Goal: Task Accomplishment & Management: Use online tool/utility

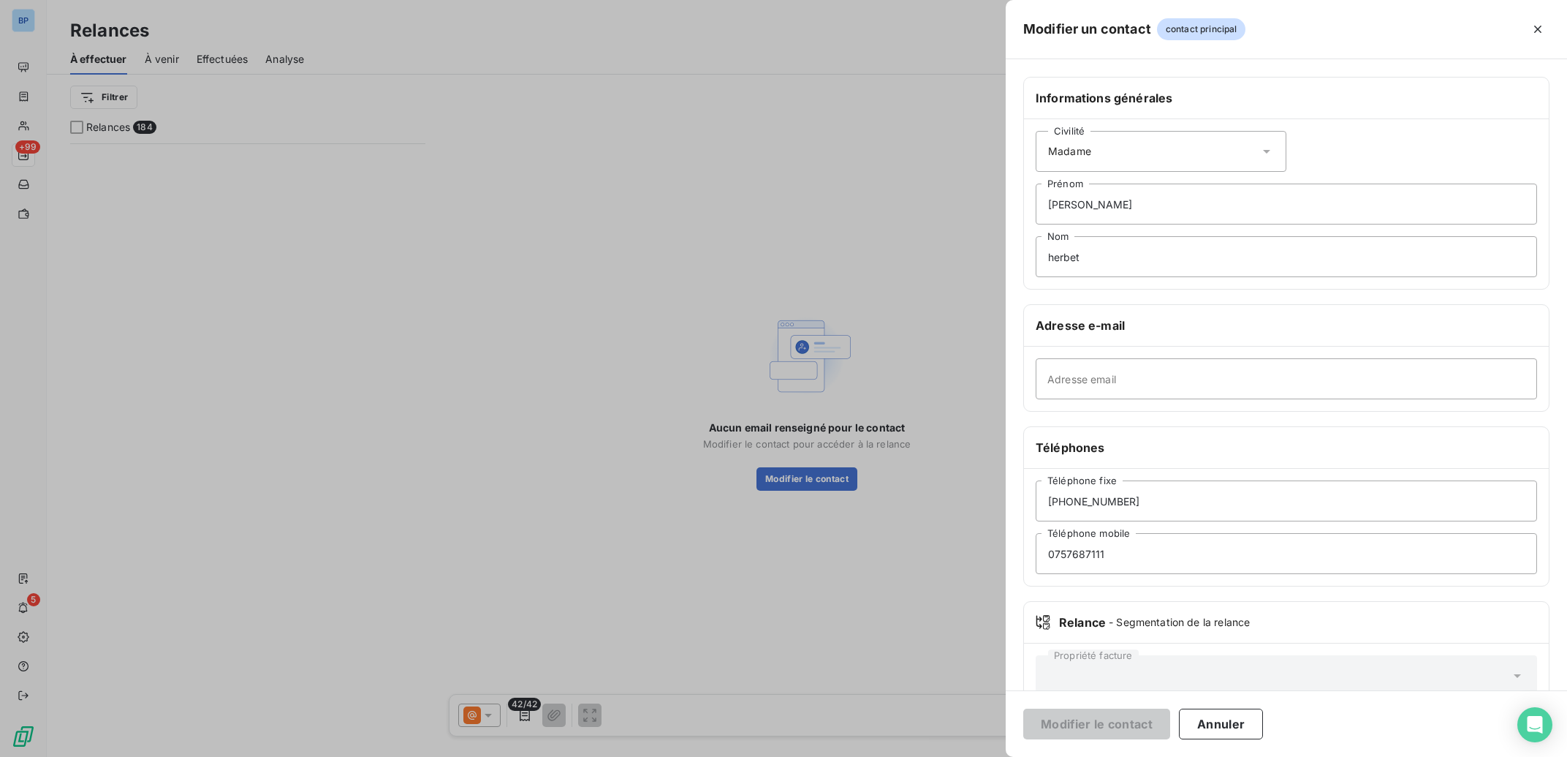
scroll to position [599, 341]
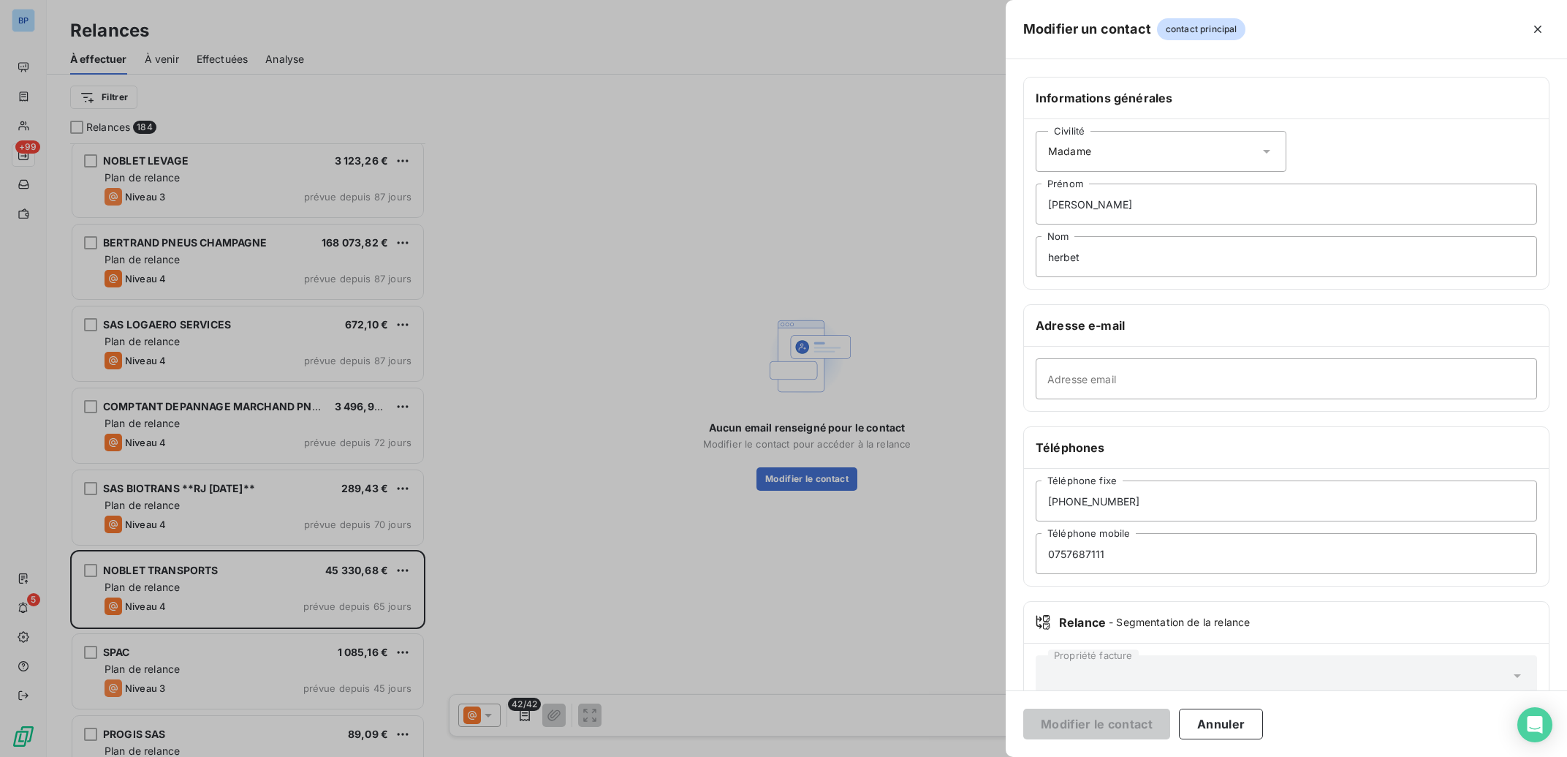
click at [923, 346] on div at bounding box center [783, 378] width 1567 height 757
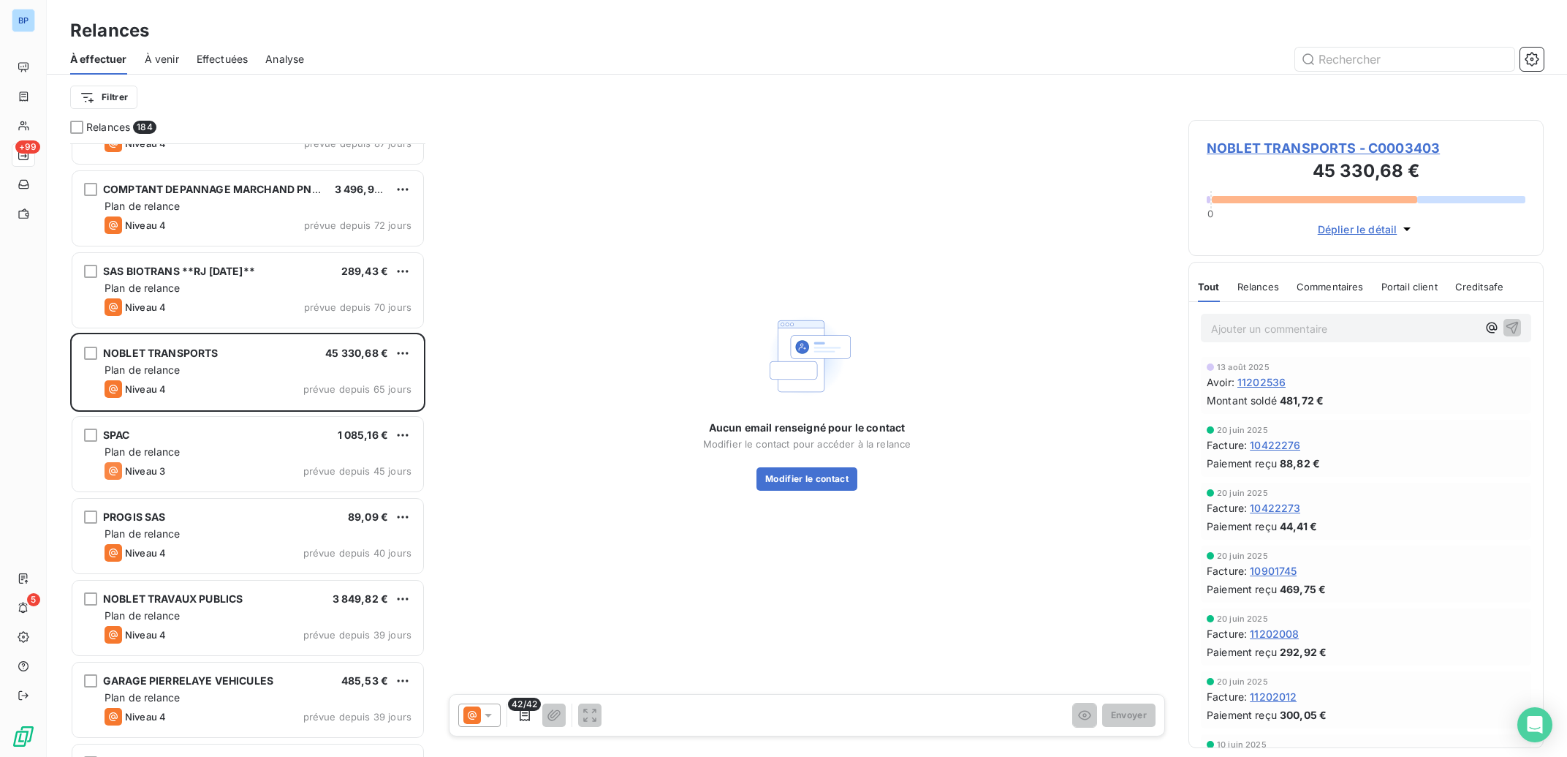
scroll to position [7494, 0]
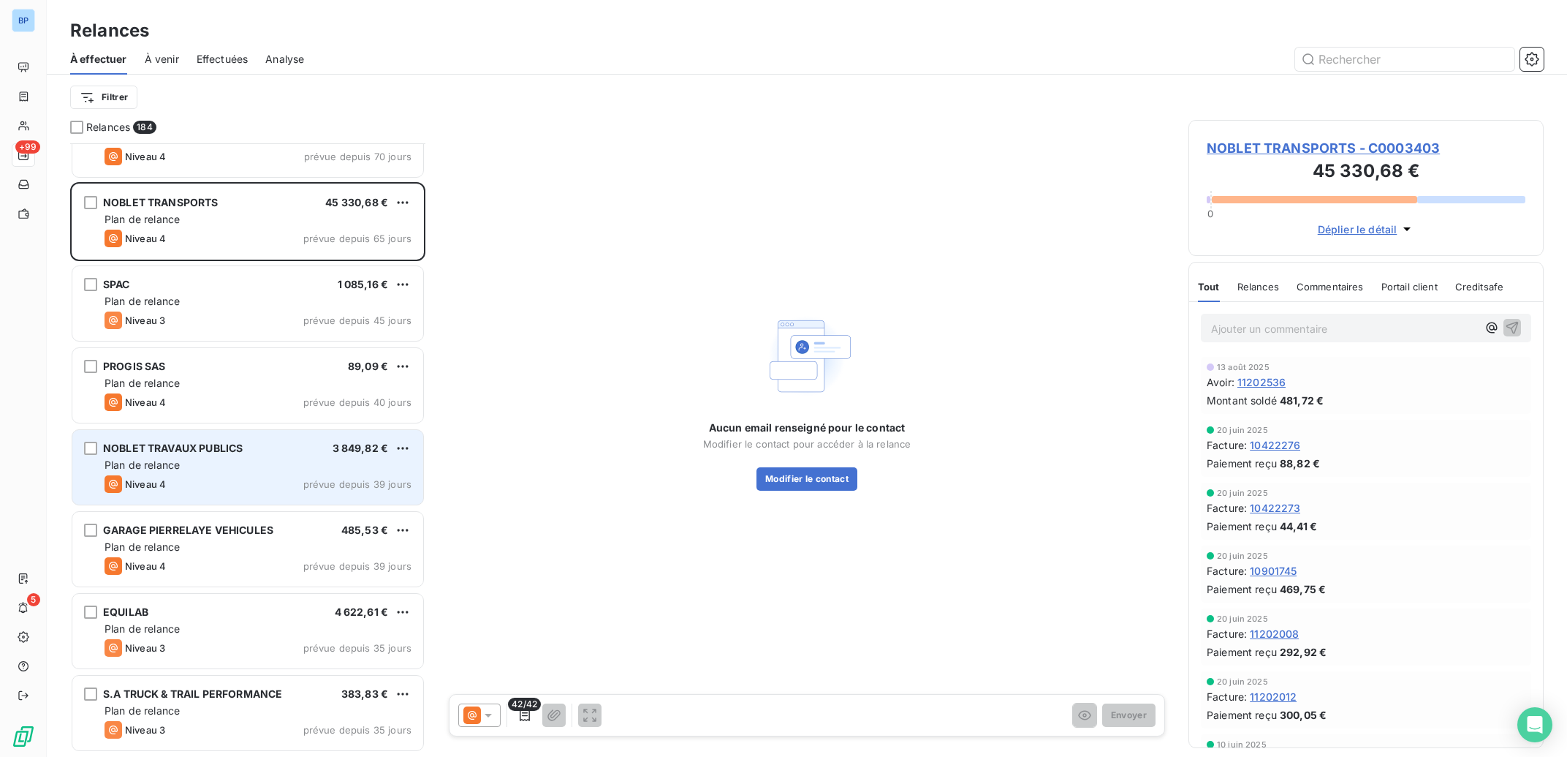
click at [300, 476] on div "Niveau 4 prévue depuis 39 jours" at bounding box center [258, 484] width 307 height 18
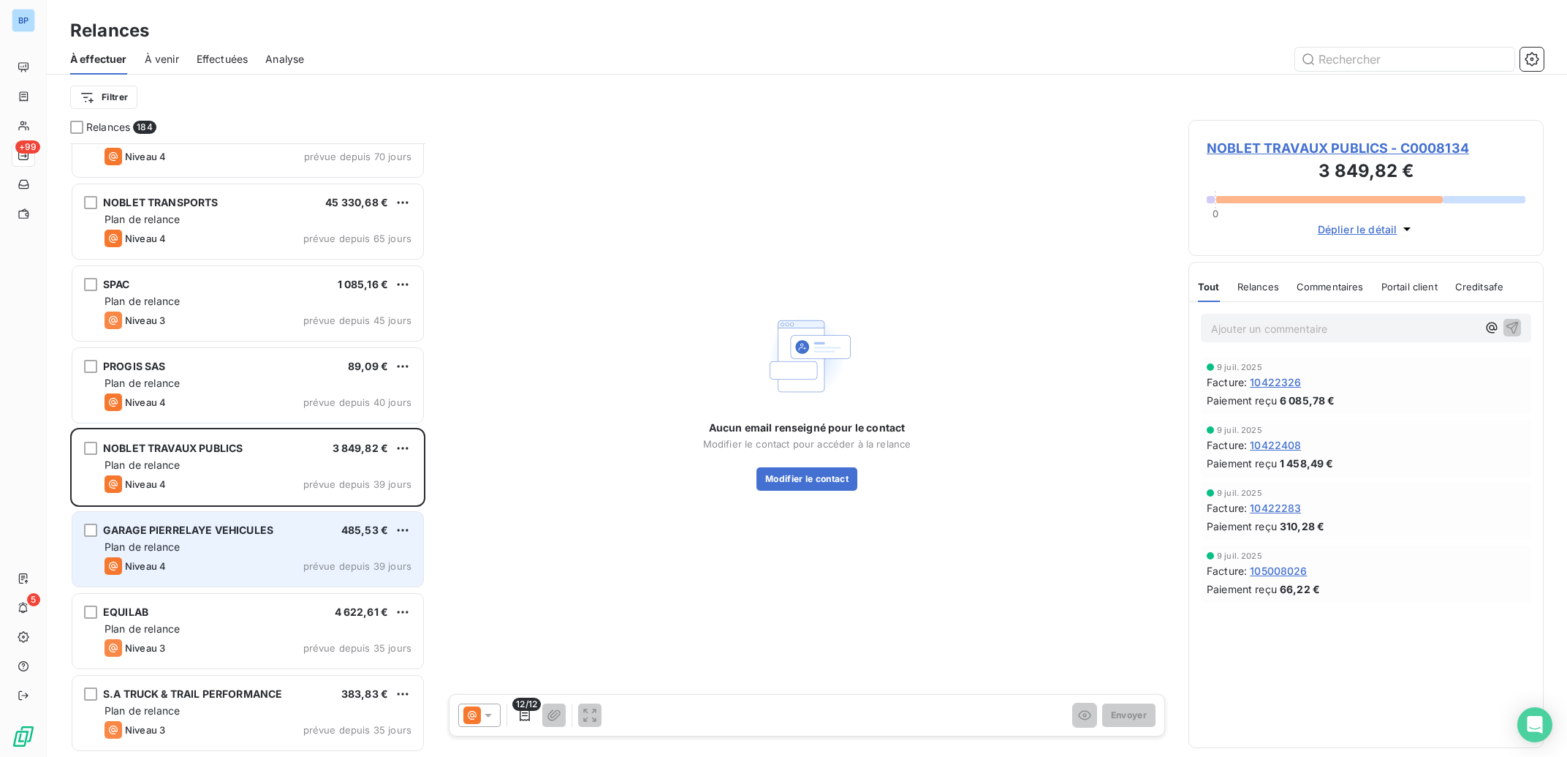
click at [286, 558] on div "Niveau 4 prévue depuis 39 jours" at bounding box center [258, 566] width 307 height 18
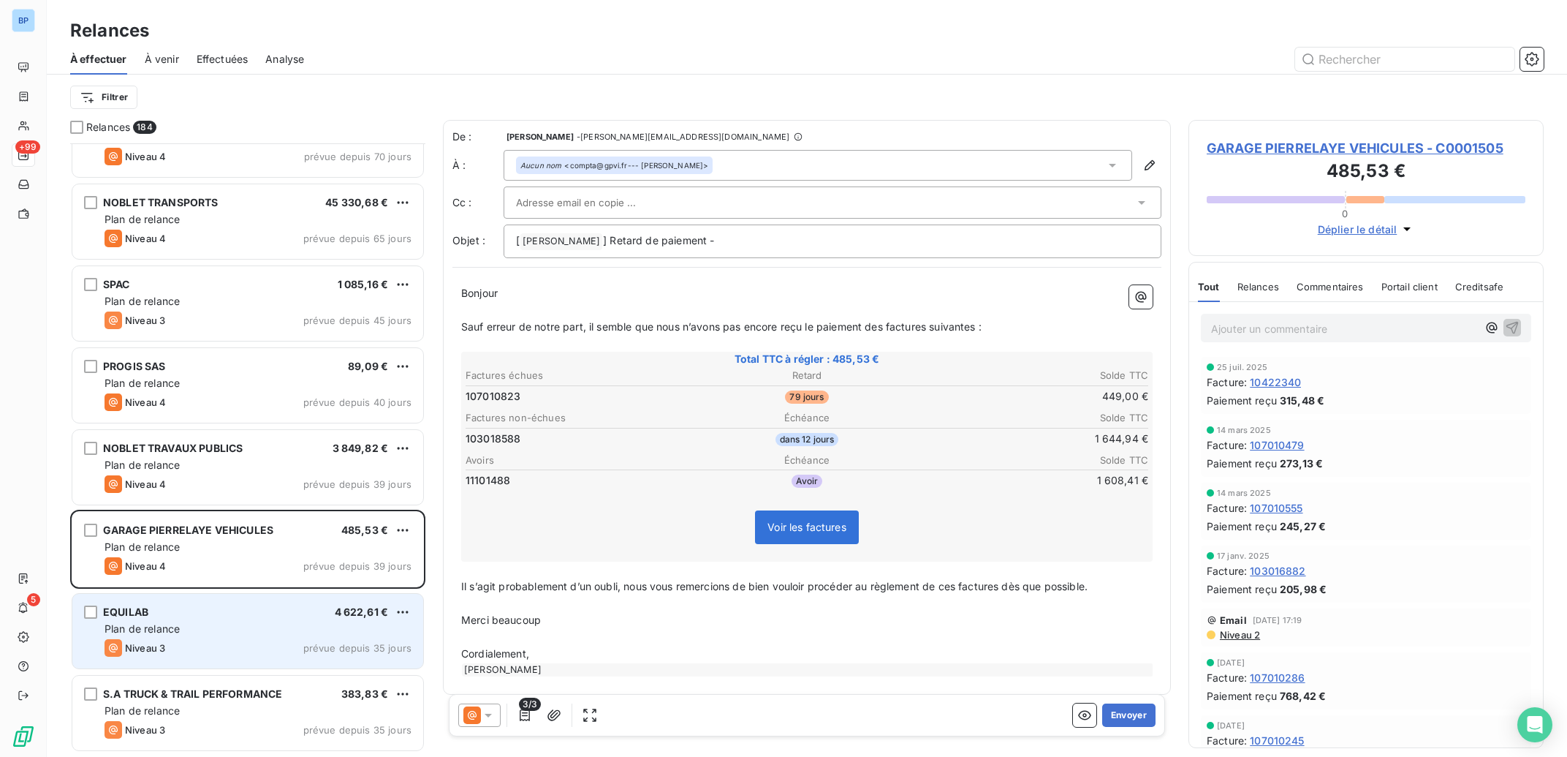
click at [273, 627] on div "Plan de relance" at bounding box center [258, 628] width 307 height 15
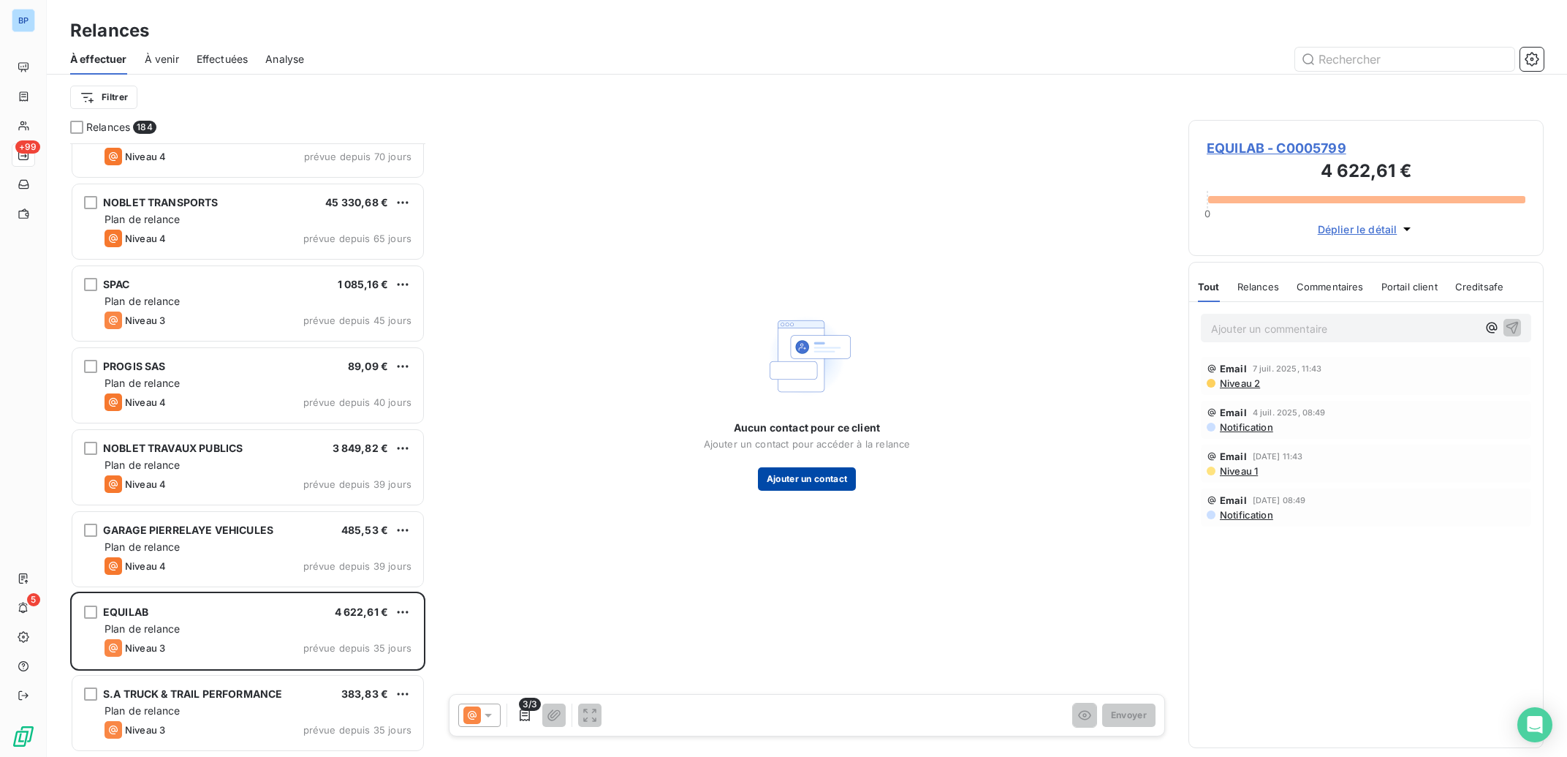
click at [800, 480] on button "Ajouter un contact" at bounding box center [807, 478] width 99 height 23
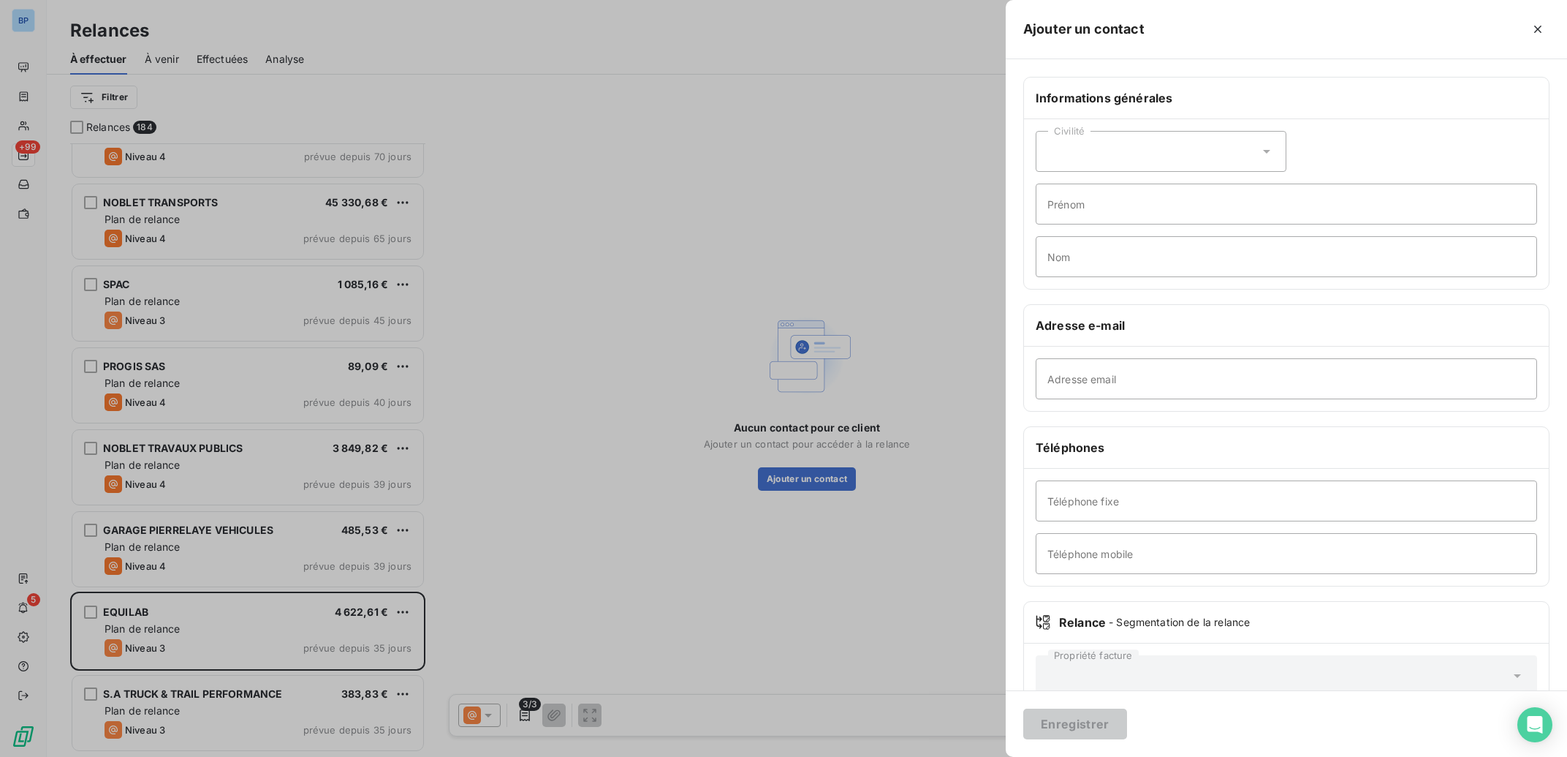
click at [579, 534] on div at bounding box center [783, 378] width 1567 height 757
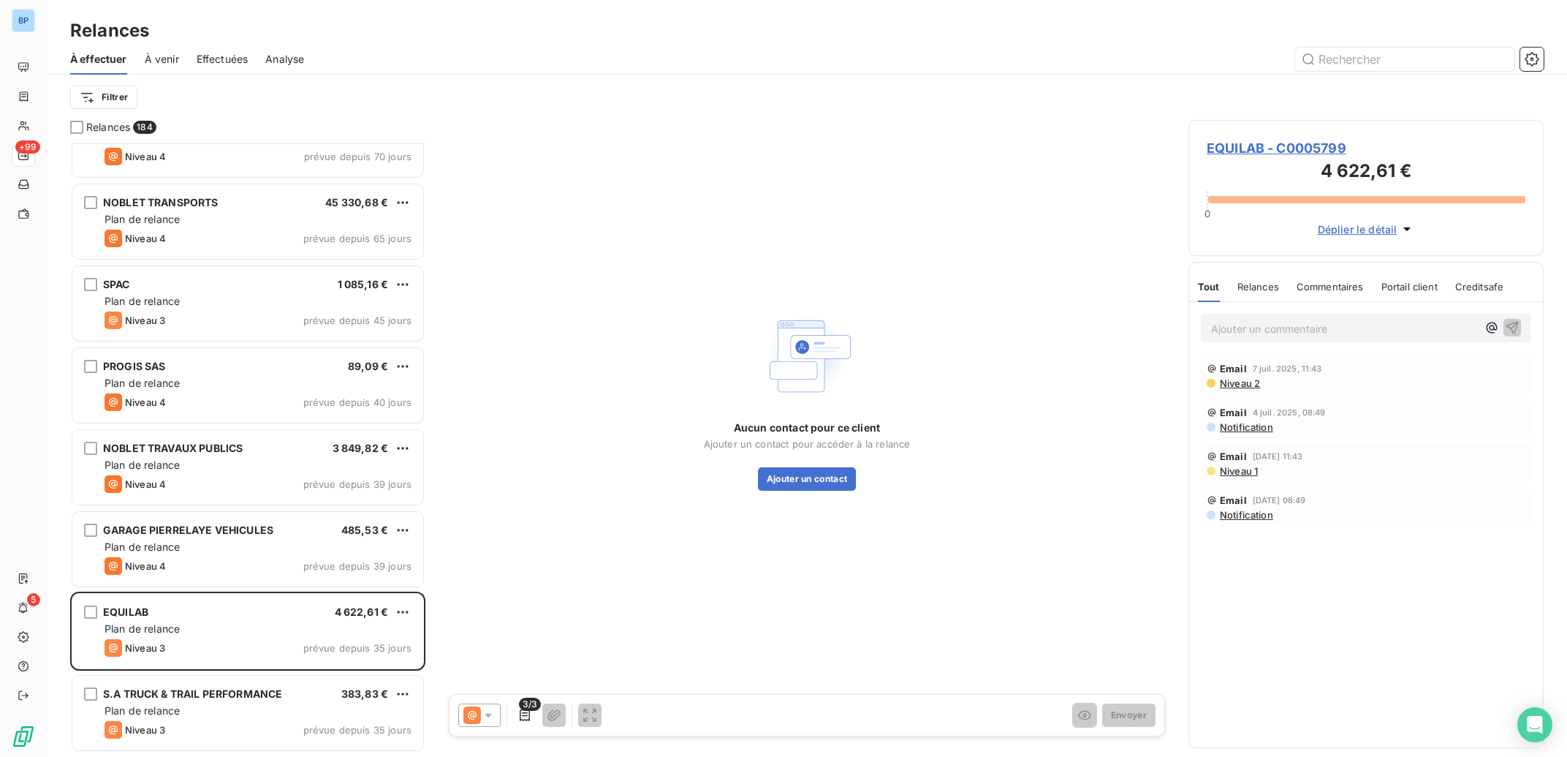
click at [1237, 385] on span "Niveau 2" at bounding box center [1240, 383] width 42 height 12
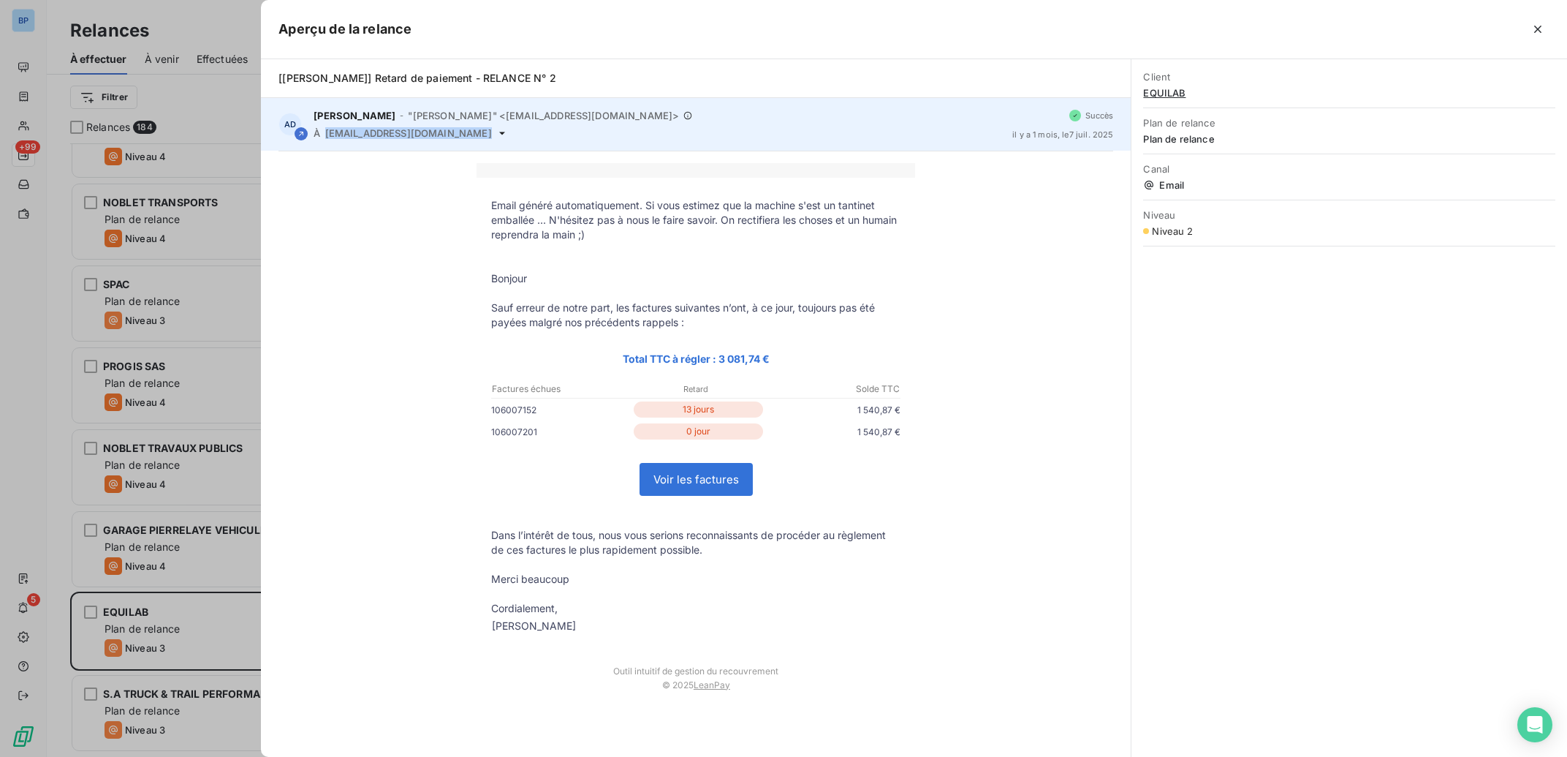
drag, startPoint x: 466, startPoint y: 132, endPoint x: 321, endPoint y: 135, distance: 145.5
click at [321, 135] on div "À [EMAIL_ADDRESS][DOMAIN_NAME]" at bounding box center [657, 133] width 687 height 12
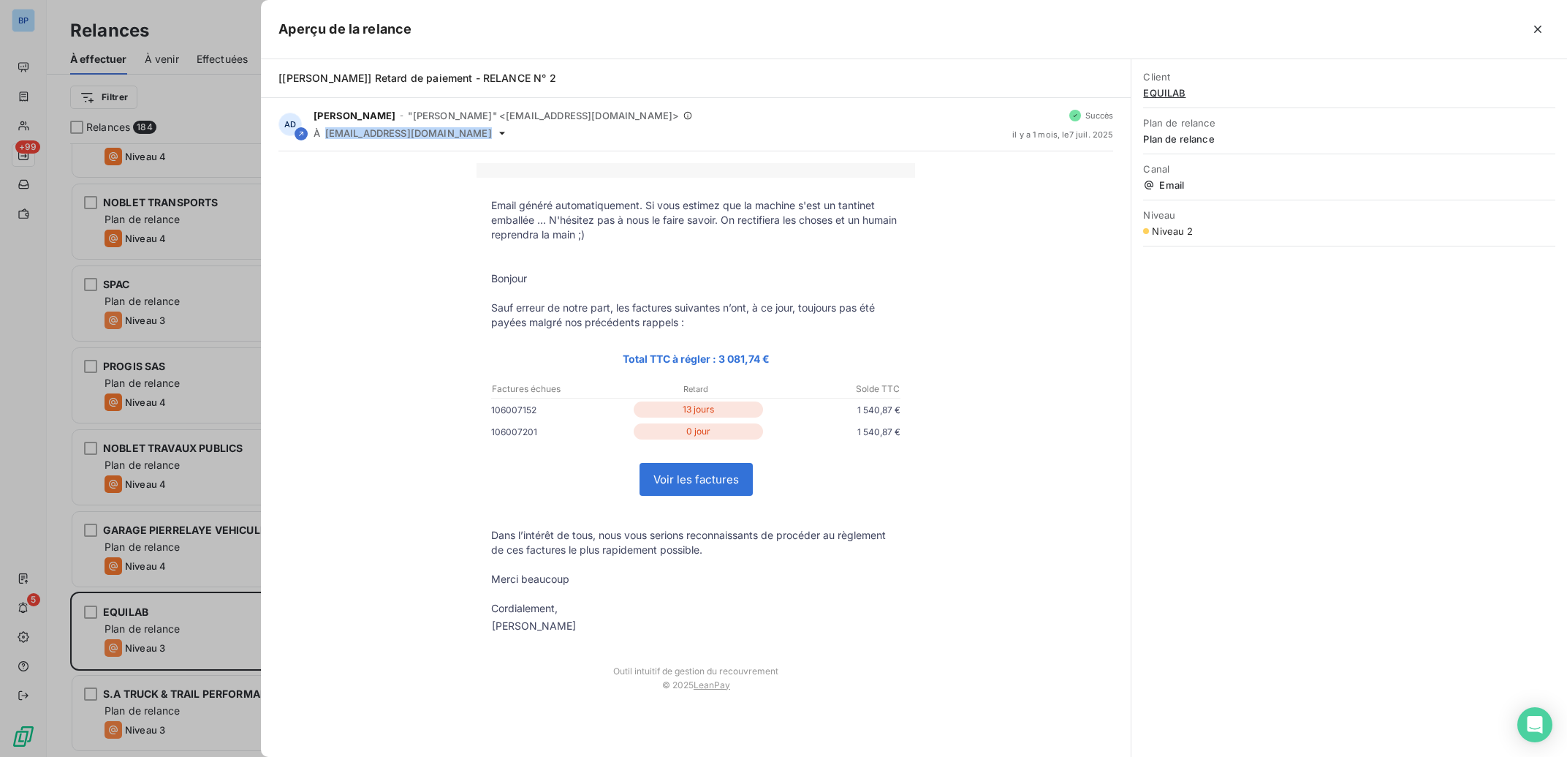
copy div "À [EMAIL_ADDRESS][DOMAIN_NAME]"
click at [190, 646] on div at bounding box center [783, 378] width 1567 height 757
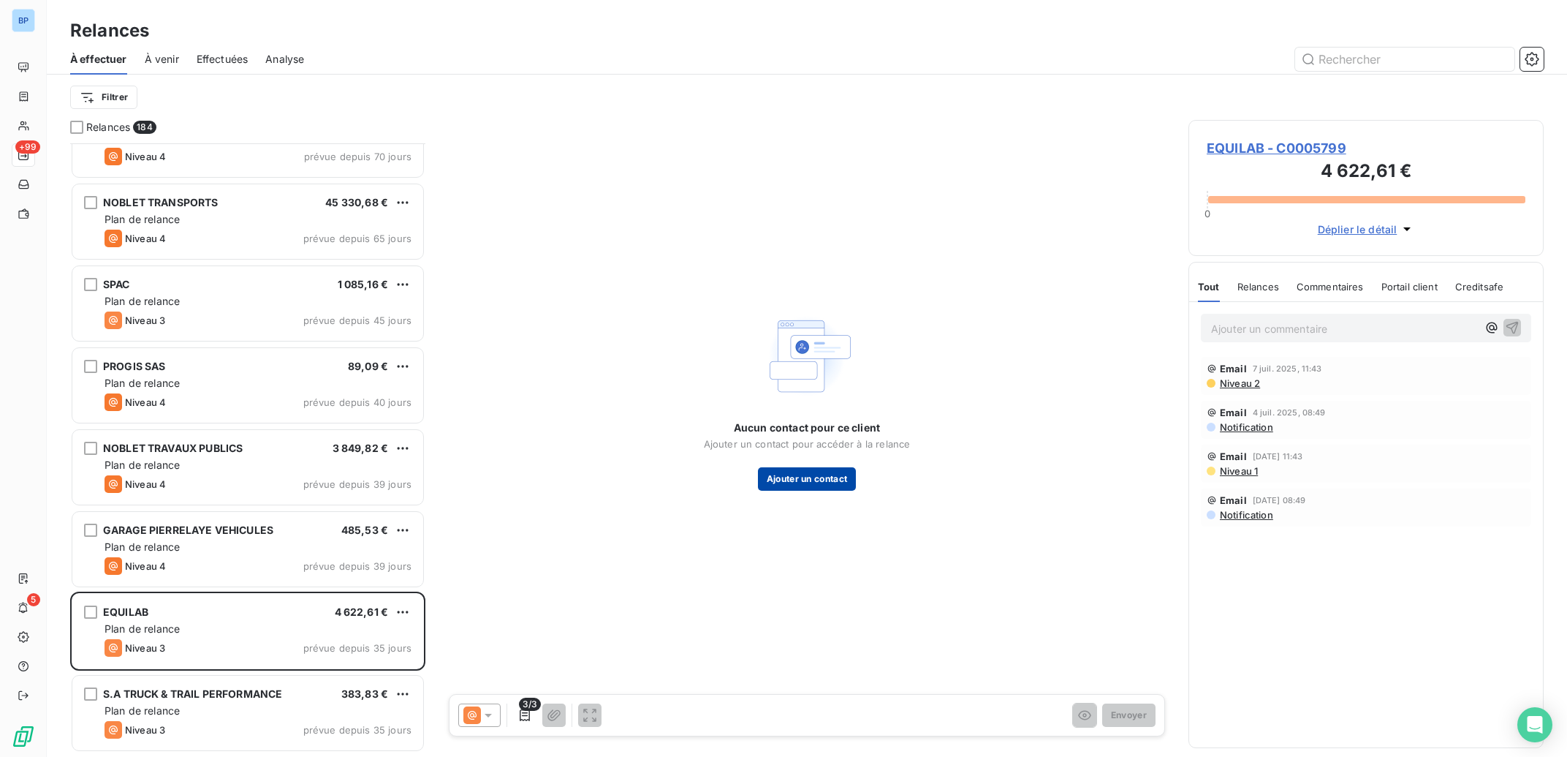
click at [806, 478] on button "Ajouter un contact" at bounding box center [807, 478] width 99 height 23
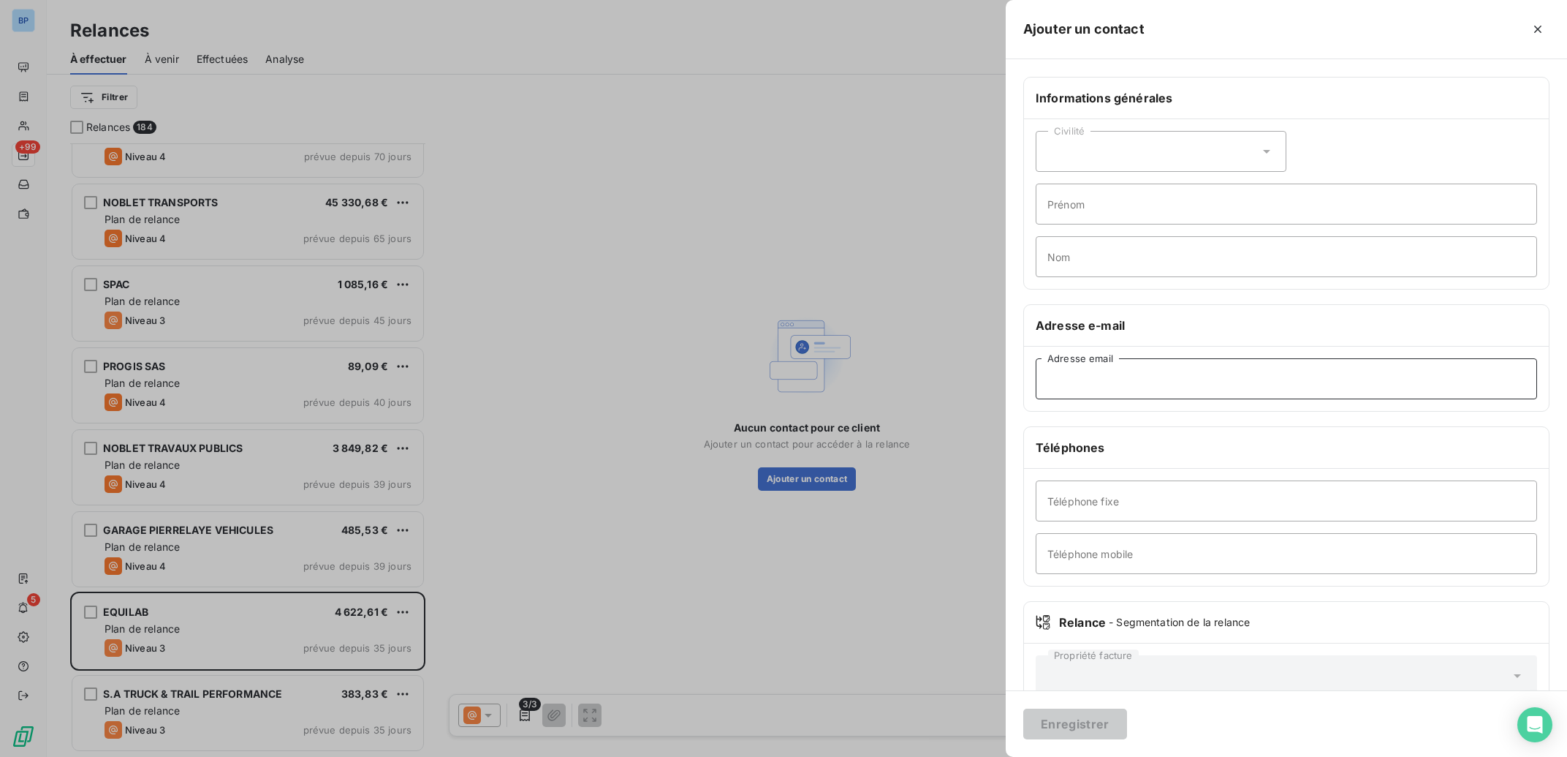
click at [1089, 392] on input "Adresse email" at bounding box center [1286, 378] width 501 height 41
paste input "[EMAIL_ADDRESS][DOMAIN_NAME]"
type input "[EMAIL_ADDRESS][DOMAIN_NAME]"
click at [1061, 727] on button "Enregistrer" at bounding box center [1075, 723] width 104 height 31
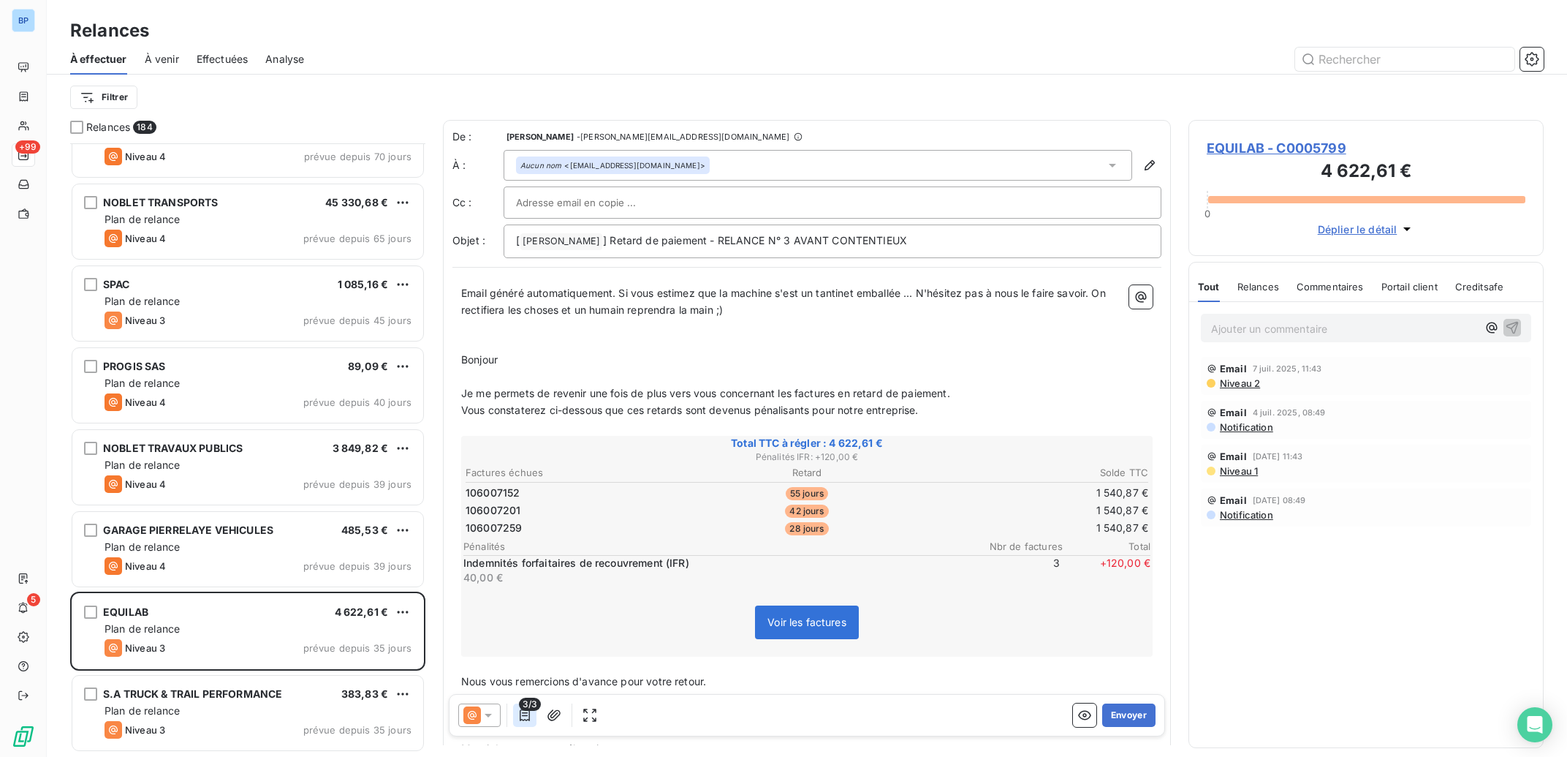
click at [526, 712] on icon "button" at bounding box center [525, 715] width 15 height 15
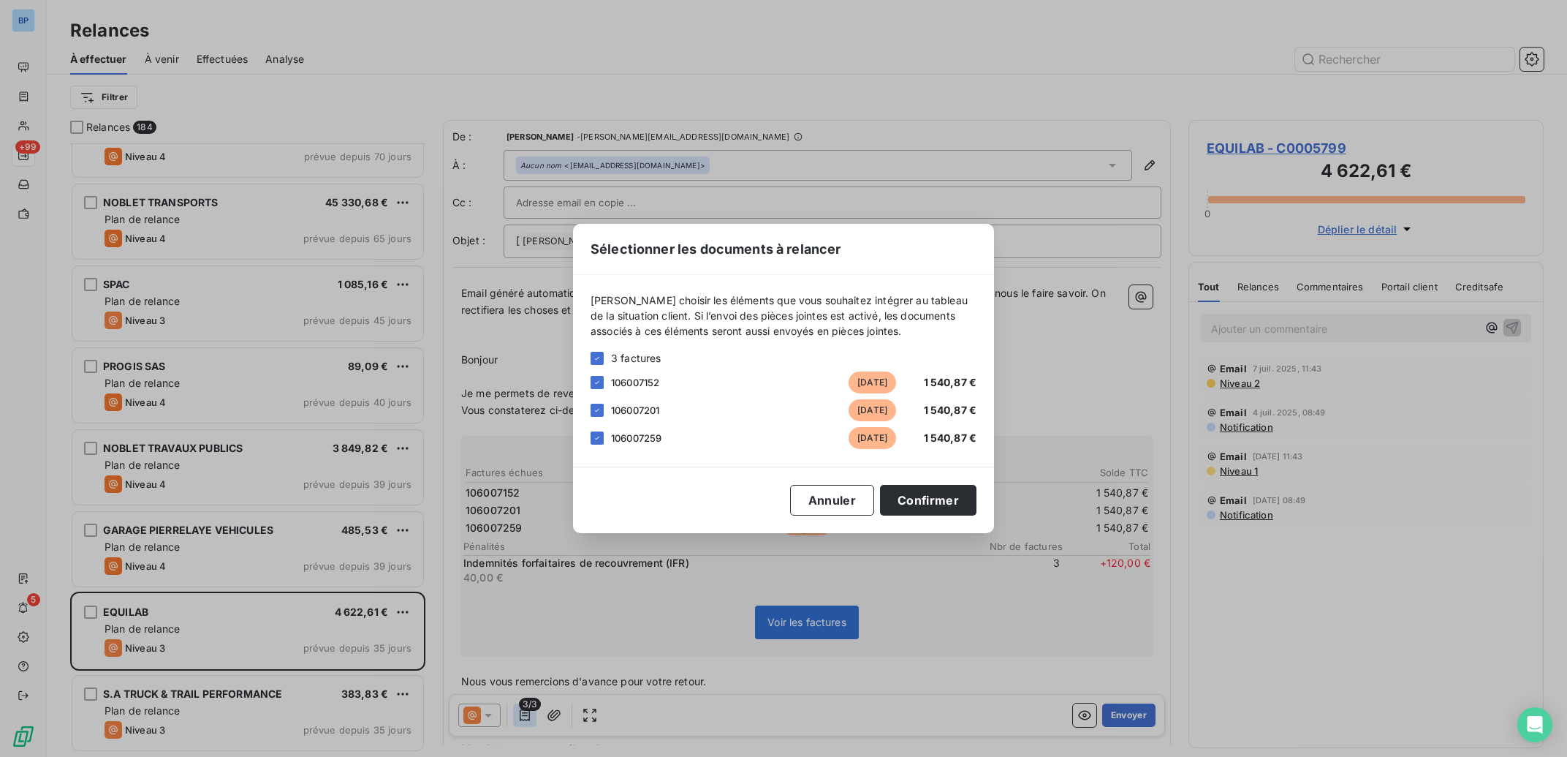
click at [526, 712] on div "Sélectionner les documents à relancer [PERSON_NAME] choisir les éléments que vo…" at bounding box center [783, 378] width 1567 height 757
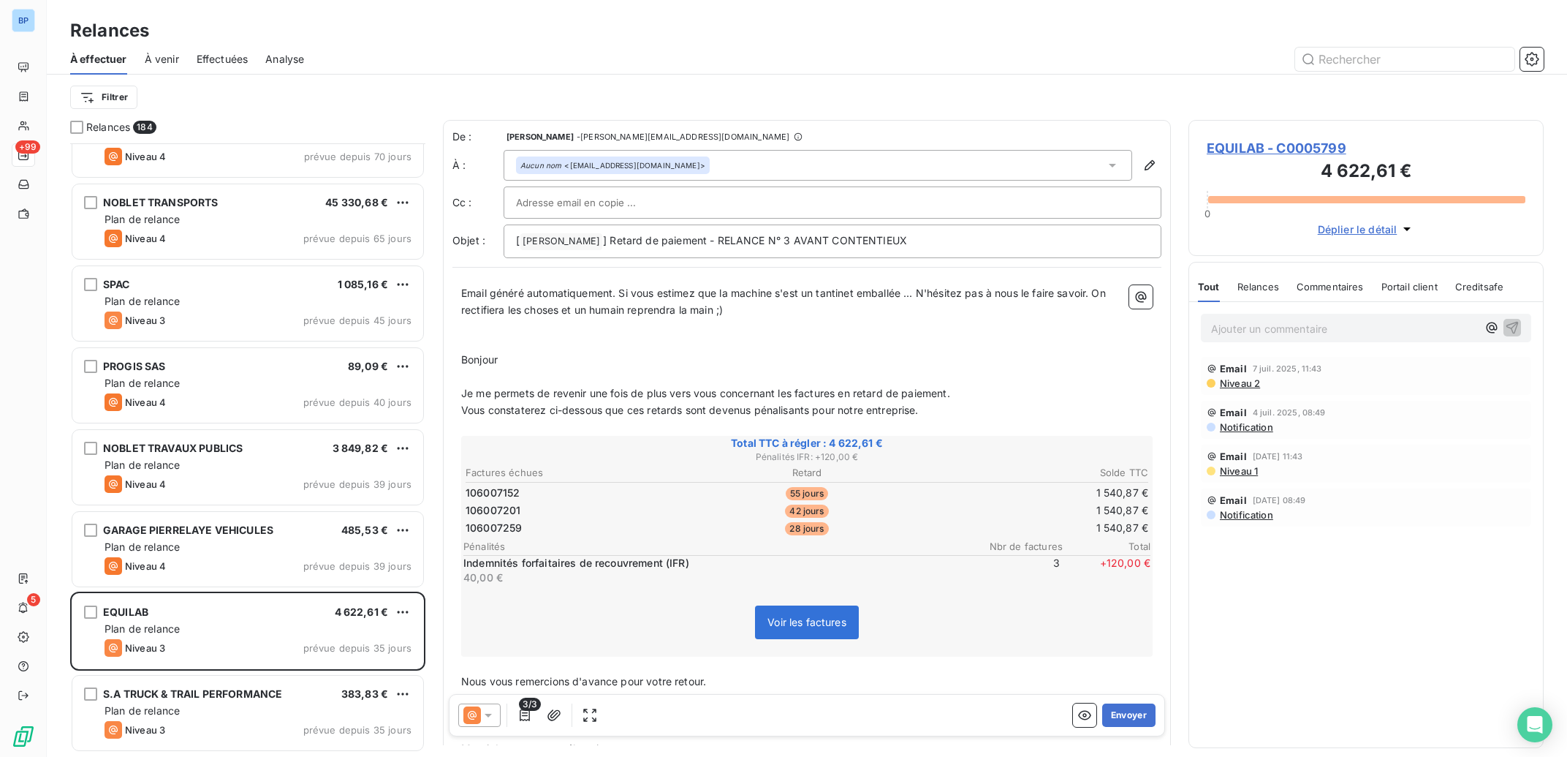
click at [487, 712] on icon at bounding box center [488, 715] width 15 height 15
click at [520, 658] on span "Niveau 3" at bounding box center [510, 656] width 44 height 15
click at [1119, 712] on button "Envoyer" at bounding box center [1128, 714] width 53 height 23
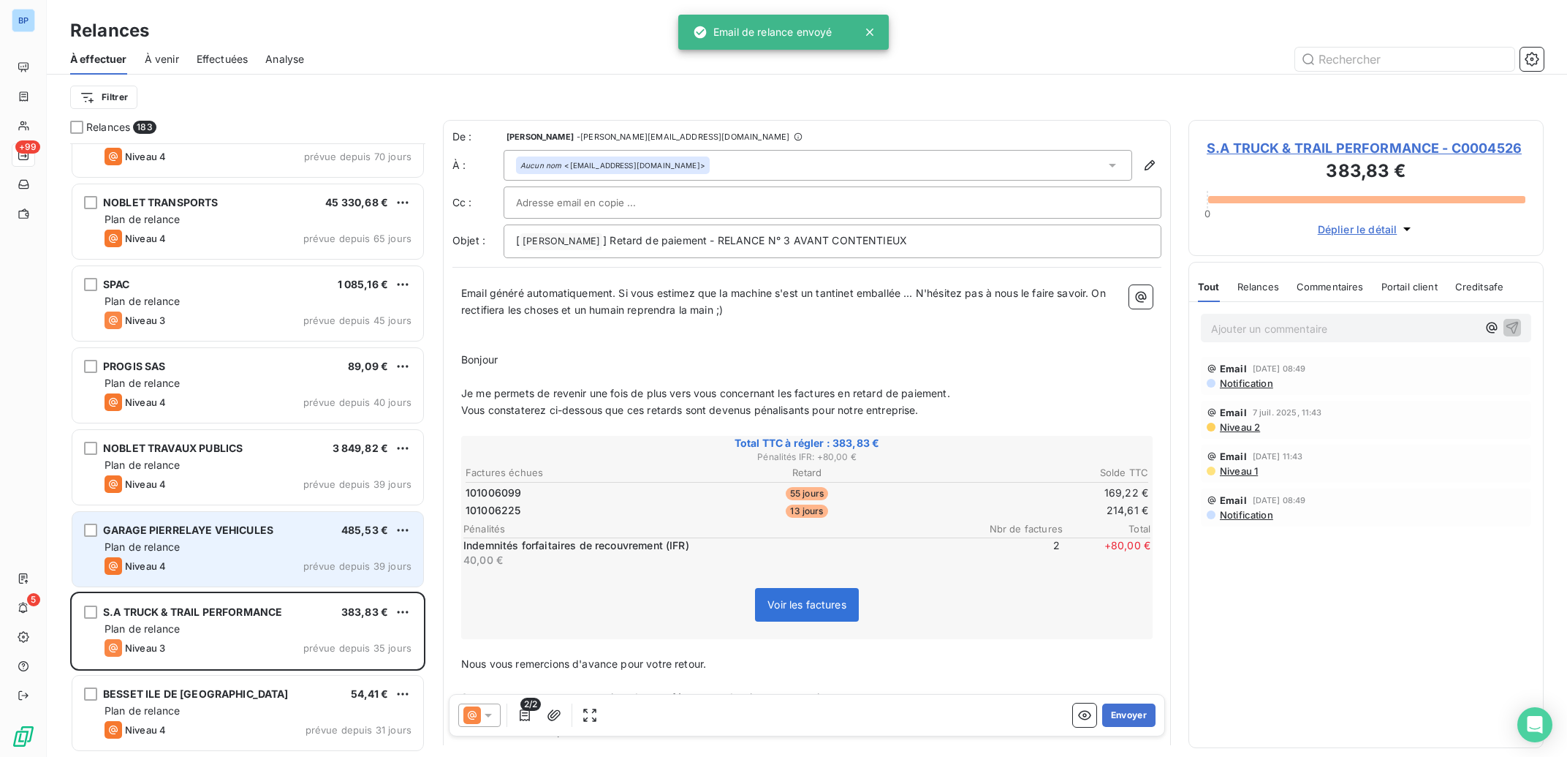
click at [260, 540] on div "Plan de relance" at bounding box center [258, 546] width 307 height 15
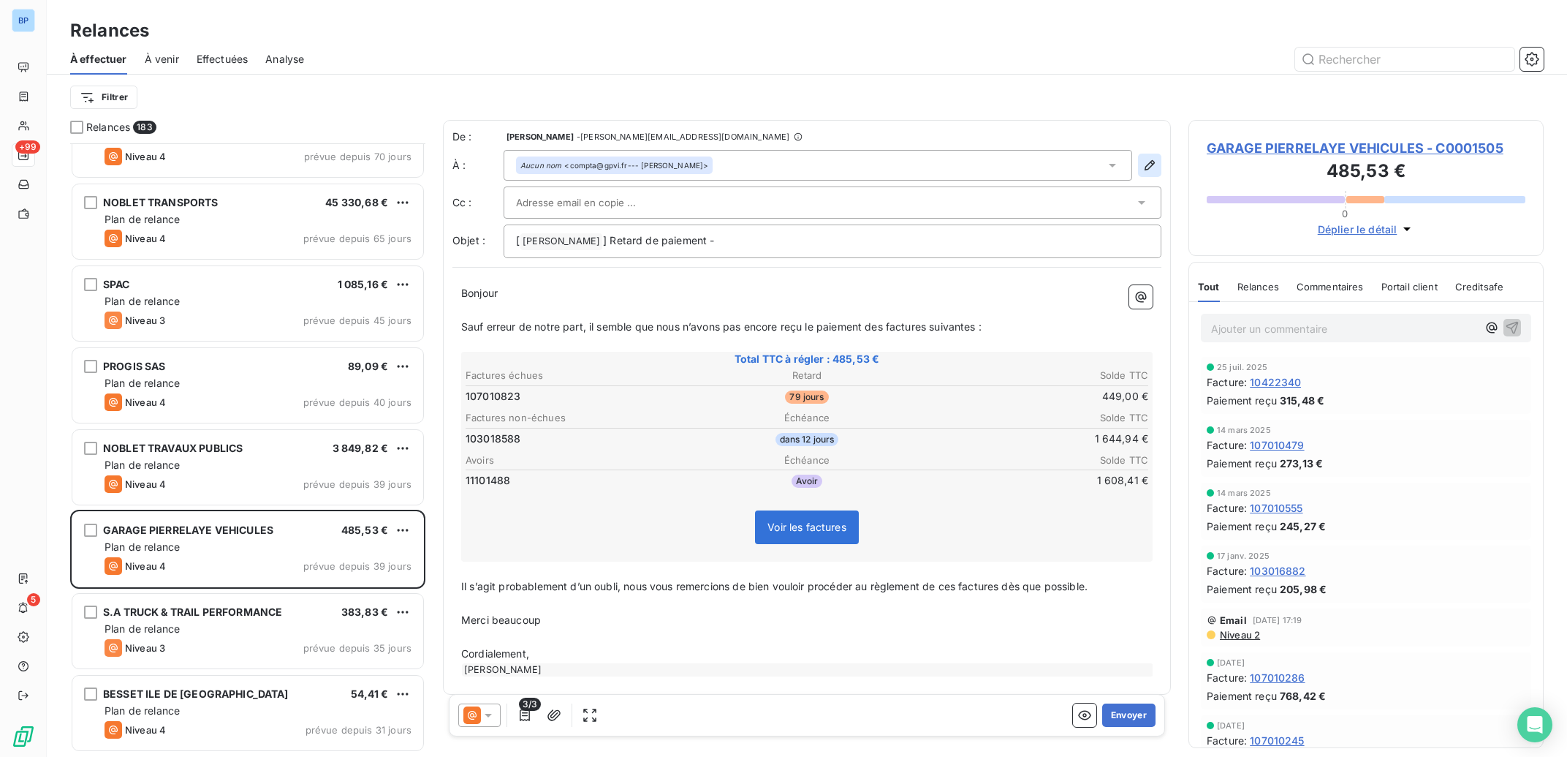
click at [1143, 167] on icon "button" at bounding box center [1150, 165] width 15 height 15
type input "compta@gpvi.fr--- [PERSON_NAME]"
type input "[PHONE_NUMBER]"
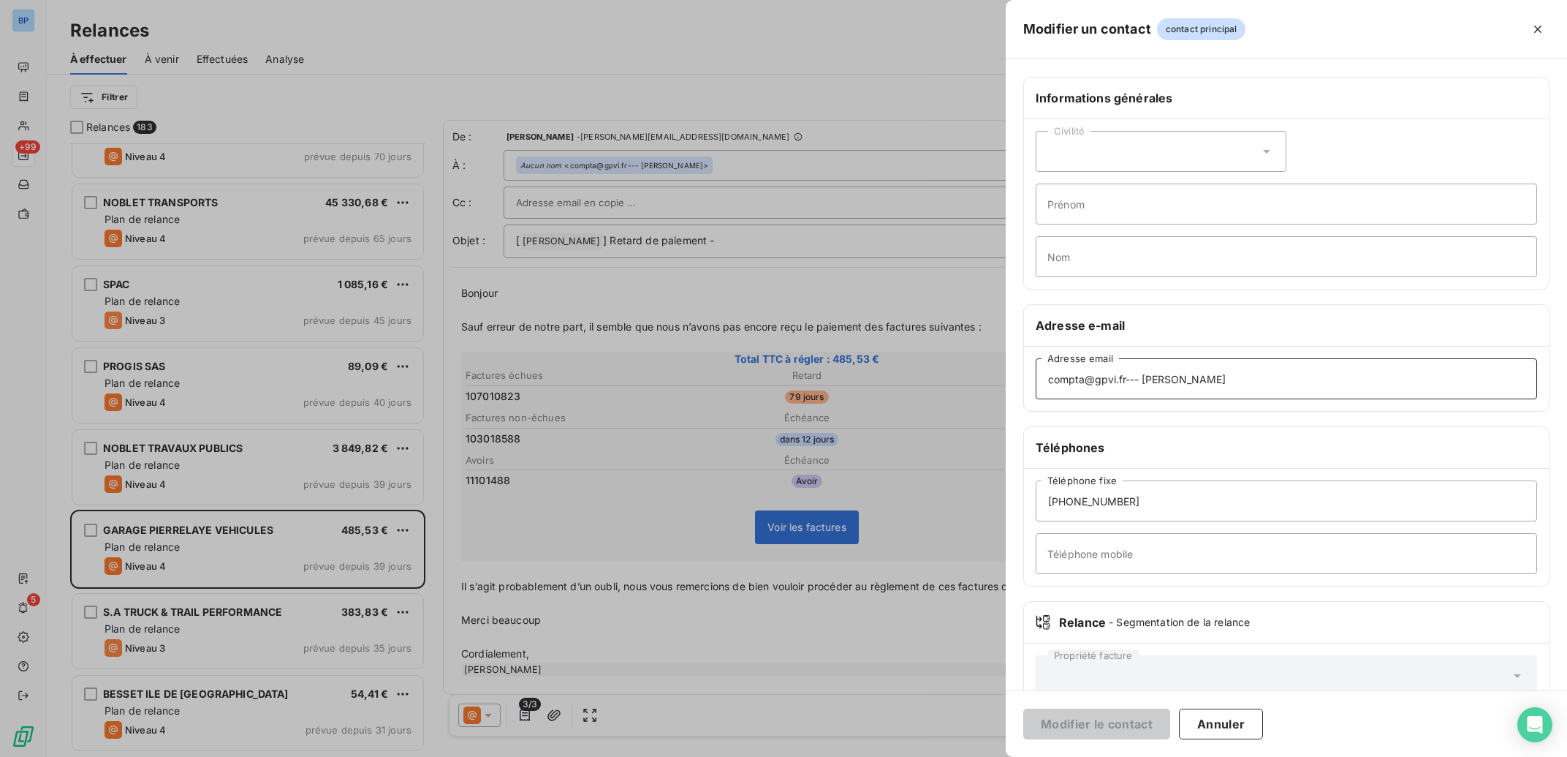
click at [1126, 378] on input "compta@gpvi.fr--- [PERSON_NAME]" at bounding box center [1286, 378] width 501 height 41
drag, startPoint x: 1126, startPoint y: 378, endPoint x: 1240, endPoint y: 381, distance: 114.1
click at [1240, 381] on input "compta@gpvi.fr--- [PERSON_NAME]" at bounding box center [1286, 378] width 501 height 41
type input "[EMAIL_ADDRESS][DOMAIN_NAME]"
click at [1113, 735] on button "Modifier le contact" at bounding box center [1096, 723] width 147 height 31
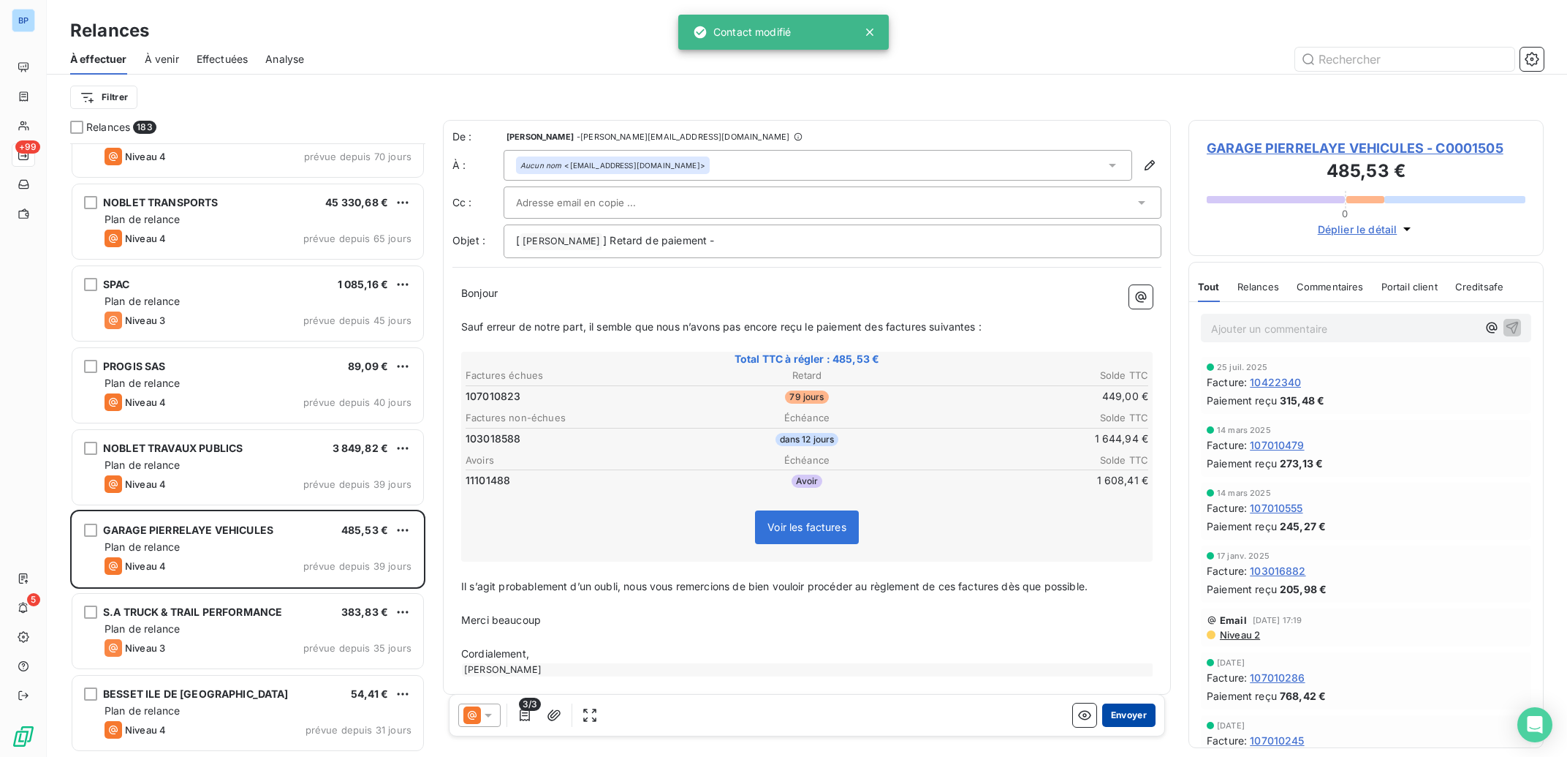
click at [1126, 719] on button "Envoyer" at bounding box center [1128, 714] width 53 height 23
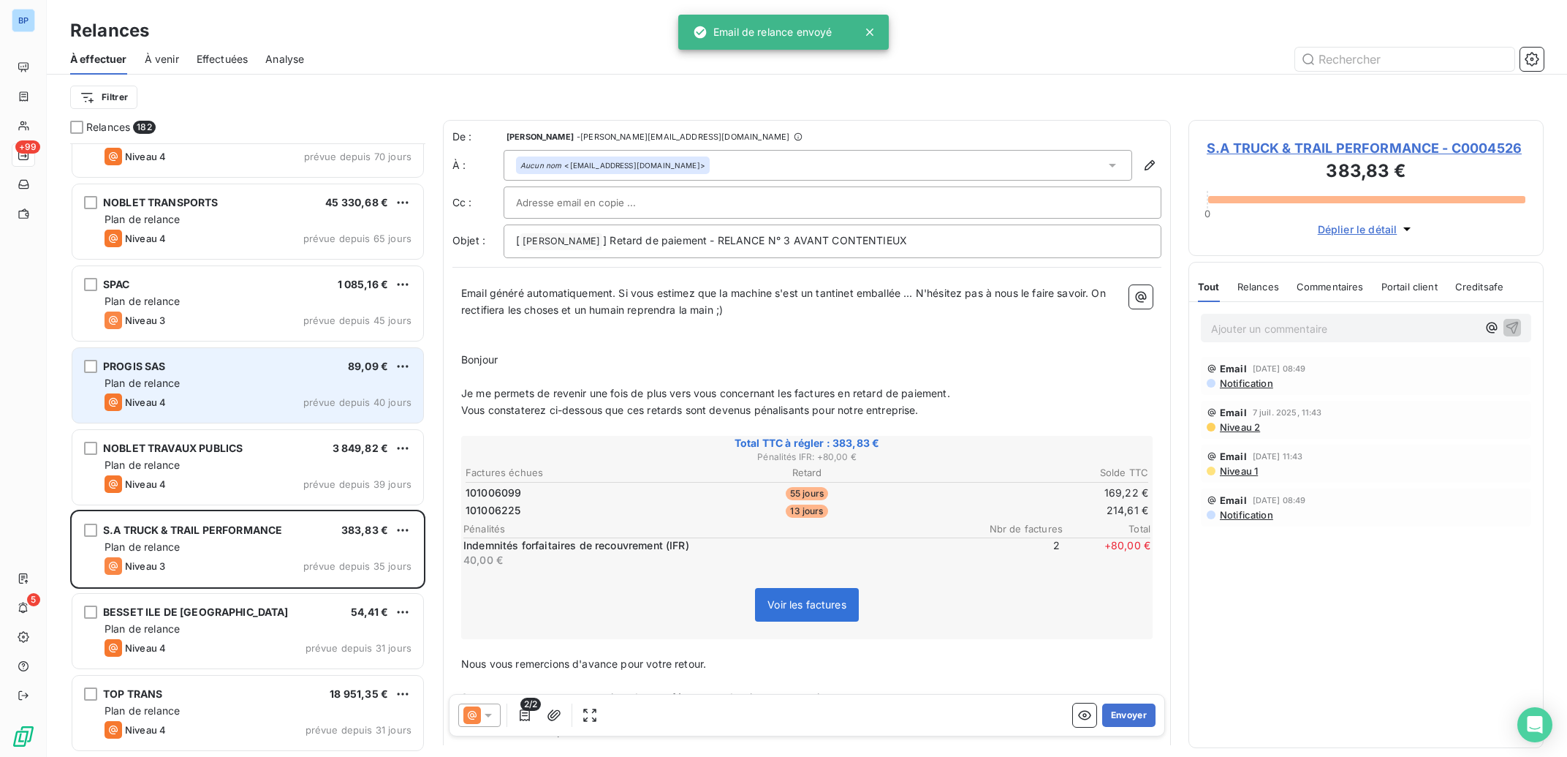
click at [307, 393] on div "PROGIS SAS 89,09 € Plan de relance Niveau 4 prévue depuis 40 jours" at bounding box center [247, 385] width 351 height 75
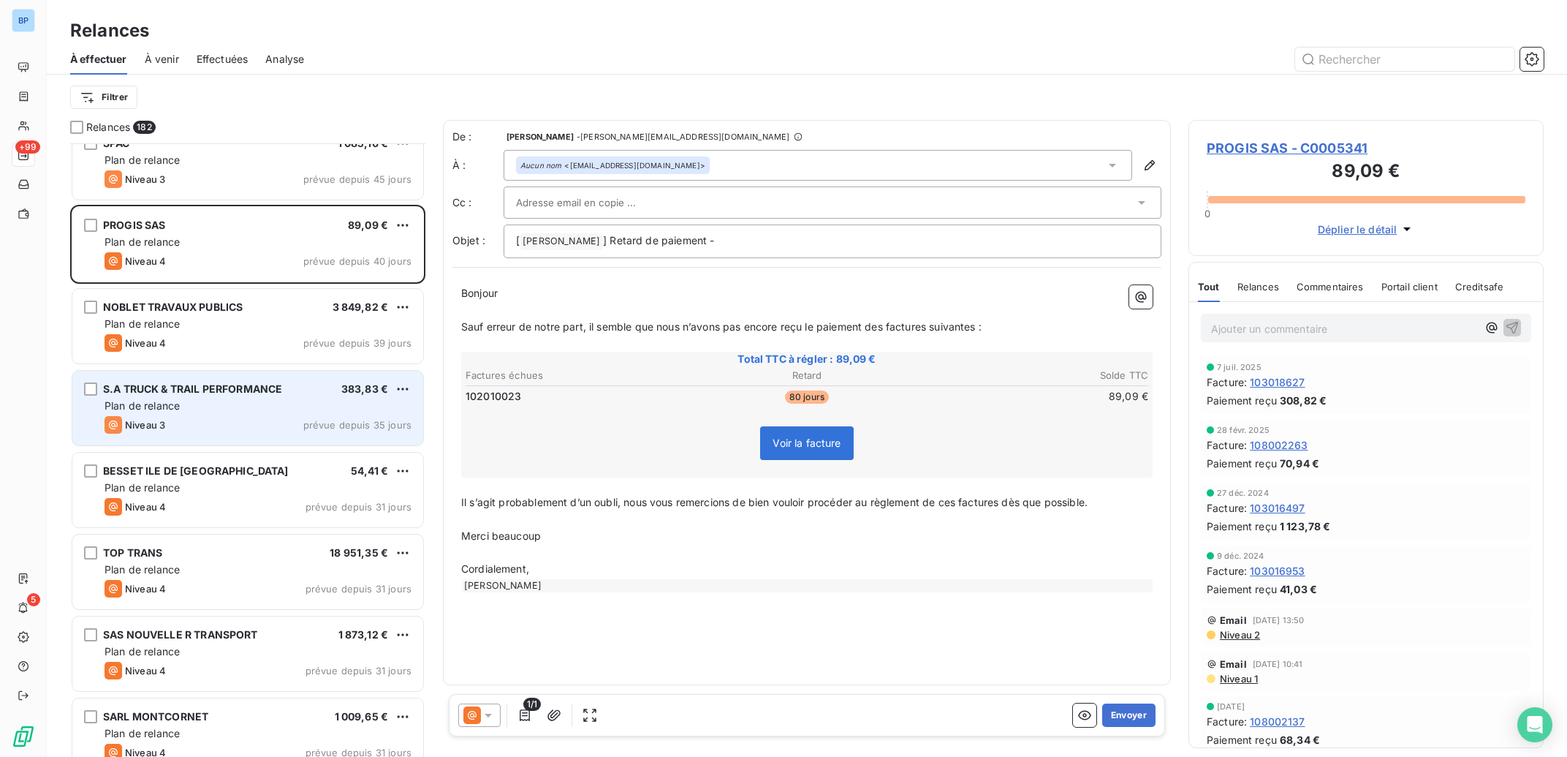
scroll to position [7641, 0]
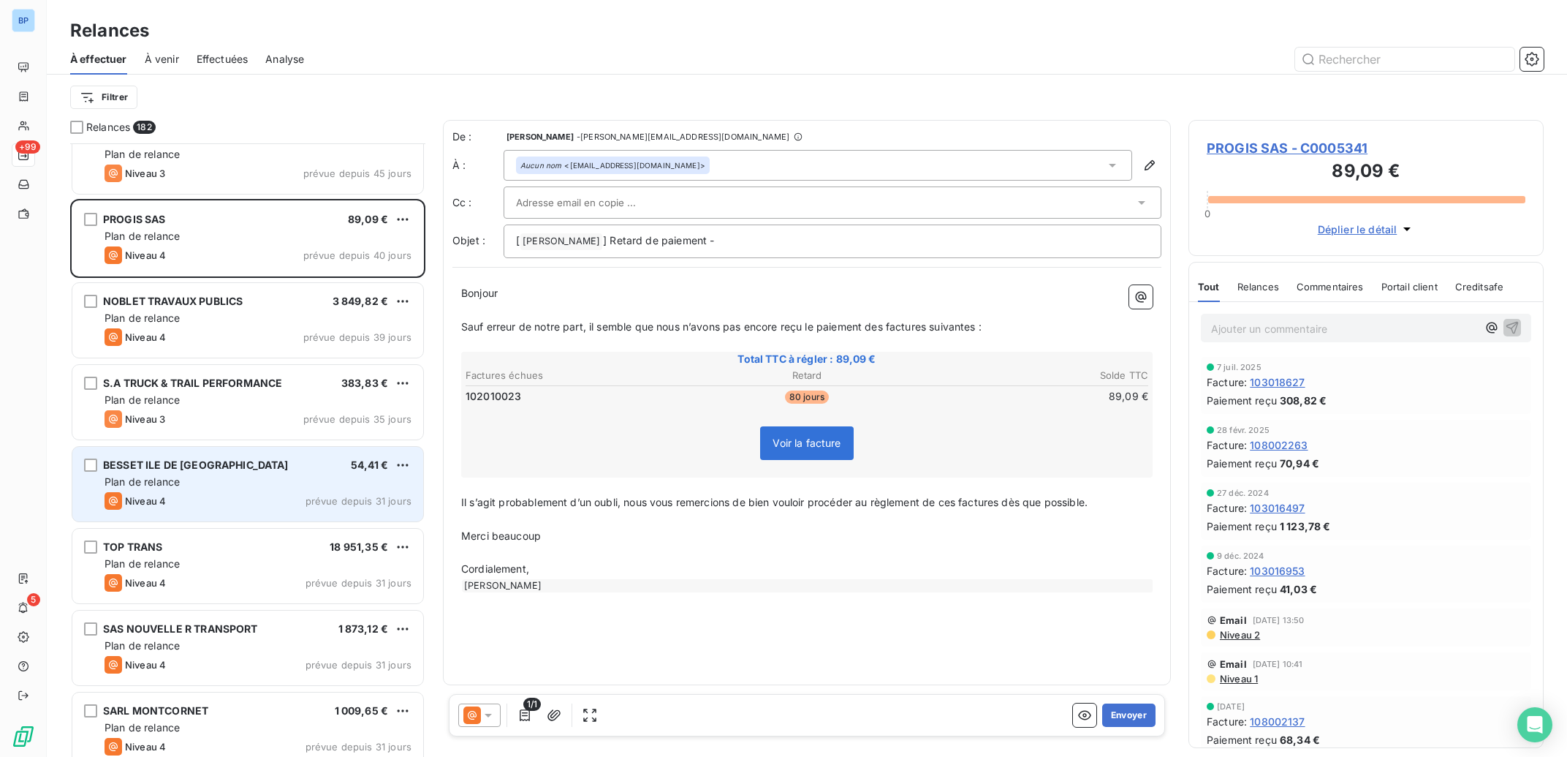
click at [243, 461] on div "BESSET ILE DE FRANCE 54,41 €" at bounding box center [258, 464] width 307 height 13
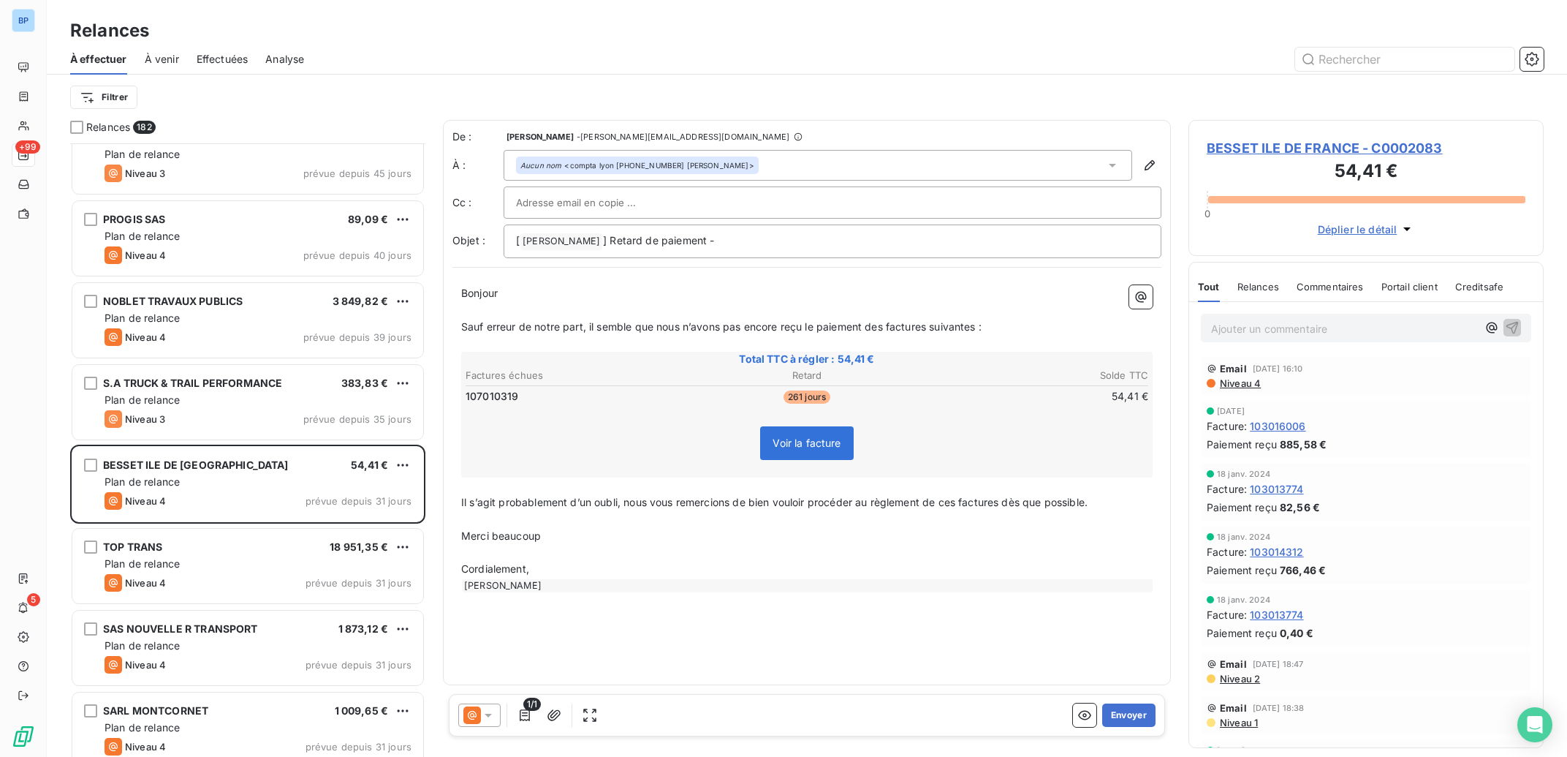
click at [1309, 150] on span "BESSET ILE DE FRANCE - C0002083" at bounding box center [1366, 148] width 319 height 20
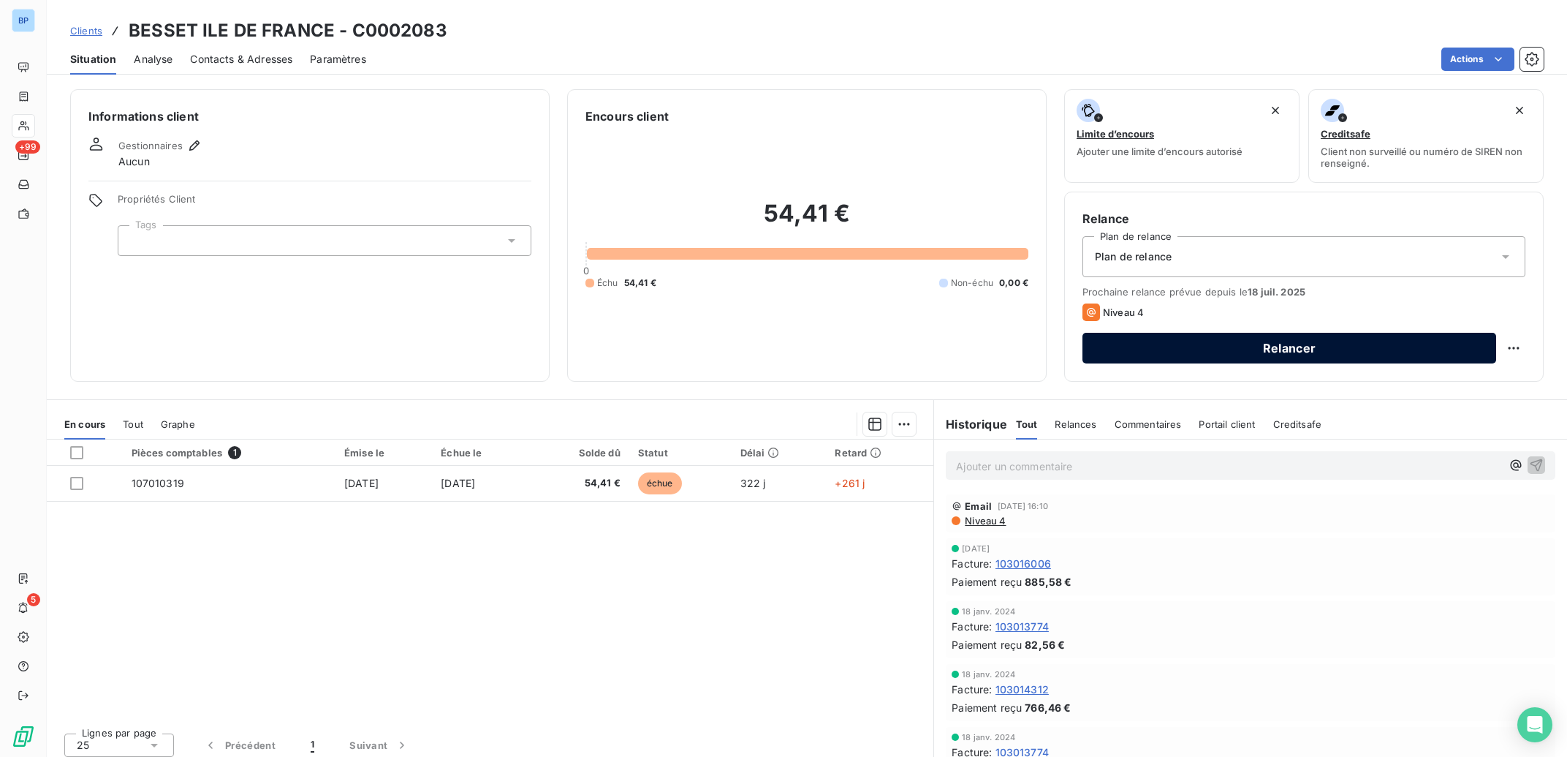
click at [1202, 347] on button "Relancer" at bounding box center [1290, 348] width 414 height 31
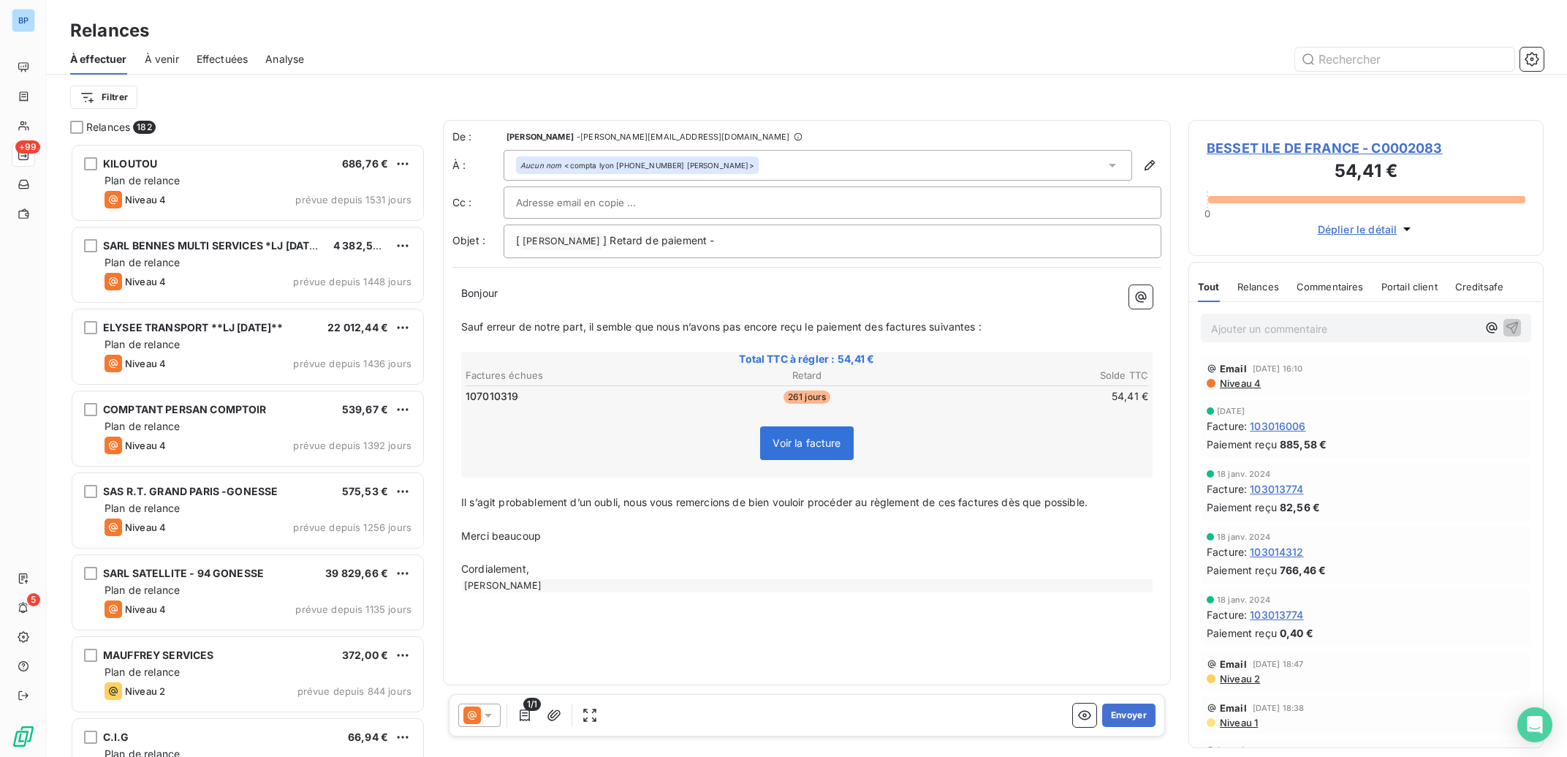
scroll to position [599, 341]
click at [1148, 167] on icon "button" at bounding box center [1150, 165] width 10 height 10
type input "compta lyon [PHONE_NUMBER] [PERSON_NAME]"
type input "[PHONE_NUMBER]"
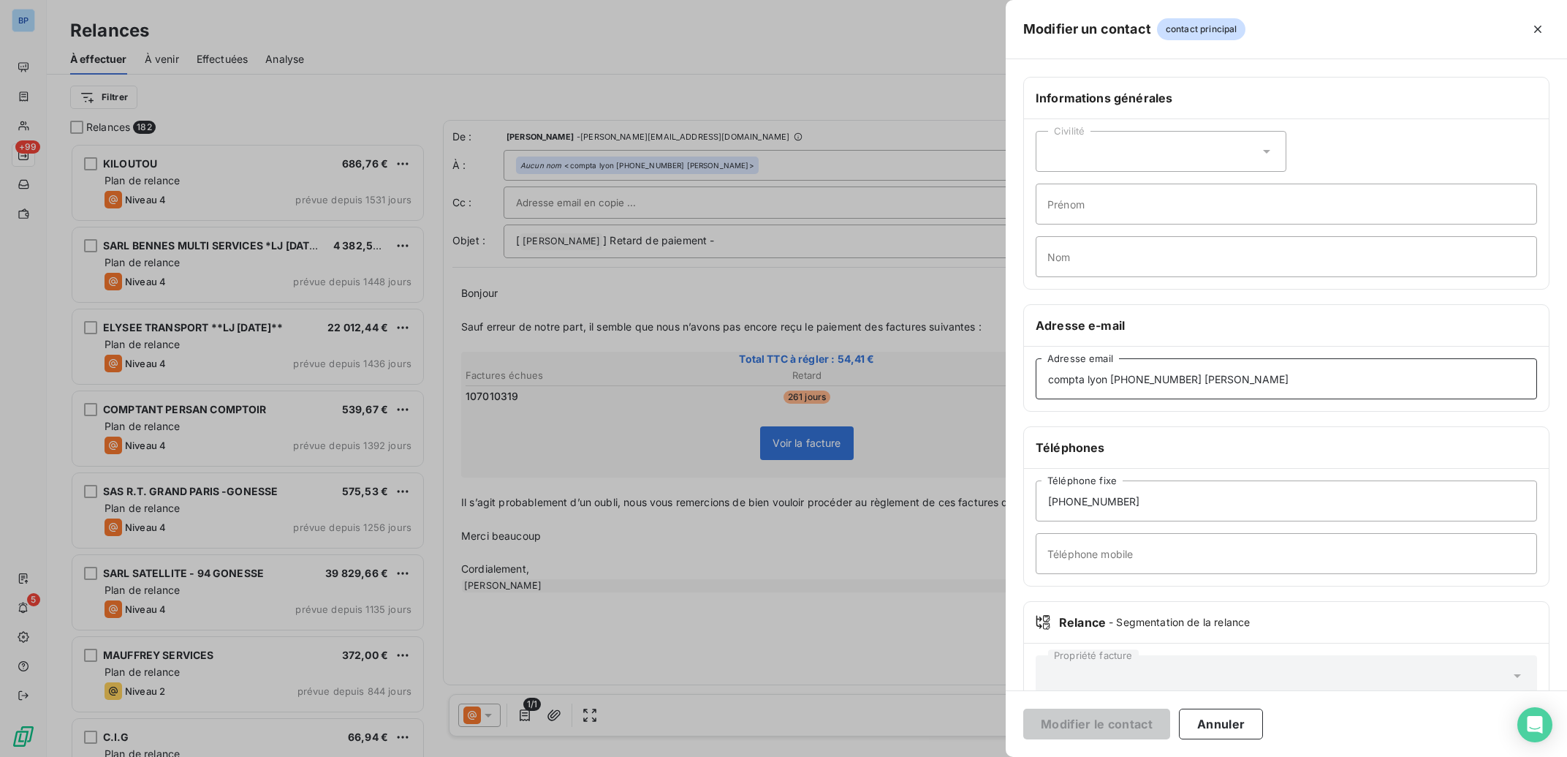
click at [1344, 376] on input "compta lyon [PHONE_NUMBER] [PERSON_NAME]" at bounding box center [1286, 378] width 501 height 41
drag, startPoint x: 1334, startPoint y: 381, endPoint x: 706, endPoint y: 390, distance: 628.0
click at [1036, 390] on input "compta lyon [PHONE_NUMBER] [PERSON_NAME]" at bounding box center [1286, 378] width 501 height 41
paste input "[EMAIL_ADDRESS][DOMAIN_NAME]"
type input "[EMAIL_ADDRESS][DOMAIN_NAME]"
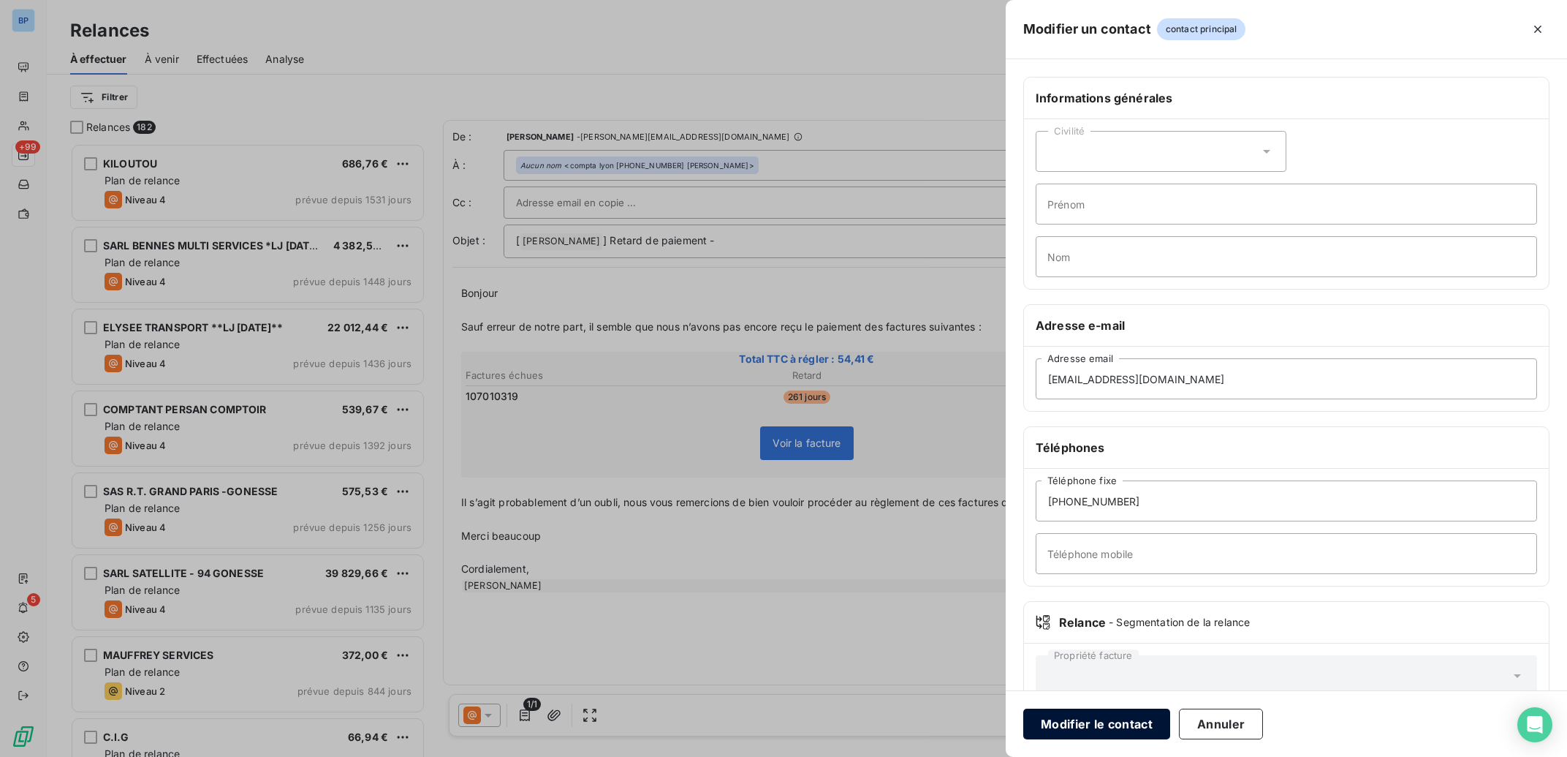
click at [1084, 720] on button "Modifier le contact" at bounding box center [1096, 723] width 147 height 31
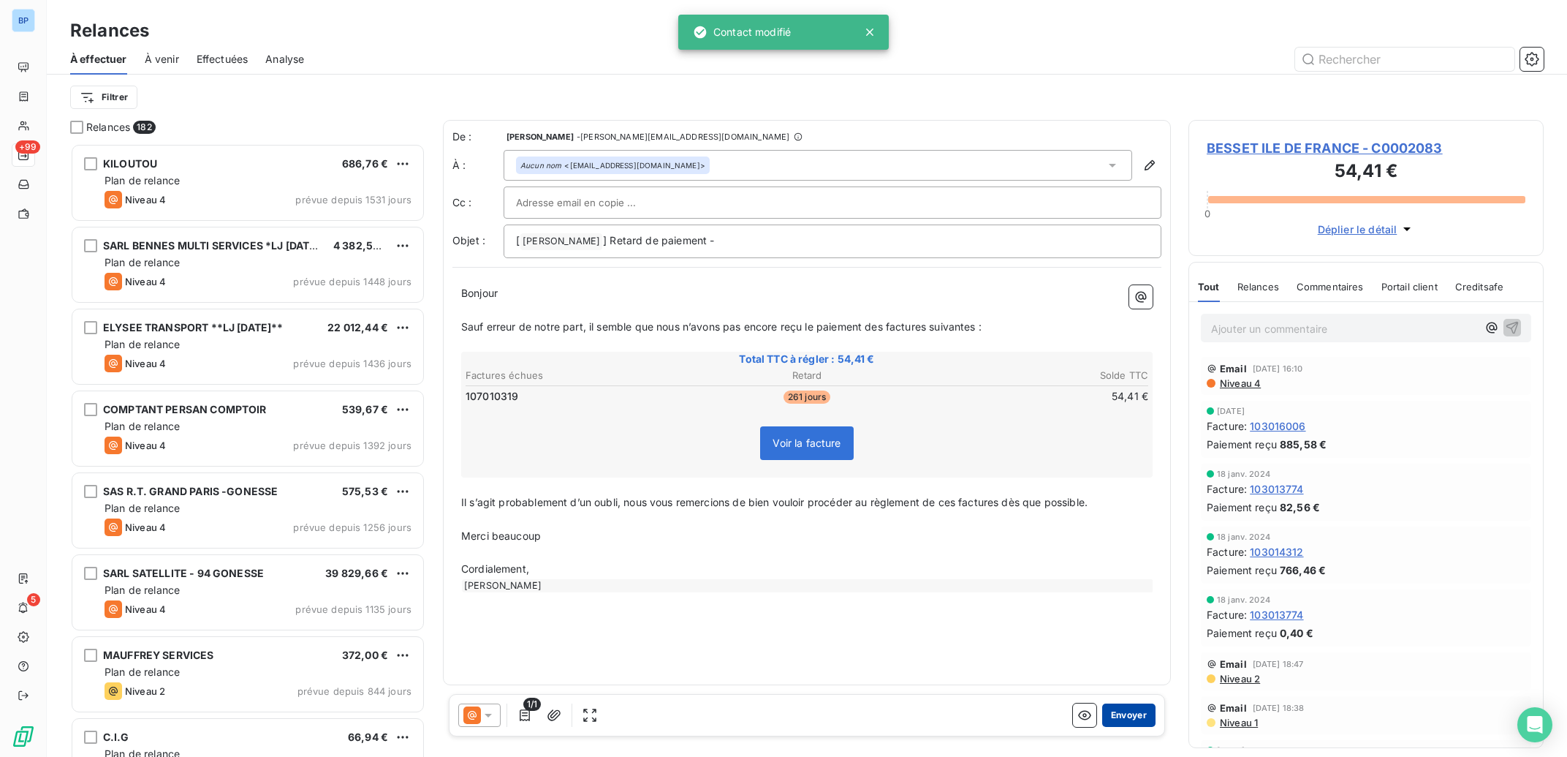
click at [1134, 708] on button "Envoyer" at bounding box center [1128, 714] width 53 height 23
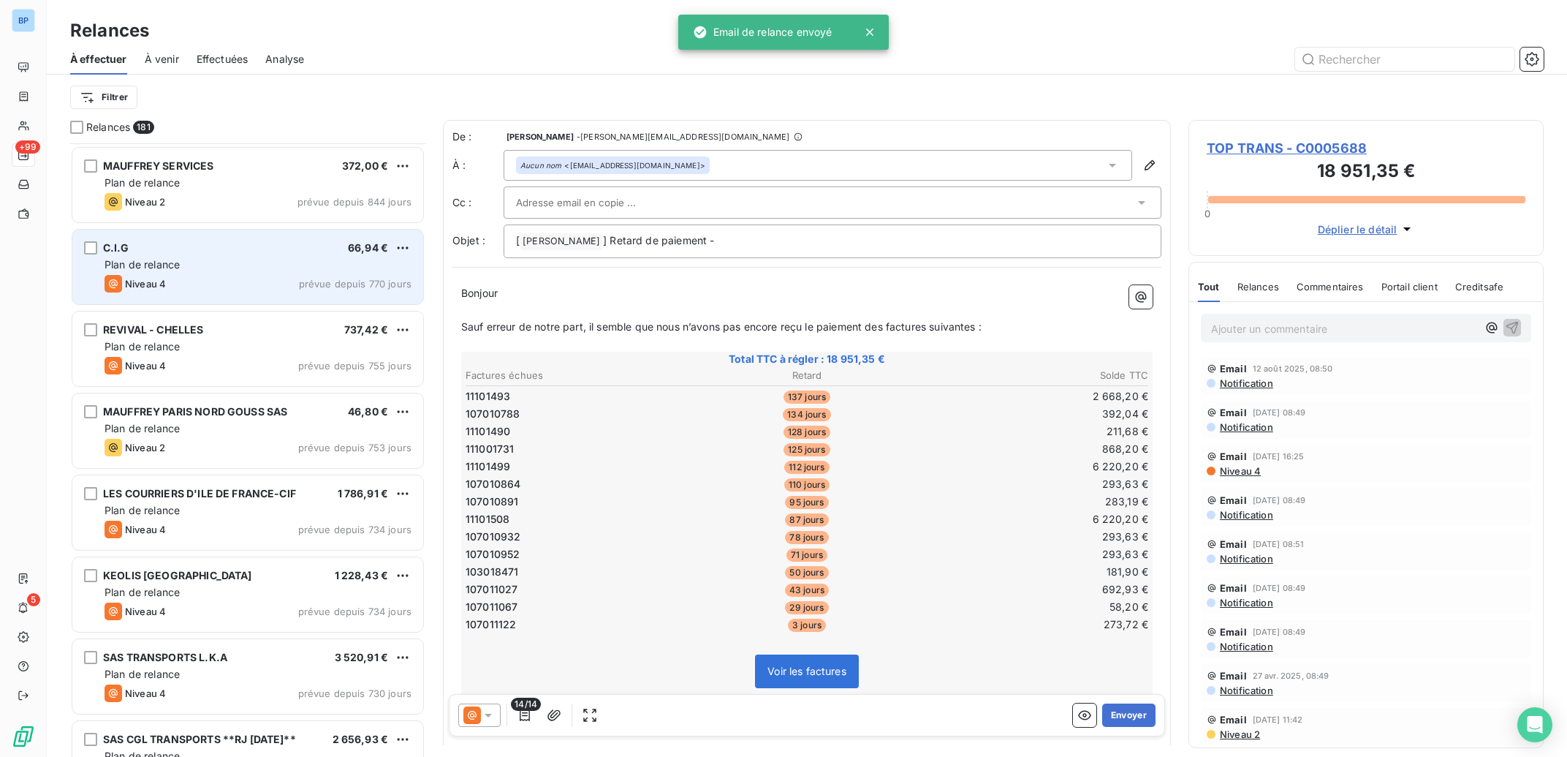
scroll to position [515, 0]
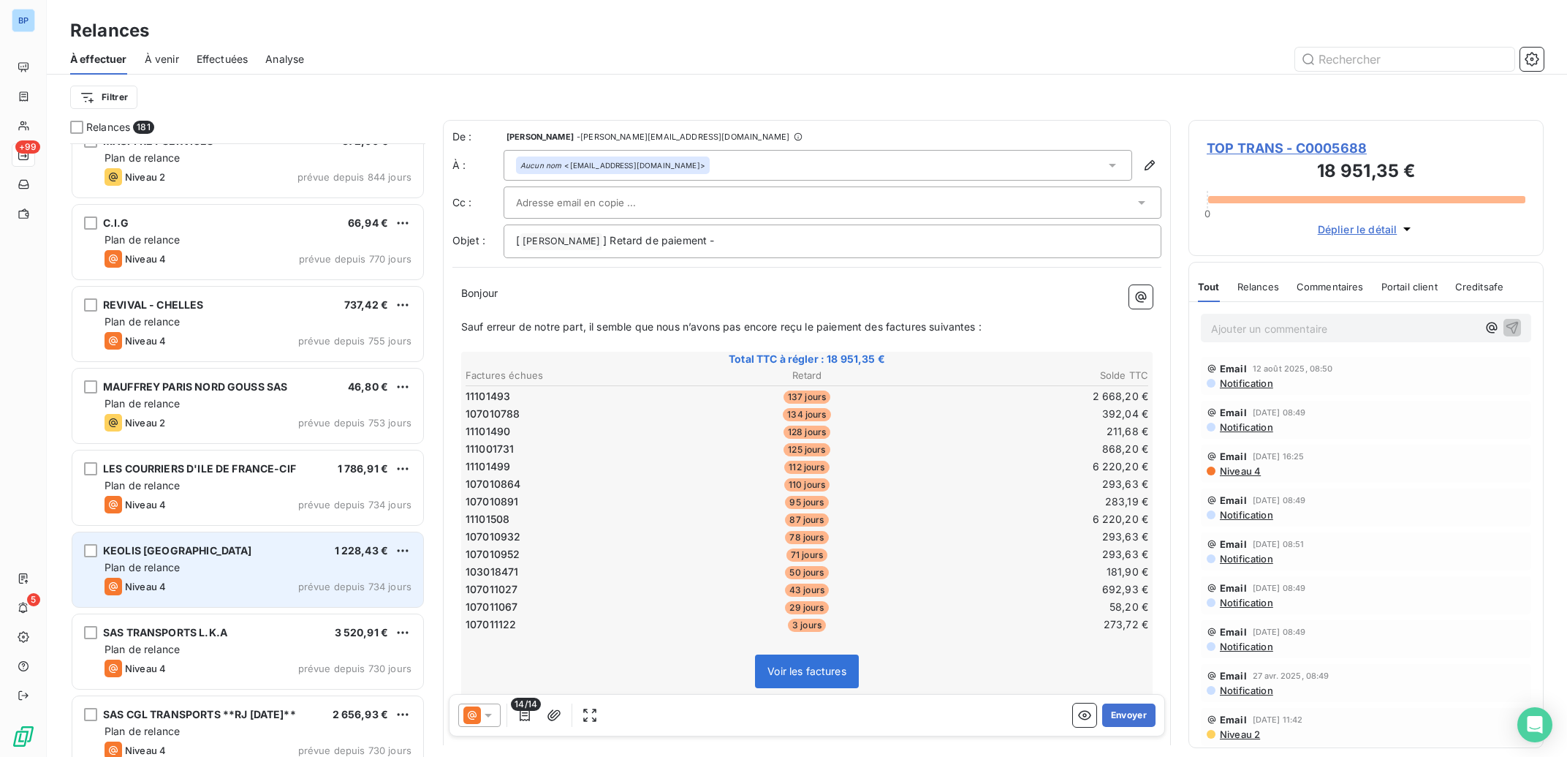
click at [282, 567] on div "Plan de relance" at bounding box center [258, 567] width 307 height 15
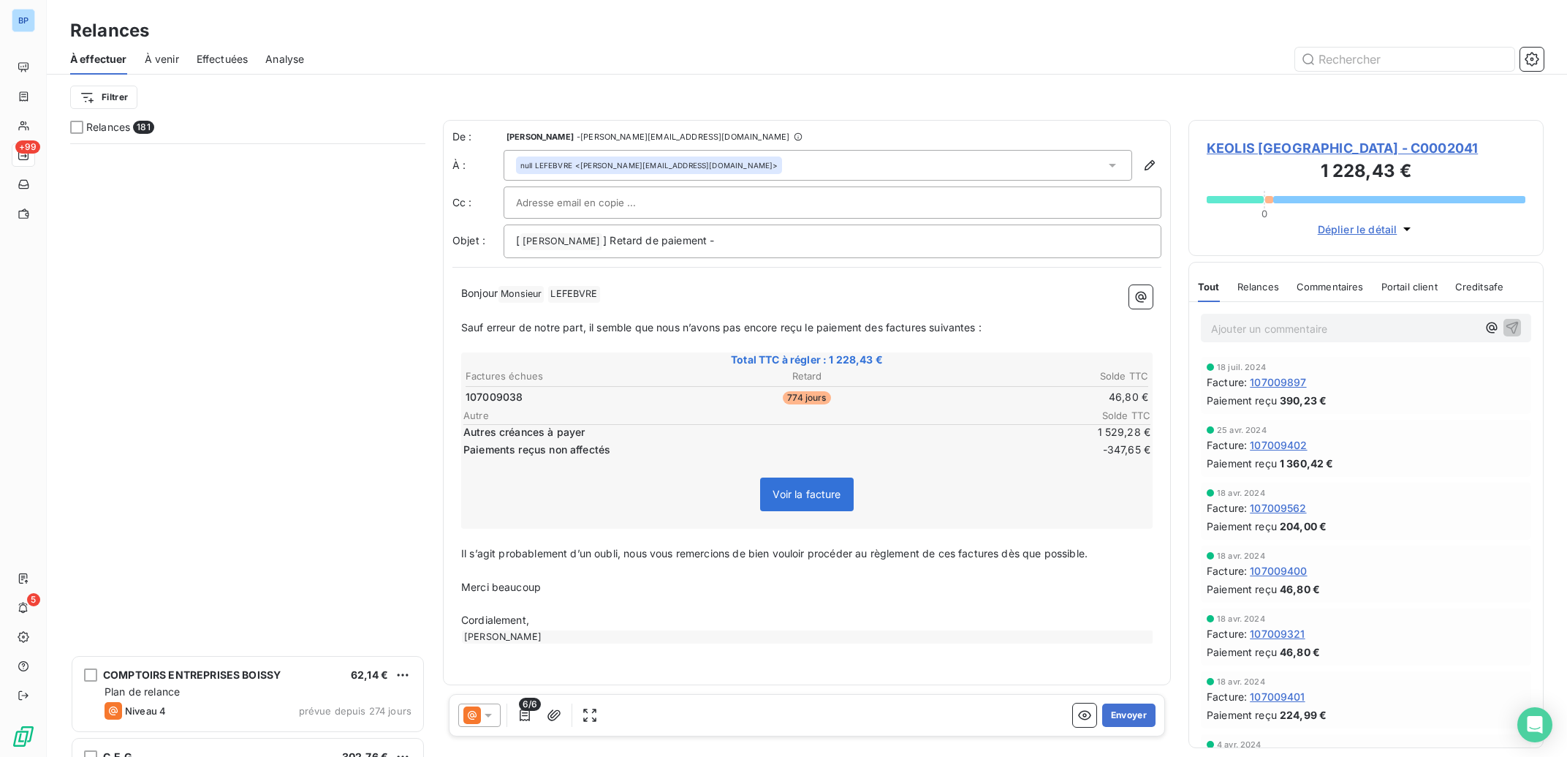
scroll to position [4409, 0]
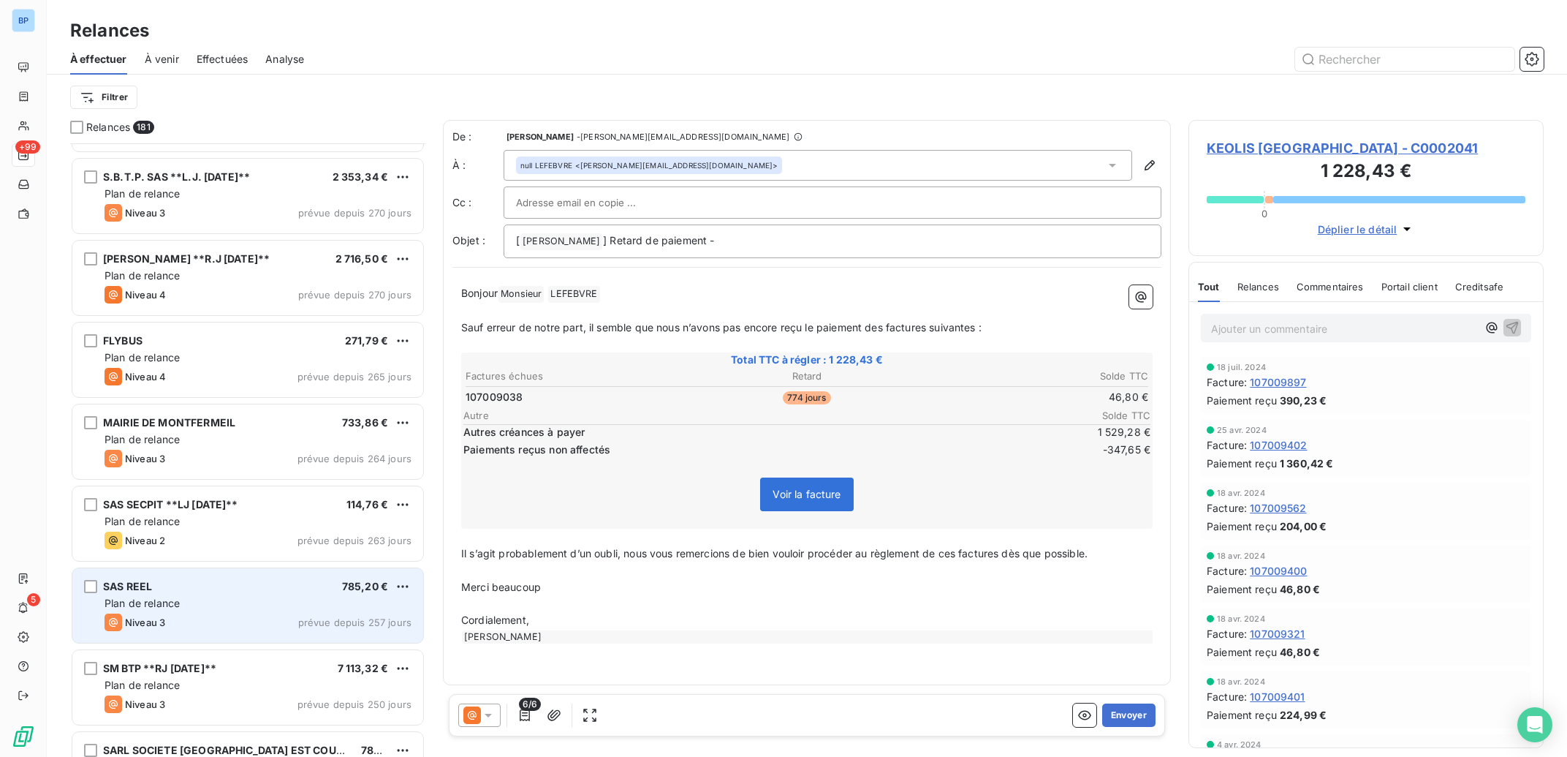
click at [317, 610] on div "SAS REEL 785,20 € Plan de relance Niveau 3 prévue depuis 257 jours" at bounding box center [247, 605] width 351 height 75
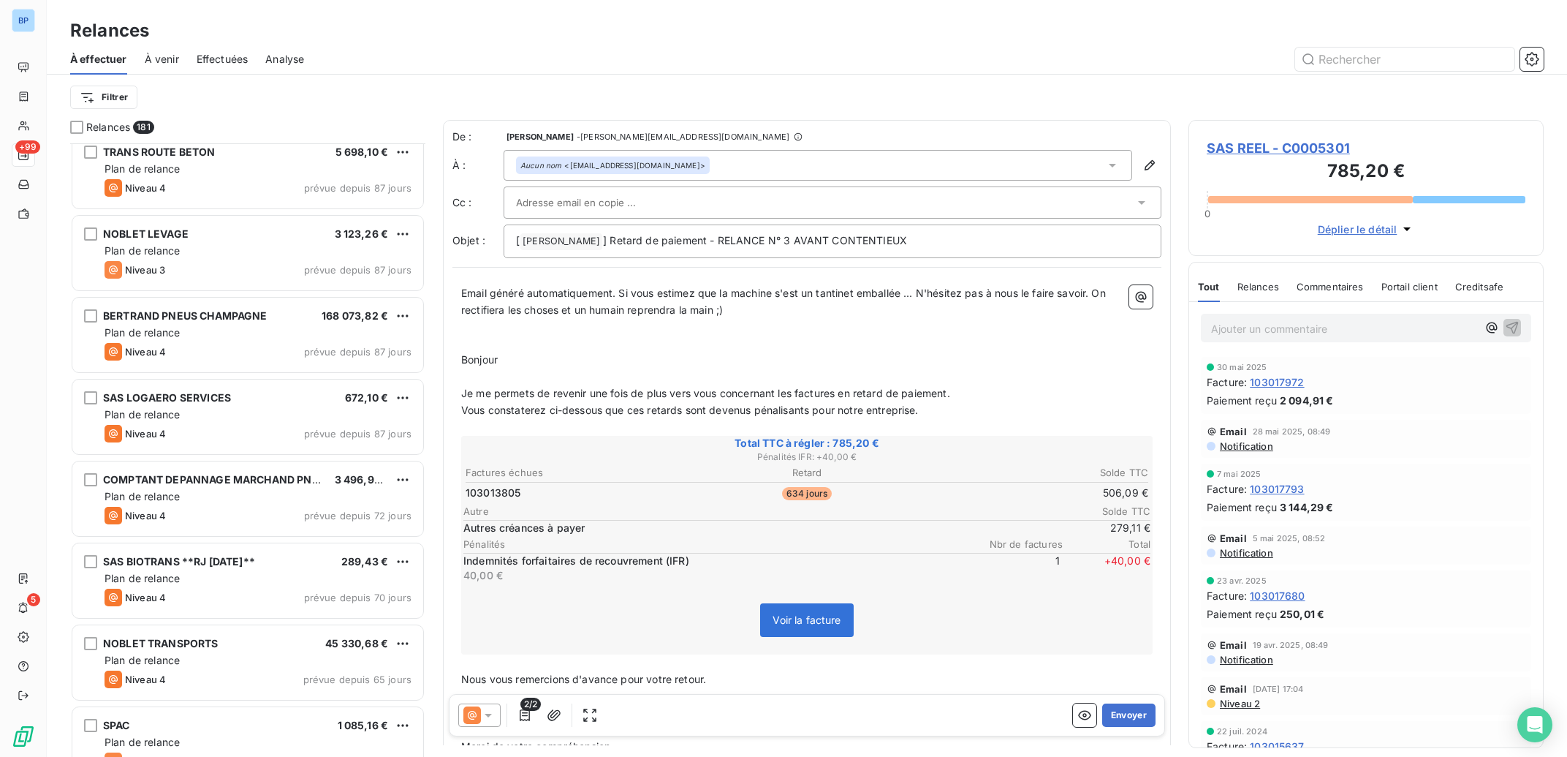
scroll to position [7714, 0]
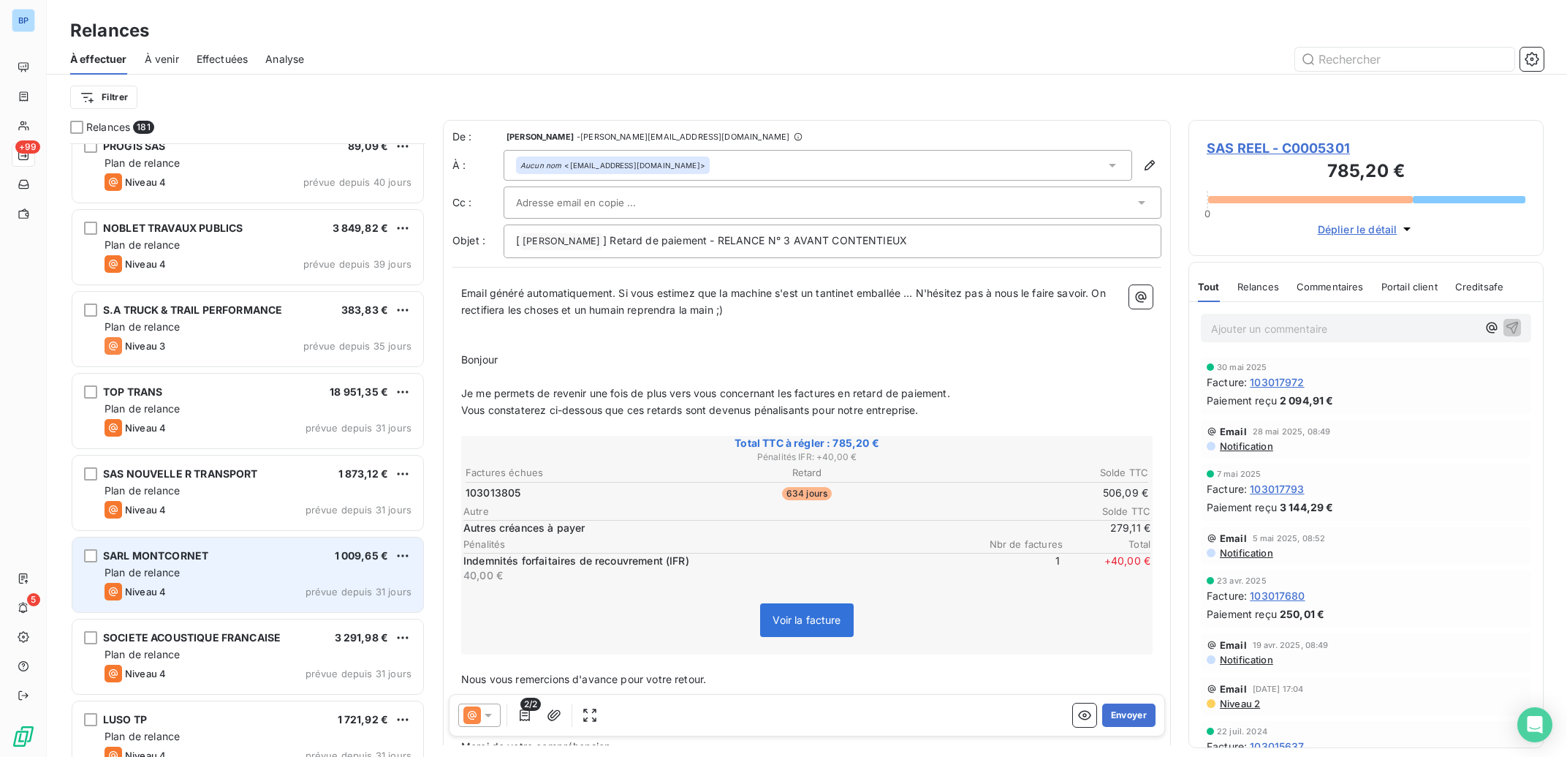
click at [225, 564] on div "SARL MONTCORNET 1 009,65 € Plan de relance Niveau 4 prévue depuis 31 jours" at bounding box center [247, 574] width 351 height 75
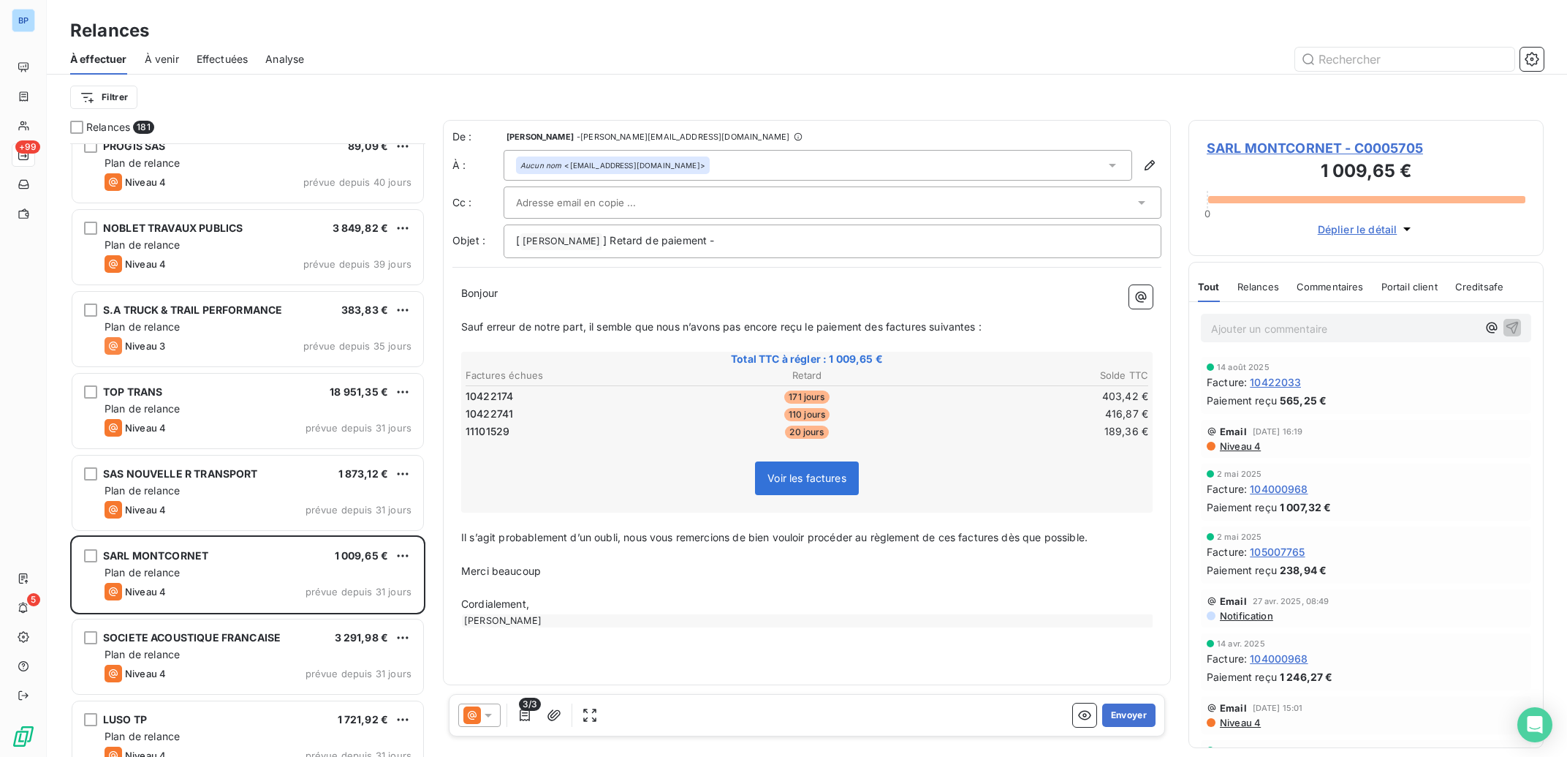
click at [1240, 445] on span "Niveau 4" at bounding box center [1240, 446] width 42 height 12
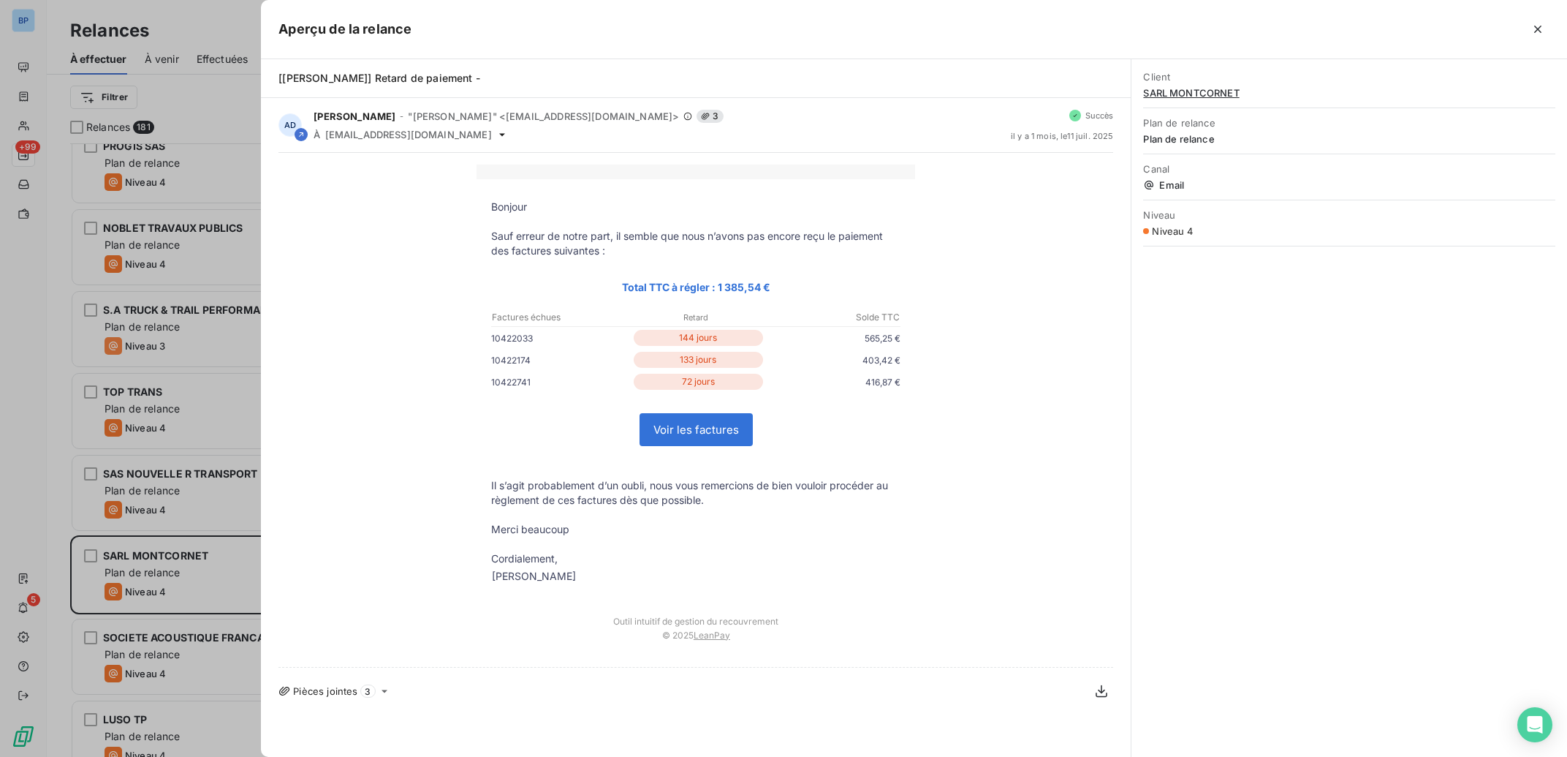
click at [150, 433] on div at bounding box center [783, 378] width 1567 height 757
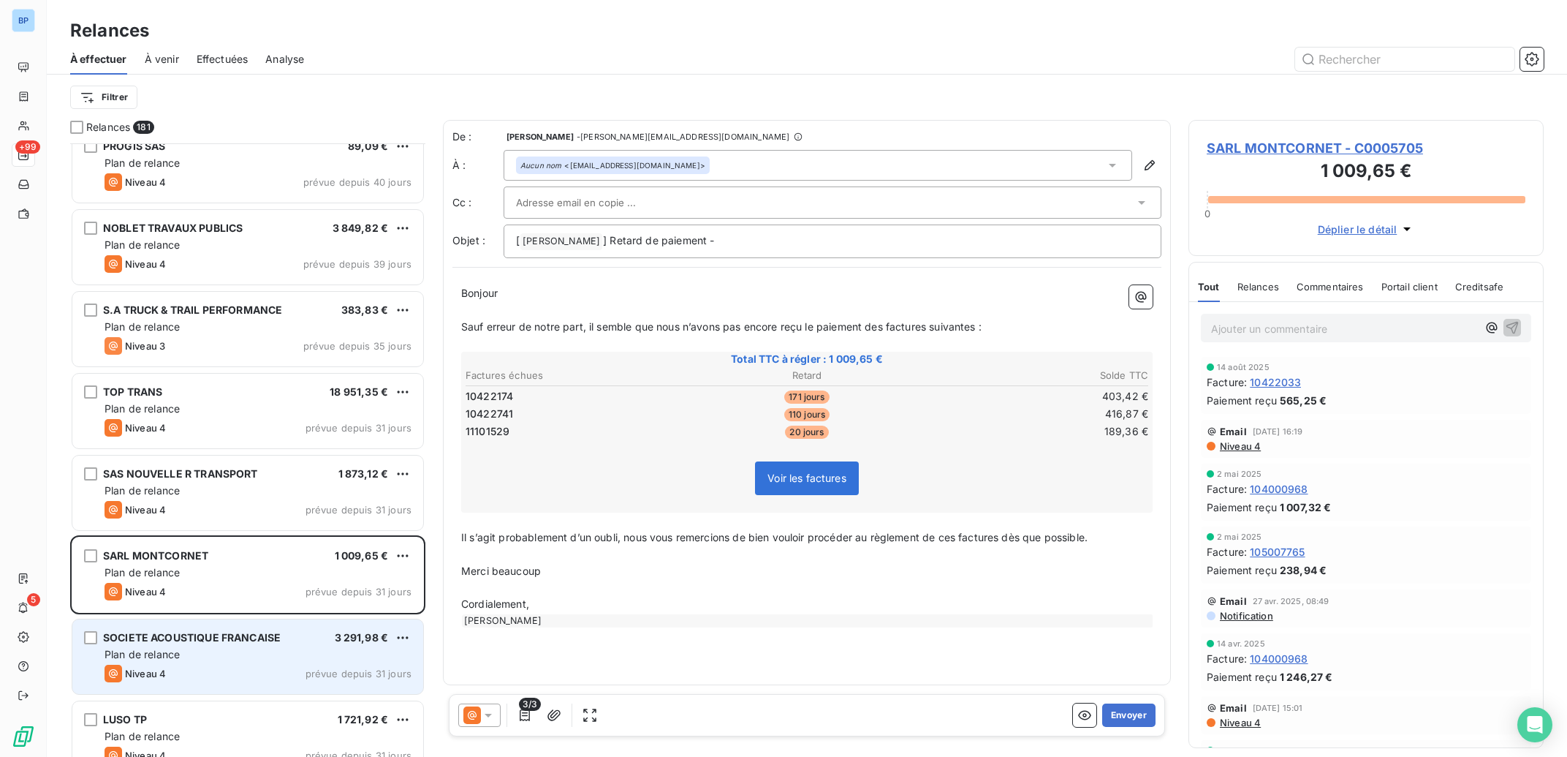
click at [252, 656] on div "Plan de relance" at bounding box center [258, 654] width 307 height 15
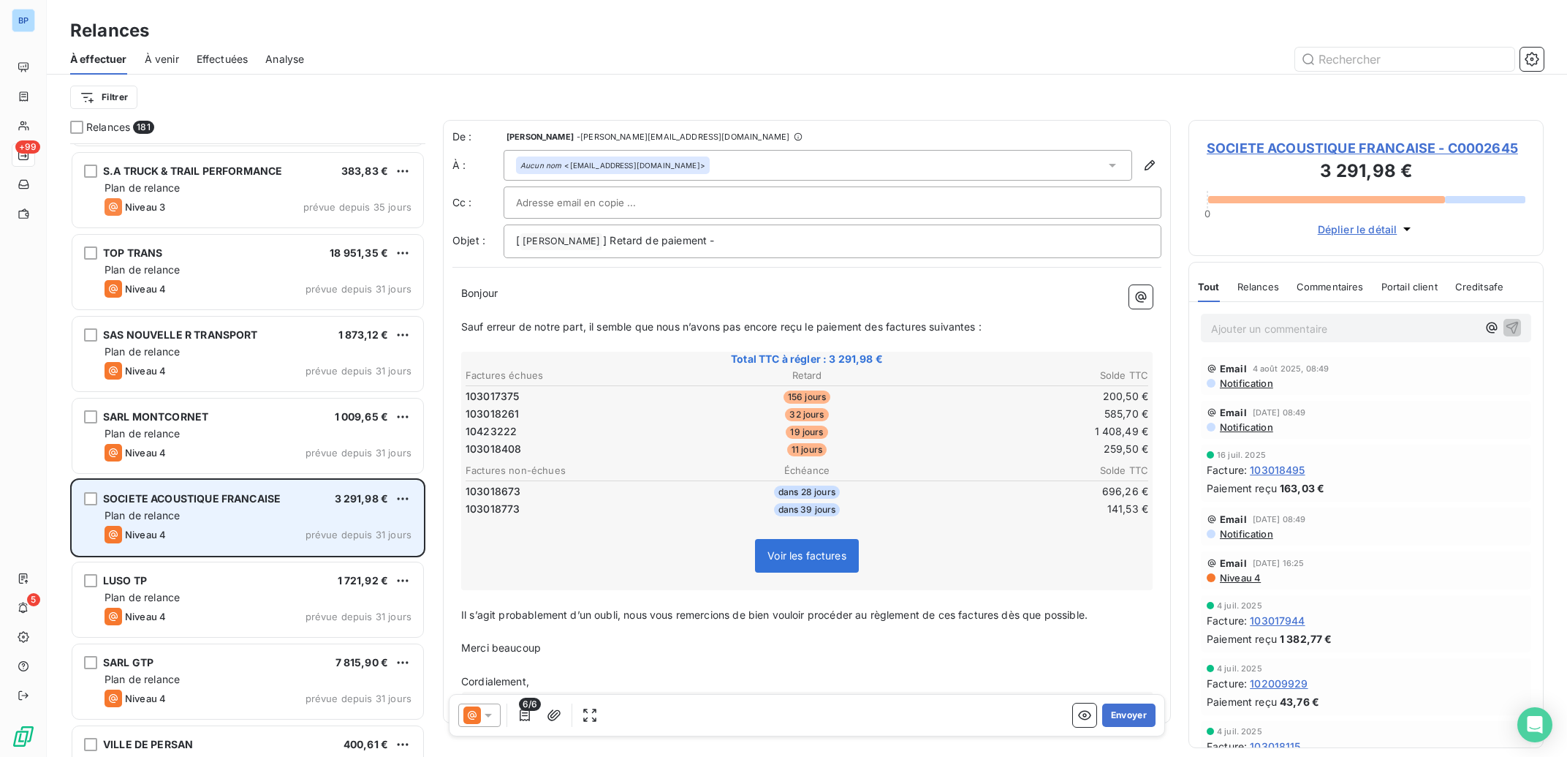
scroll to position [7935, 0]
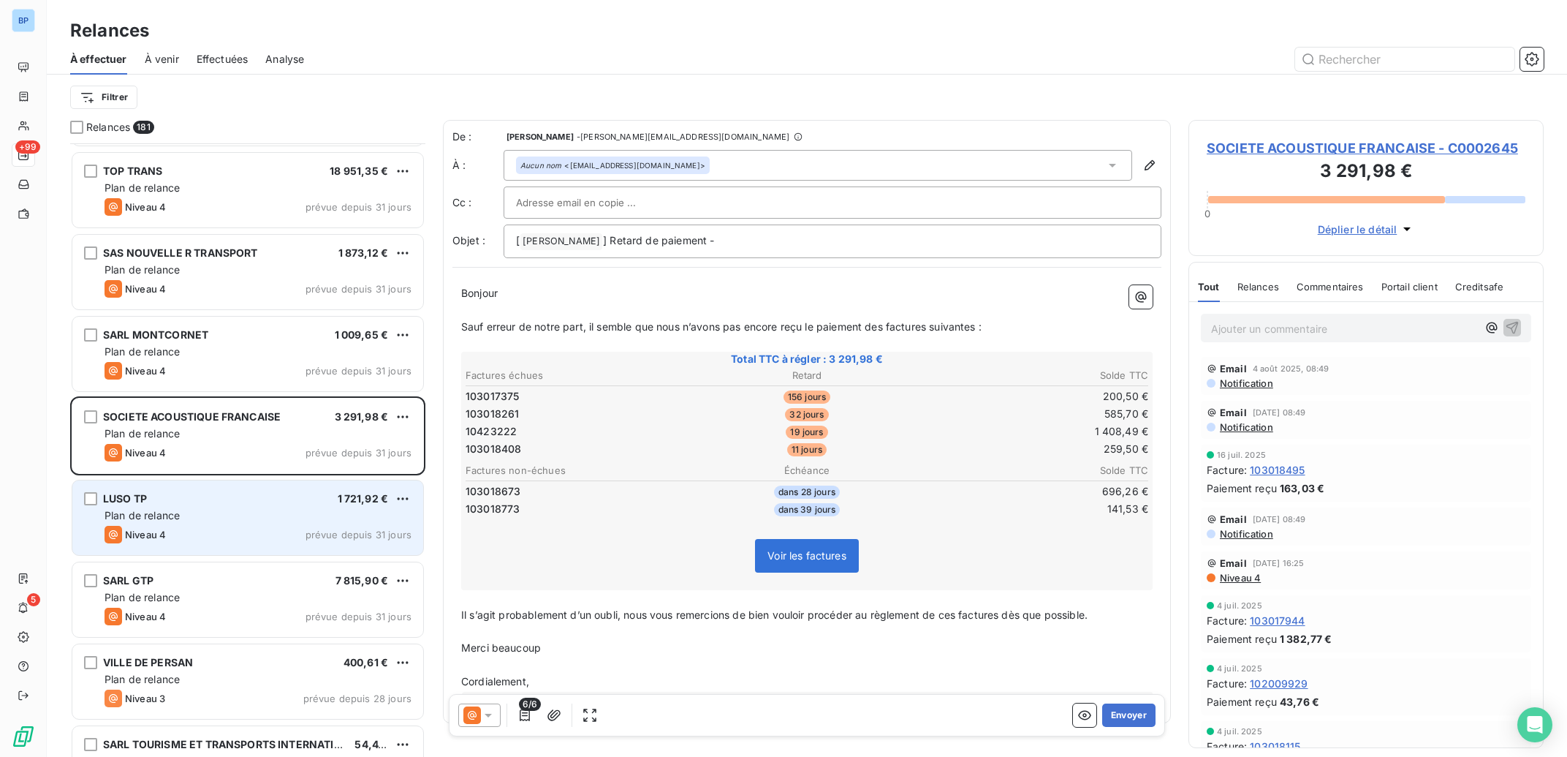
click at [295, 512] on div "Plan de relance" at bounding box center [258, 515] width 307 height 15
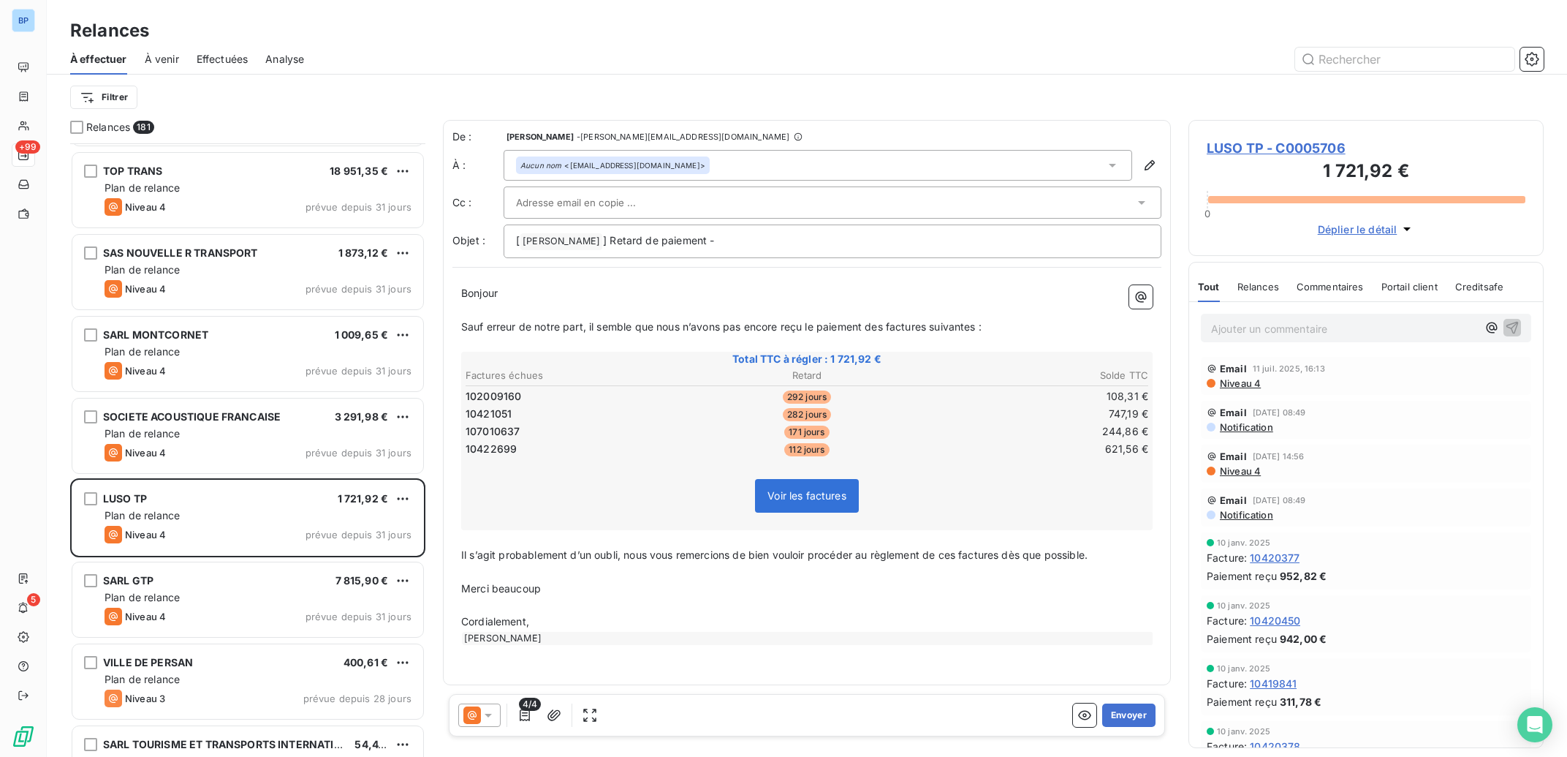
click at [1250, 380] on span "Niveau 4" at bounding box center [1240, 383] width 42 height 12
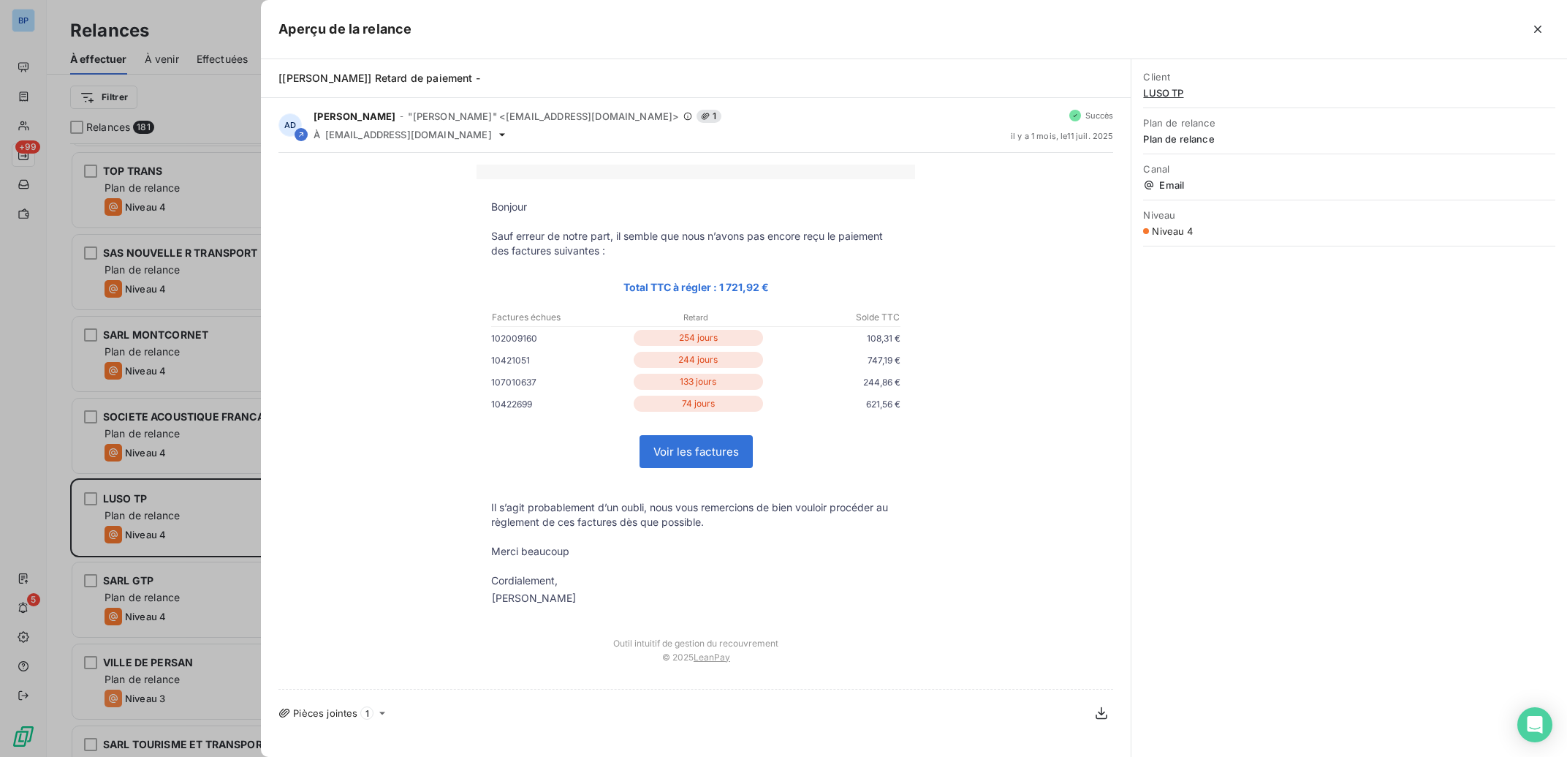
click at [180, 222] on div at bounding box center [783, 378] width 1567 height 757
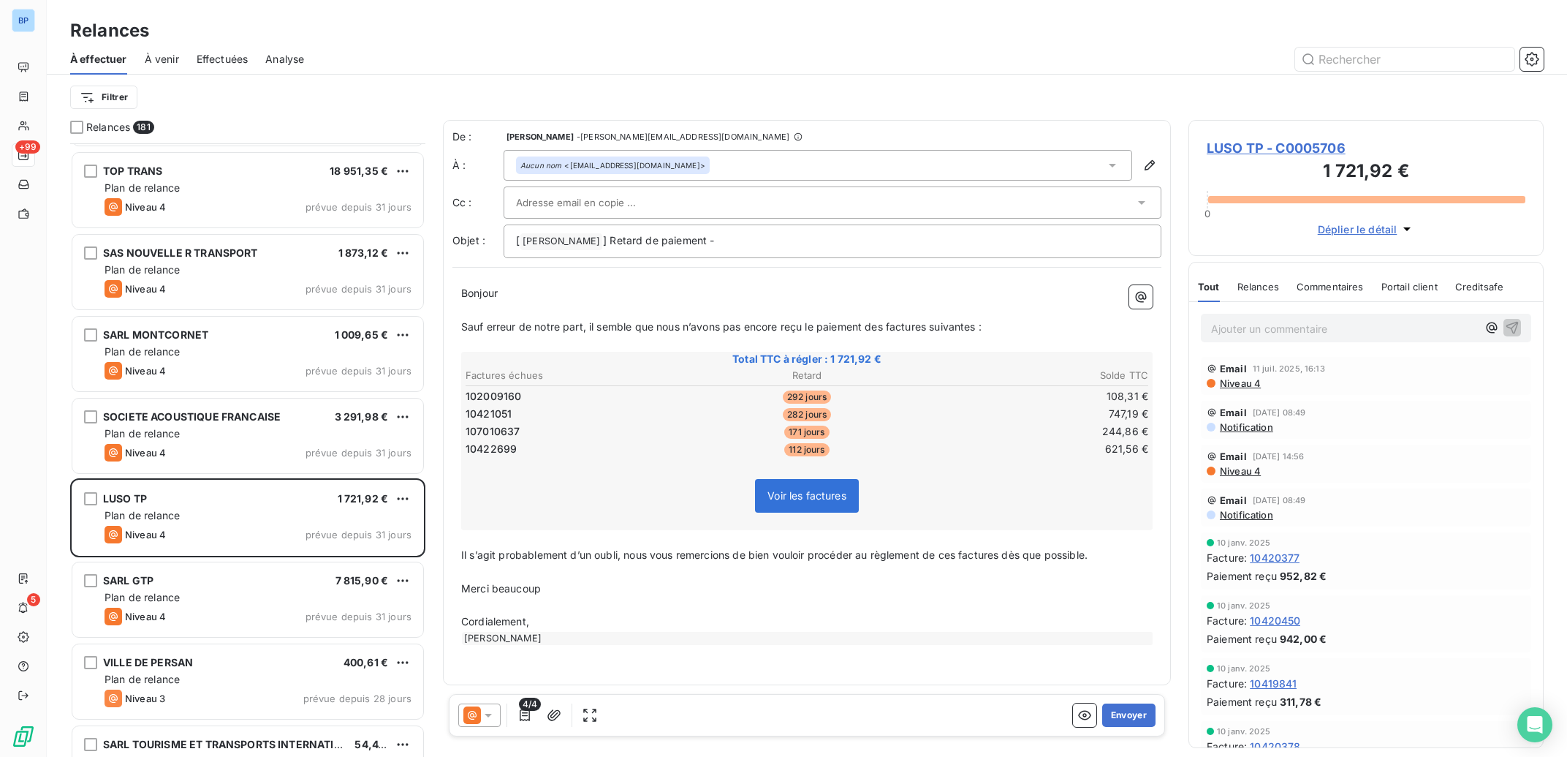
click at [1238, 386] on span "Niveau 4" at bounding box center [1240, 383] width 42 height 12
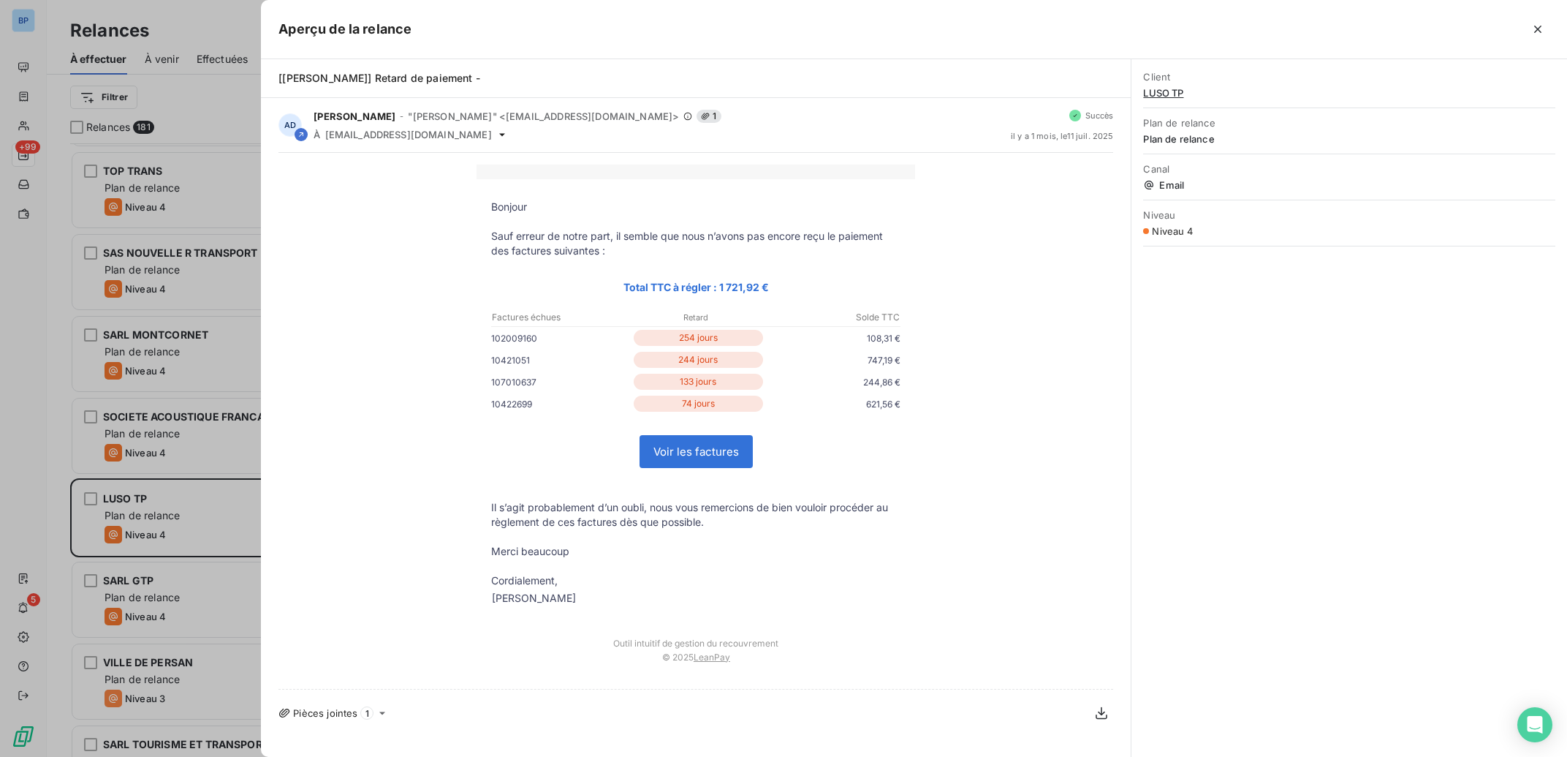
click at [153, 406] on div at bounding box center [783, 378] width 1567 height 757
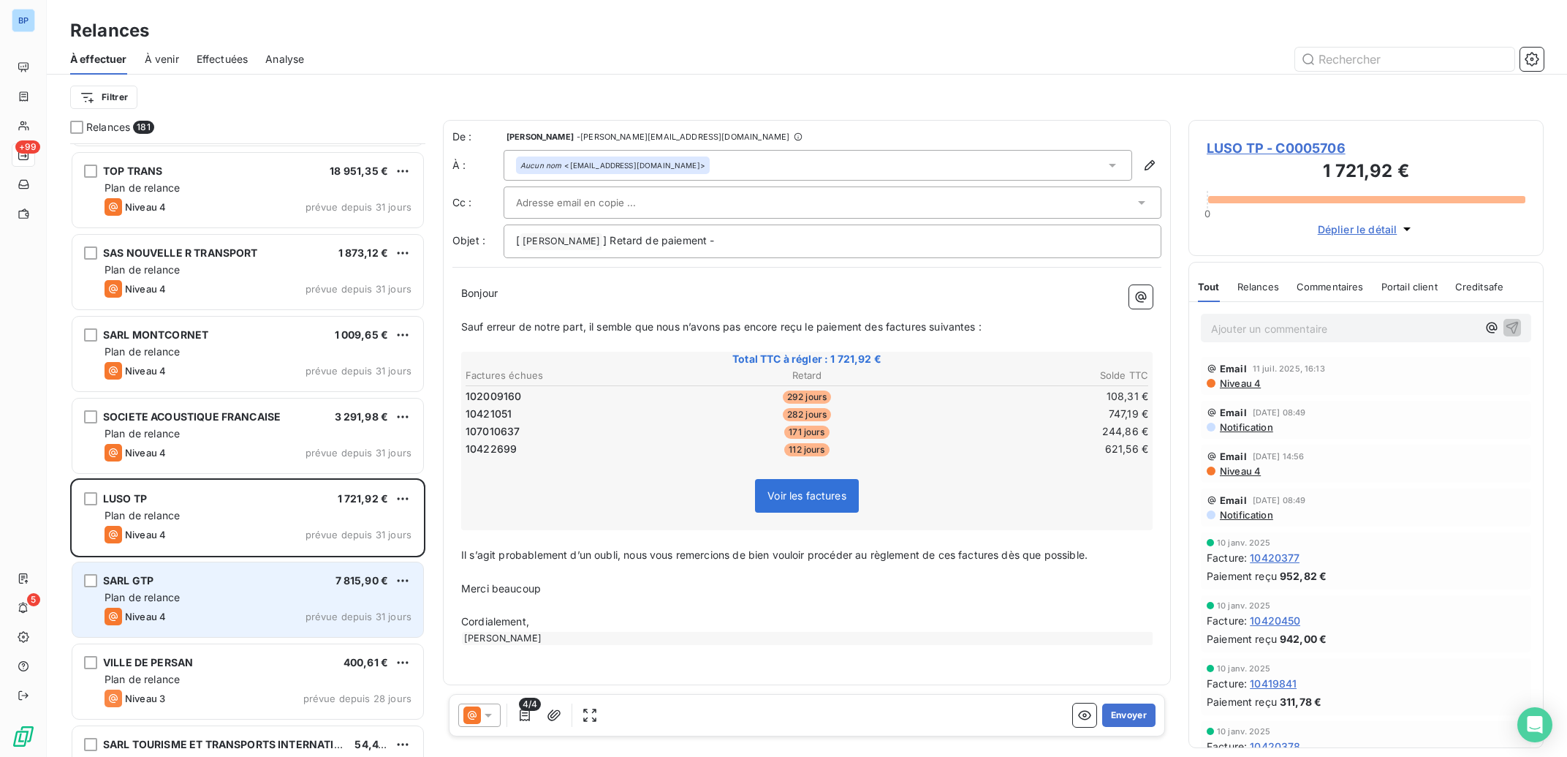
scroll to position [8008, 0]
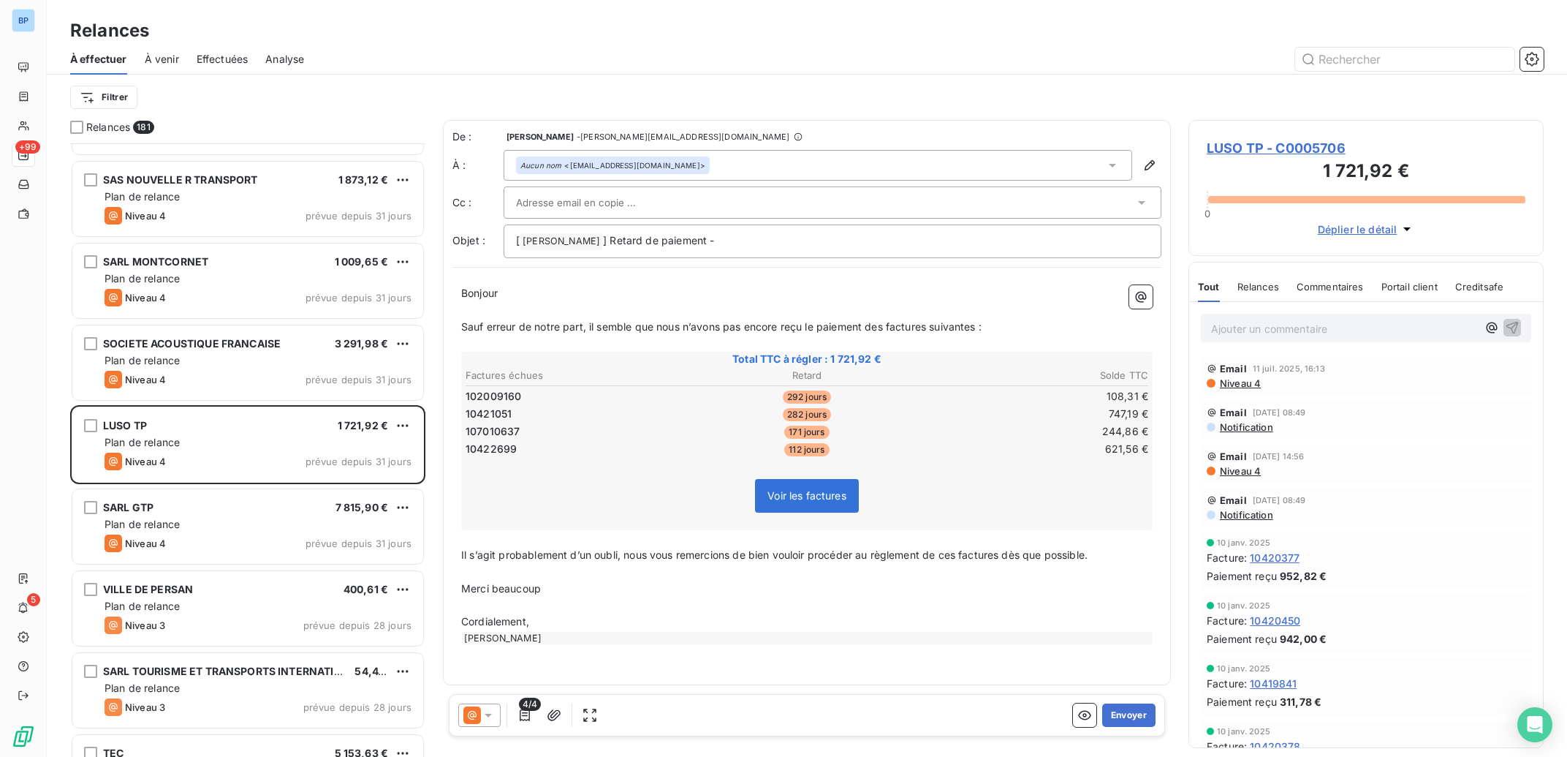
click at [259, 526] on div "Plan de relance" at bounding box center [258, 524] width 307 height 15
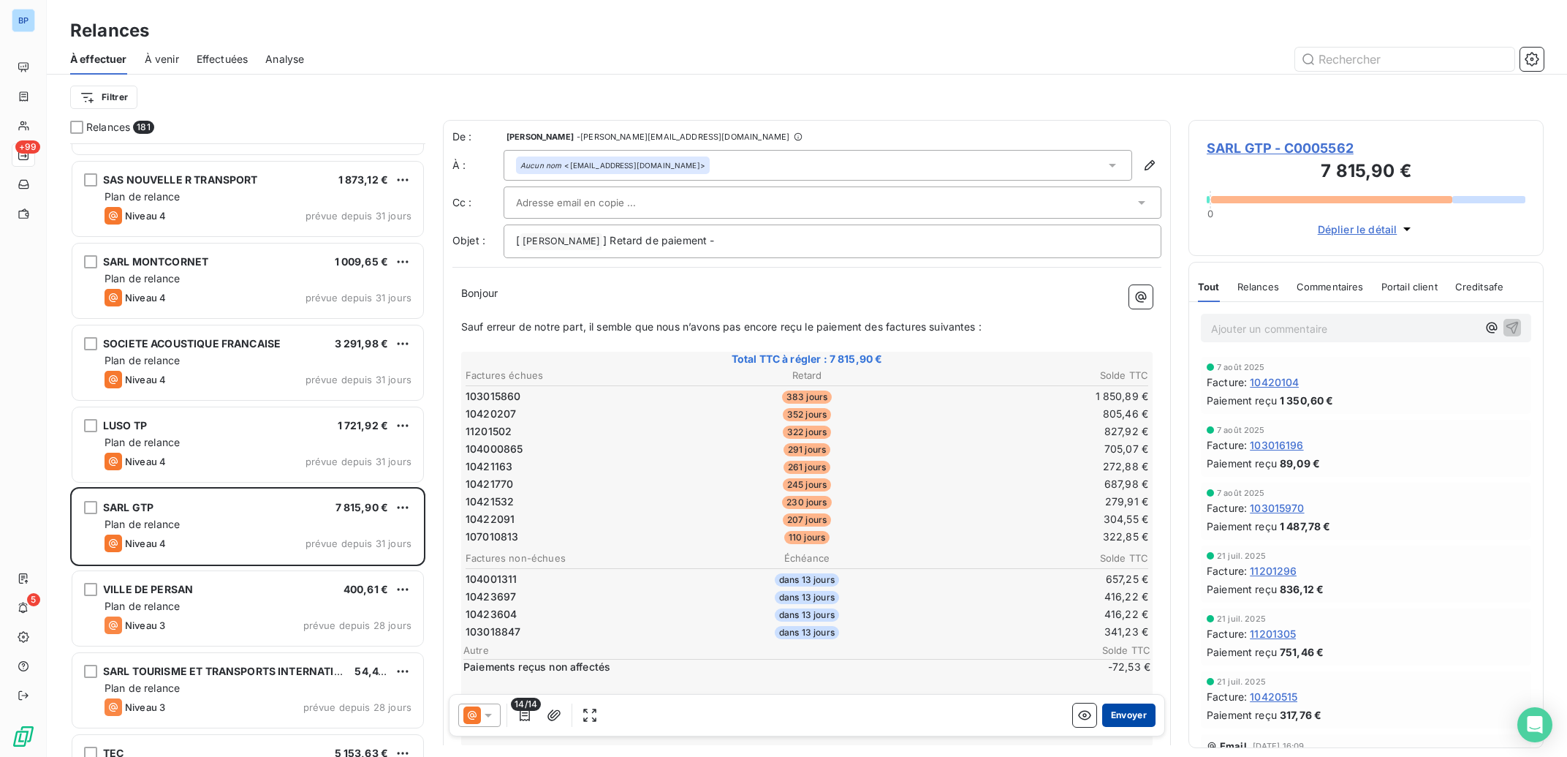
click at [1111, 716] on button "Envoyer" at bounding box center [1128, 714] width 53 height 23
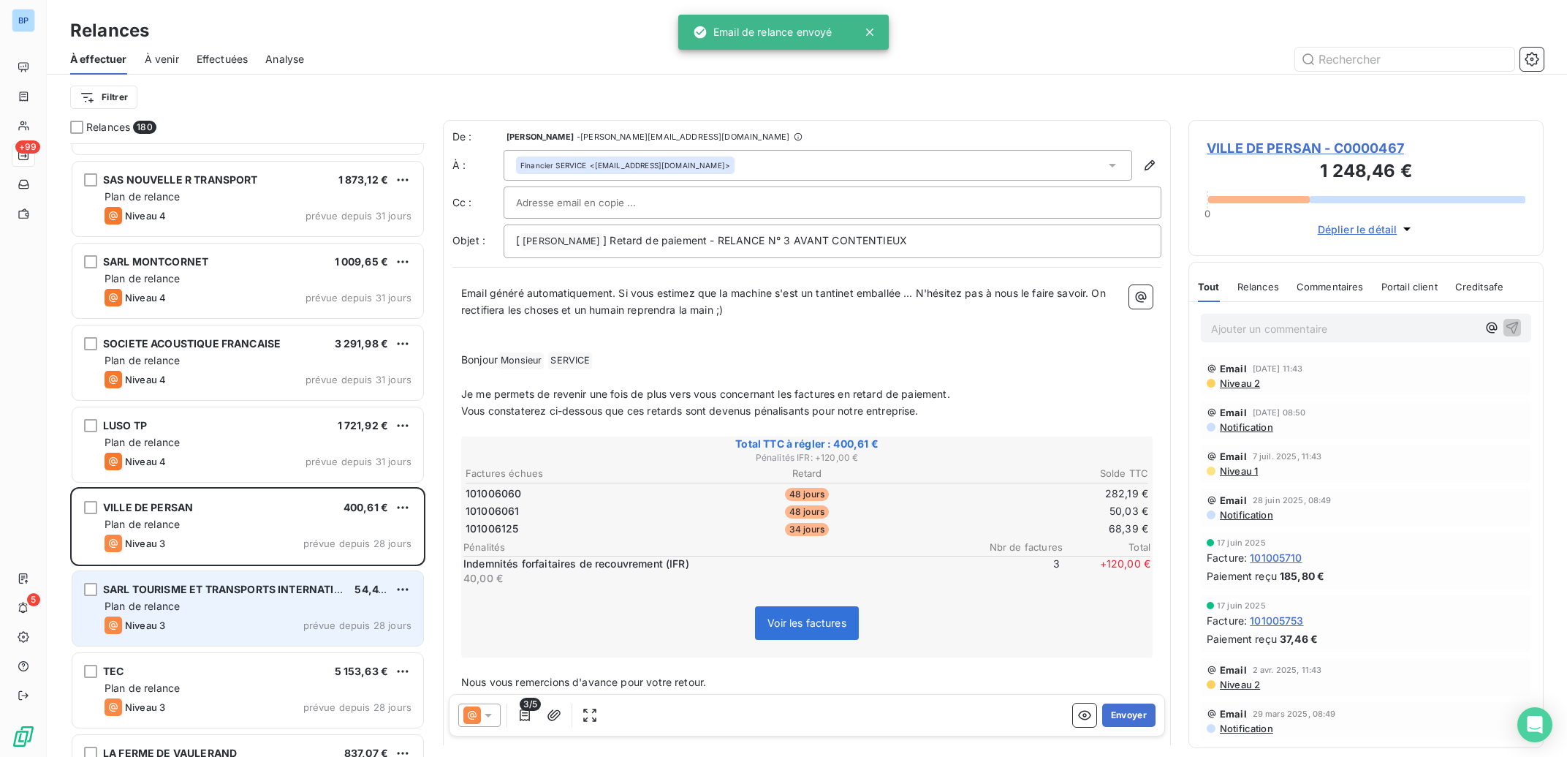
click at [305, 615] on div "SARL TOURISME ET TRANSPORTS INTERNATIONAUX 54,41 € Plan de relance Niveau 3 pré…" at bounding box center [247, 608] width 351 height 75
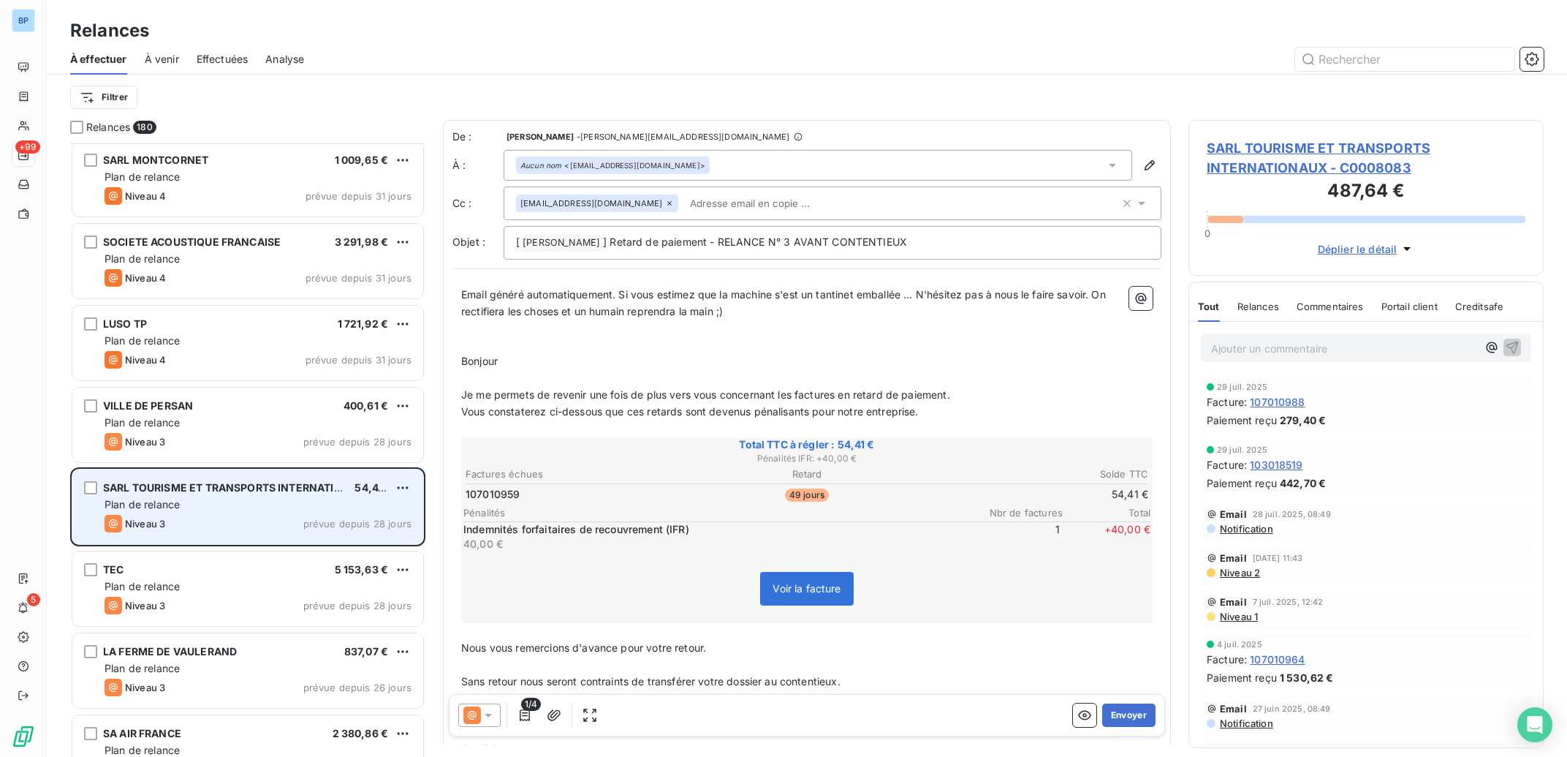
scroll to position [8229, 0]
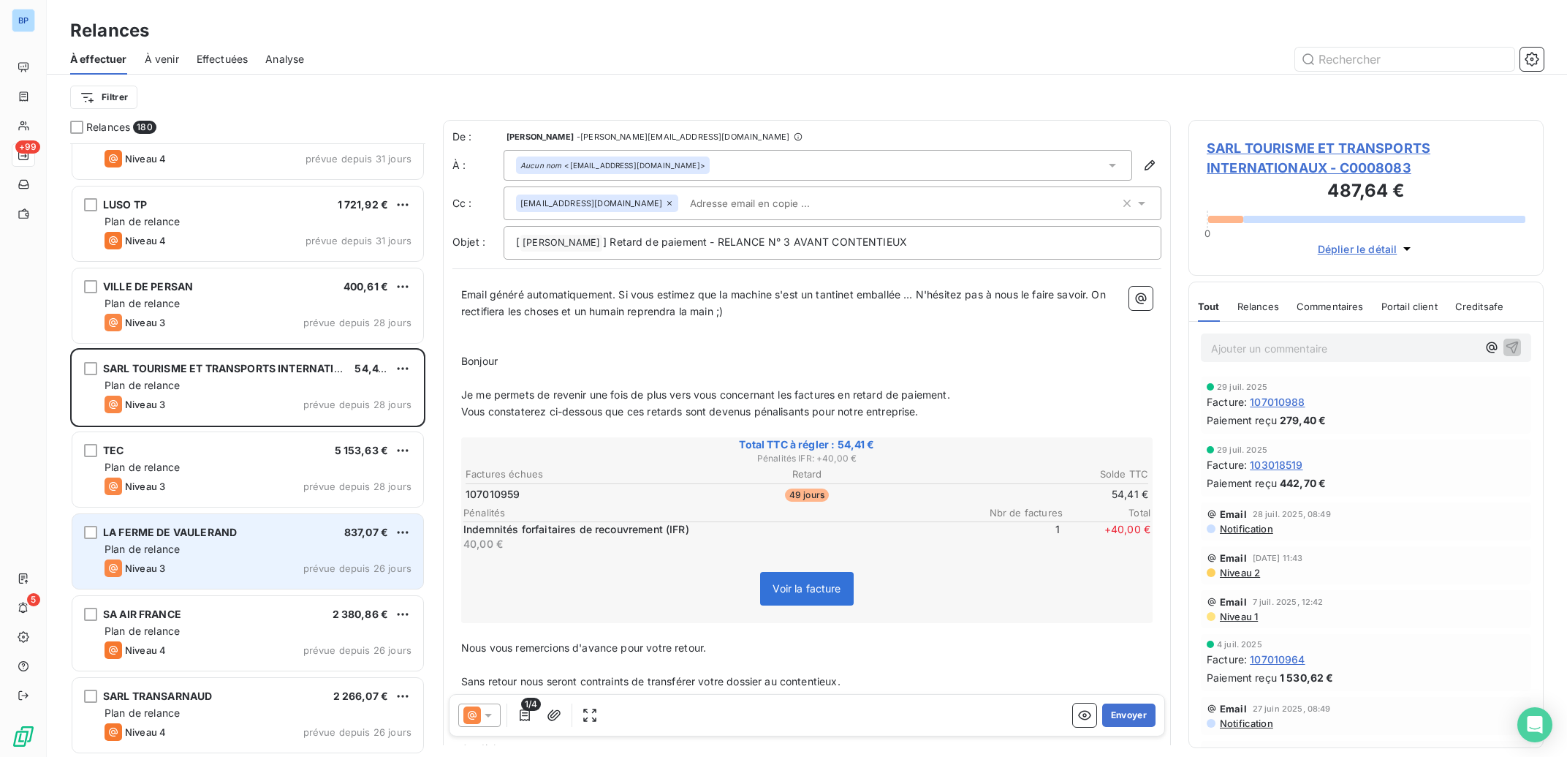
click at [305, 554] on div "Plan de relance" at bounding box center [258, 549] width 307 height 15
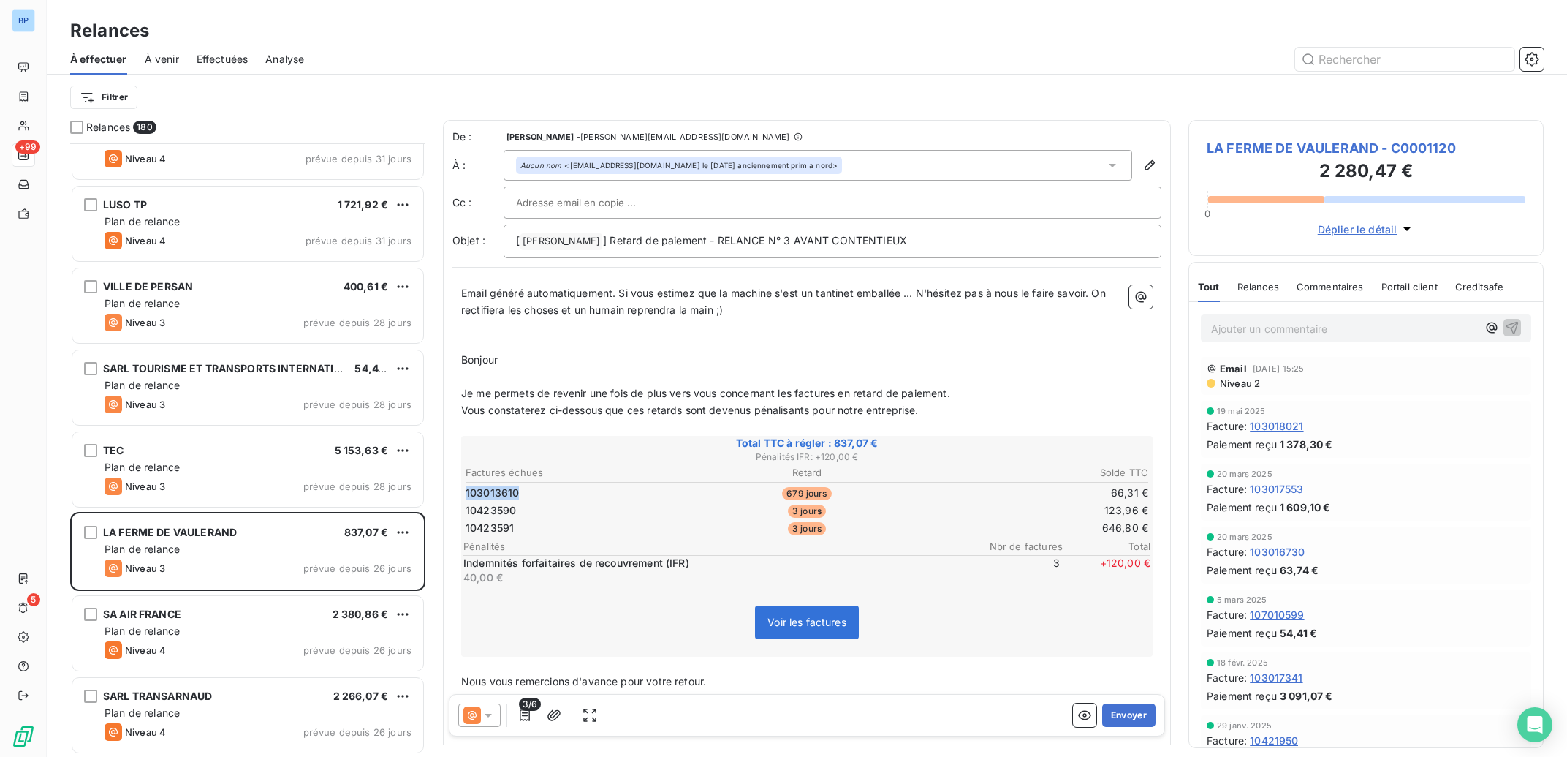
drag, startPoint x: 527, startPoint y: 495, endPoint x: 454, endPoint y: 496, distance: 73.1
click at [465, 496] on td "103013610" at bounding box center [578, 493] width 227 height 16
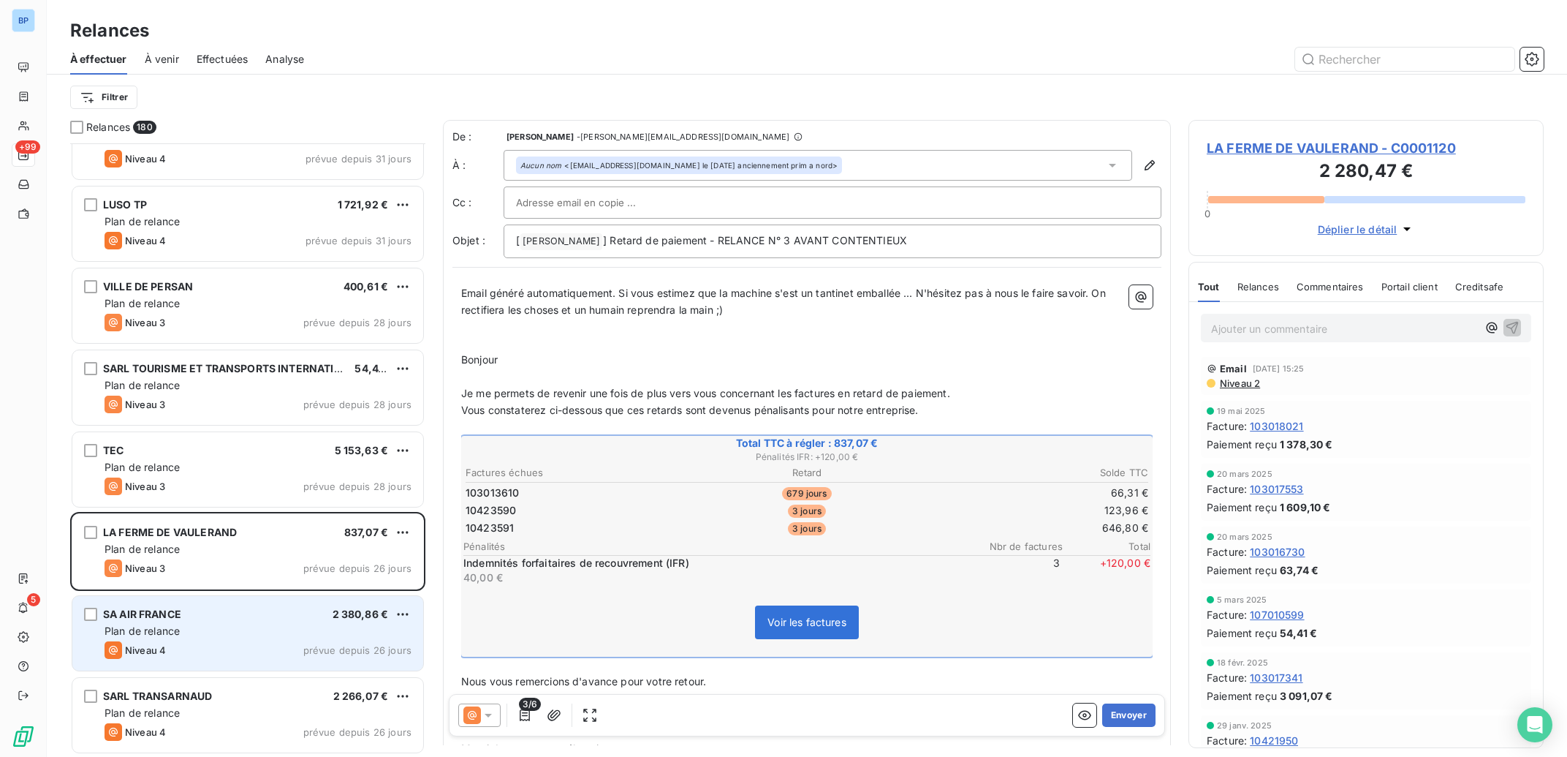
click at [260, 650] on div "Niveau 4 prévue depuis 26 jours" at bounding box center [258, 650] width 307 height 18
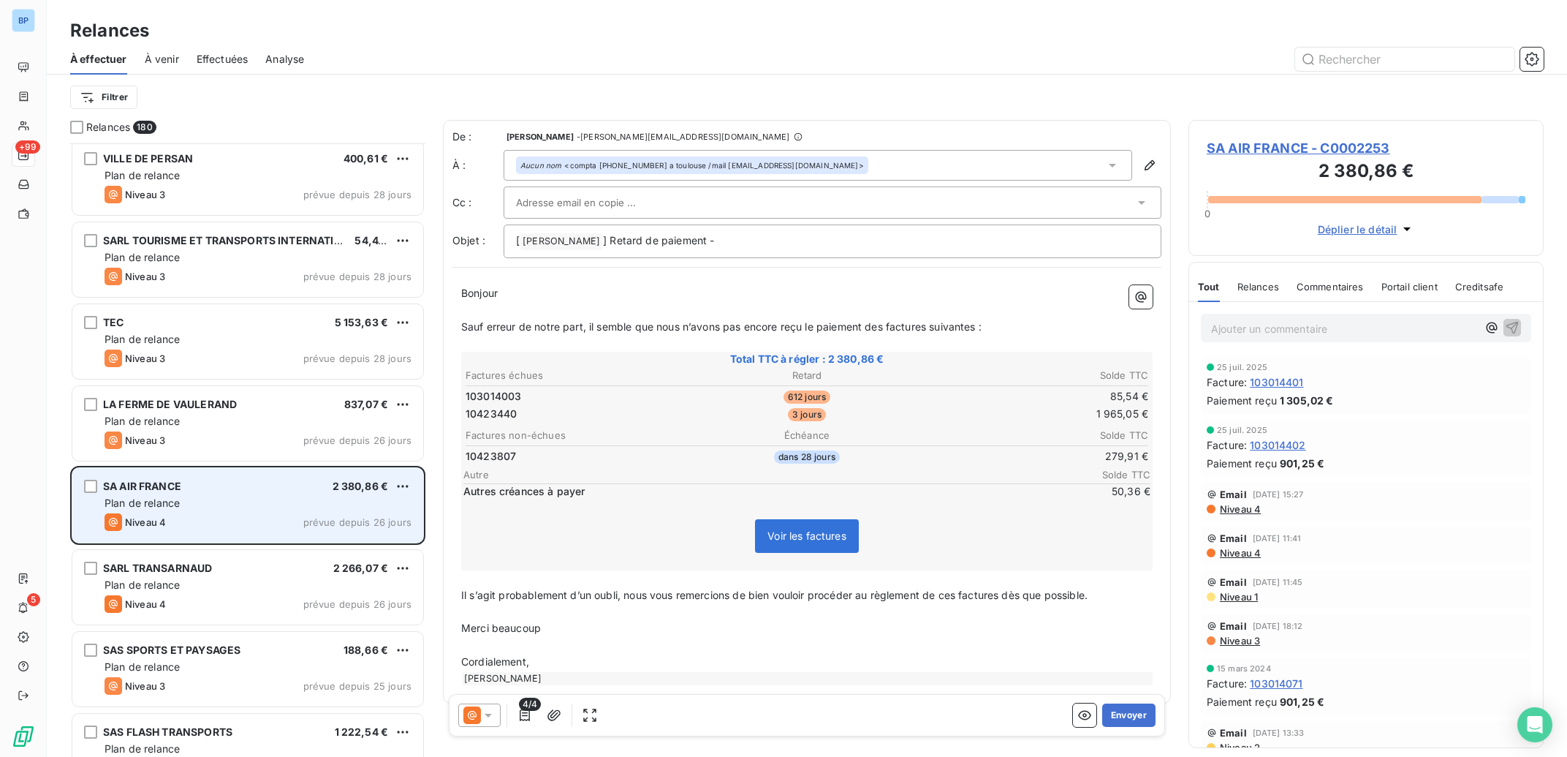
scroll to position [8376, 0]
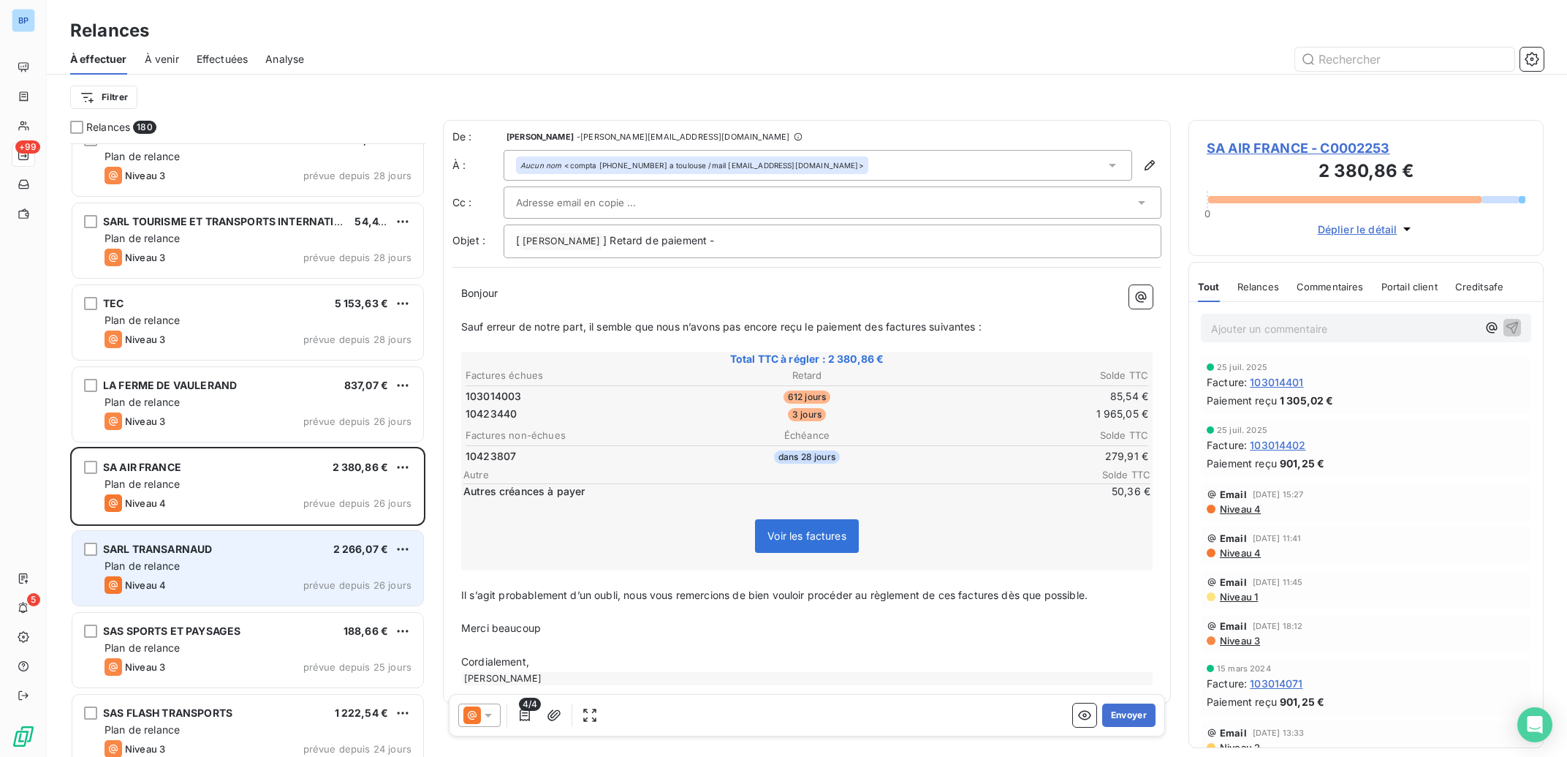
click at [317, 579] on div "Niveau 4 prévue depuis 26 jours" at bounding box center [258, 585] width 307 height 18
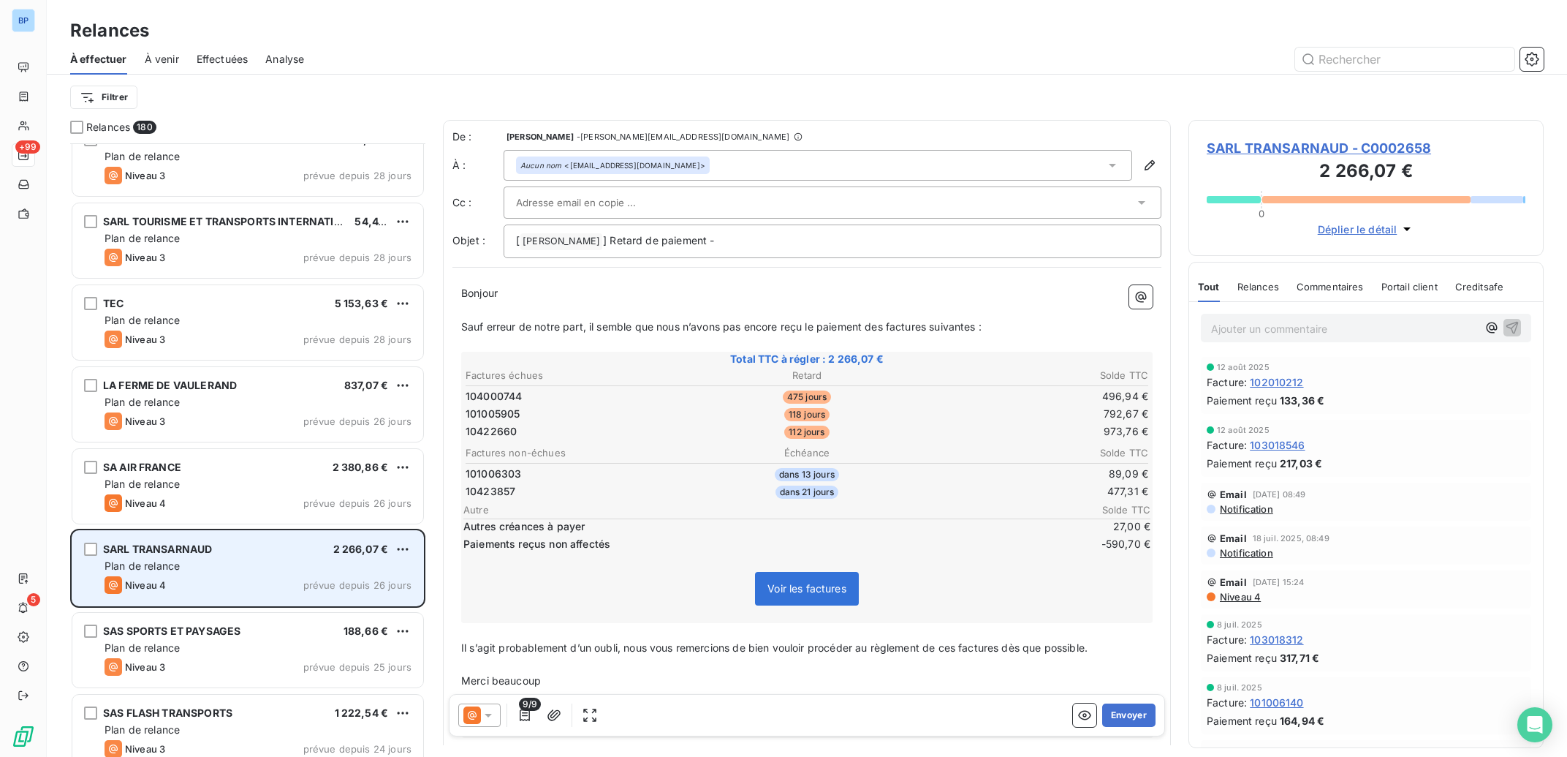
scroll to position [8449, 0]
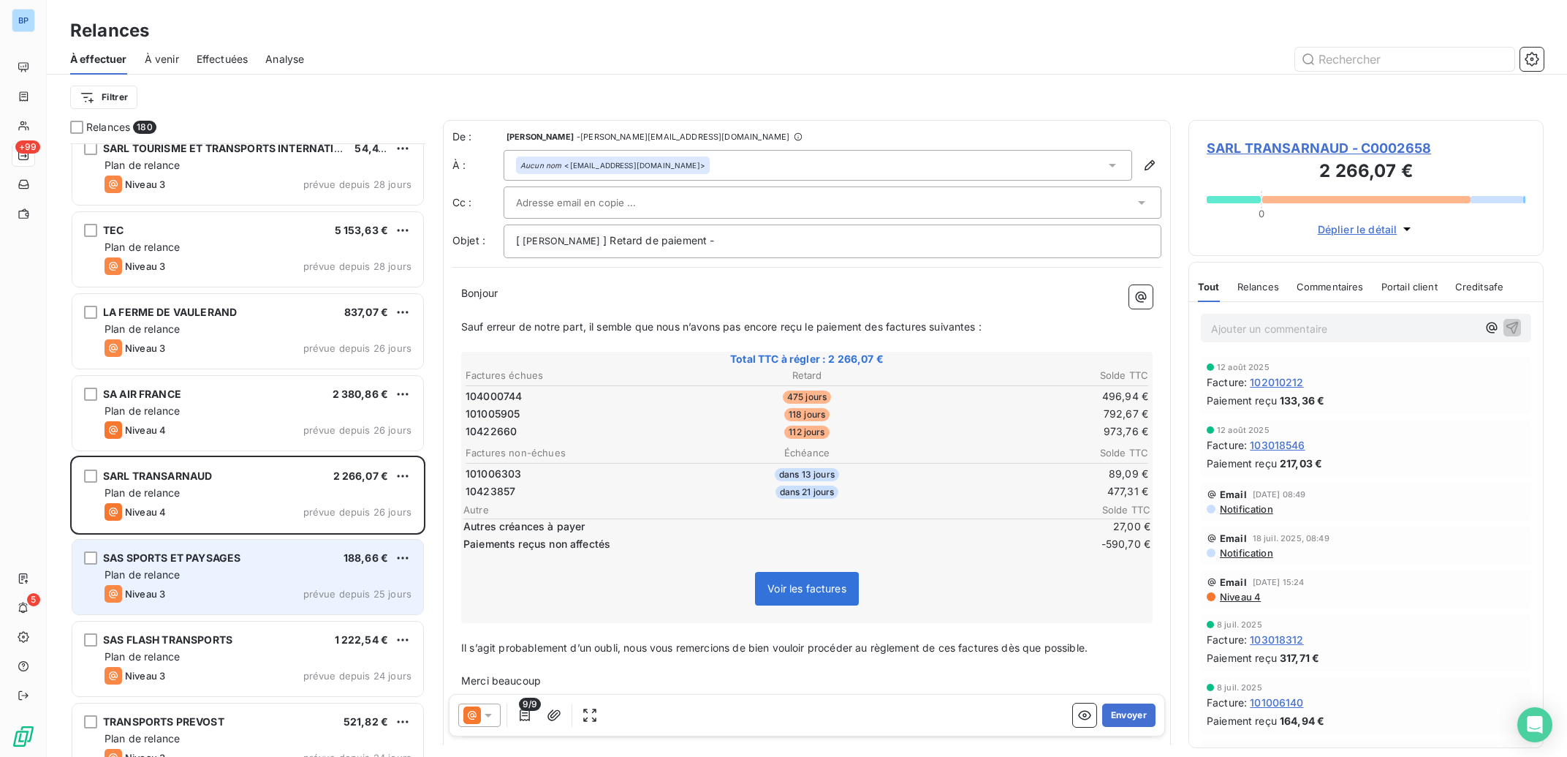
click at [317, 572] on div "Plan de relance" at bounding box center [258, 574] width 307 height 15
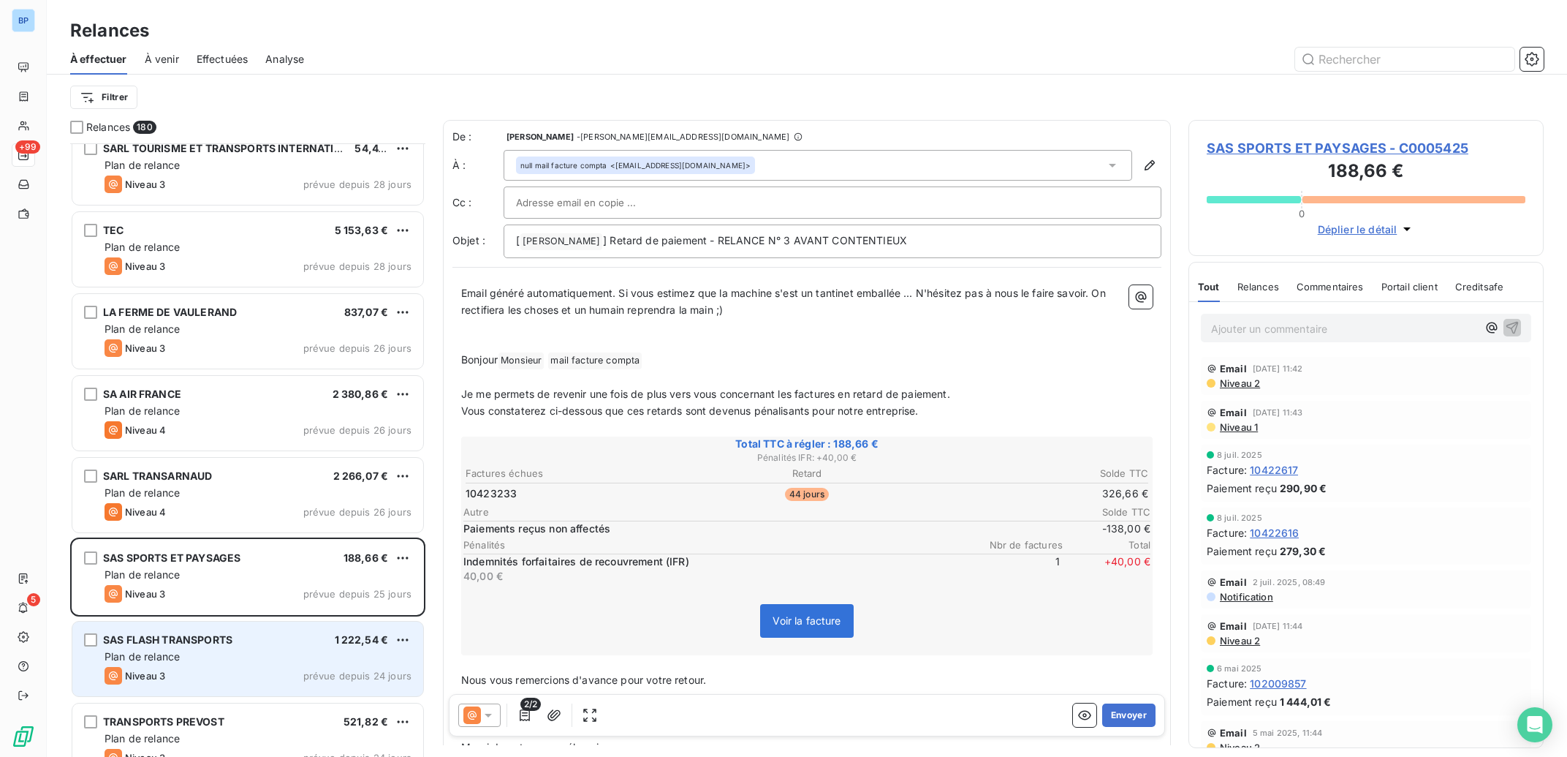
click at [302, 662] on div "Plan de relance" at bounding box center [258, 656] width 307 height 15
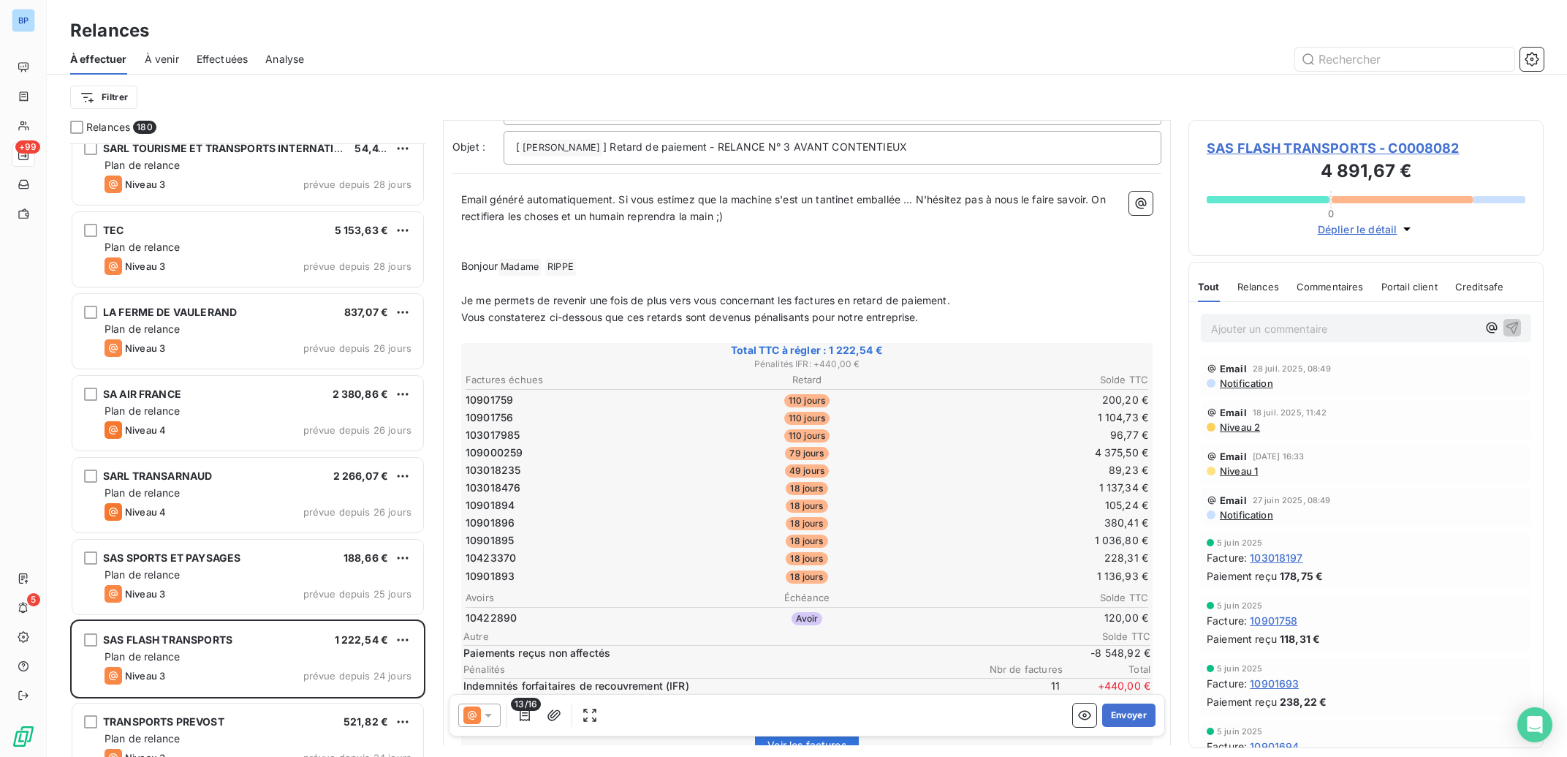
scroll to position [221, 0]
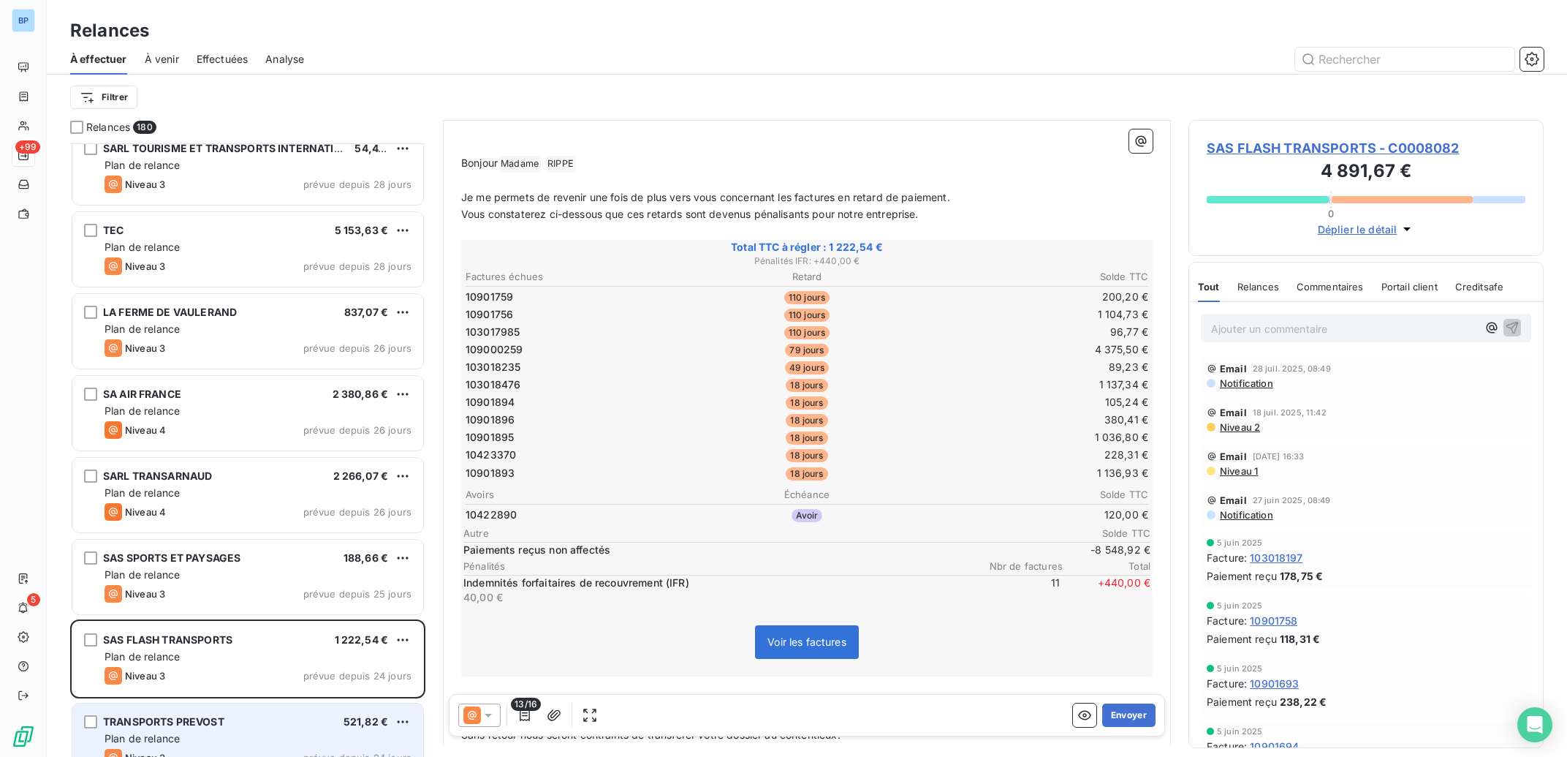
click at [257, 719] on div "TRANSPORTS PREVOST 521,82 €" at bounding box center [258, 721] width 307 height 13
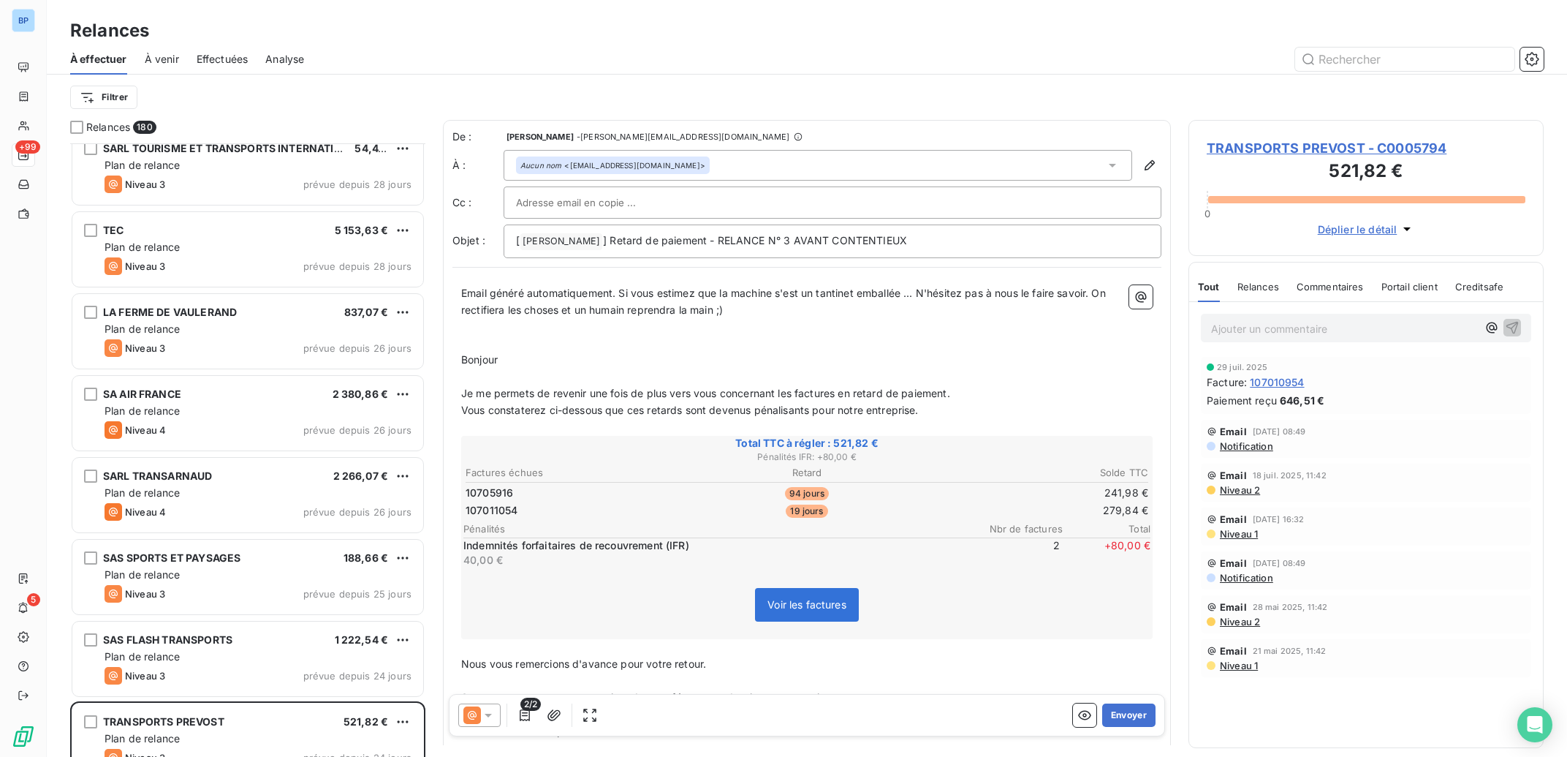
click at [493, 715] on icon at bounding box center [488, 715] width 15 height 15
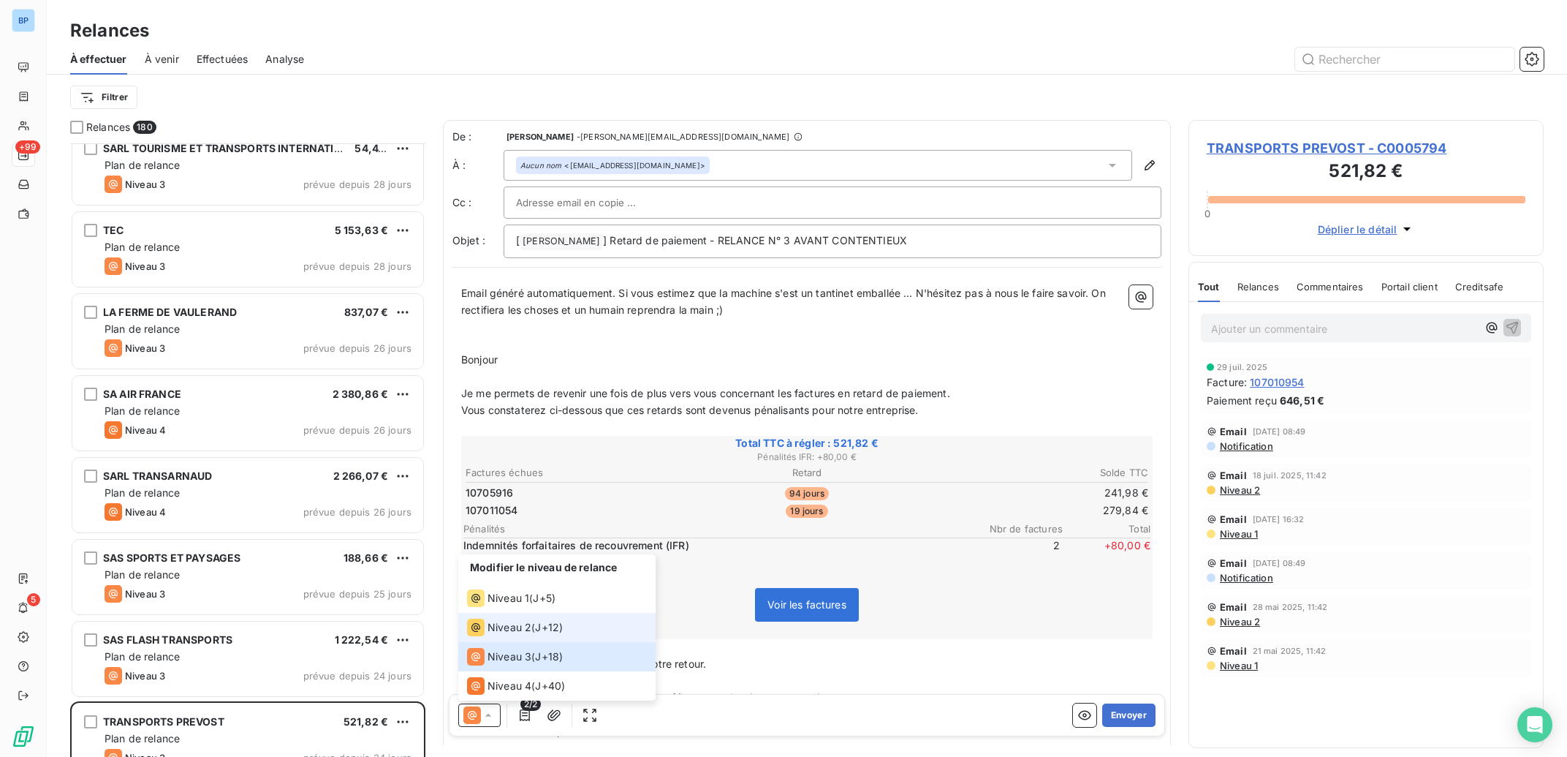
click at [523, 623] on span "Niveau 2" at bounding box center [510, 627] width 44 height 15
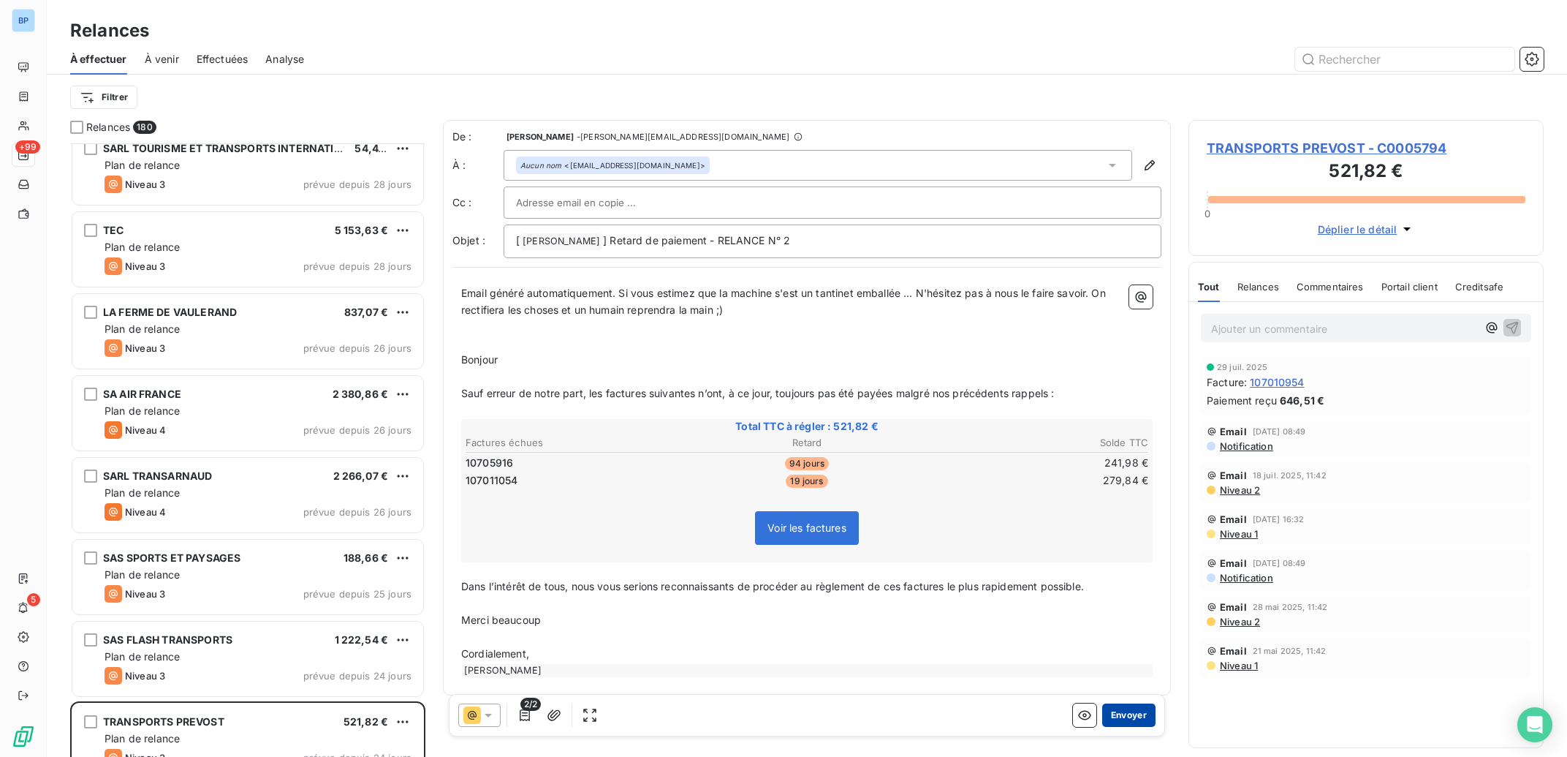
click at [1122, 715] on button "Envoyer" at bounding box center [1128, 714] width 53 height 23
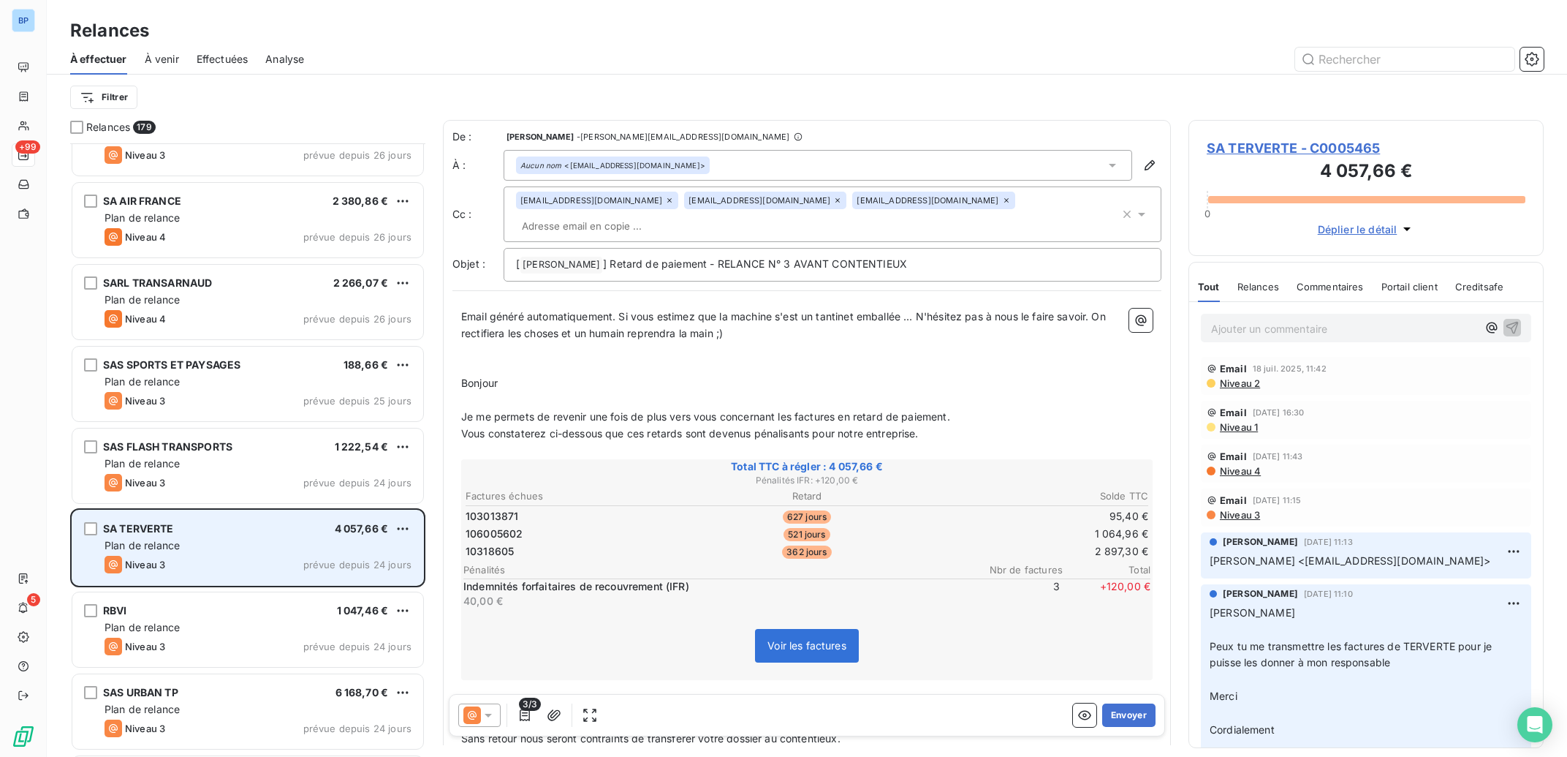
scroll to position [8670, 0]
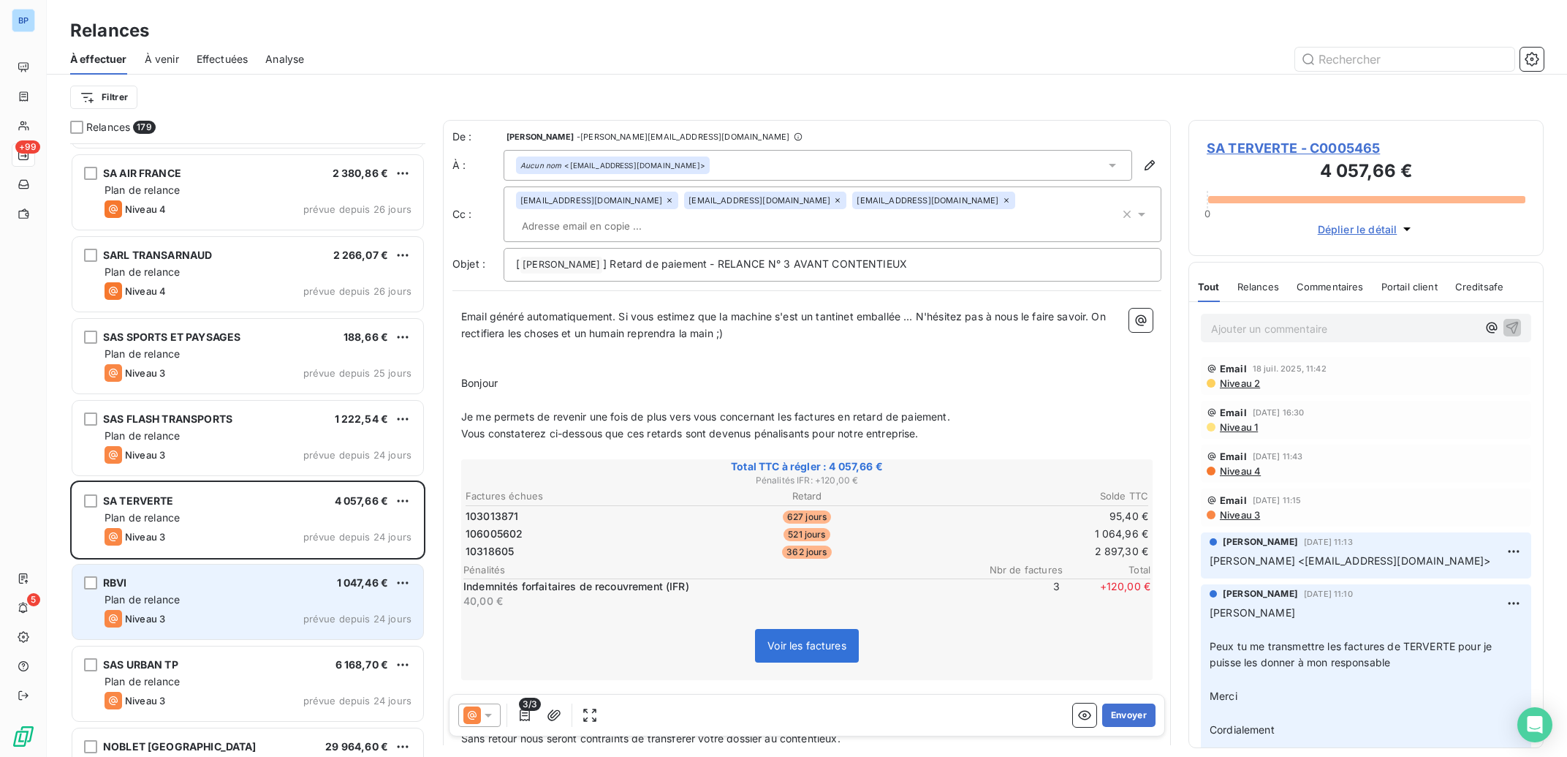
click at [259, 608] on div "RBVI 1 047,46 € Plan de relance Niveau 3 prévue depuis 24 jours" at bounding box center [247, 601] width 351 height 75
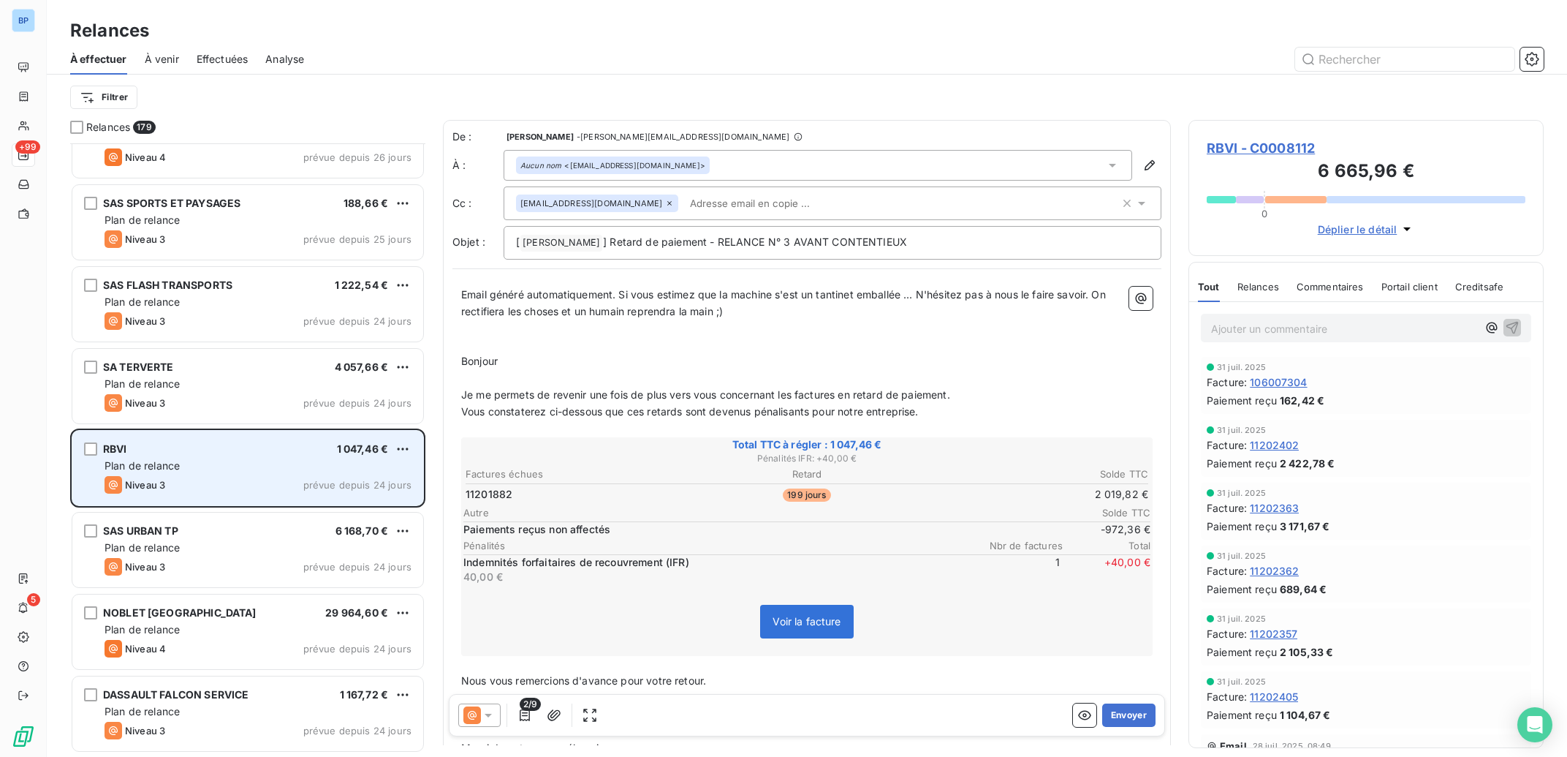
scroll to position [8816, 0]
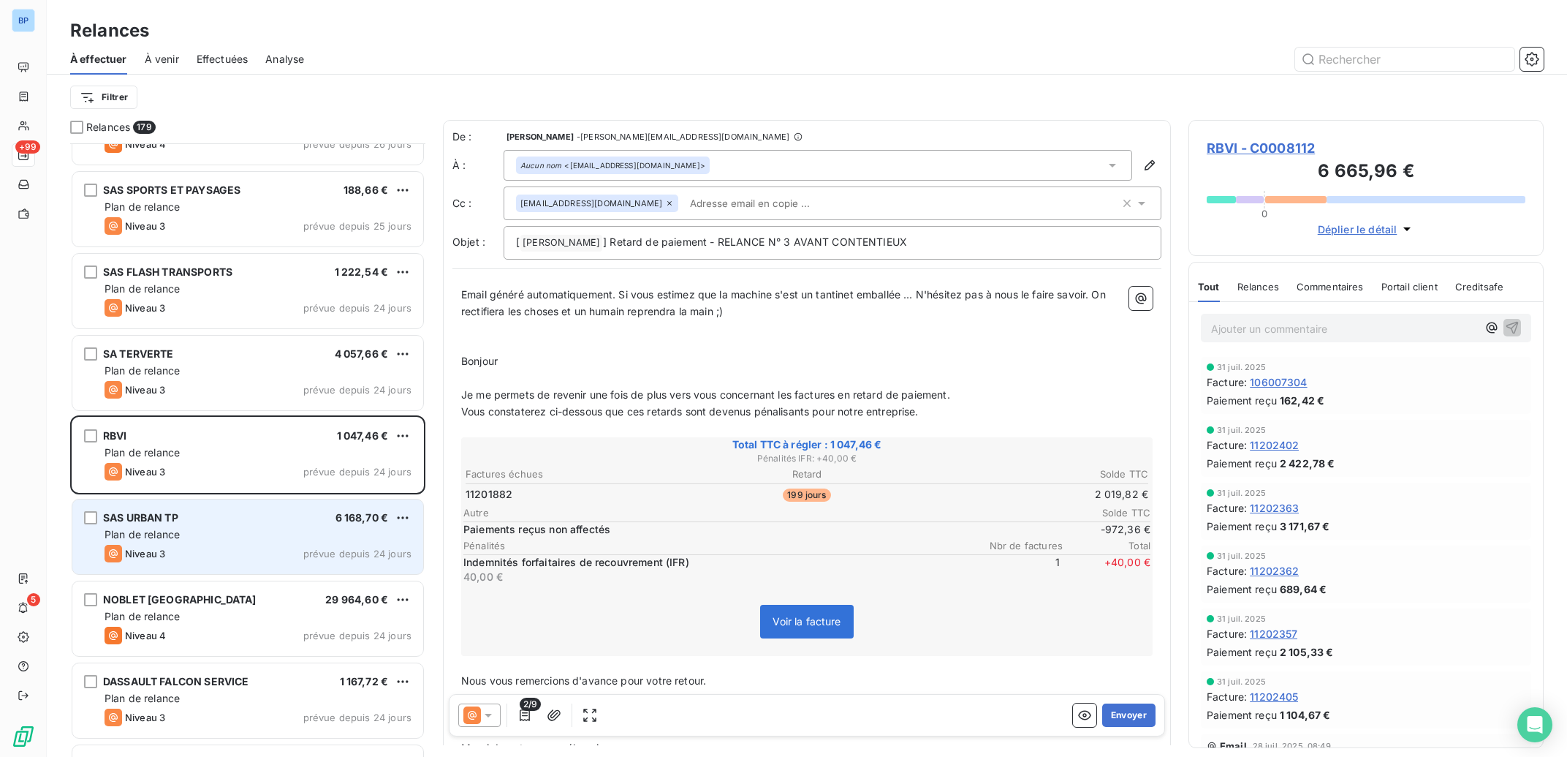
click at [311, 540] on div "Plan de relance" at bounding box center [258, 534] width 307 height 15
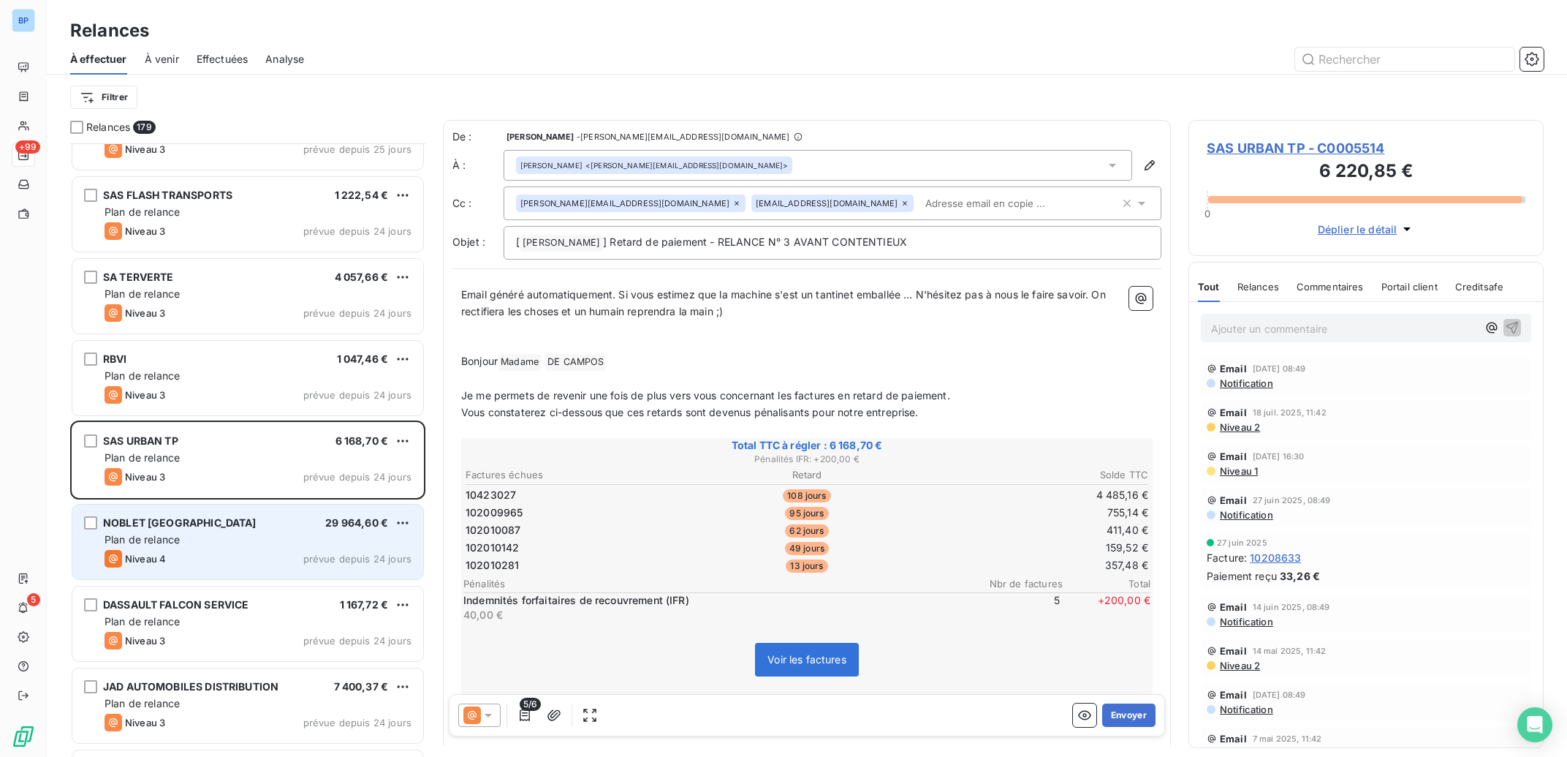
scroll to position [8963, 0]
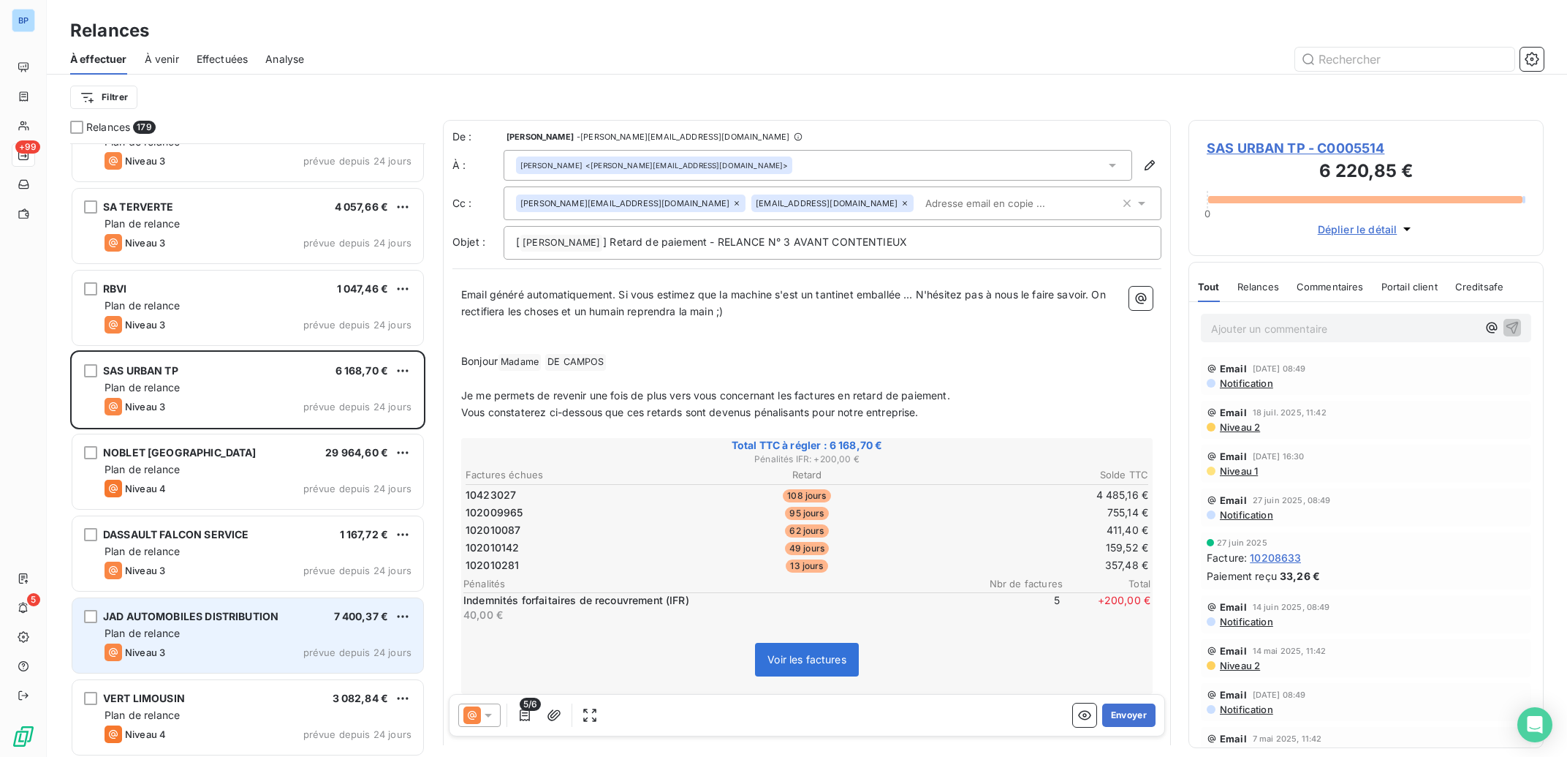
click at [321, 629] on div "Plan de relance" at bounding box center [258, 633] width 307 height 15
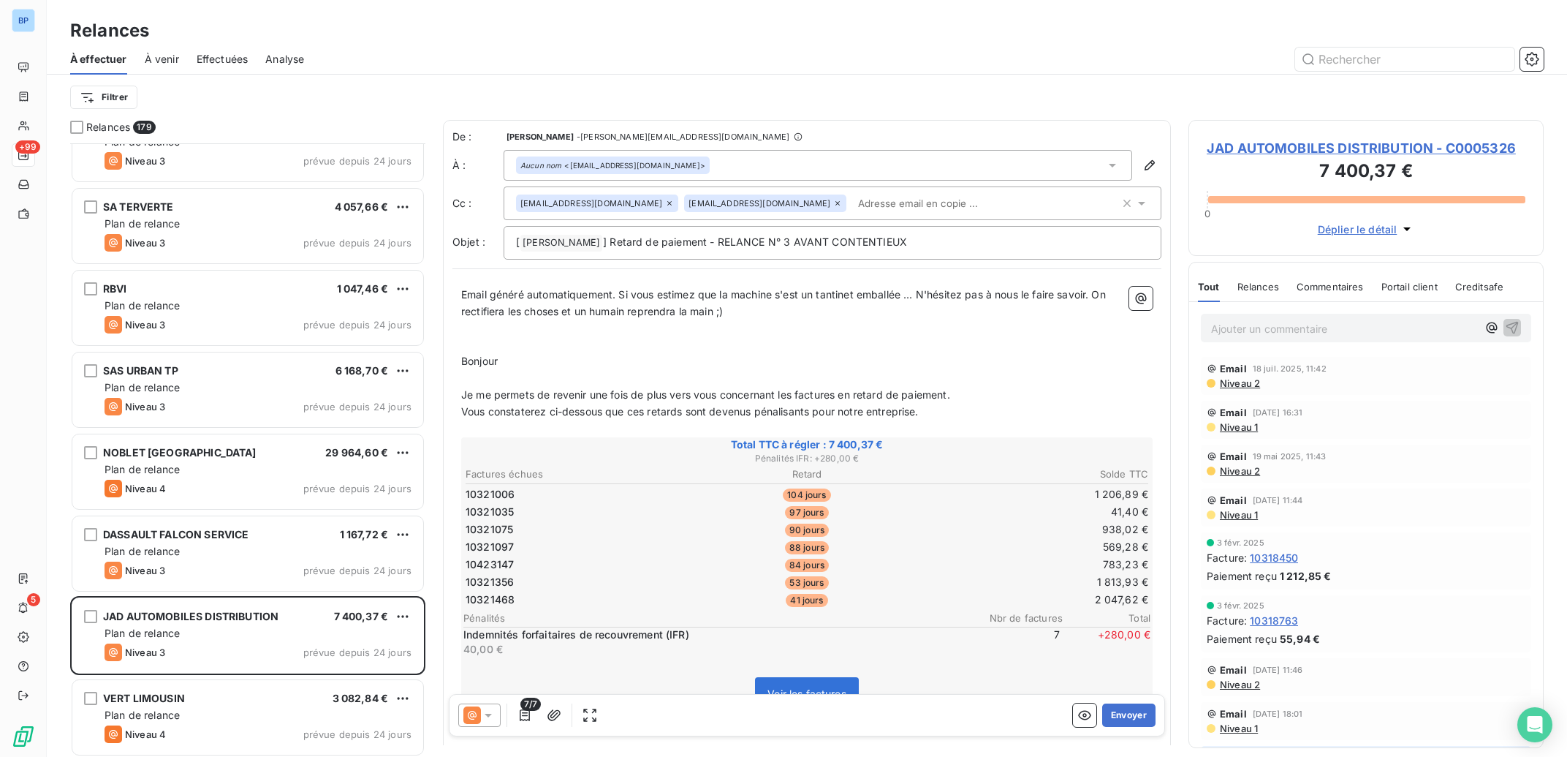
click at [491, 714] on icon at bounding box center [488, 715] width 15 height 15
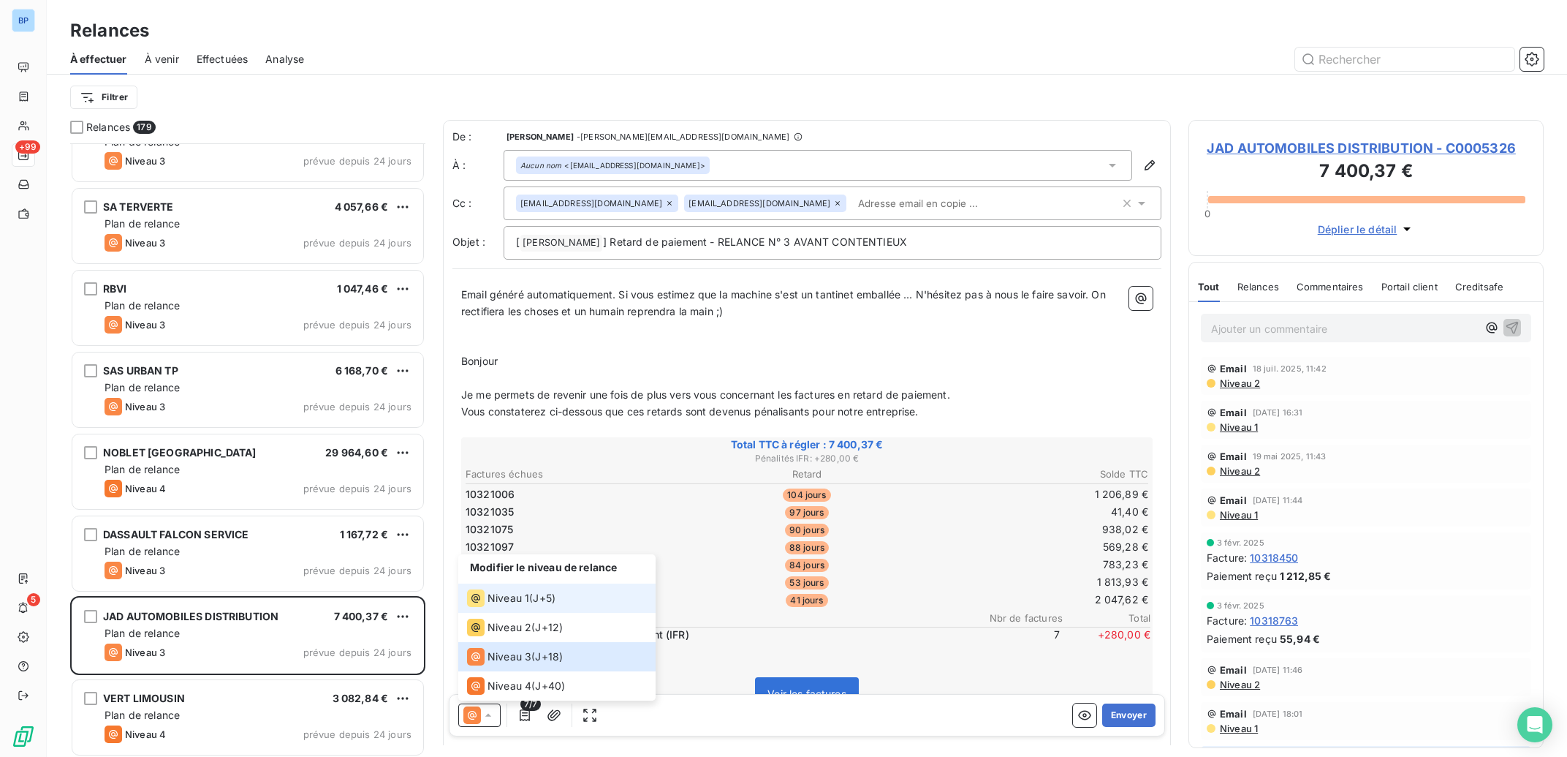
click at [532, 589] on div "Niveau 1 ( J+5 )" at bounding box center [511, 598] width 88 height 18
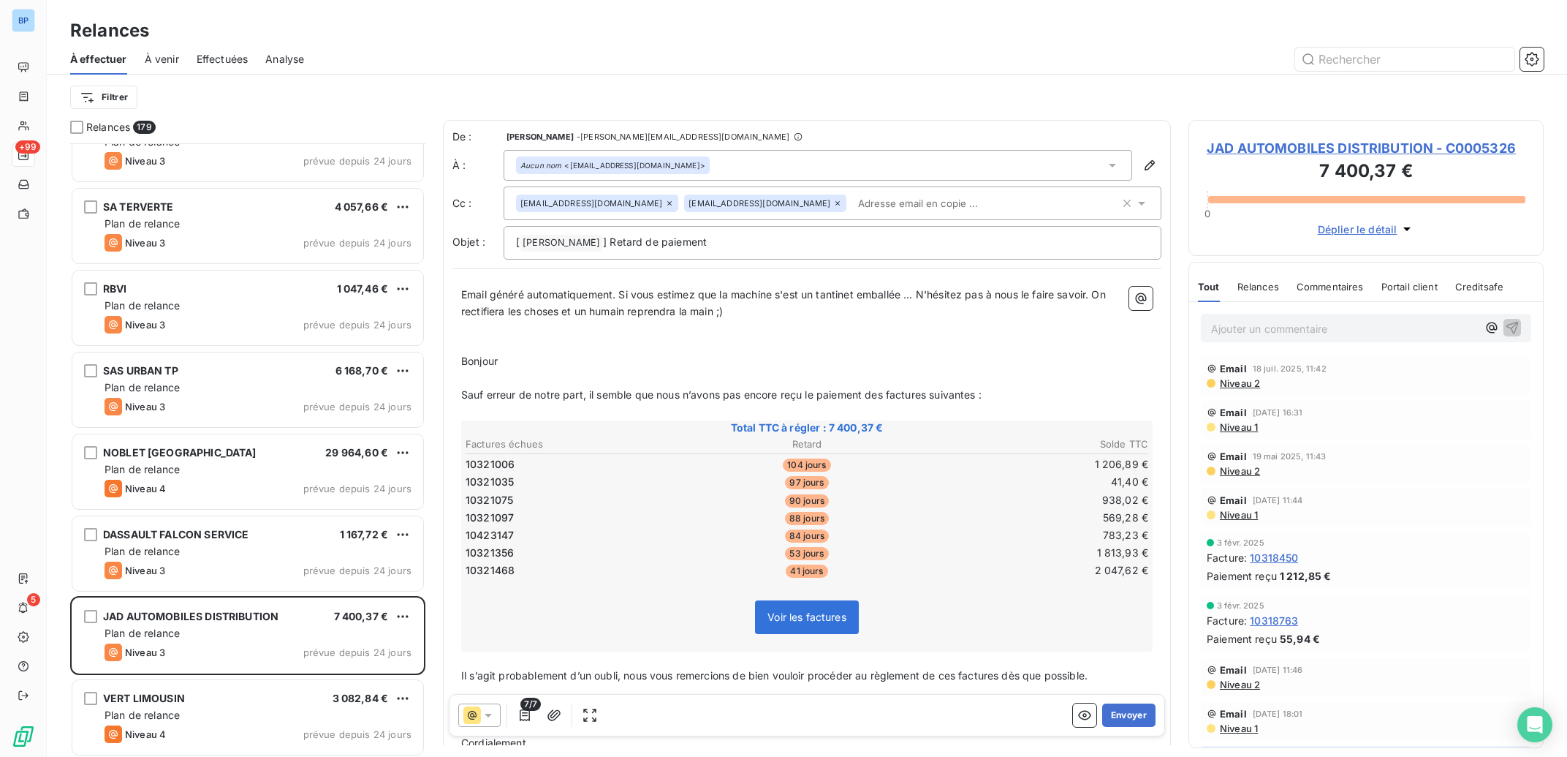
click at [1247, 379] on span "Niveau 2" at bounding box center [1240, 383] width 42 height 12
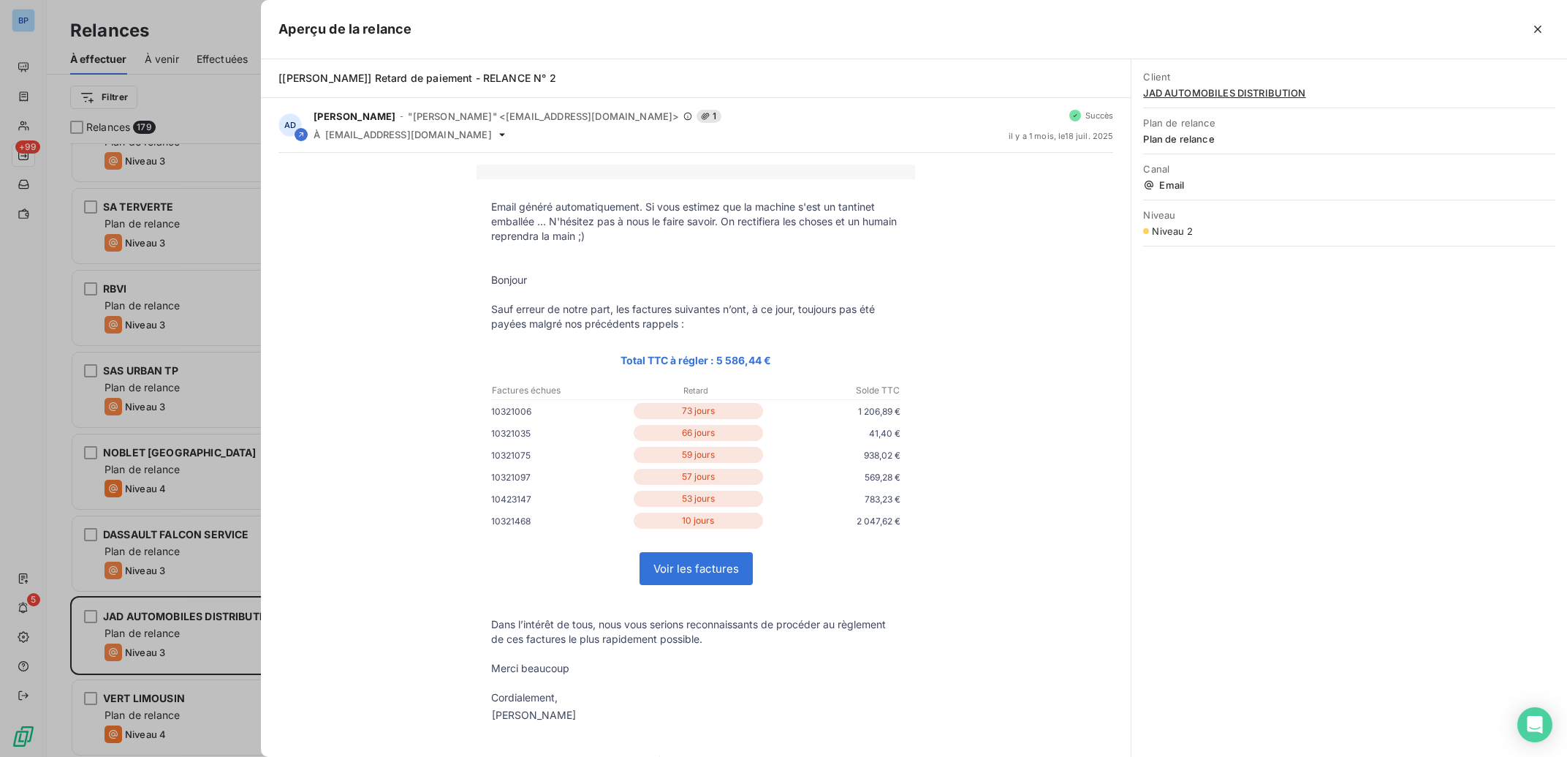
click at [179, 257] on div at bounding box center [783, 378] width 1567 height 757
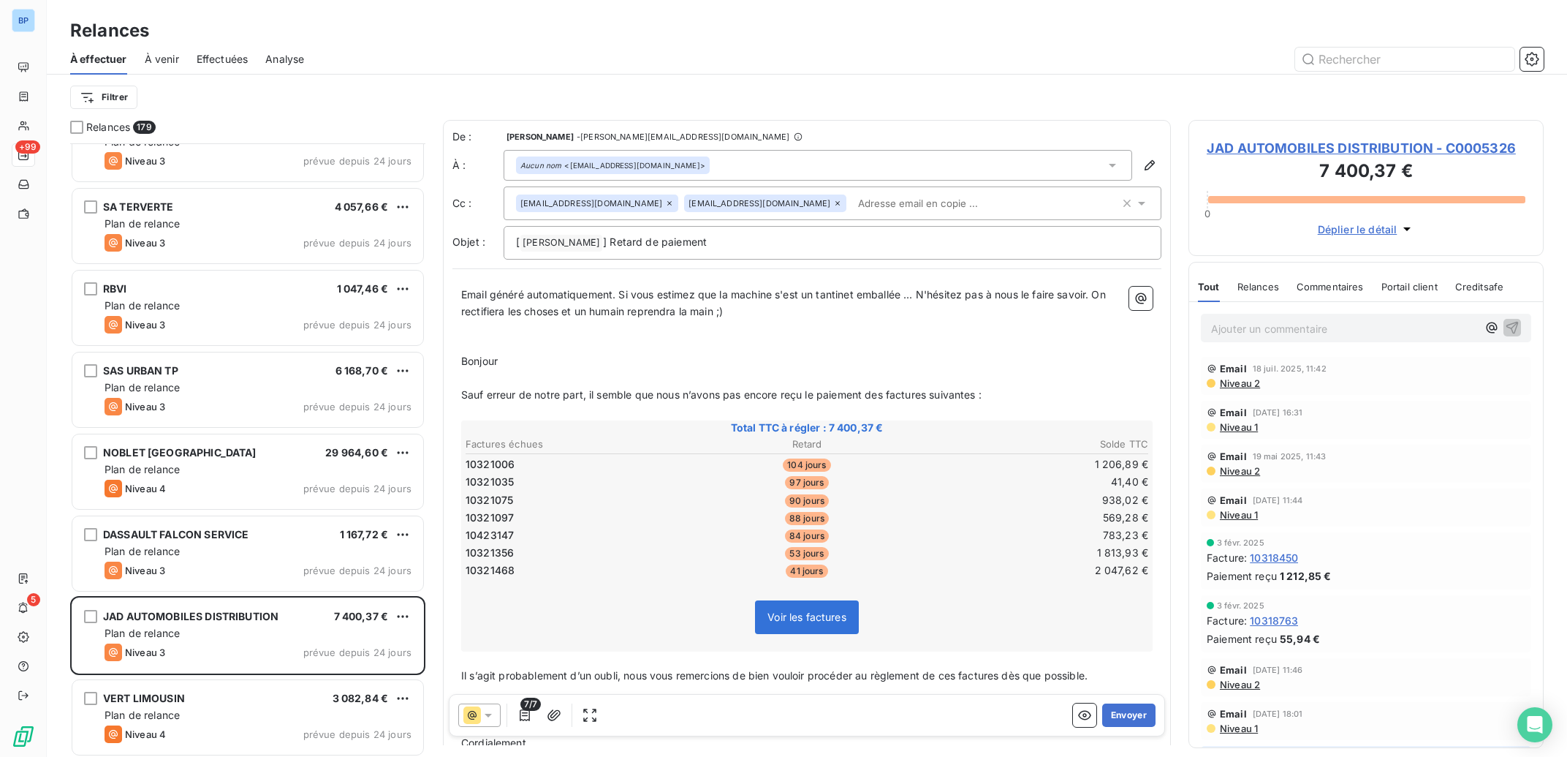
click at [490, 721] on icon at bounding box center [488, 715] width 15 height 15
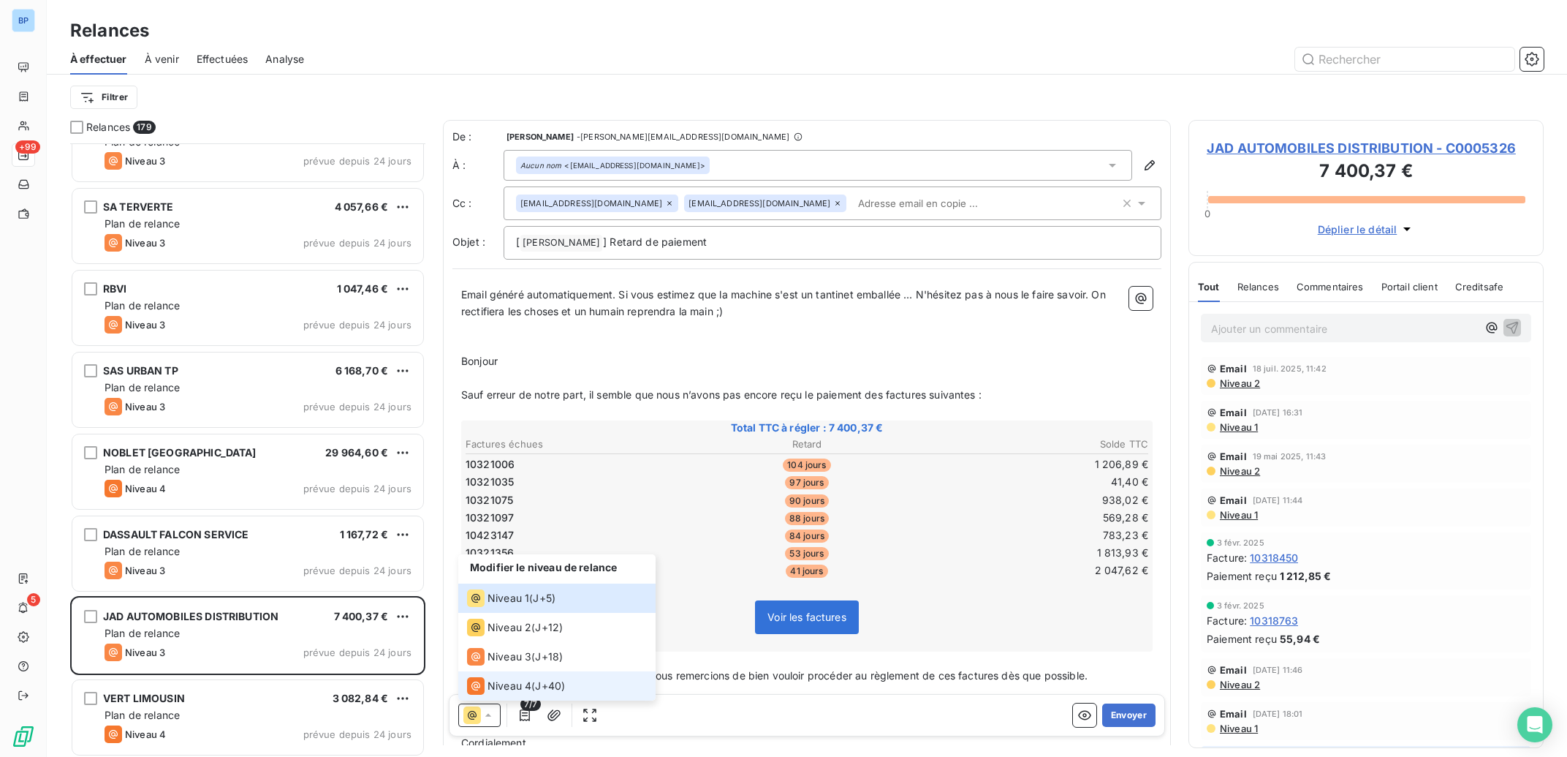
click at [510, 680] on span "Niveau 4" at bounding box center [510, 685] width 44 height 15
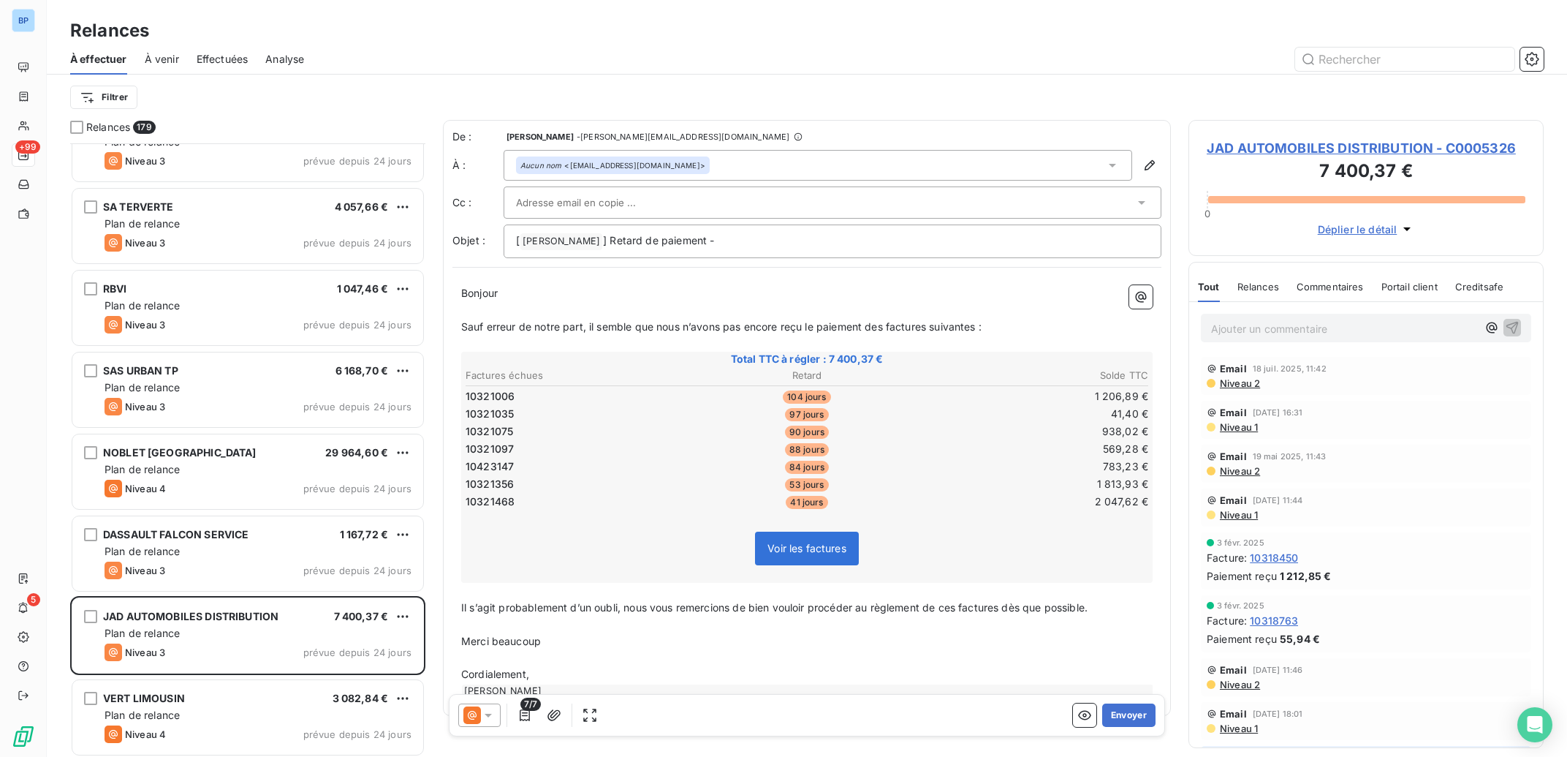
click at [485, 716] on icon at bounding box center [488, 715] width 15 height 15
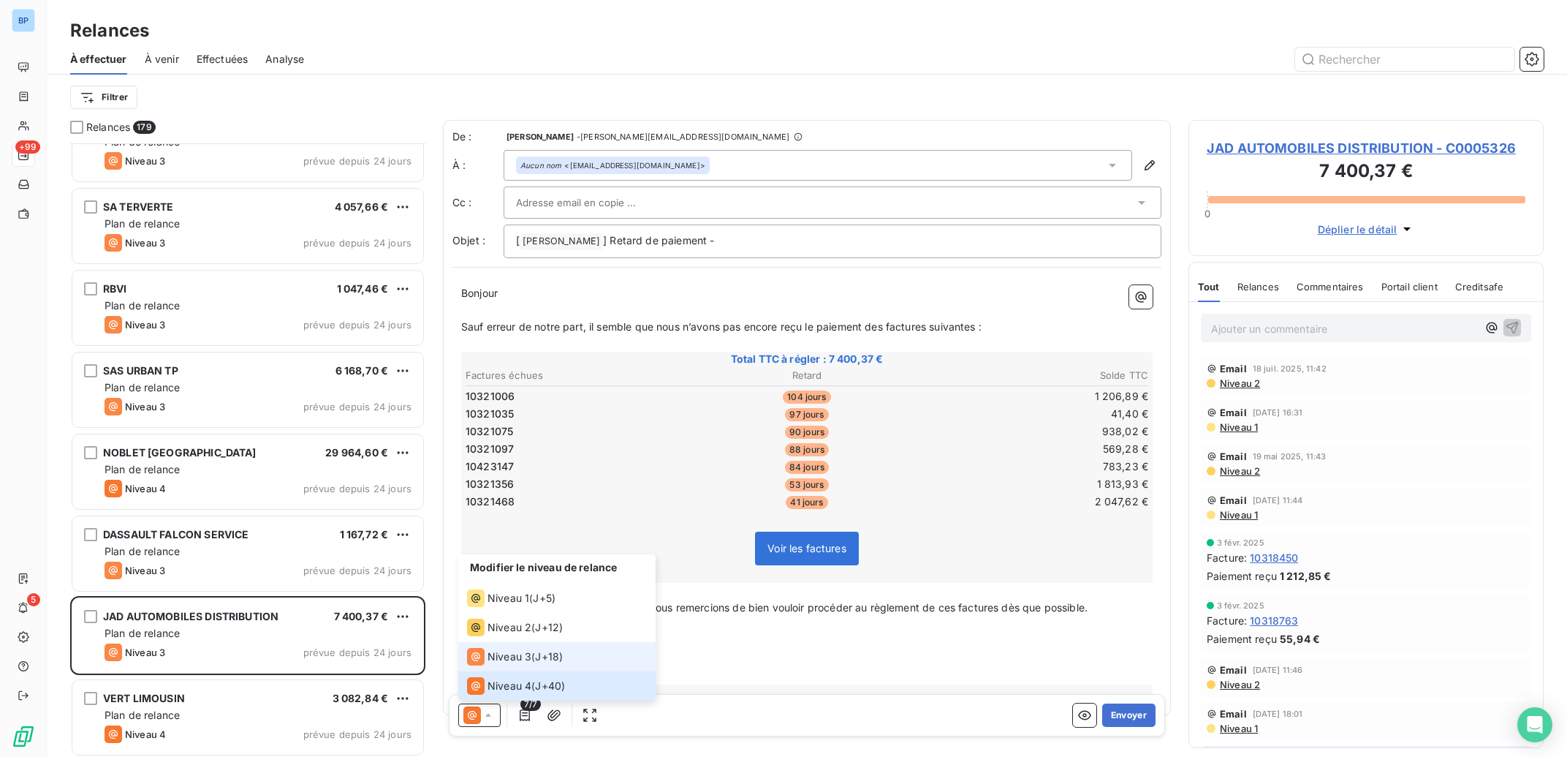
click at [507, 646] on li "Niveau 3 ( J+18 )" at bounding box center [556, 656] width 197 height 29
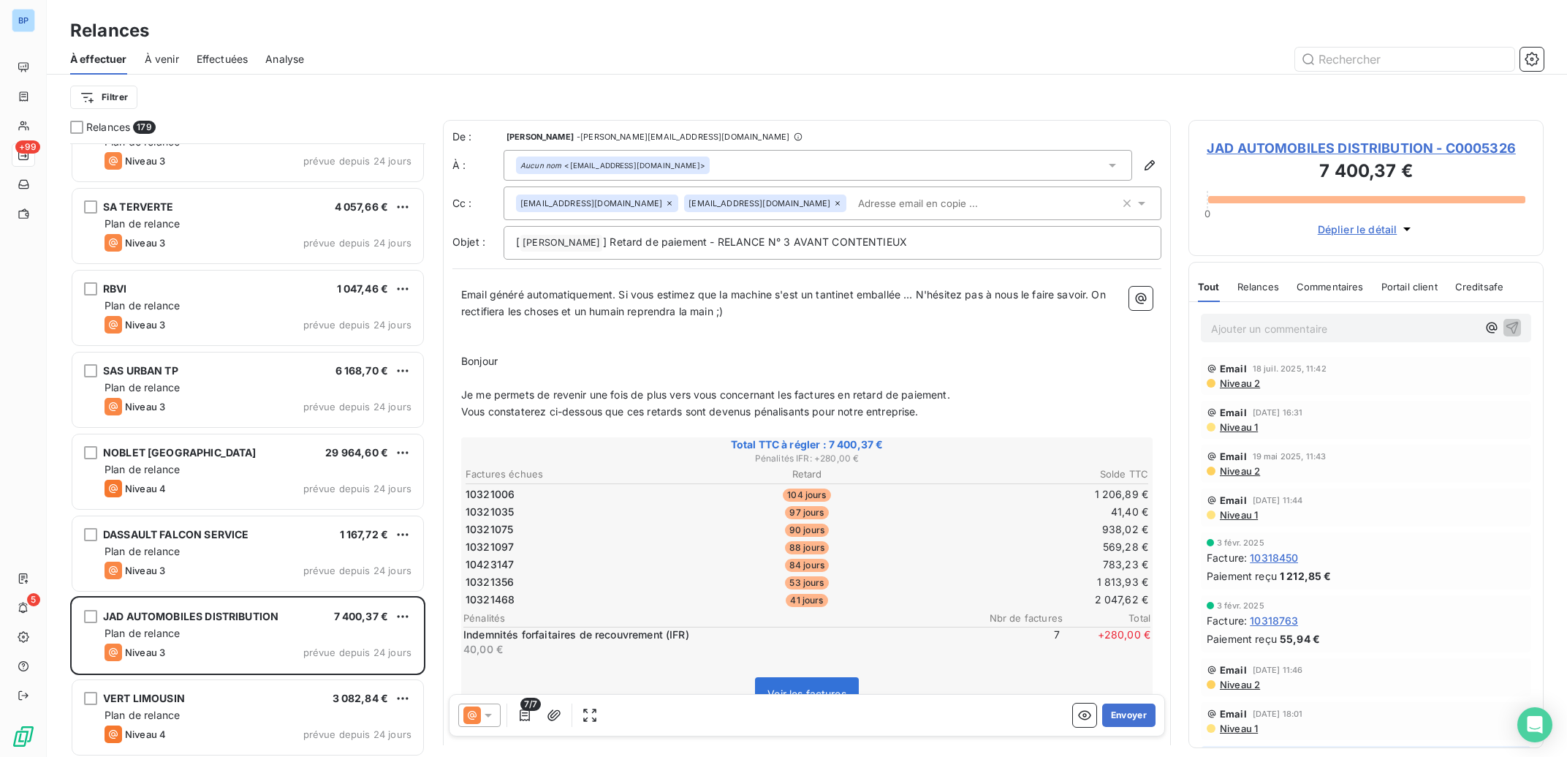
click at [833, 205] on icon at bounding box center [837, 203] width 9 height 9
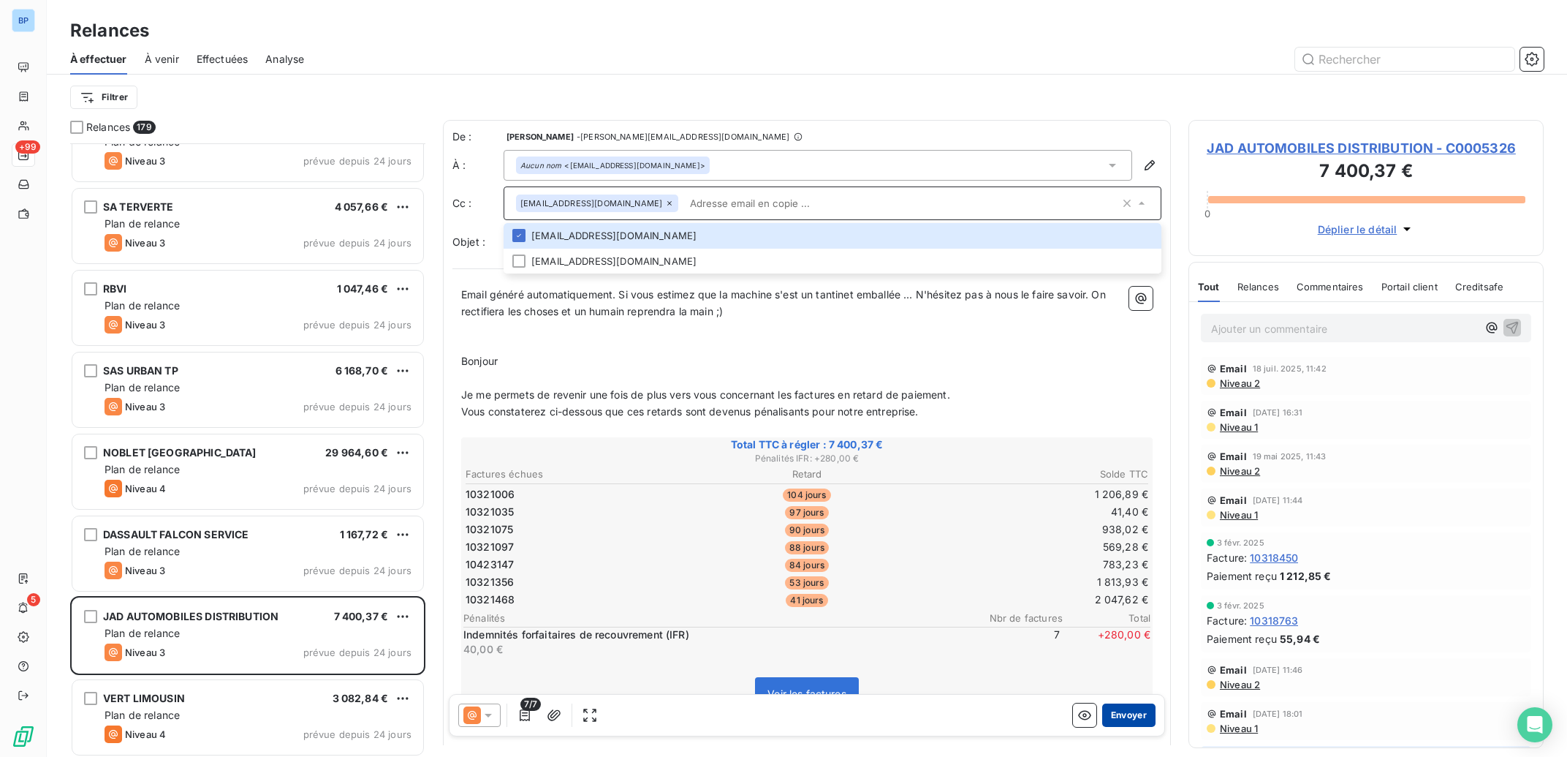
click at [1121, 716] on button "Envoyer" at bounding box center [1128, 714] width 53 height 23
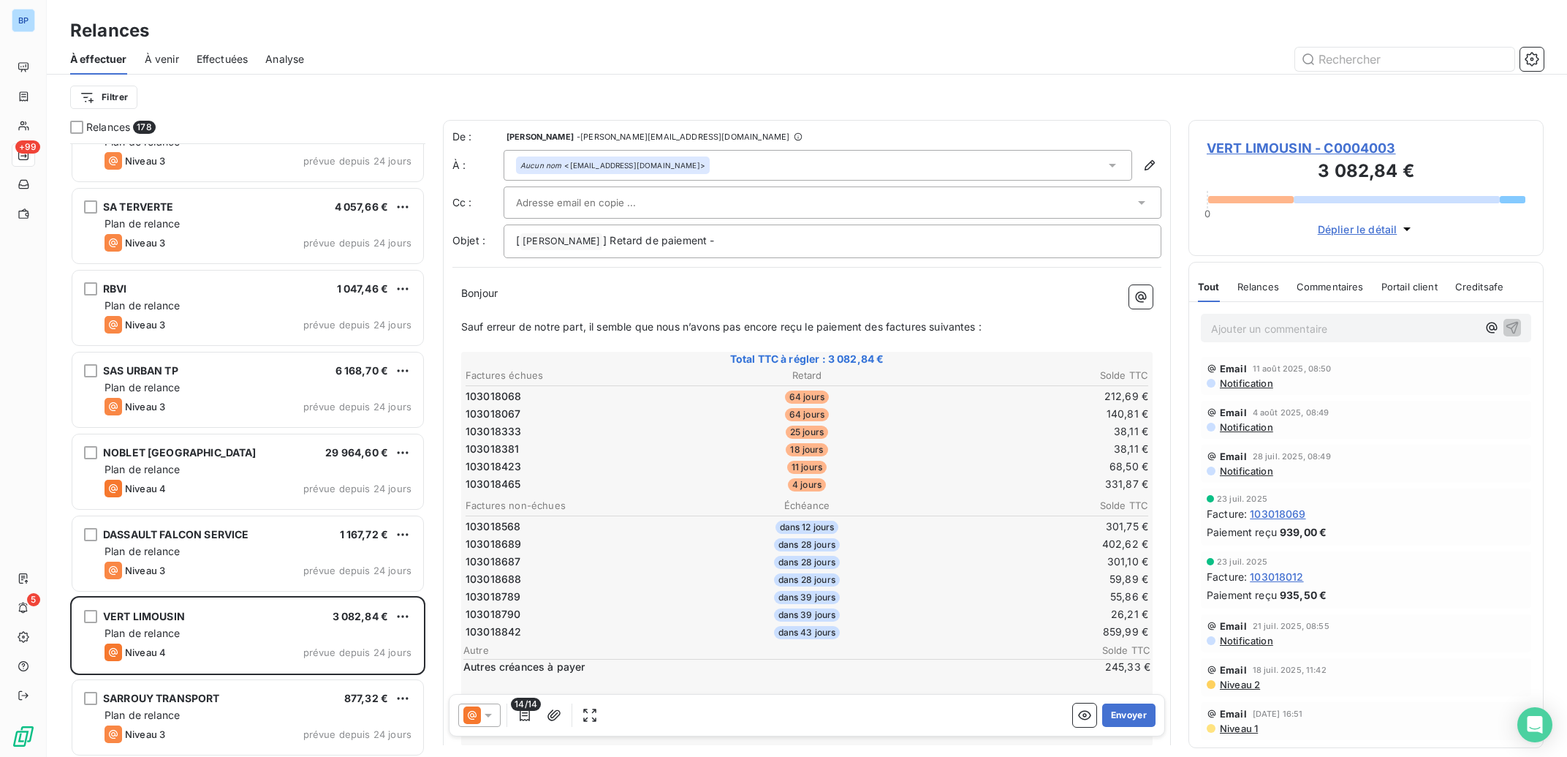
click at [1249, 381] on span "Notification" at bounding box center [1246, 383] width 55 height 12
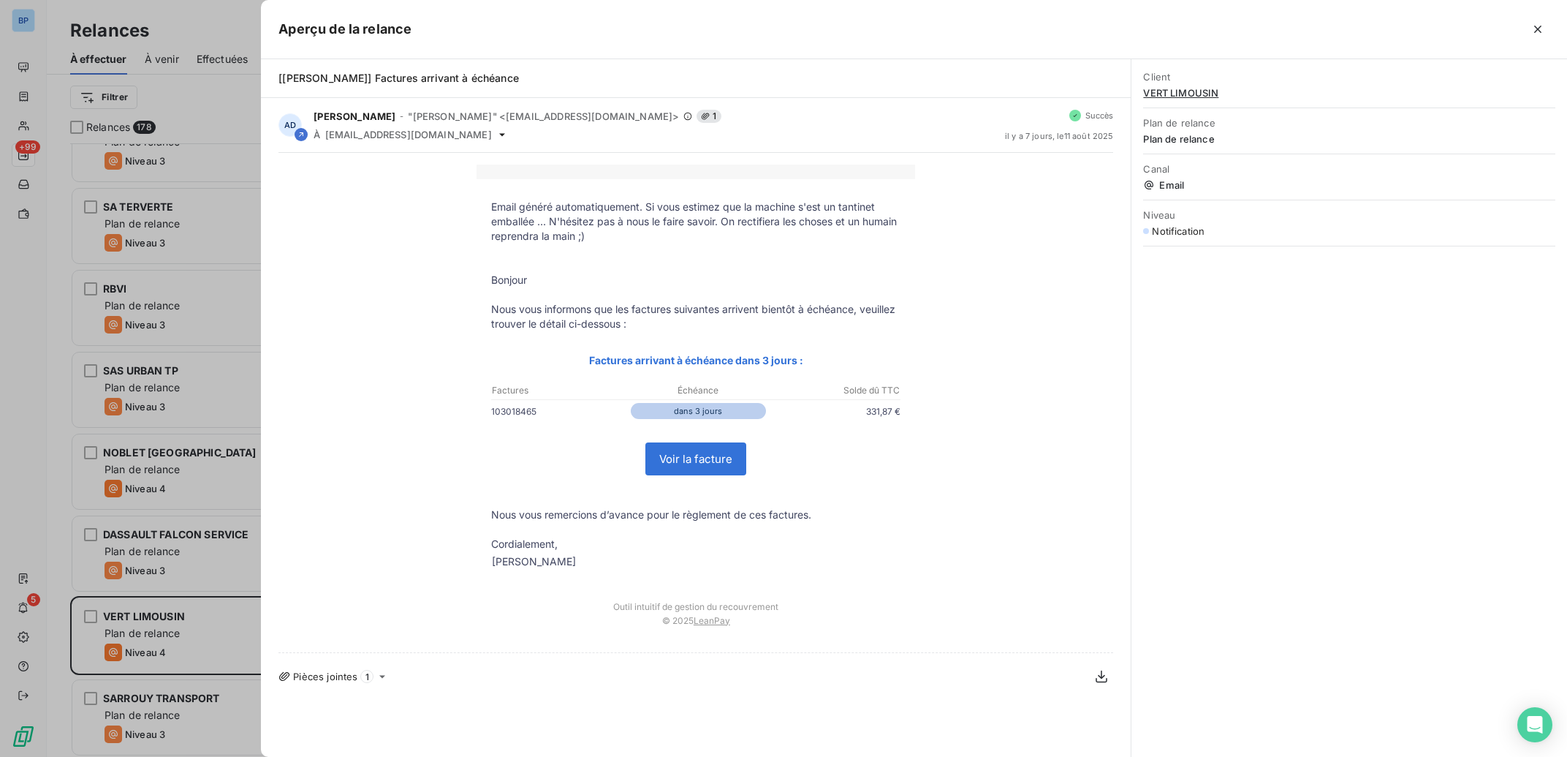
click at [151, 279] on div at bounding box center [783, 378] width 1567 height 757
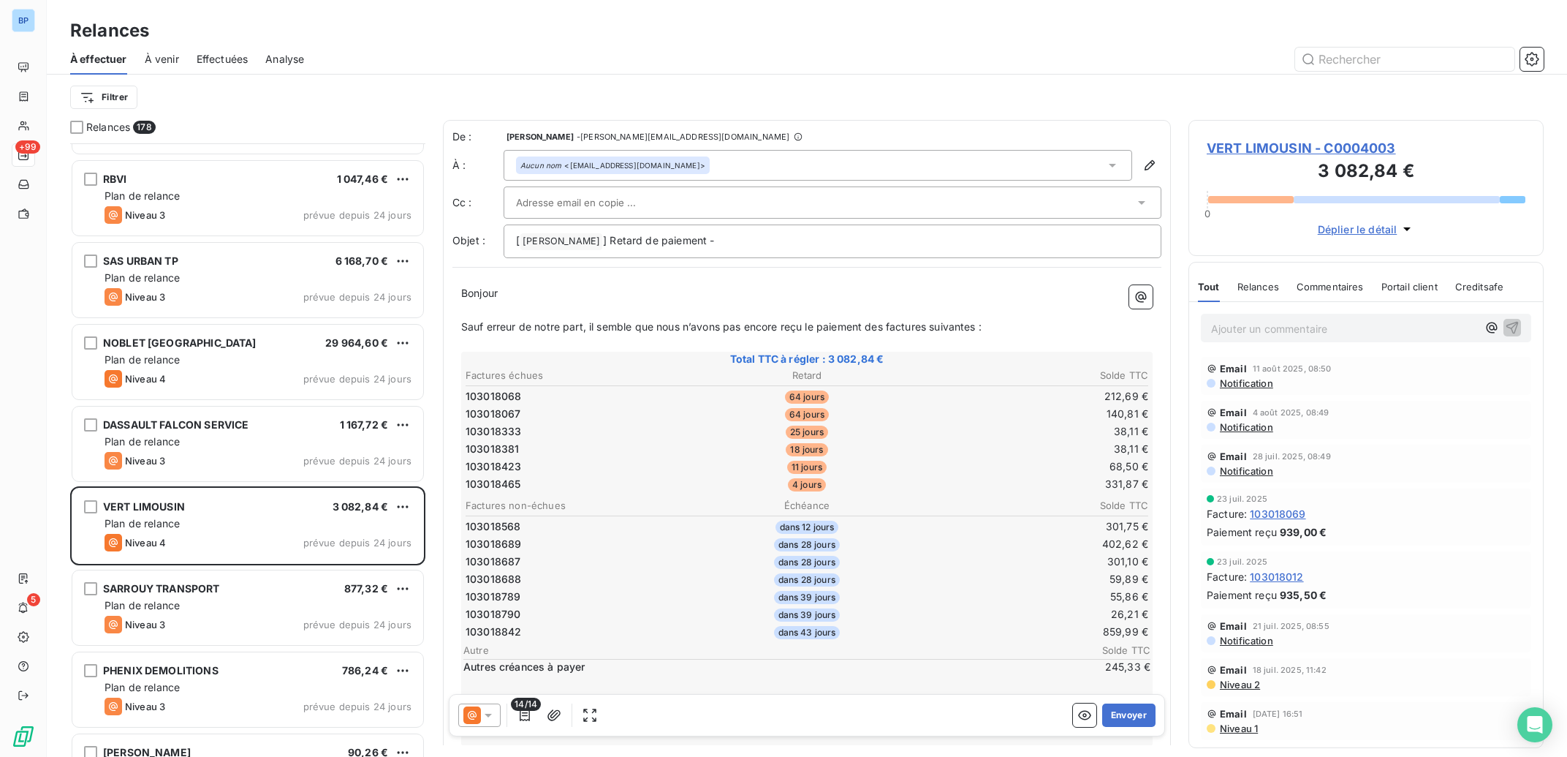
scroll to position [9110, 0]
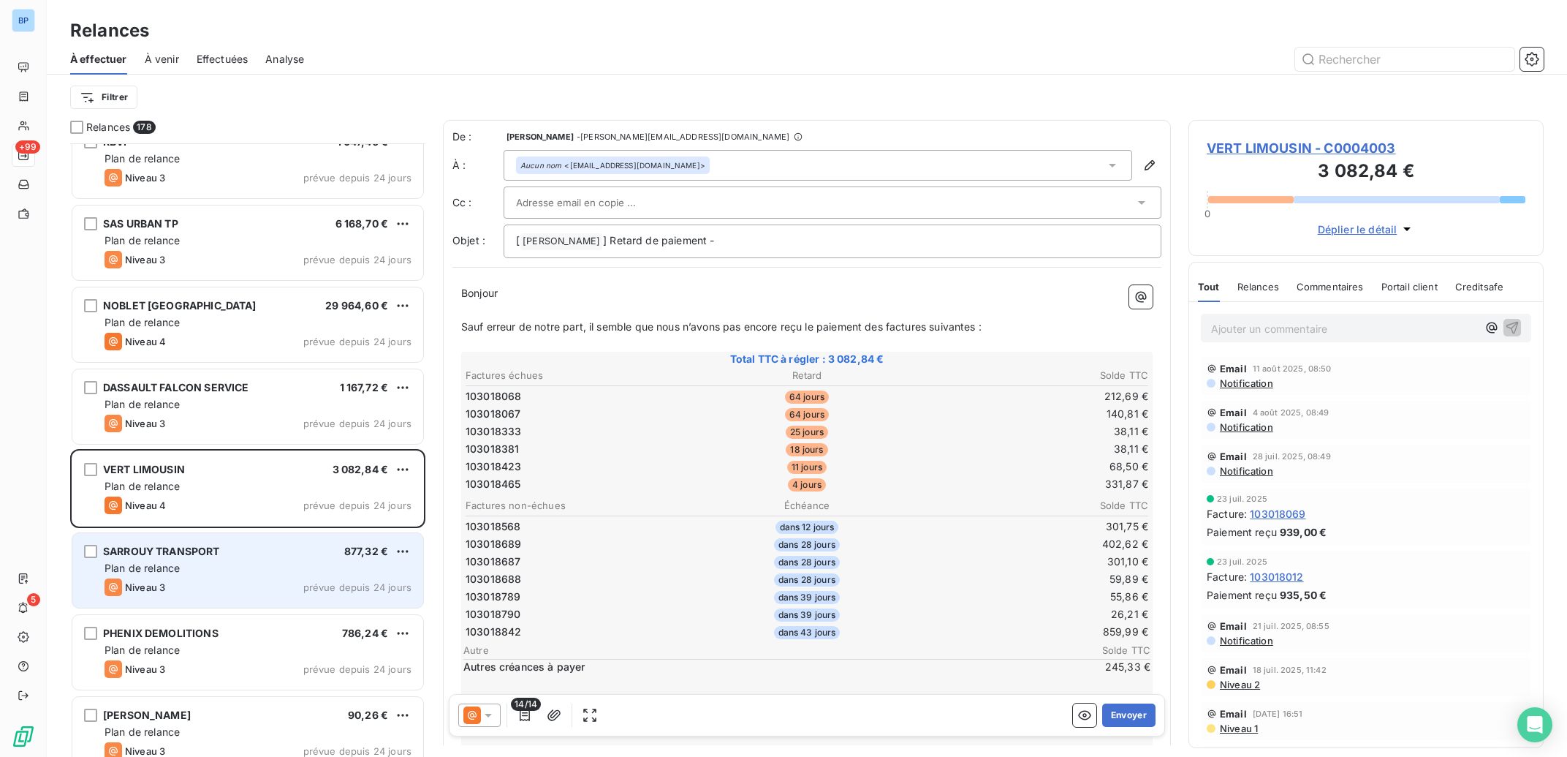
click at [278, 580] on div "Niveau 3 prévue depuis 24 jours" at bounding box center [258, 587] width 307 height 18
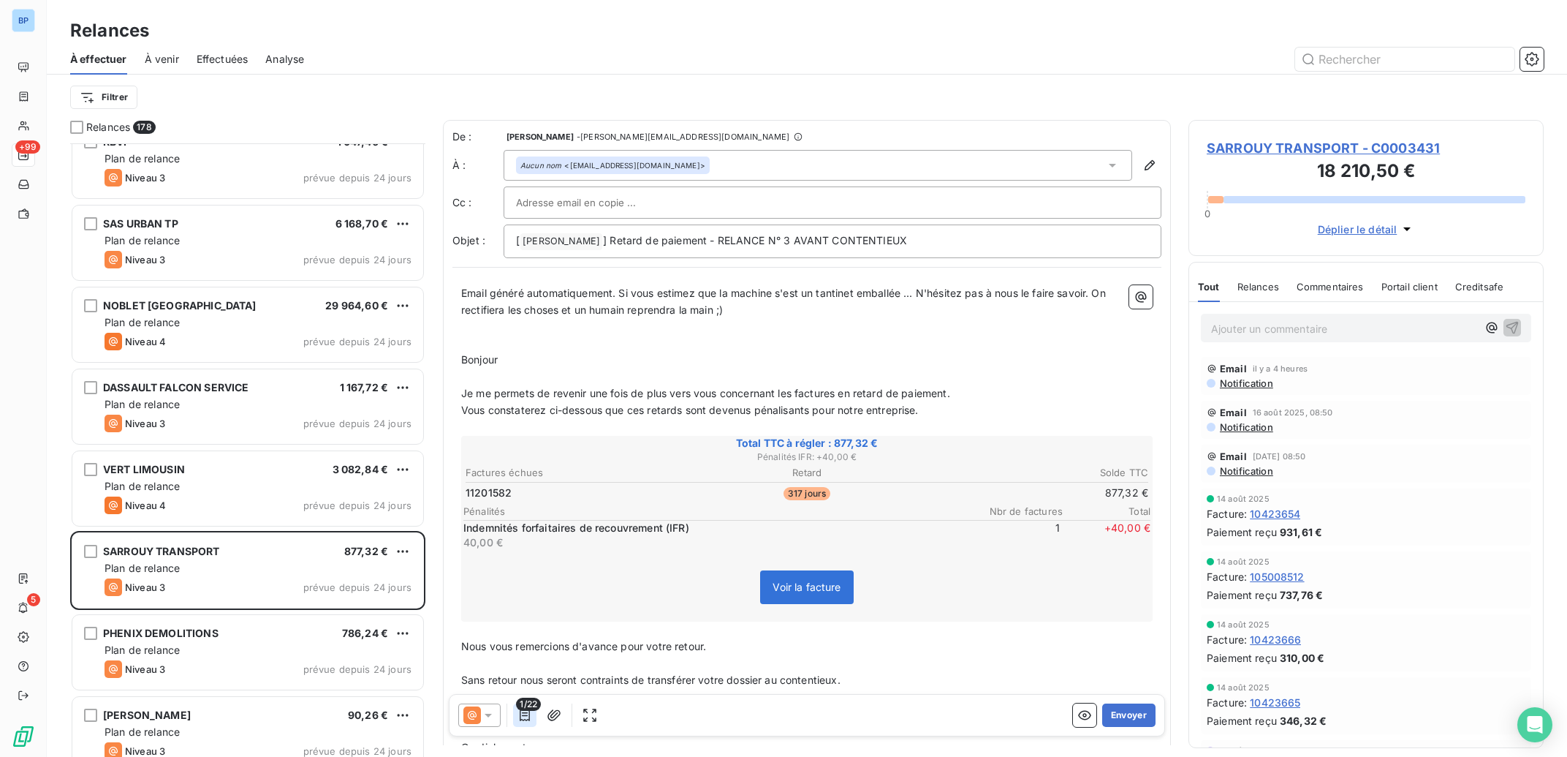
click at [524, 716] on icon "button" at bounding box center [525, 715] width 15 height 15
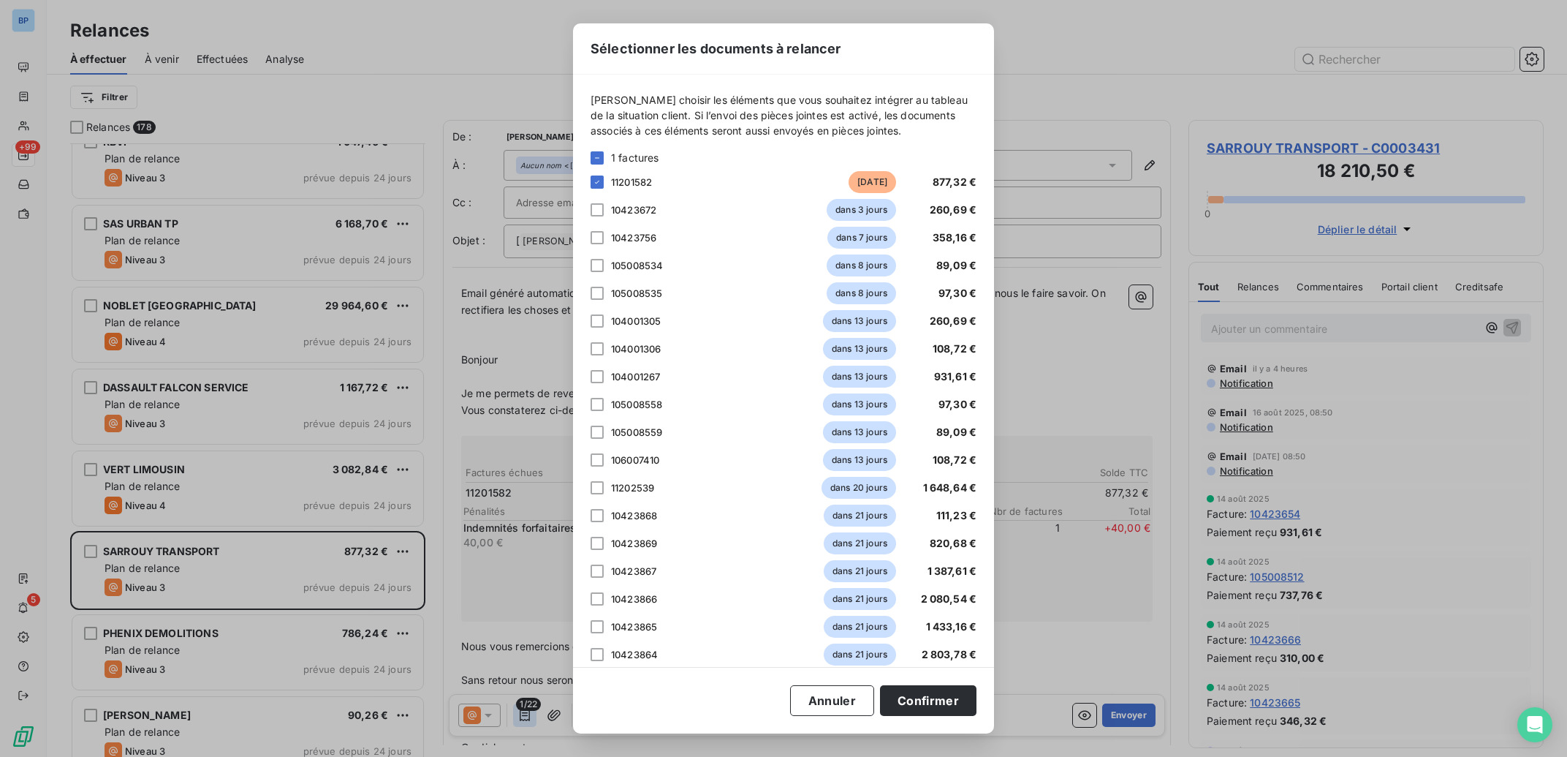
click at [524, 716] on div "Sélectionner les documents à relancer [PERSON_NAME] choisir les éléments que vo…" at bounding box center [783, 378] width 1567 height 757
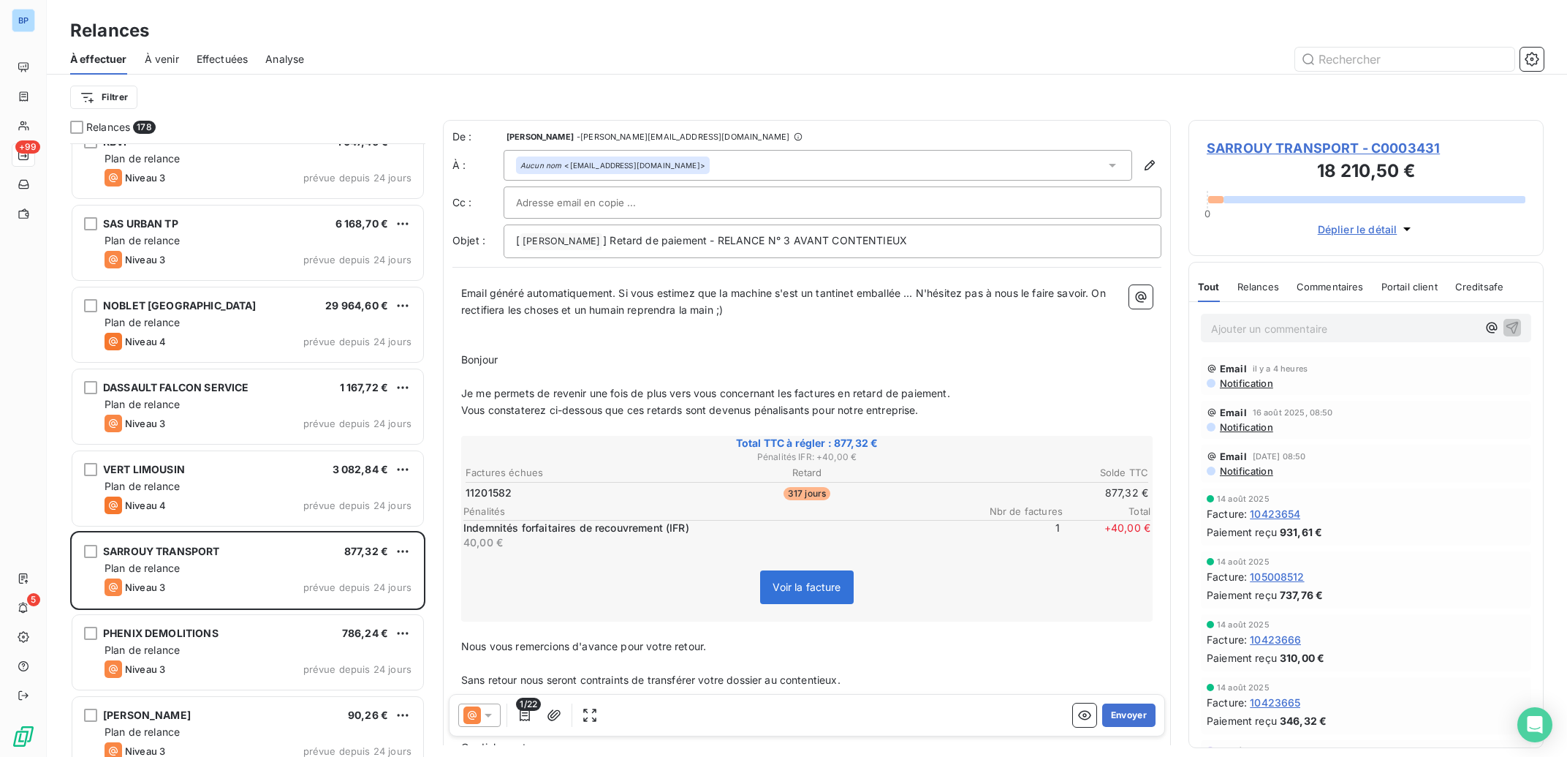
click at [491, 716] on icon at bounding box center [488, 715] width 15 height 15
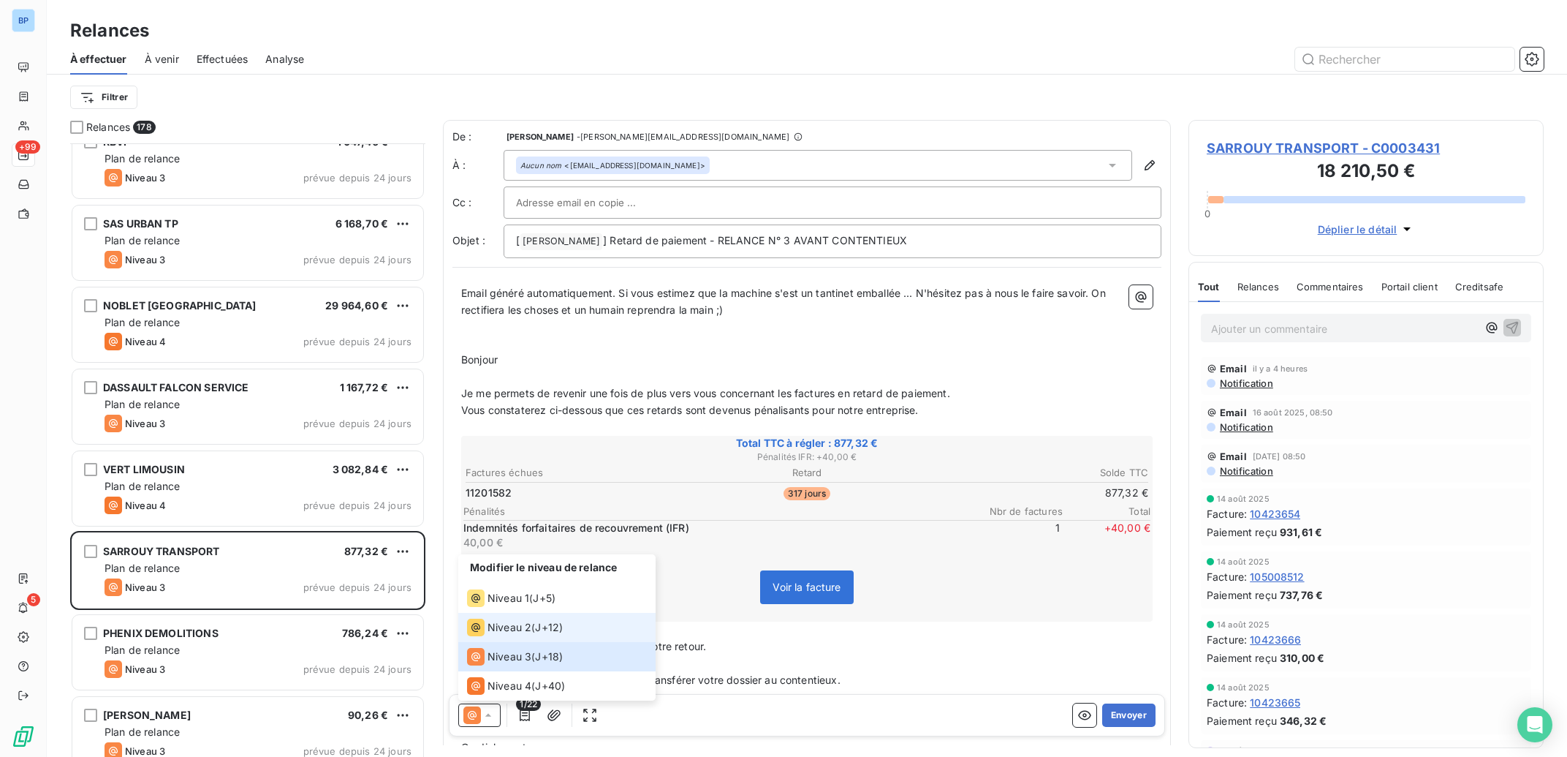
click at [553, 629] on span "J+12 )" at bounding box center [549, 627] width 28 height 15
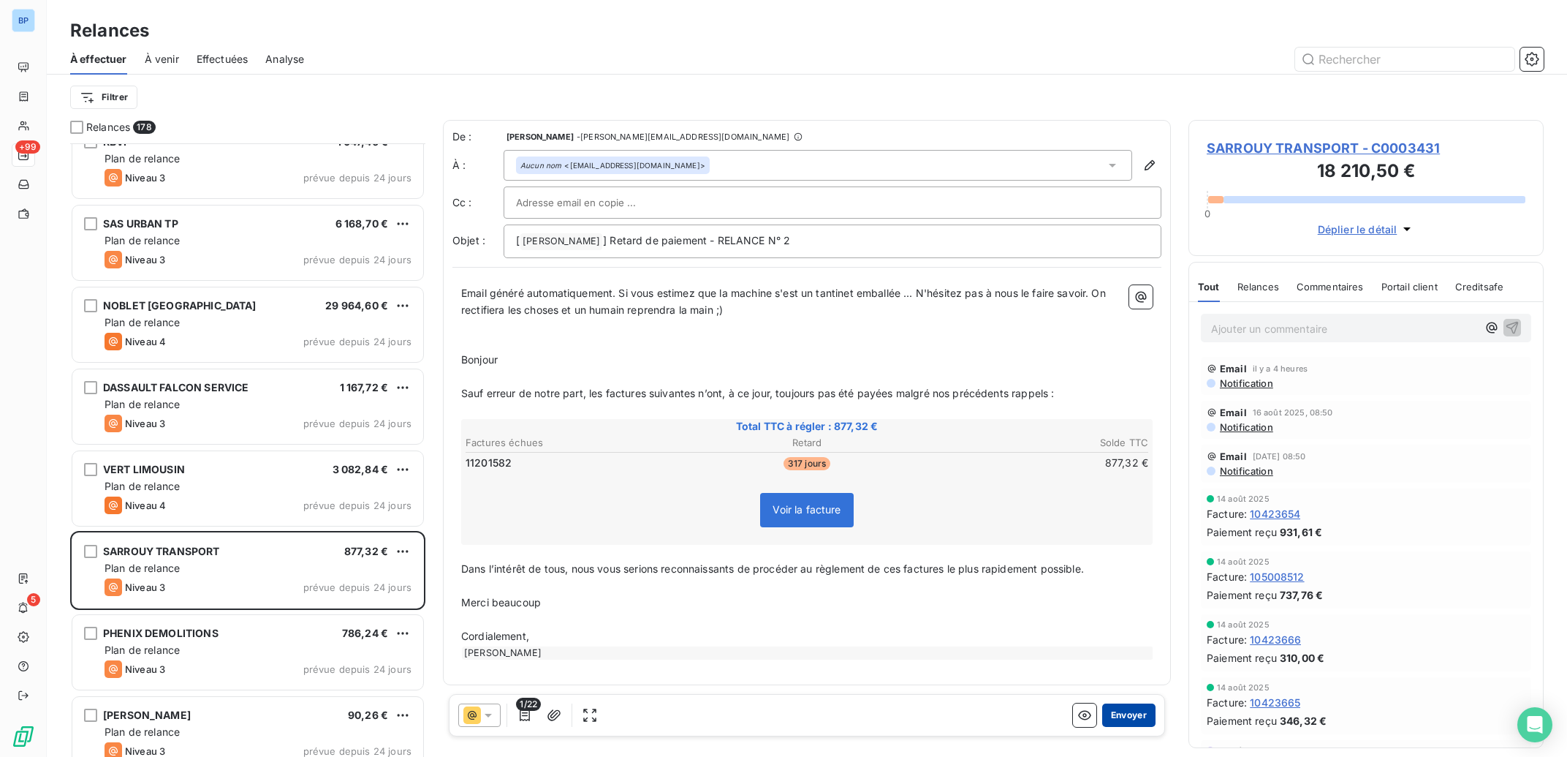
click at [1132, 720] on button "Envoyer" at bounding box center [1128, 714] width 53 height 23
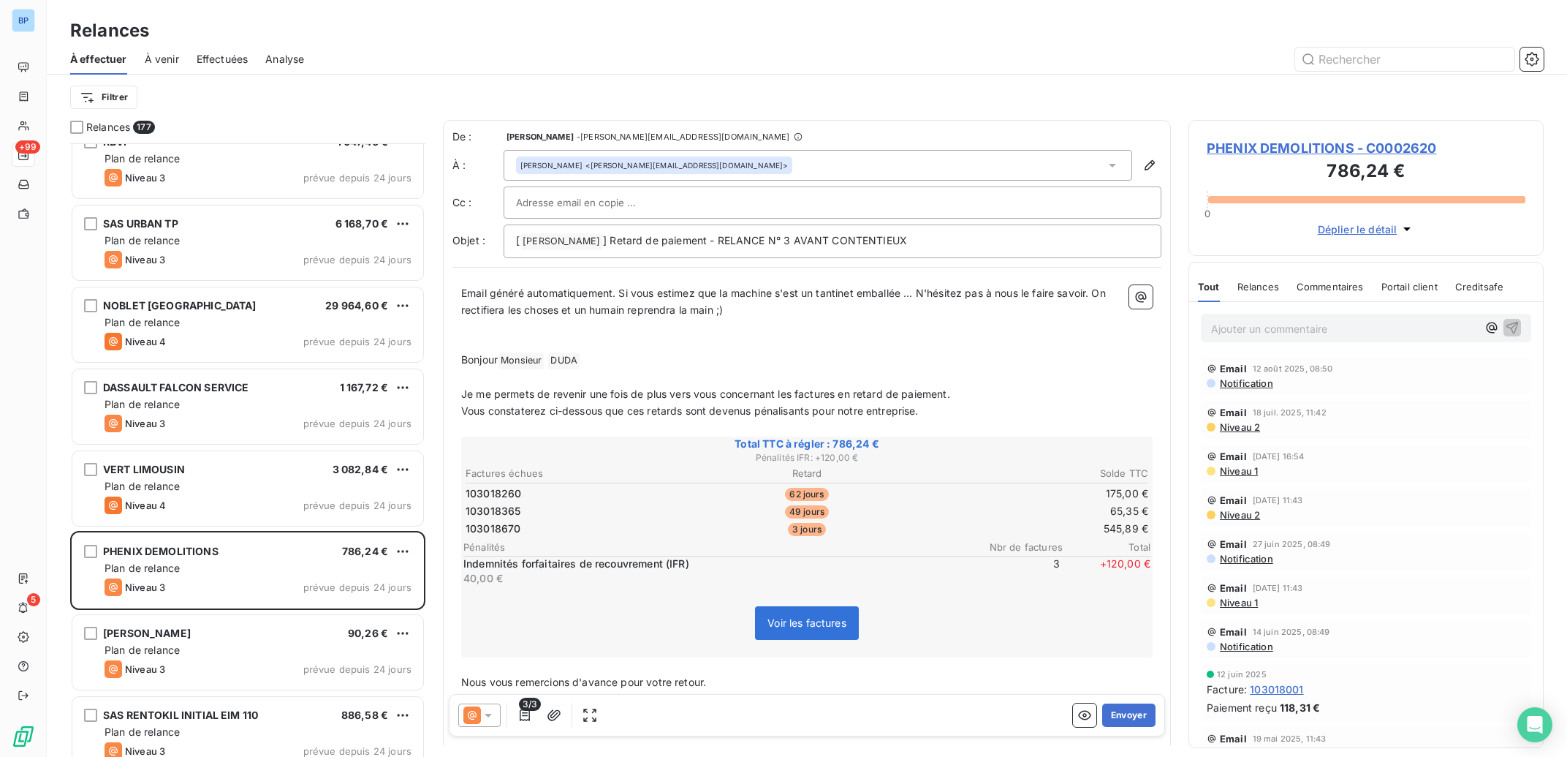
click at [488, 713] on icon at bounding box center [488, 715] width 15 height 15
click at [488, 721] on icon at bounding box center [488, 715] width 15 height 15
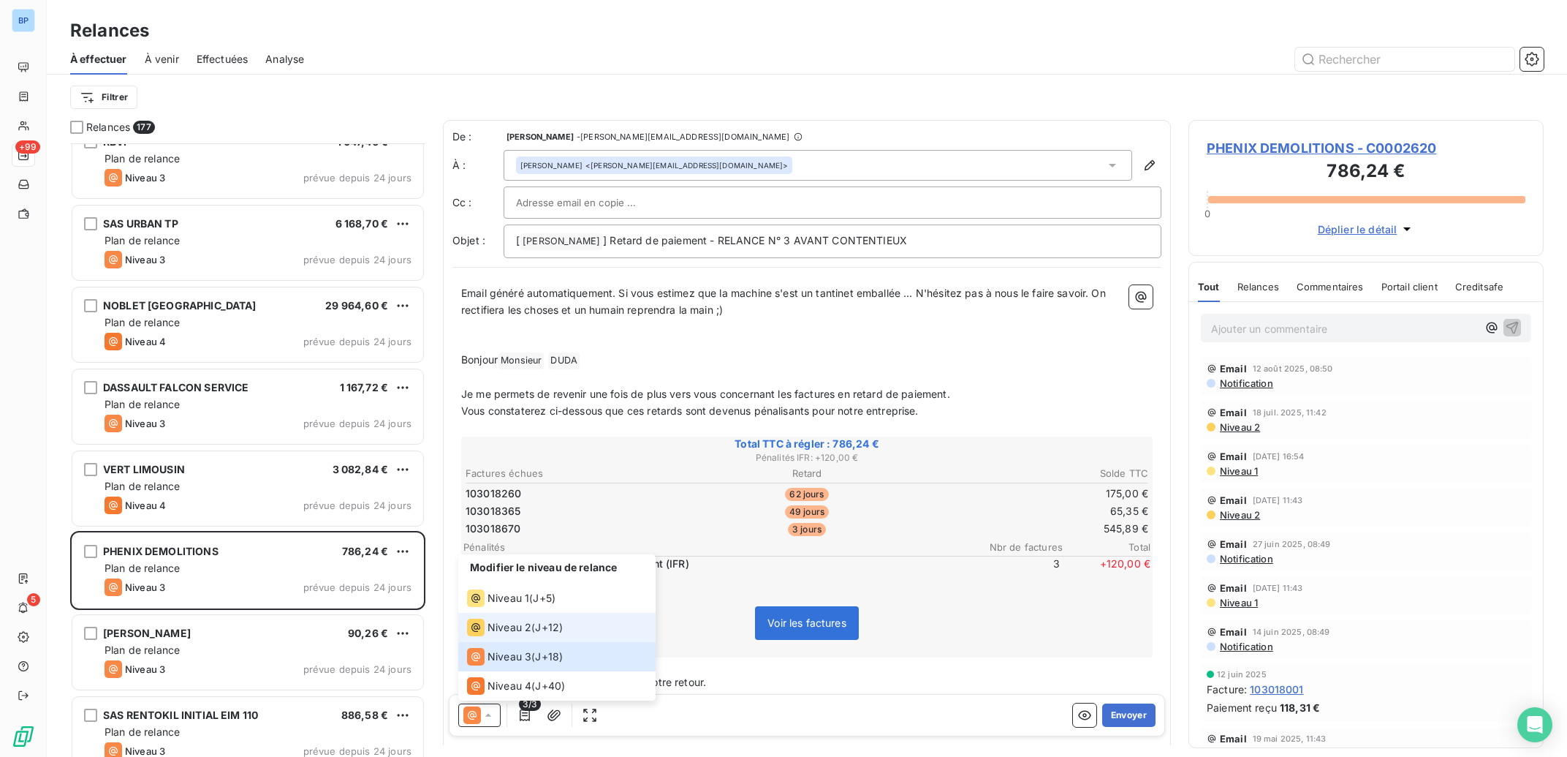
click at [520, 618] on li "Niveau 2 ( J+12 )" at bounding box center [556, 627] width 197 height 29
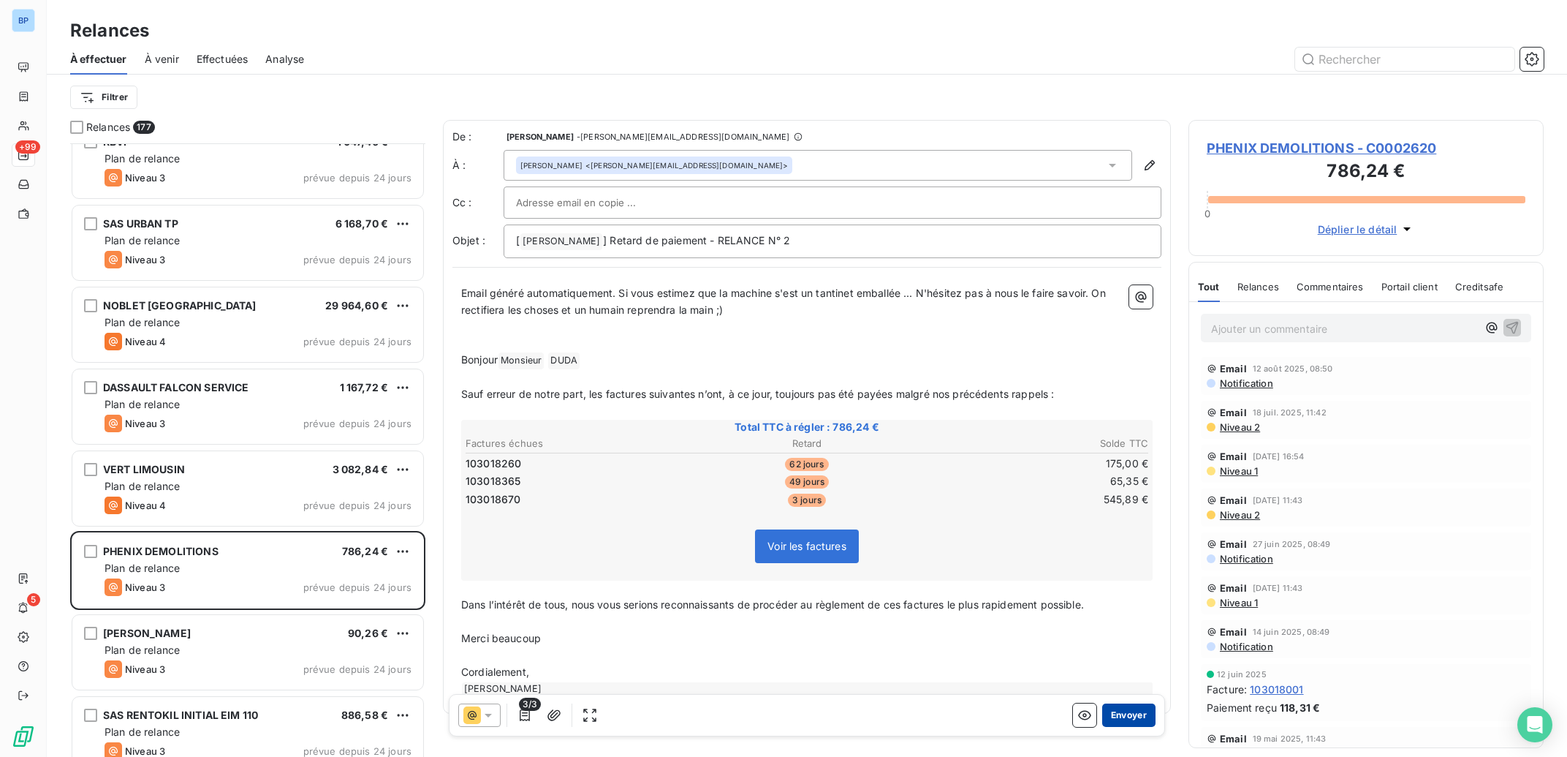
click at [1126, 718] on button "Envoyer" at bounding box center [1128, 714] width 53 height 23
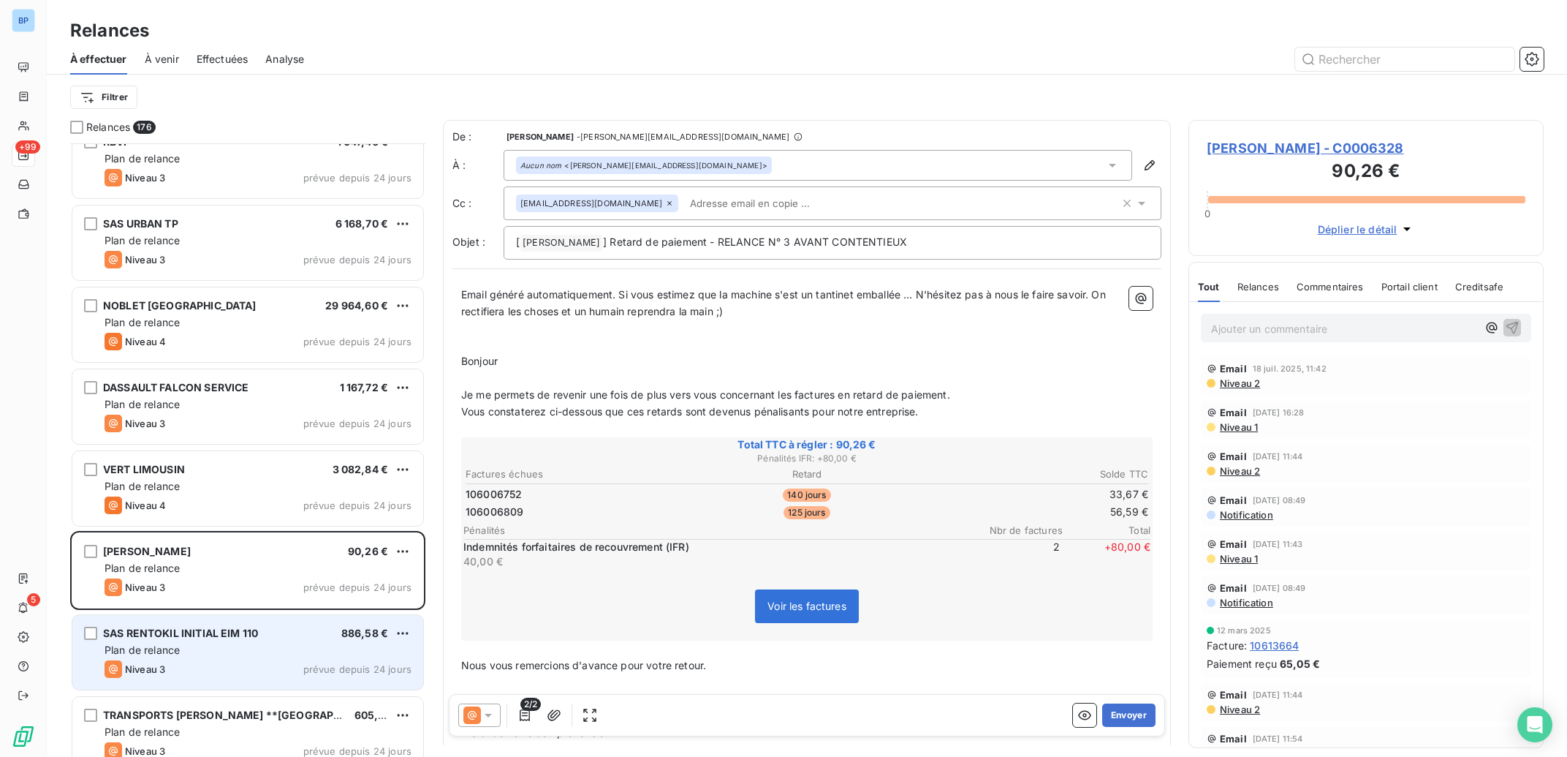
click at [221, 655] on div "Plan de relance" at bounding box center [258, 650] width 307 height 15
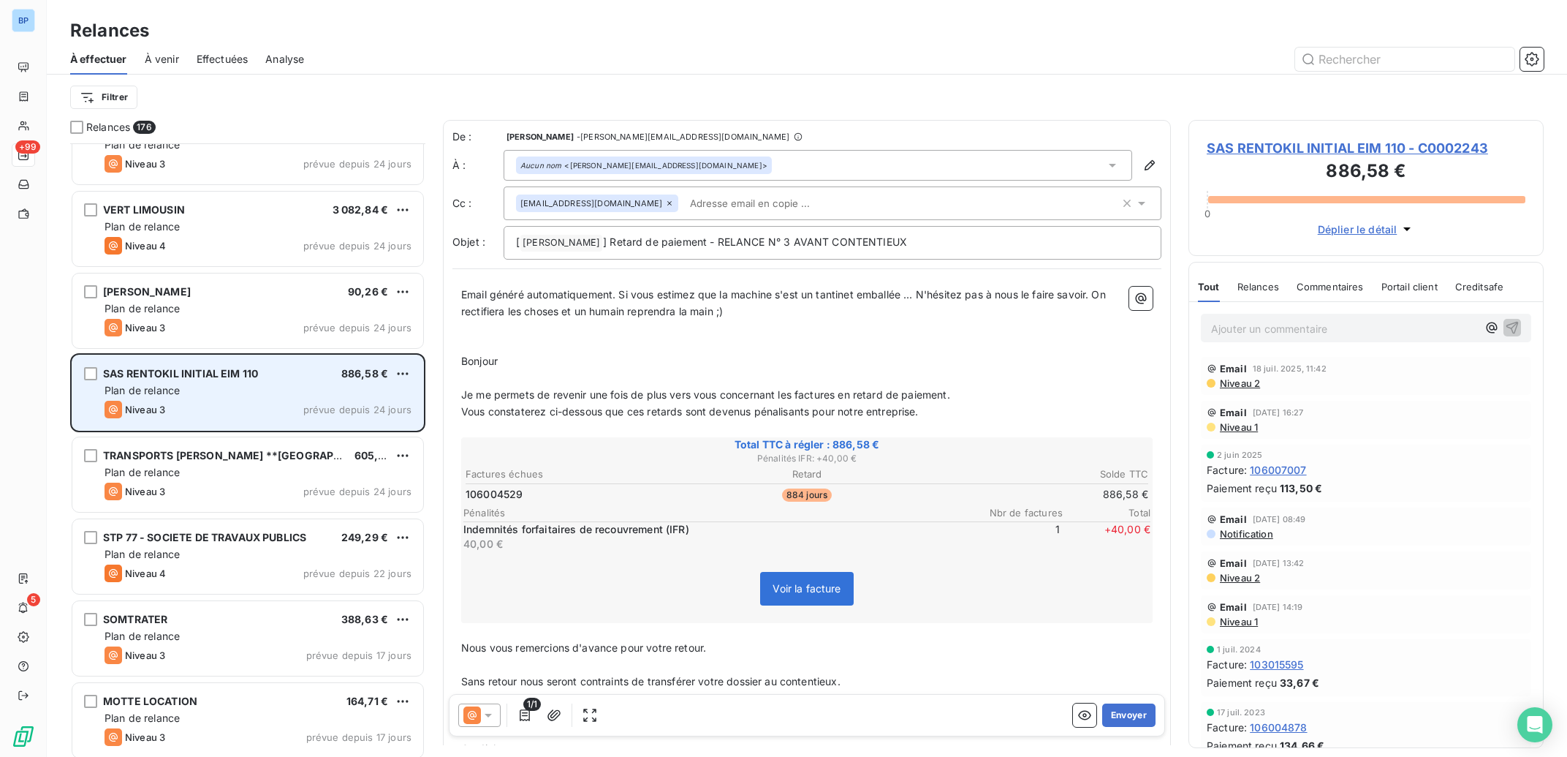
scroll to position [9404, 0]
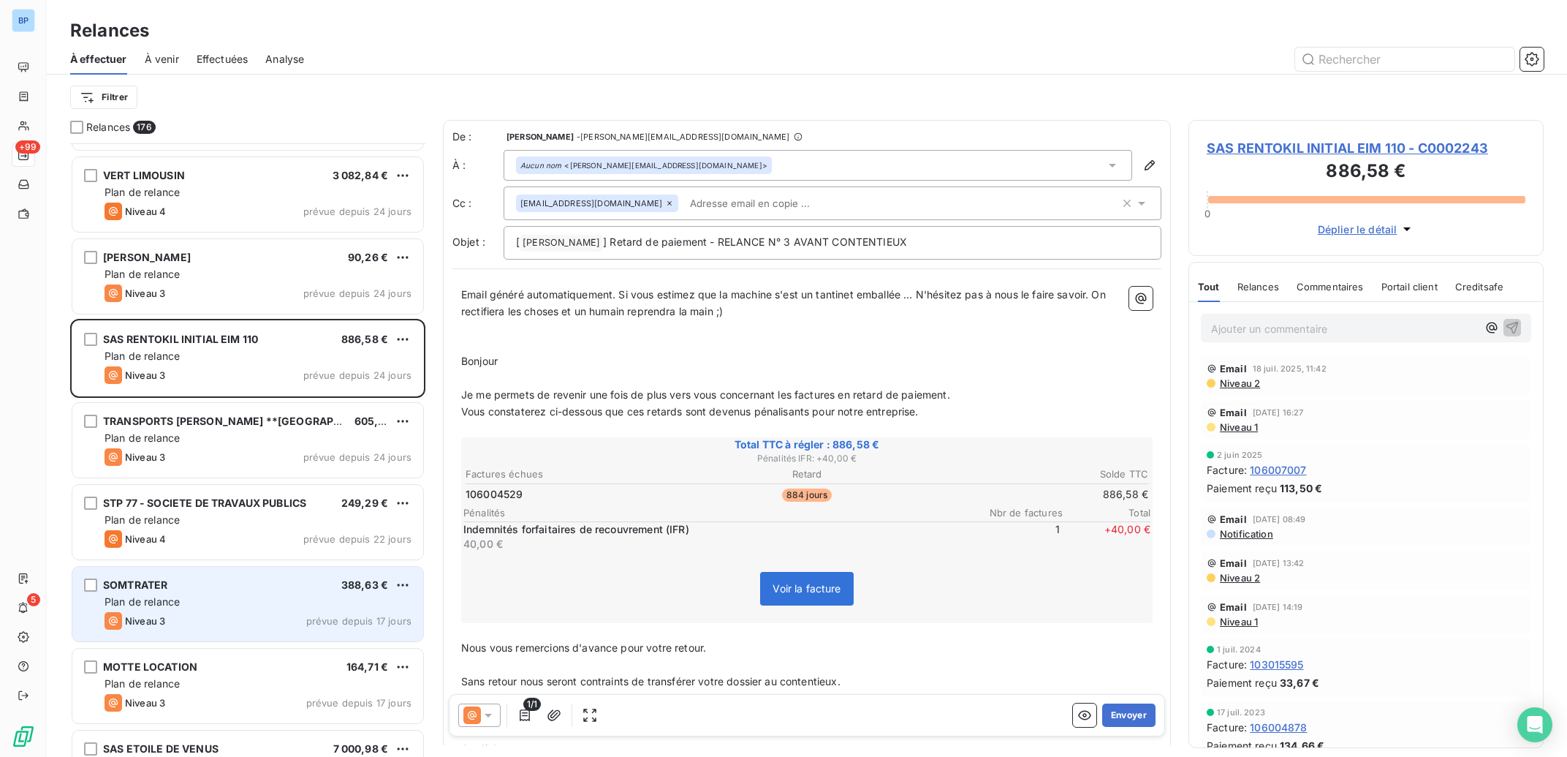
click at [274, 599] on div "Plan de relance" at bounding box center [258, 601] width 307 height 15
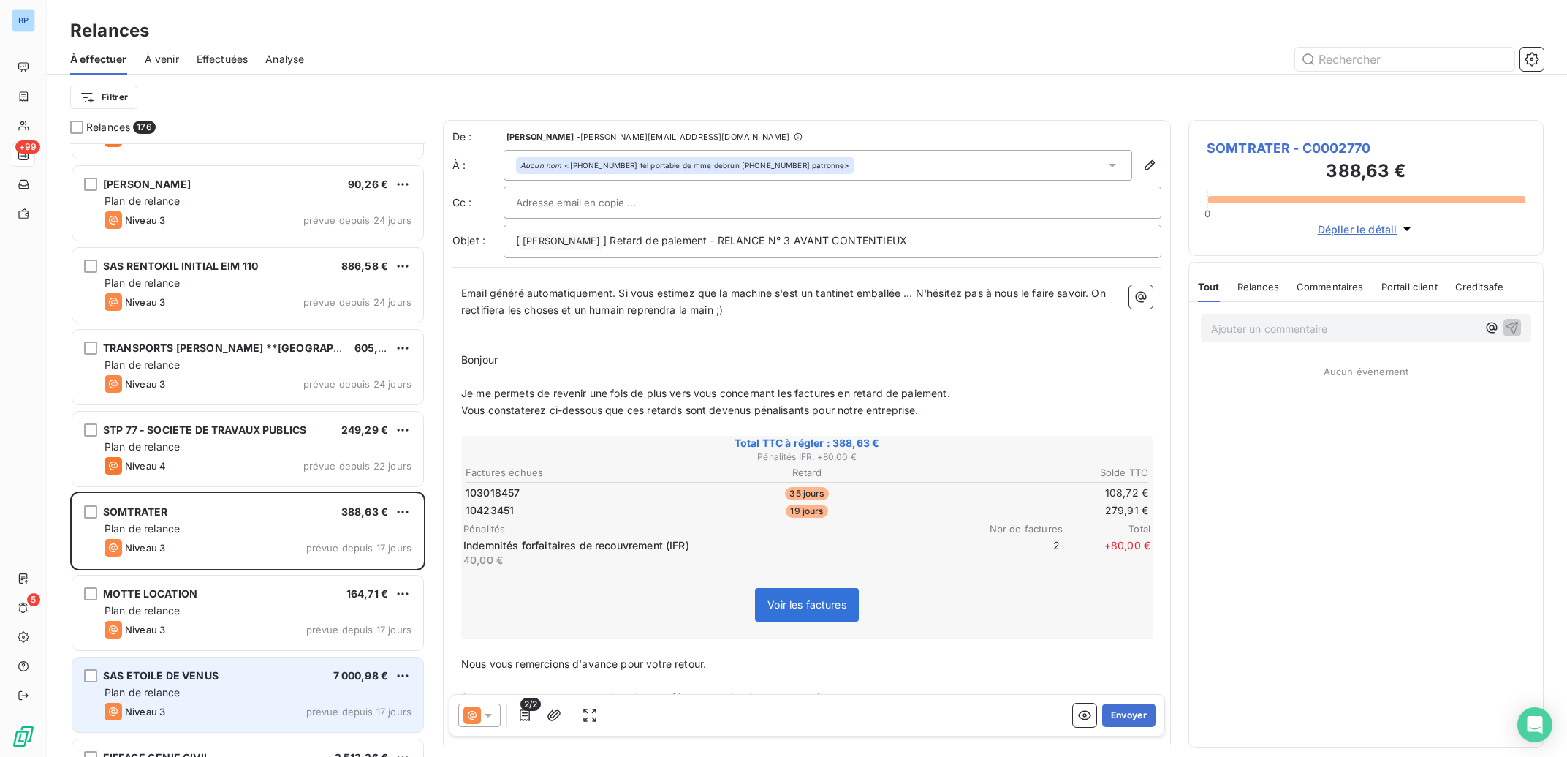
scroll to position [9698, 0]
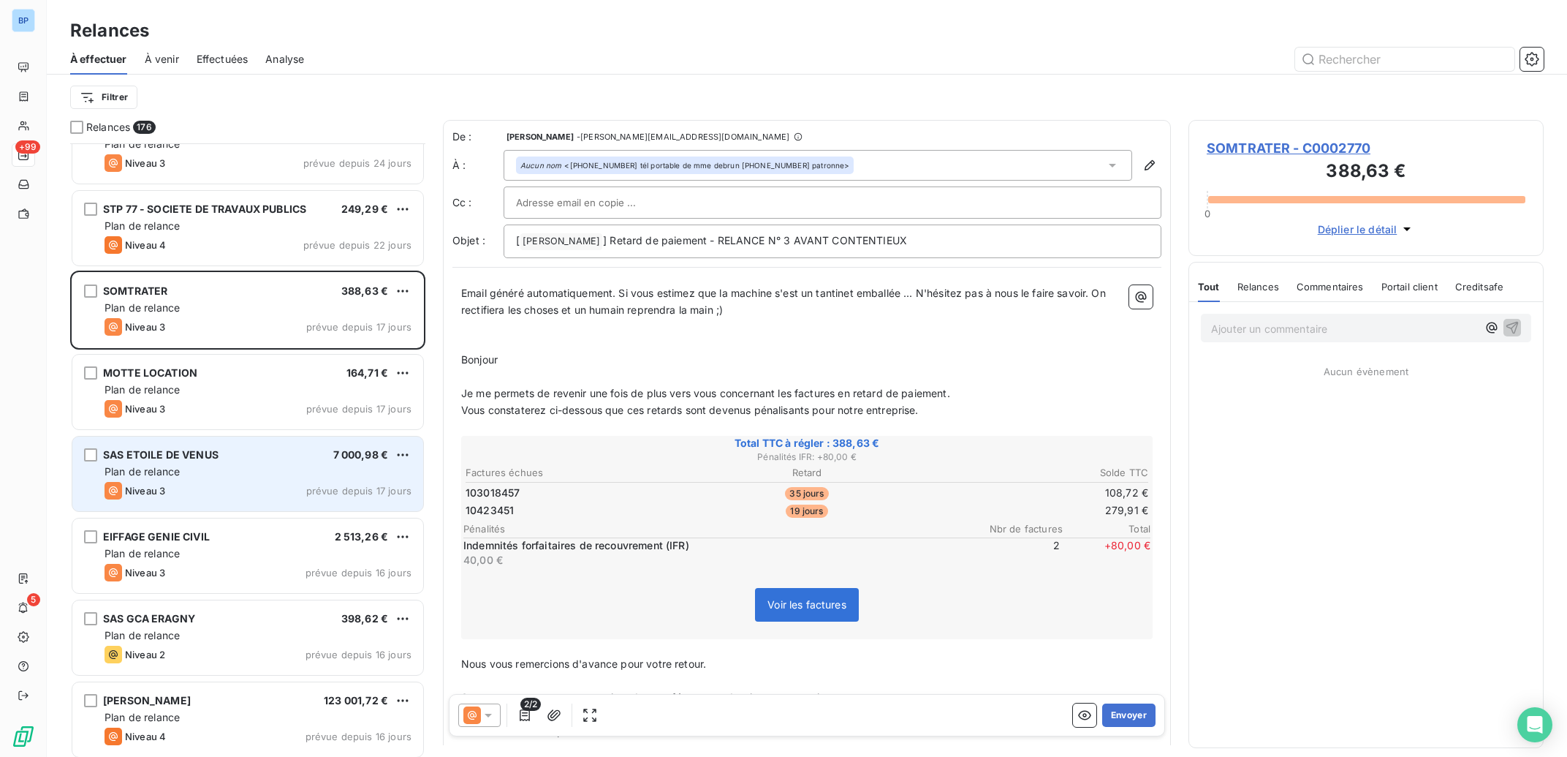
click at [250, 480] on div "SAS ETOILE DE VENUS 7 000,98 € Plan de relance Niveau 3 prévue depuis 17 jours" at bounding box center [247, 473] width 351 height 75
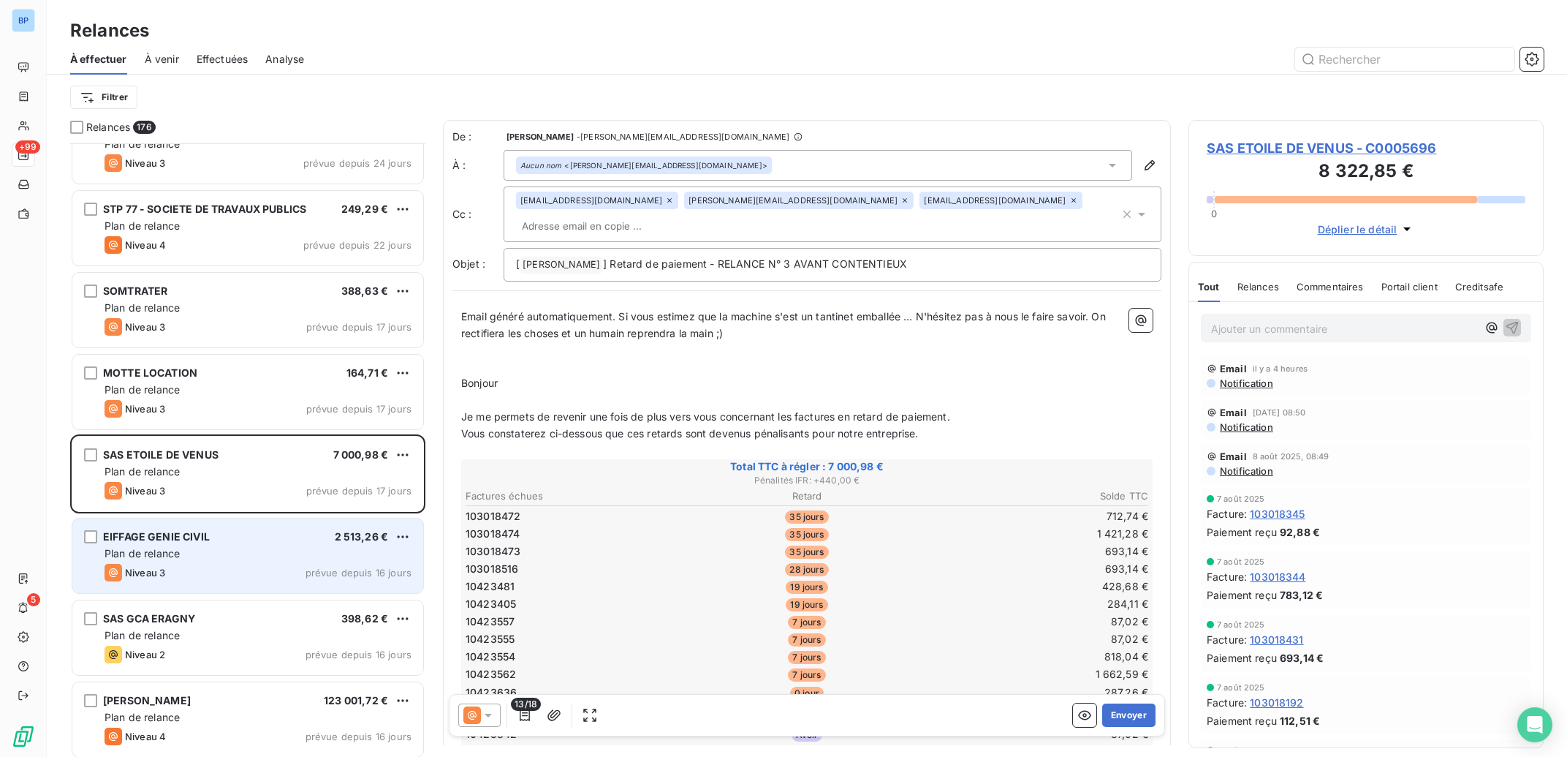
click at [283, 562] on div "EIFFAGE GENIE CIVIL 2 513,26 € Plan de relance Niveau 3 prévue depuis 16 jours" at bounding box center [247, 555] width 351 height 75
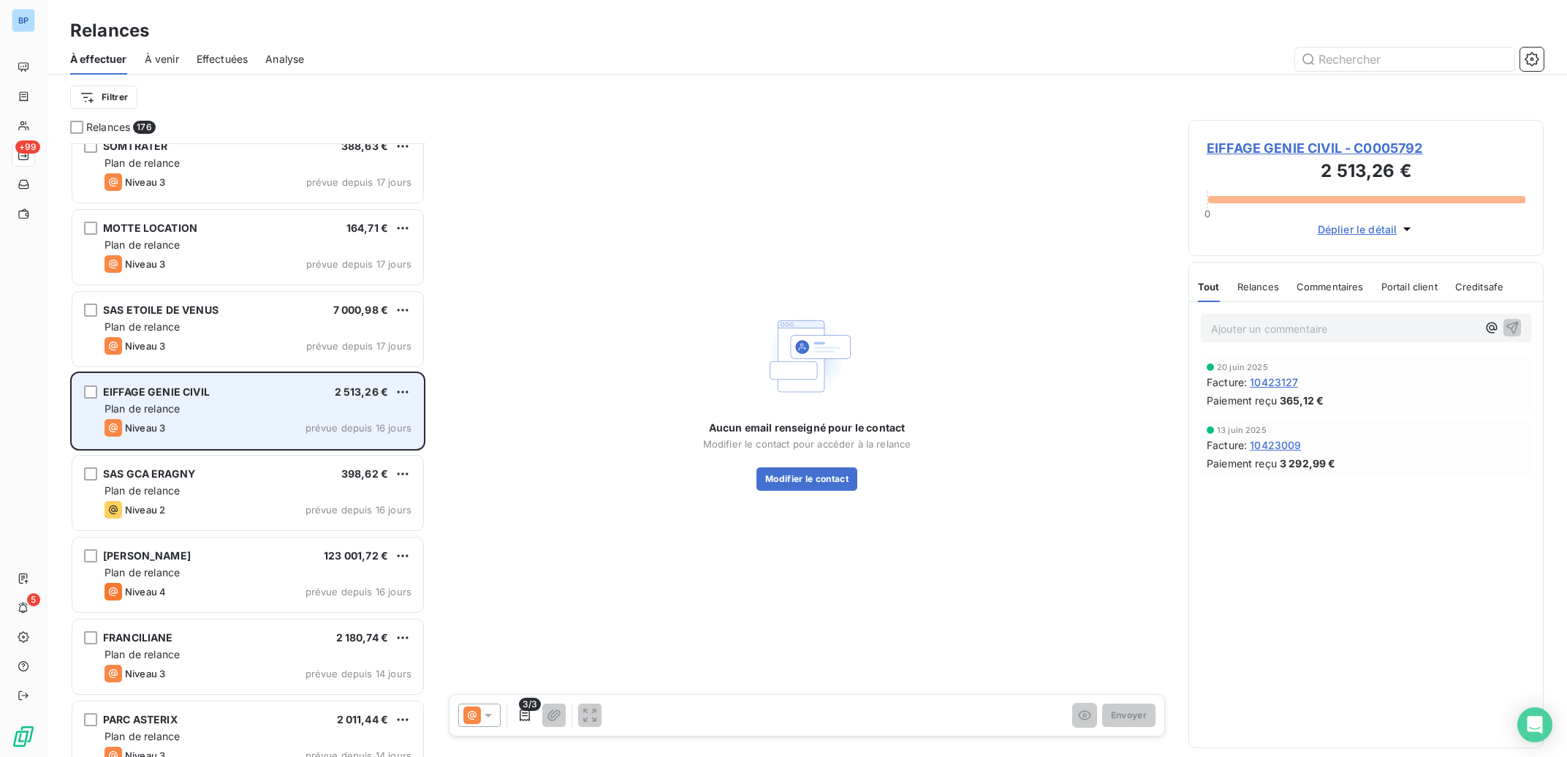
scroll to position [9845, 0]
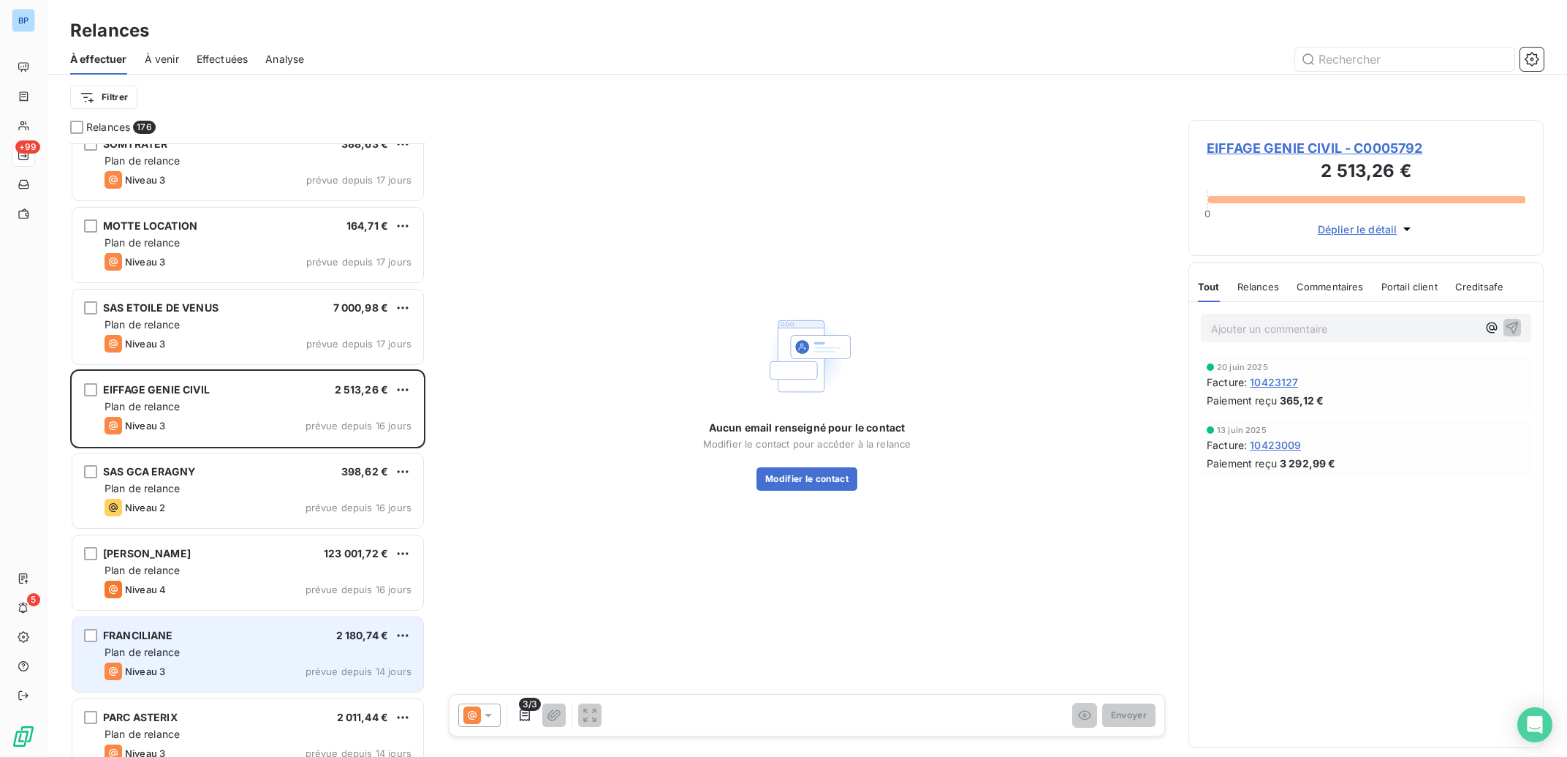
click at [260, 646] on div "Plan de relance" at bounding box center [258, 652] width 307 height 15
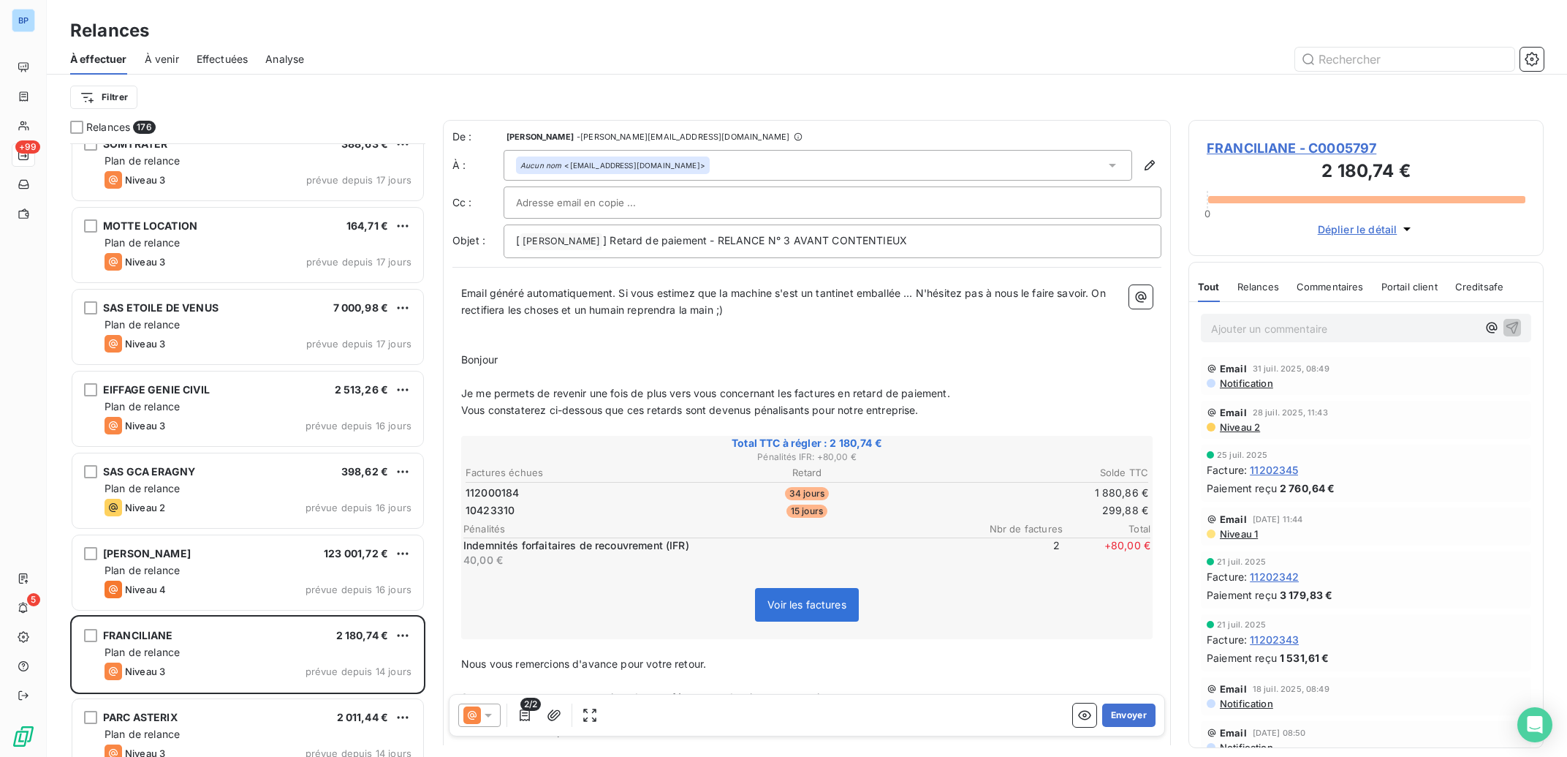
click at [1251, 533] on span "Niveau 1" at bounding box center [1238, 534] width 39 height 12
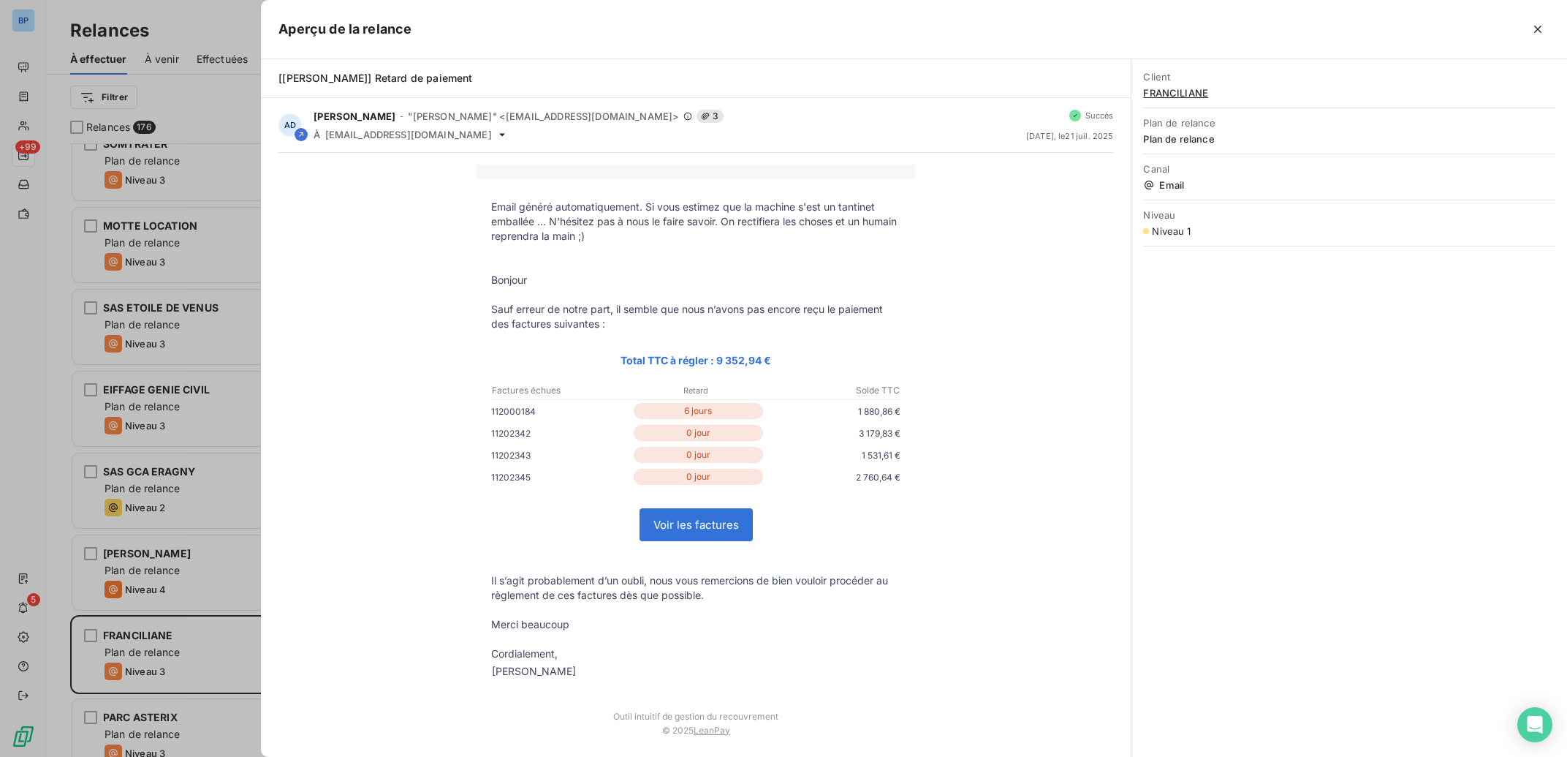
click at [200, 244] on div at bounding box center [783, 378] width 1567 height 757
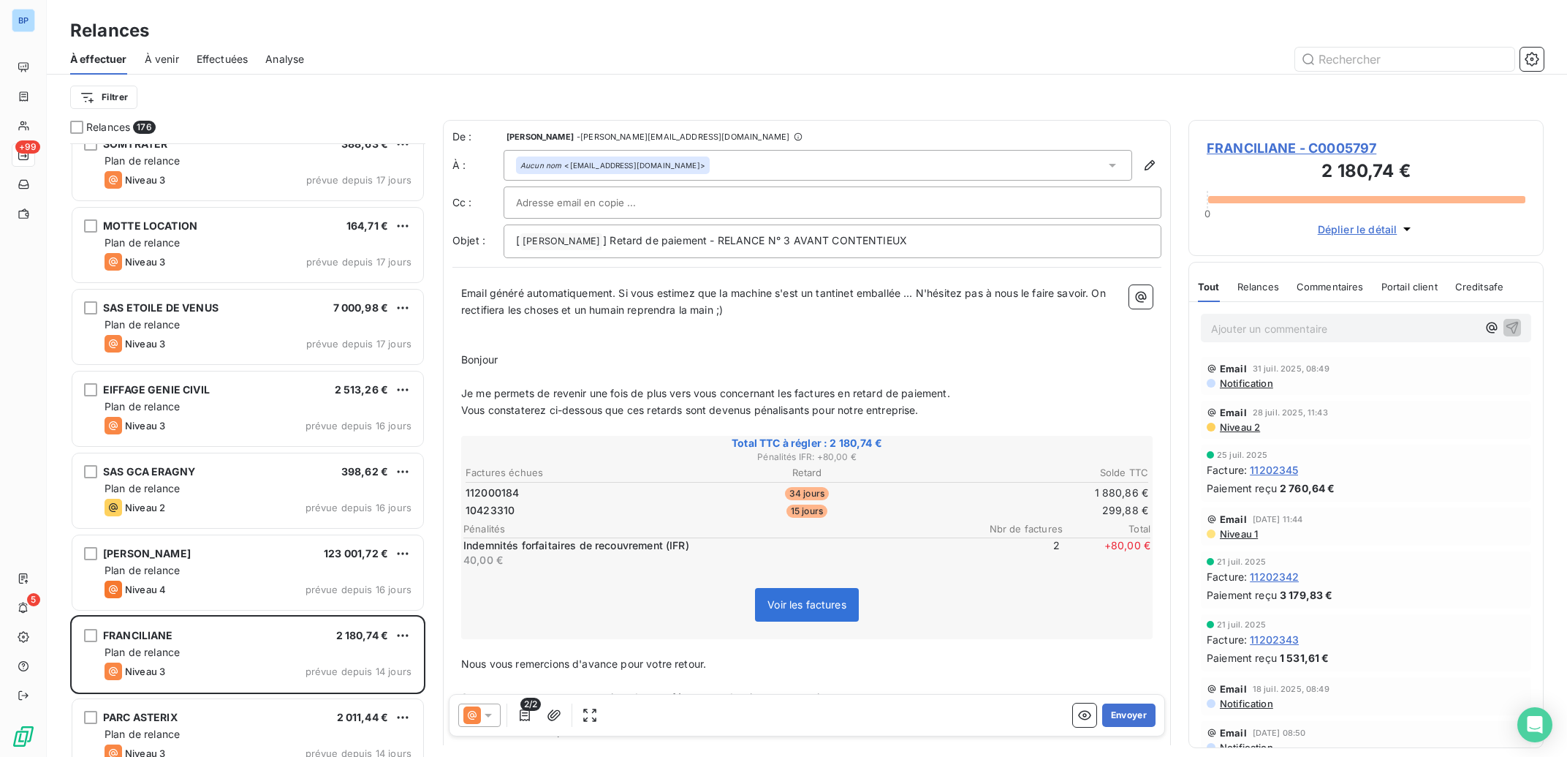
click at [491, 712] on icon at bounding box center [488, 715] width 15 height 15
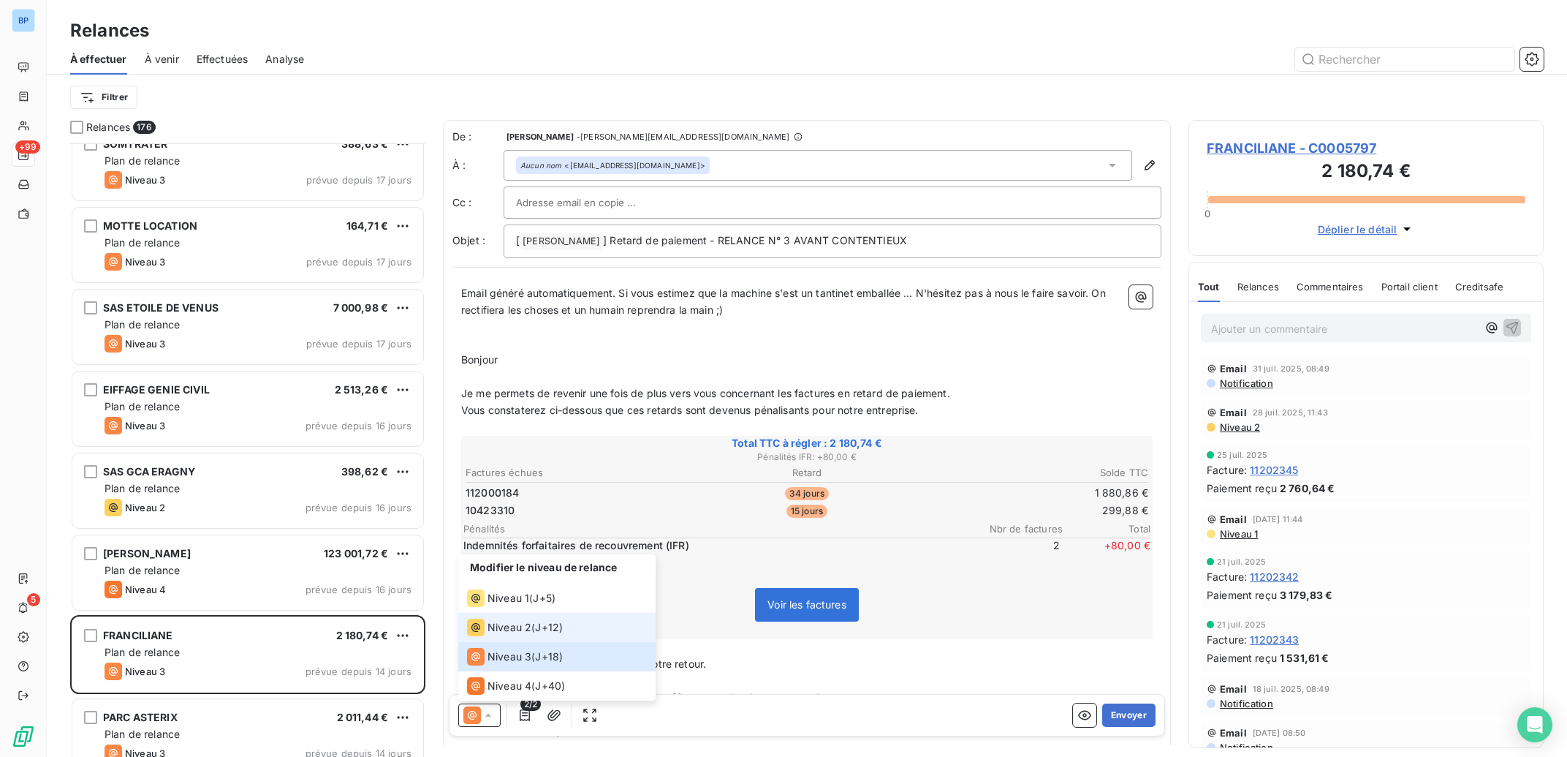
click at [542, 622] on span "J+12 )" at bounding box center [549, 627] width 28 height 15
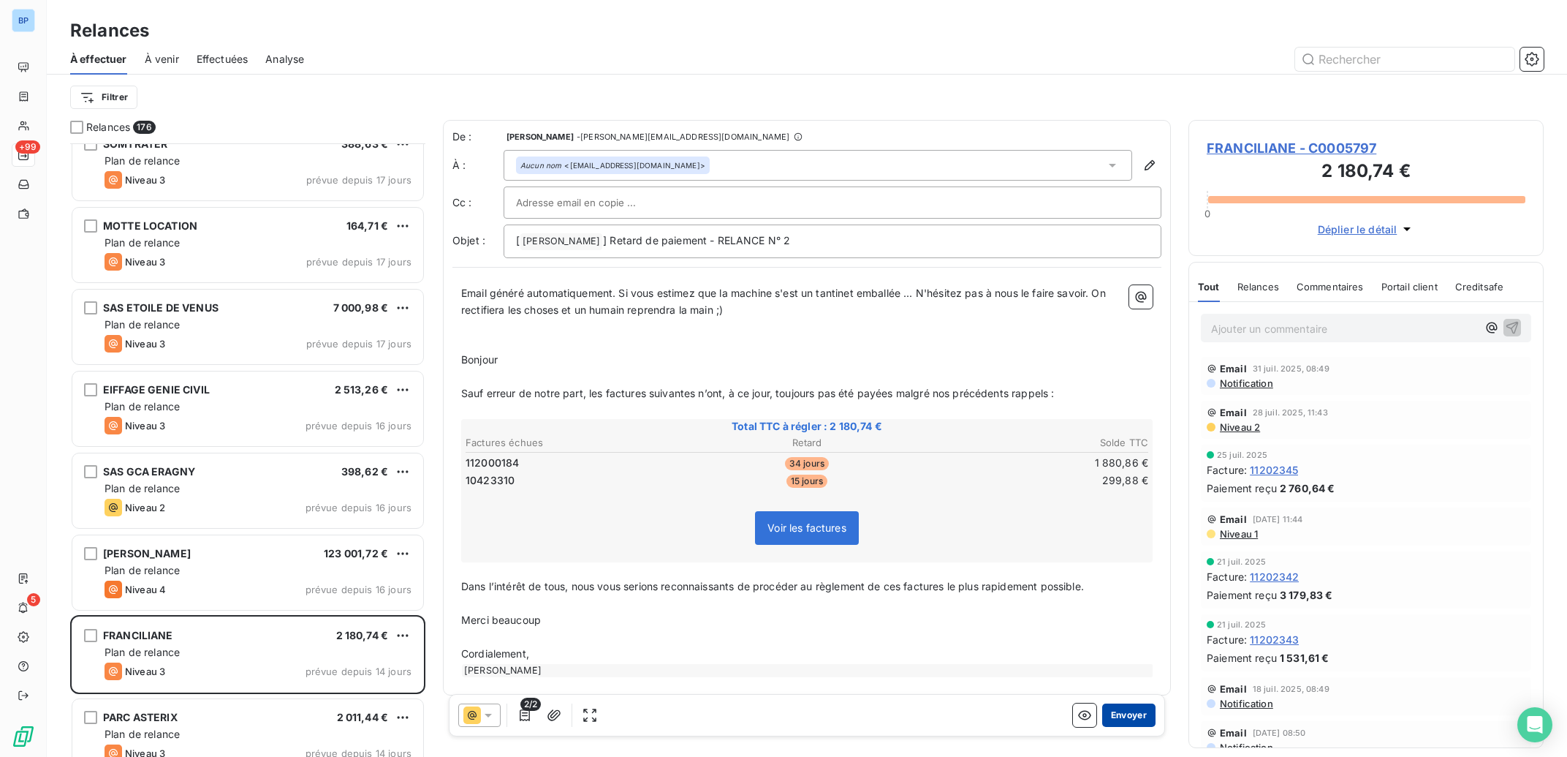
click at [1103, 711] on button "Envoyer" at bounding box center [1128, 714] width 53 height 23
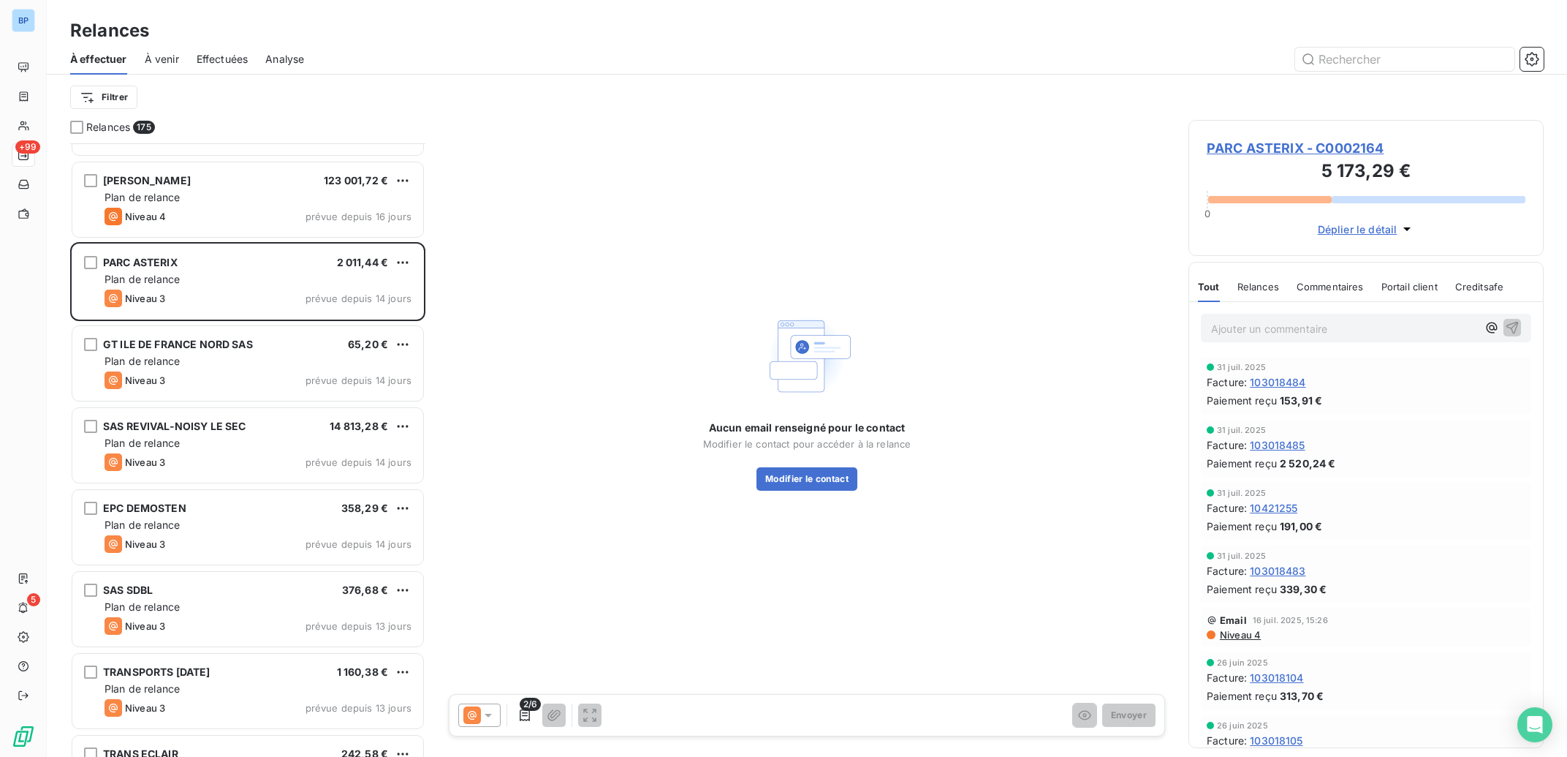
scroll to position [10286, 0]
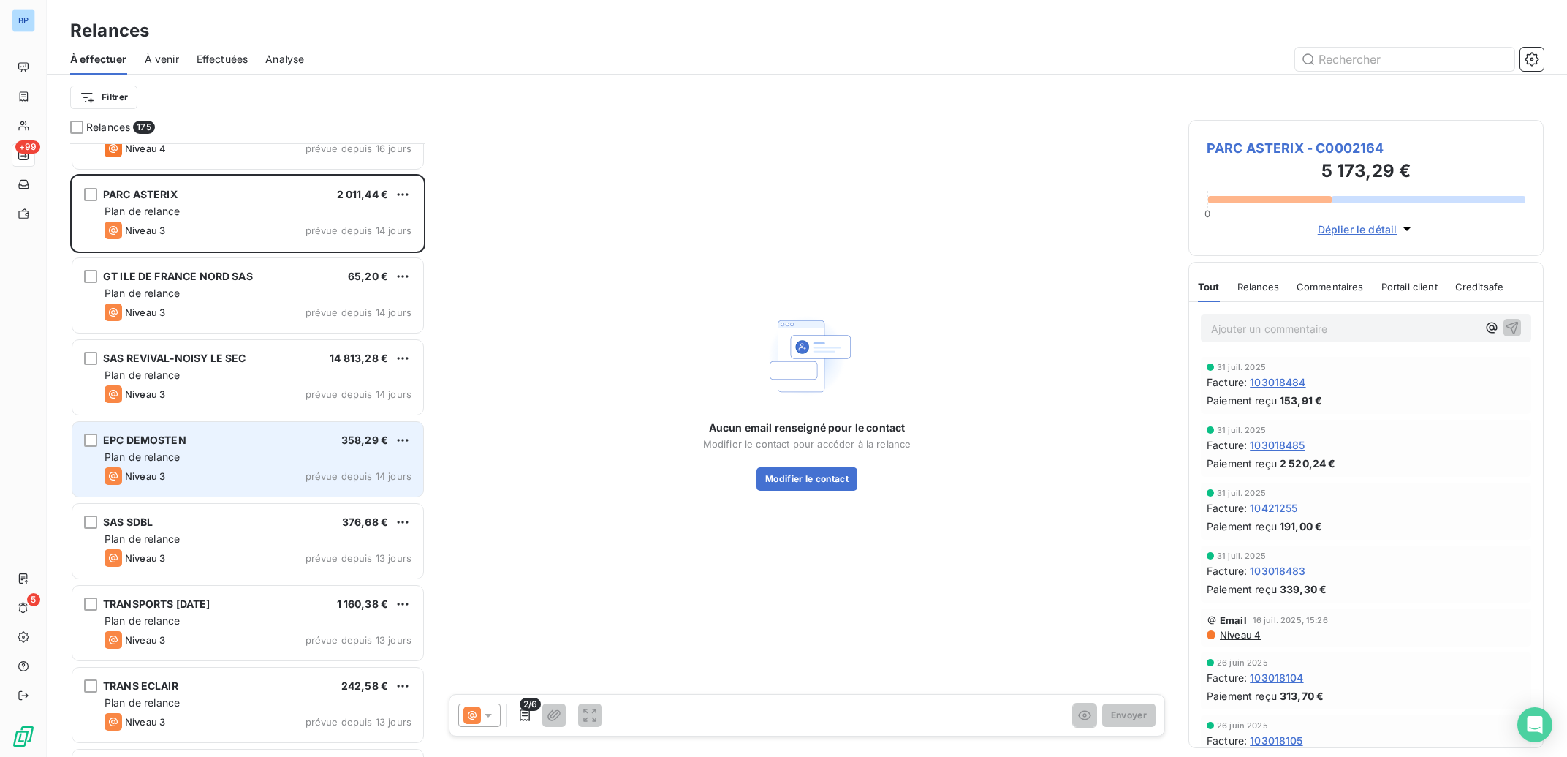
click at [295, 442] on div "EPC DEMOSTEN 358,29 €" at bounding box center [258, 439] width 307 height 13
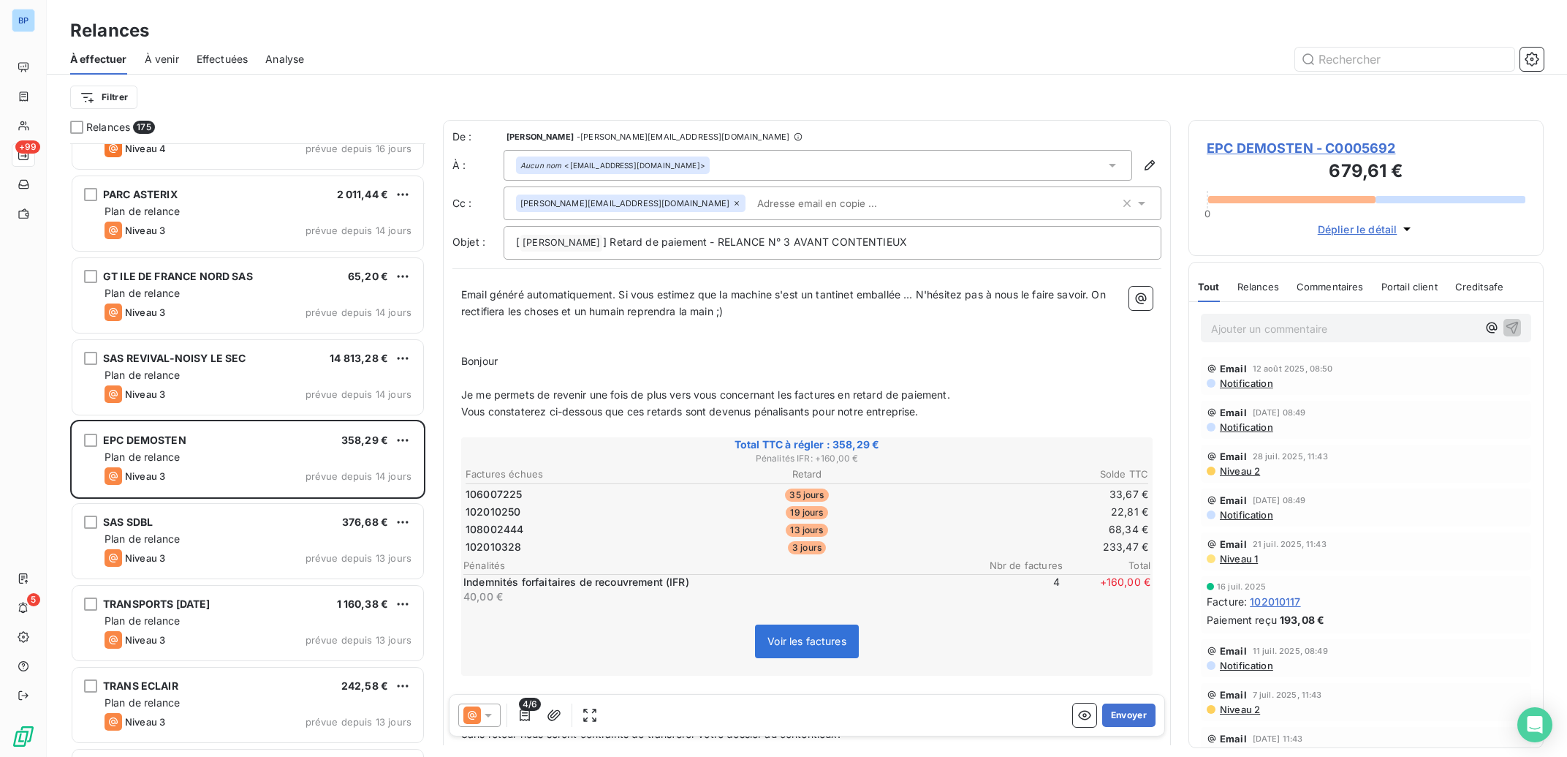
click at [484, 714] on icon at bounding box center [488, 715] width 15 height 15
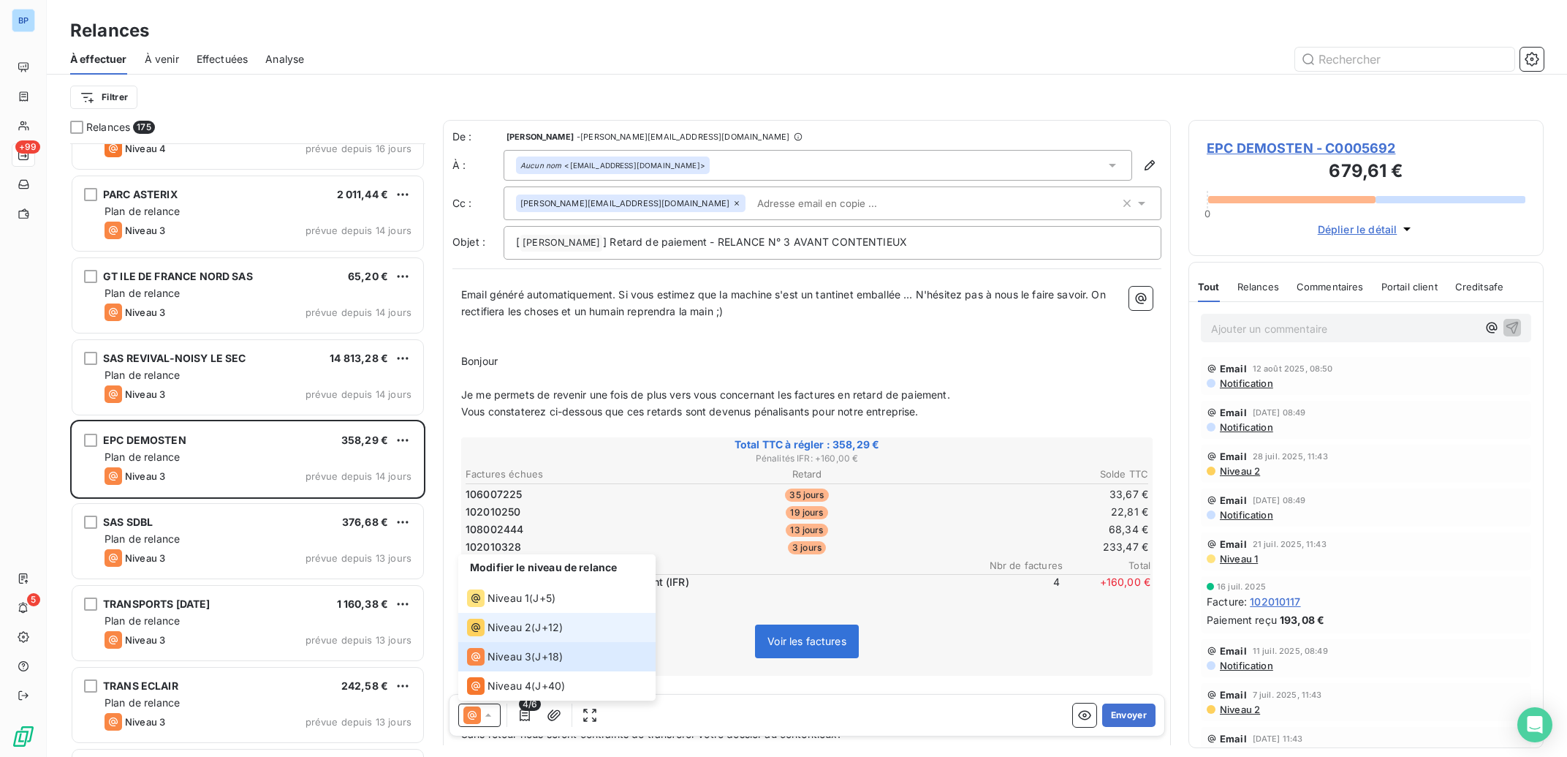
click at [520, 623] on span "Niveau 2" at bounding box center [510, 627] width 44 height 15
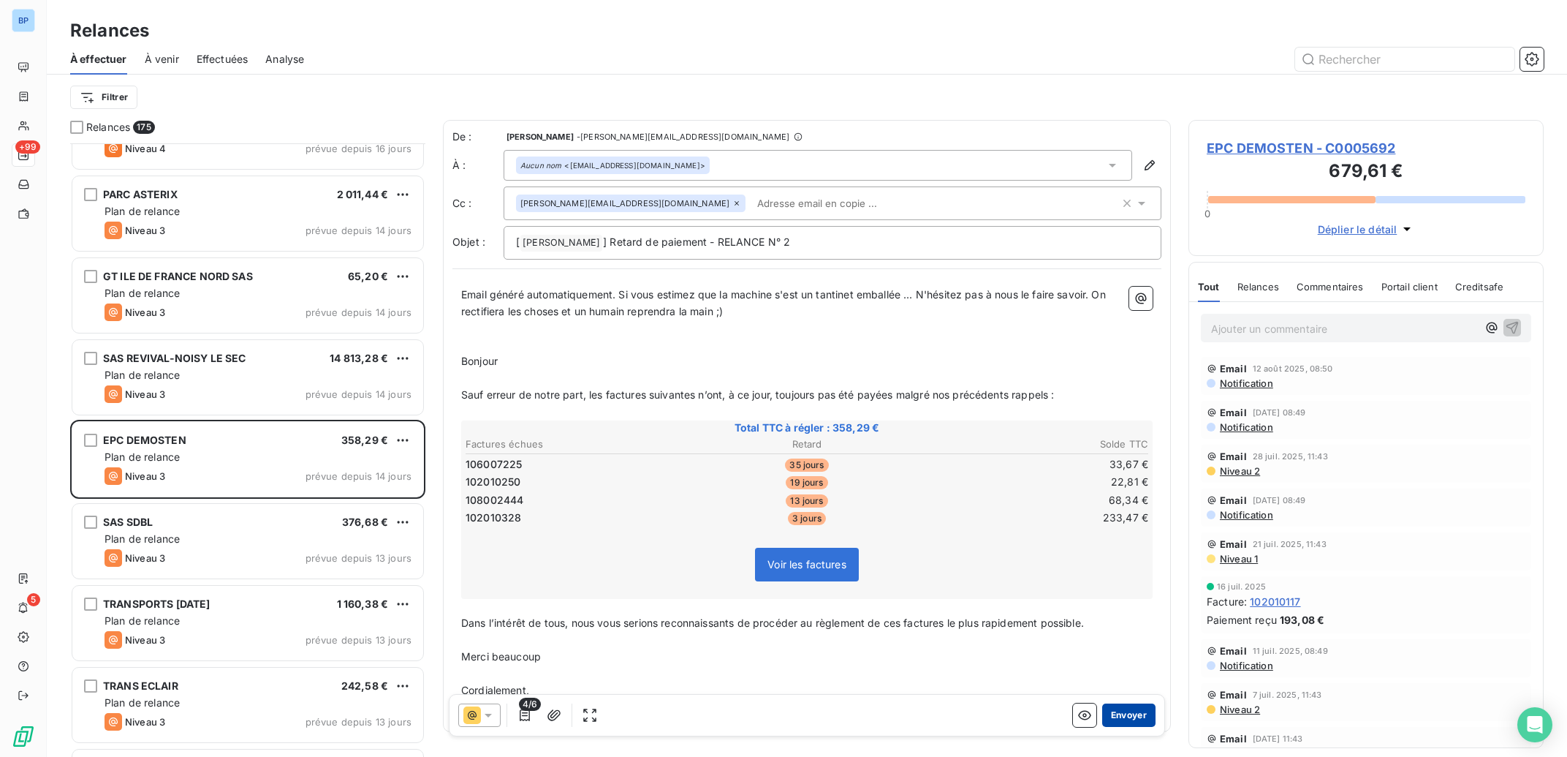
click at [1121, 715] on button "Envoyer" at bounding box center [1128, 714] width 53 height 23
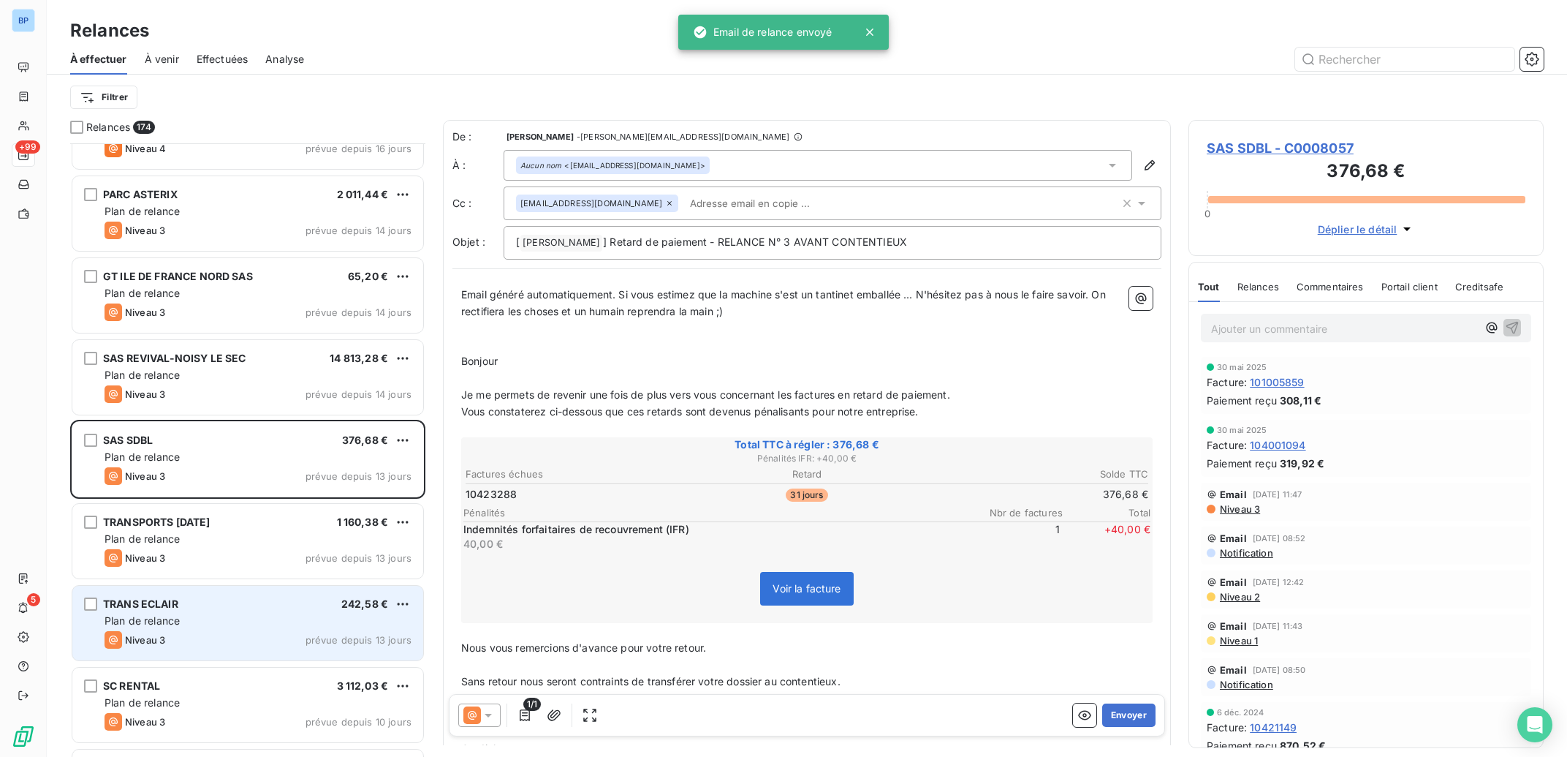
click at [223, 621] on div "Plan de relance" at bounding box center [258, 620] width 307 height 15
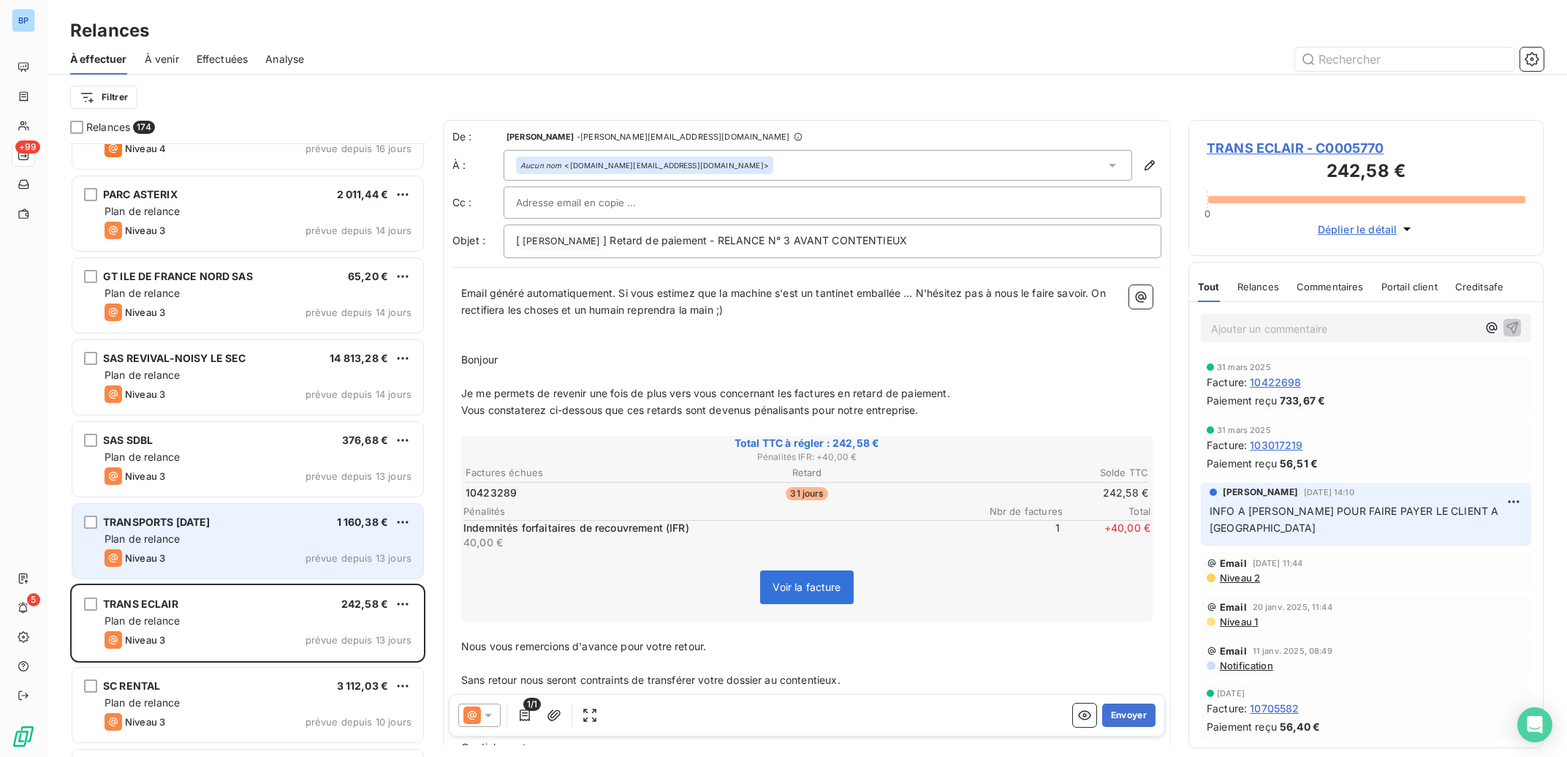
click at [260, 553] on div "Niveau 3 prévue depuis 13 jours" at bounding box center [258, 558] width 307 height 18
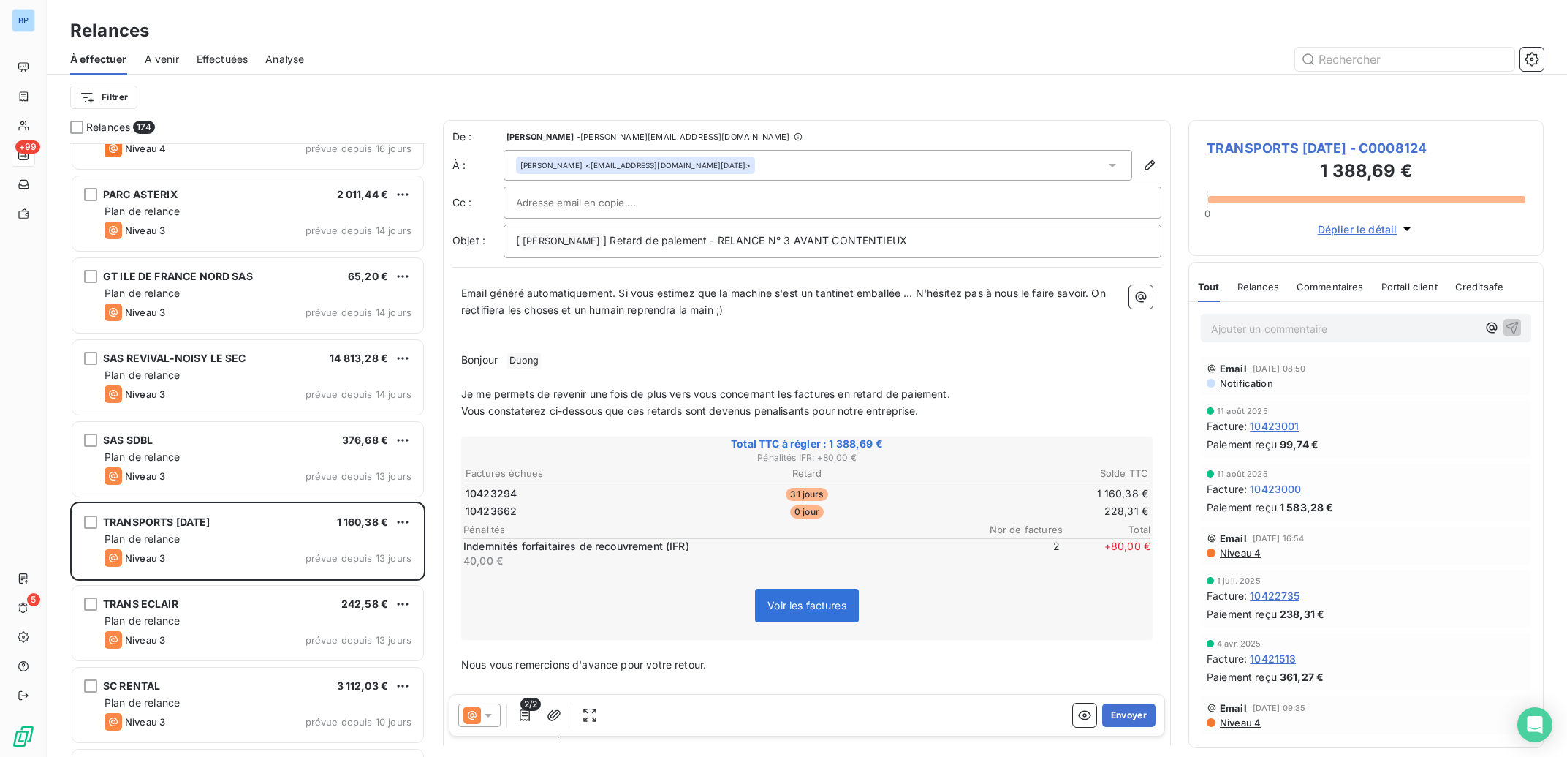
click at [488, 712] on icon at bounding box center [488, 715] width 15 height 15
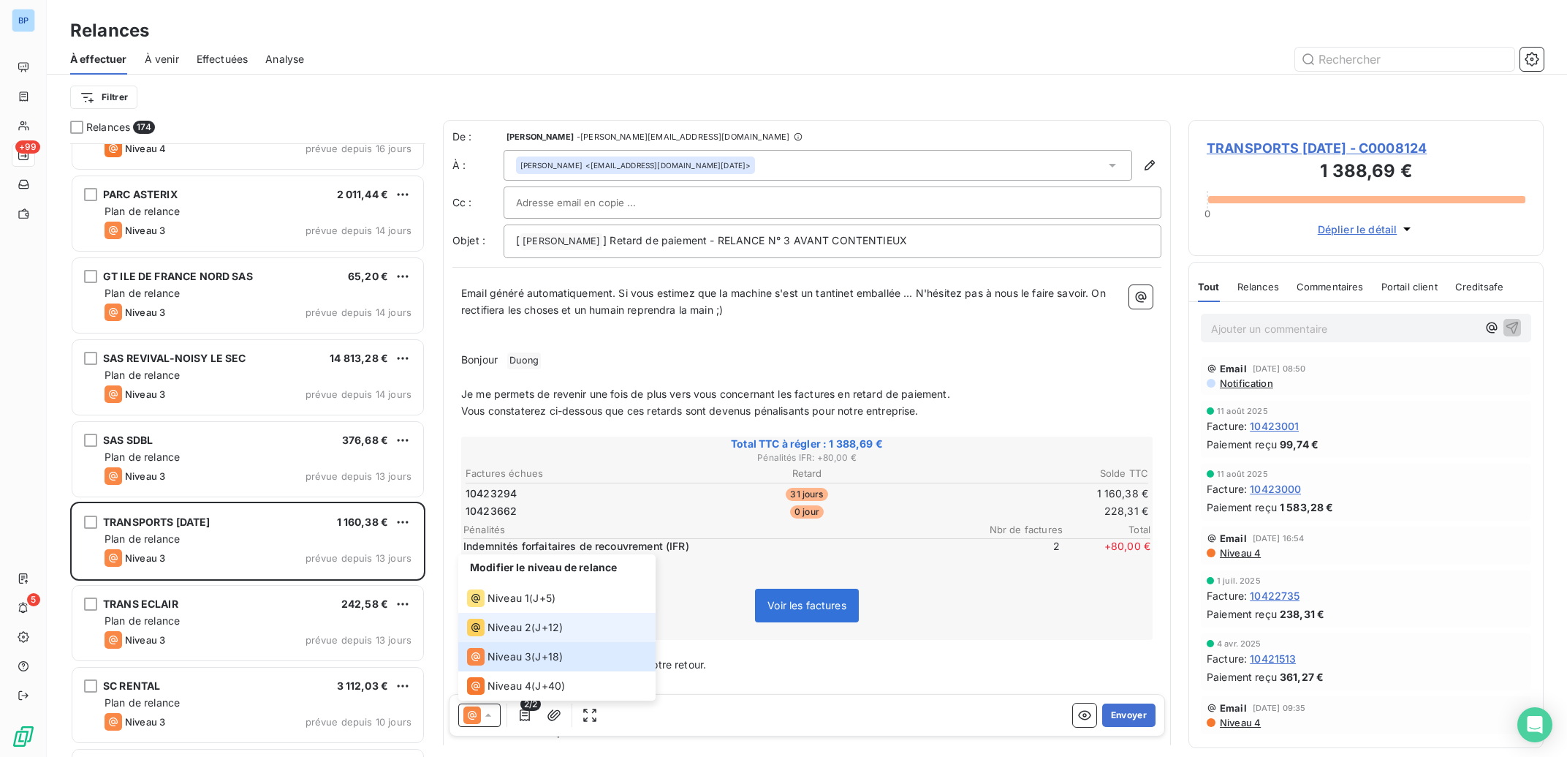
click at [522, 626] on span "Niveau 2" at bounding box center [510, 627] width 44 height 15
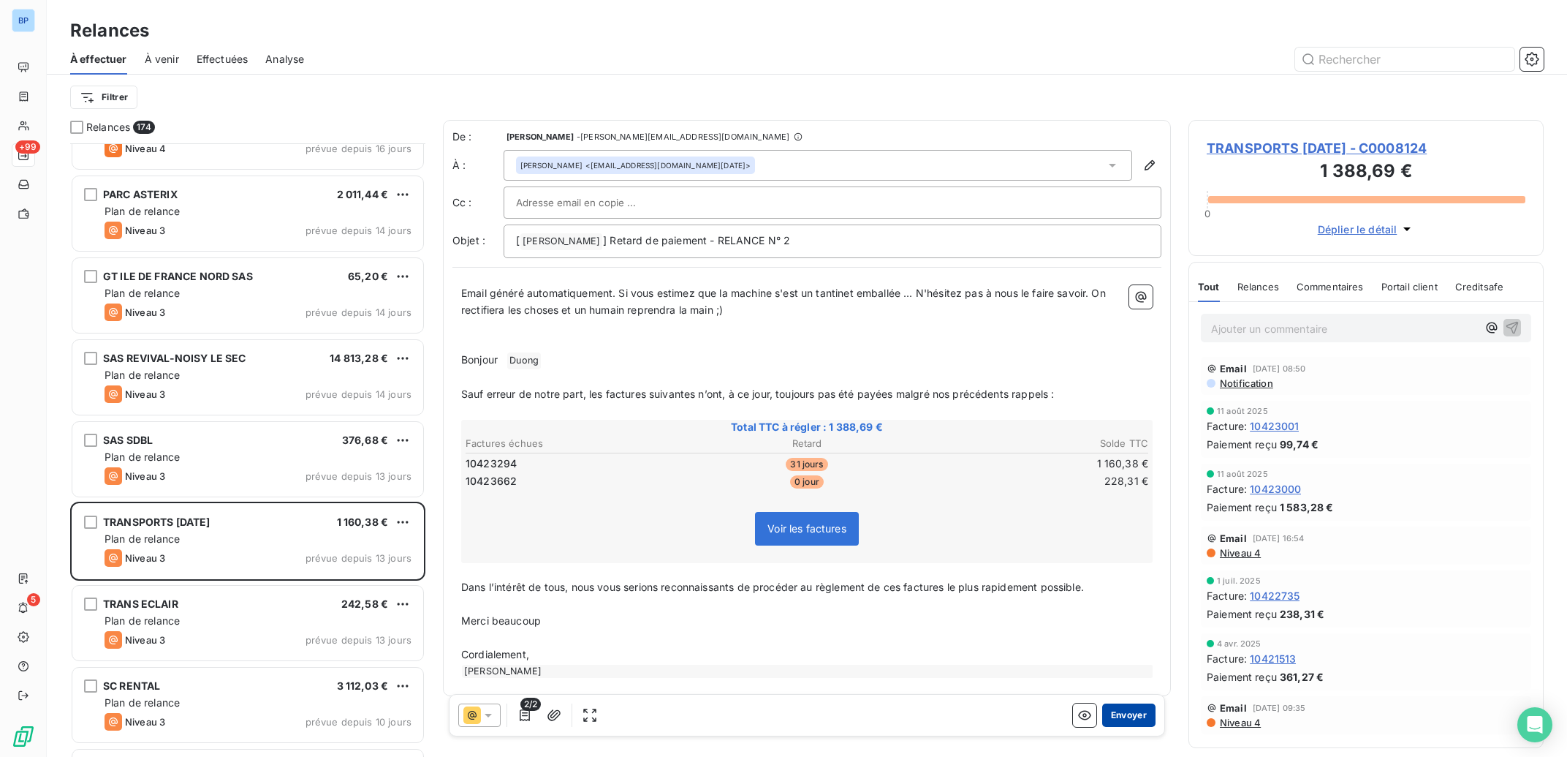
click at [1134, 715] on button "Envoyer" at bounding box center [1128, 714] width 53 height 23
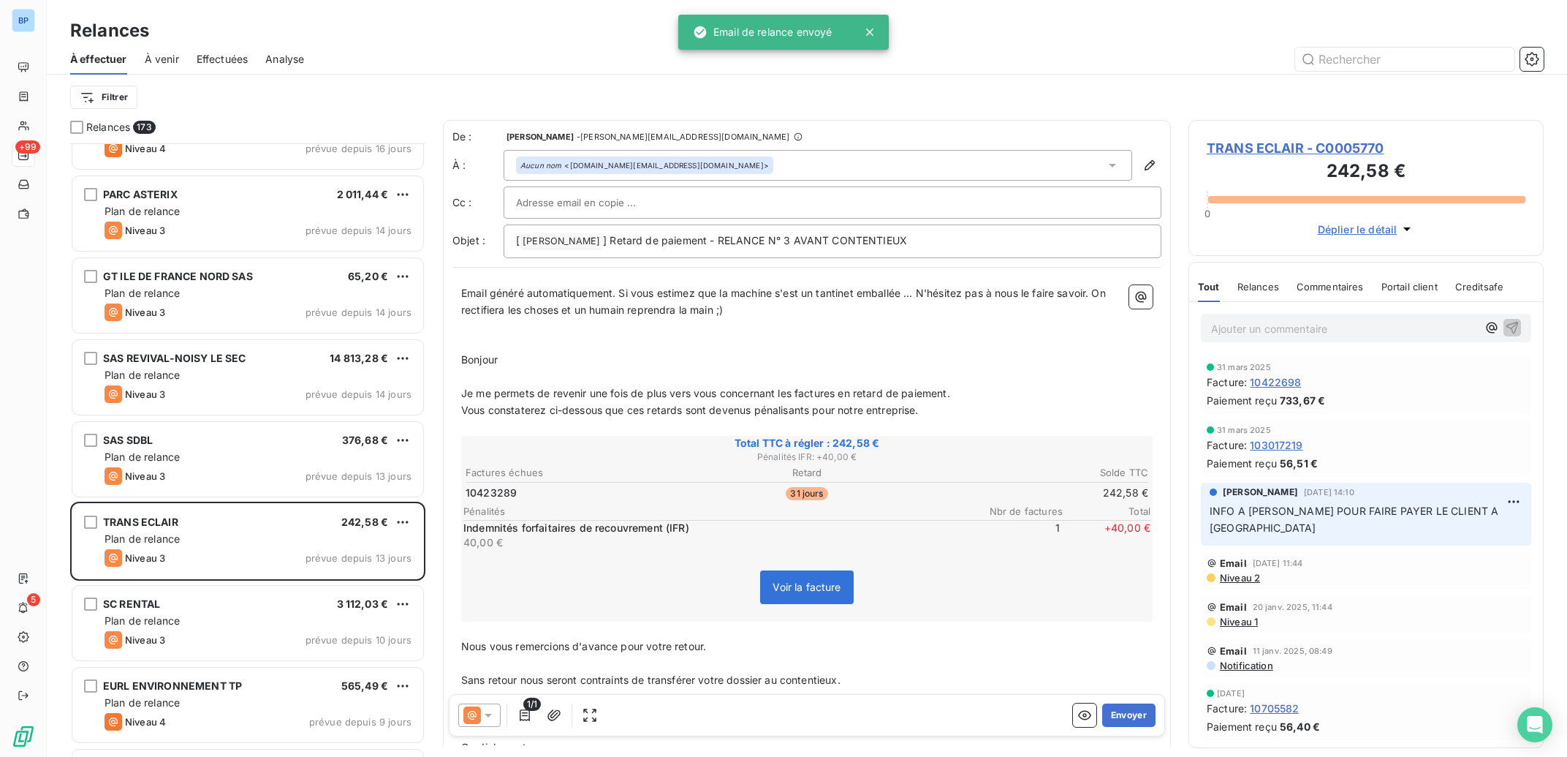
click at [484, 715] on icon at bounding box center [488, 715] width 15 height 15
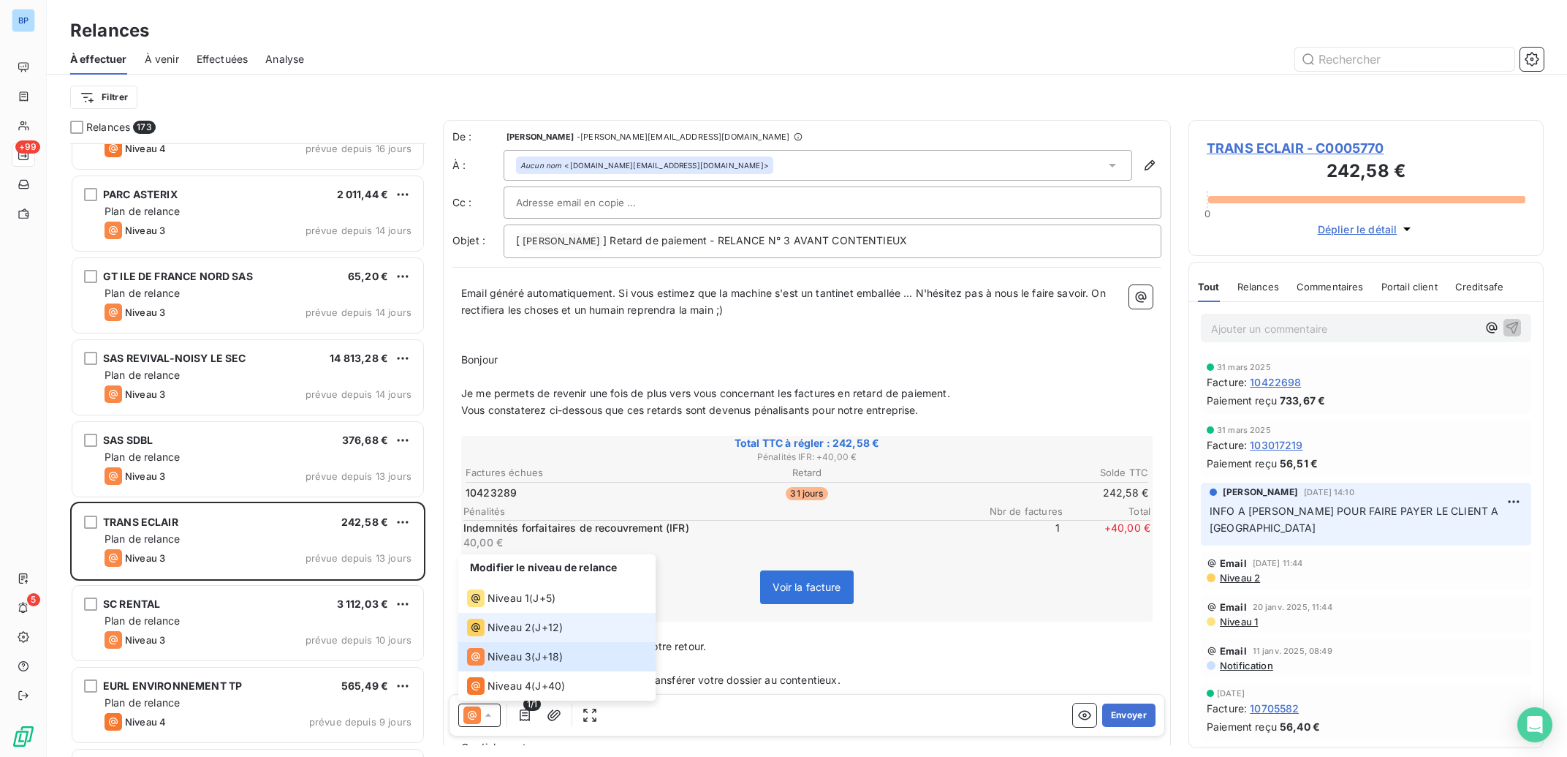
click at [522, 632] on span "Niveau 2" at bounding box center [510, 627] width 44 height 15
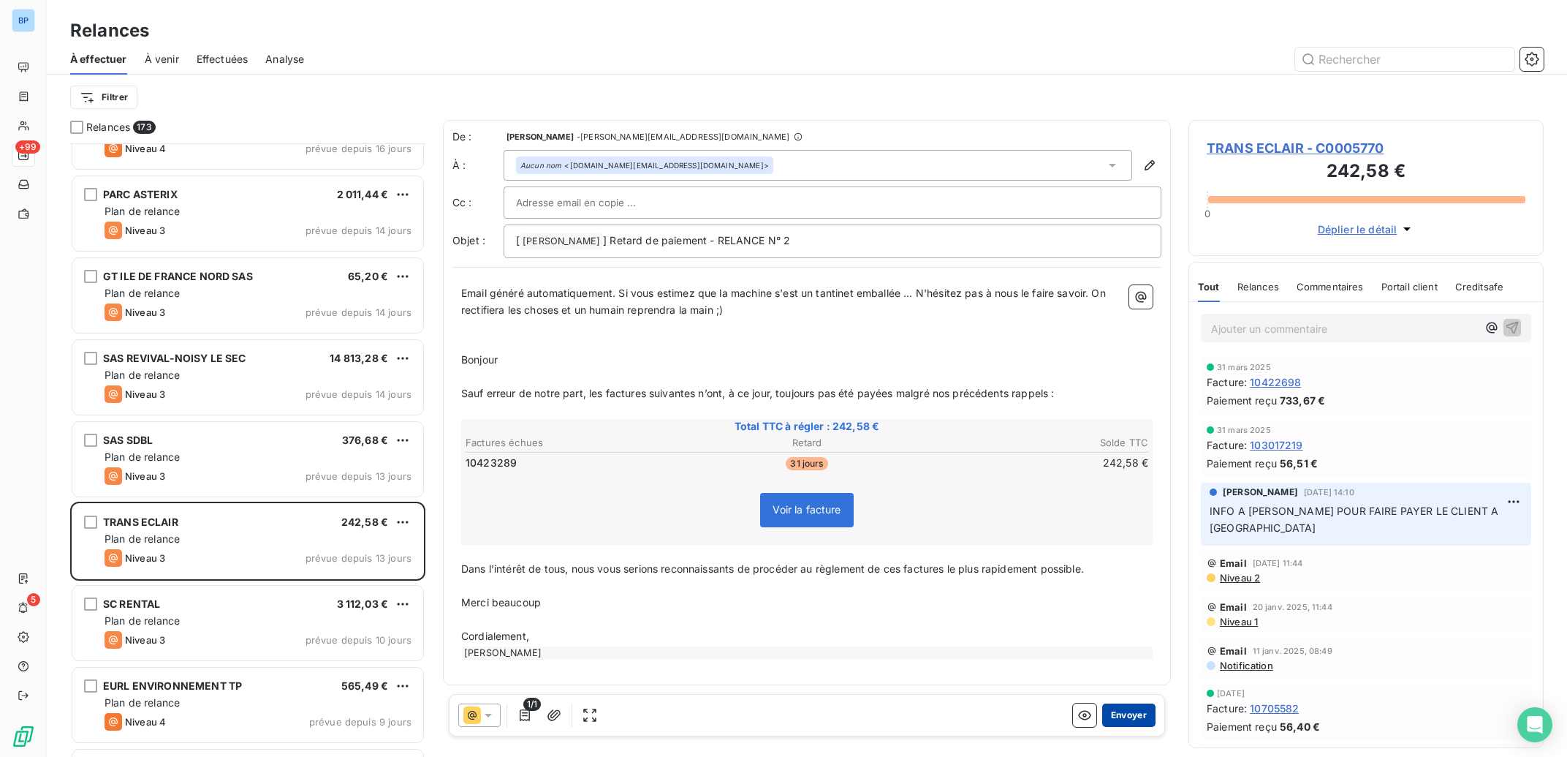
click at [1146, 712] on button "Envoyer" at bounding box center [1128, 714] width 53 height 23
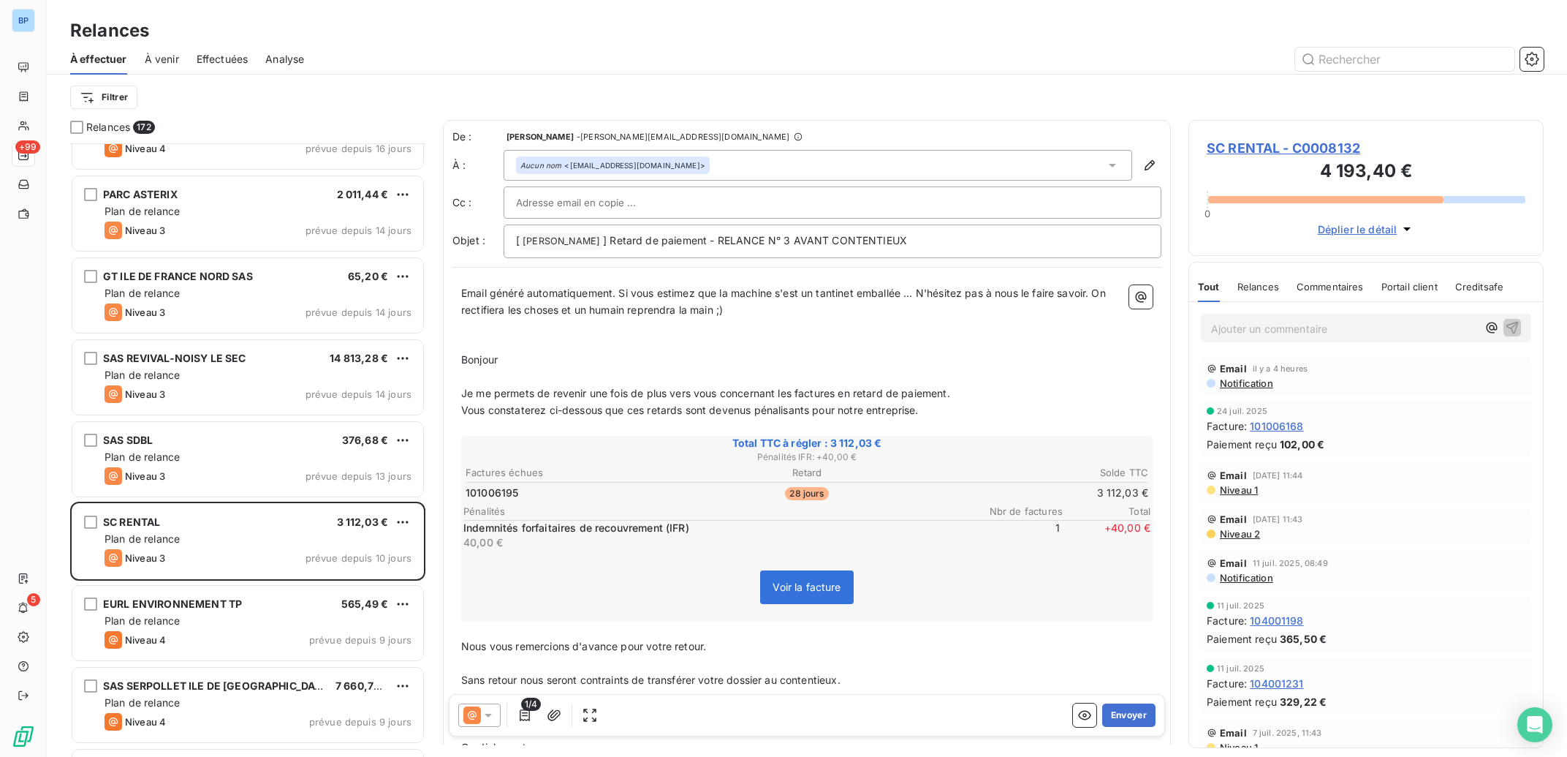
click at [488, 714] on icon at bounding box center [488, 715] width 7 height 4
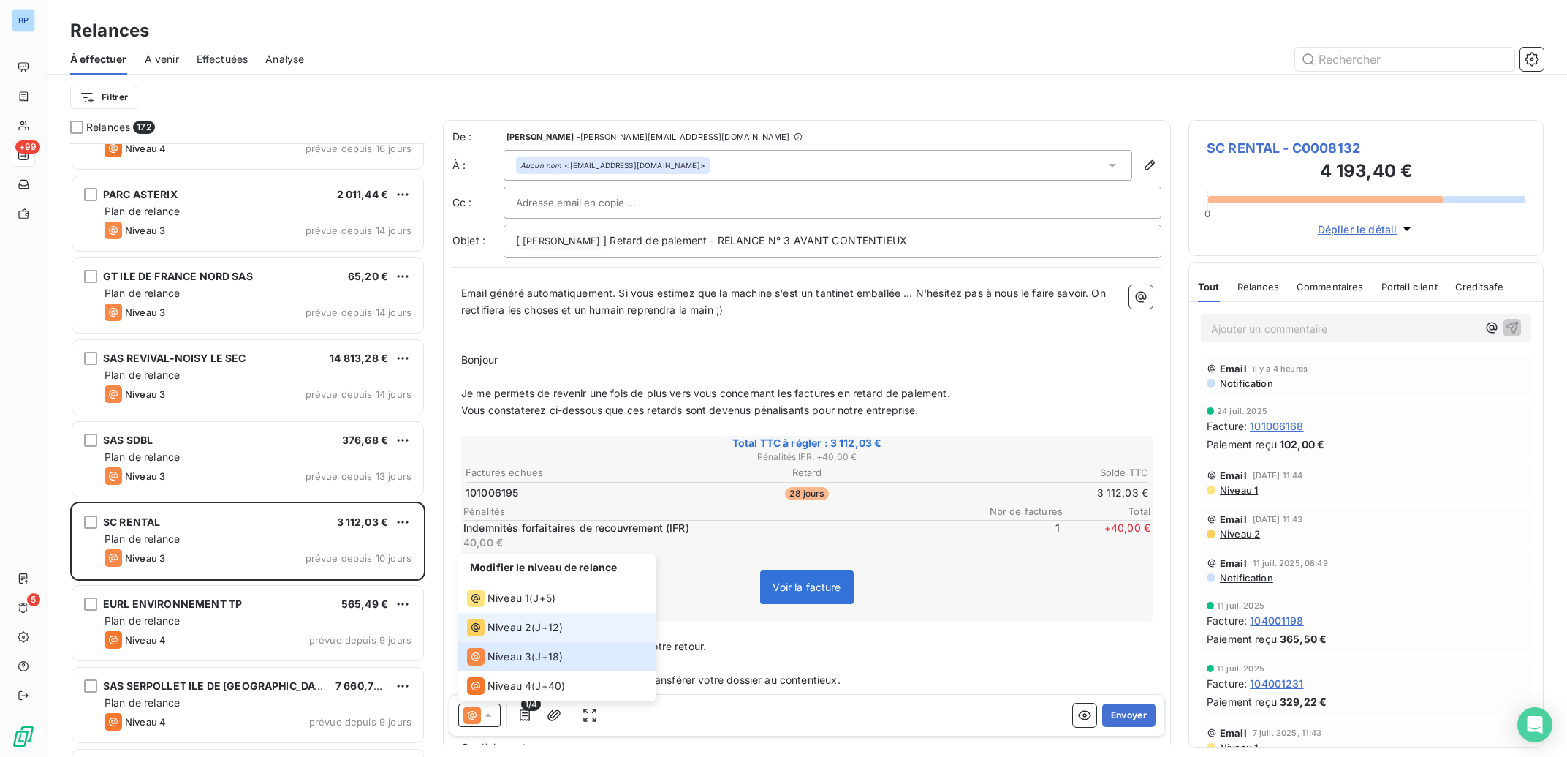
click at [522, 625] on span "Niveau 2" at bounding box center [510, 627] width 44 height 15
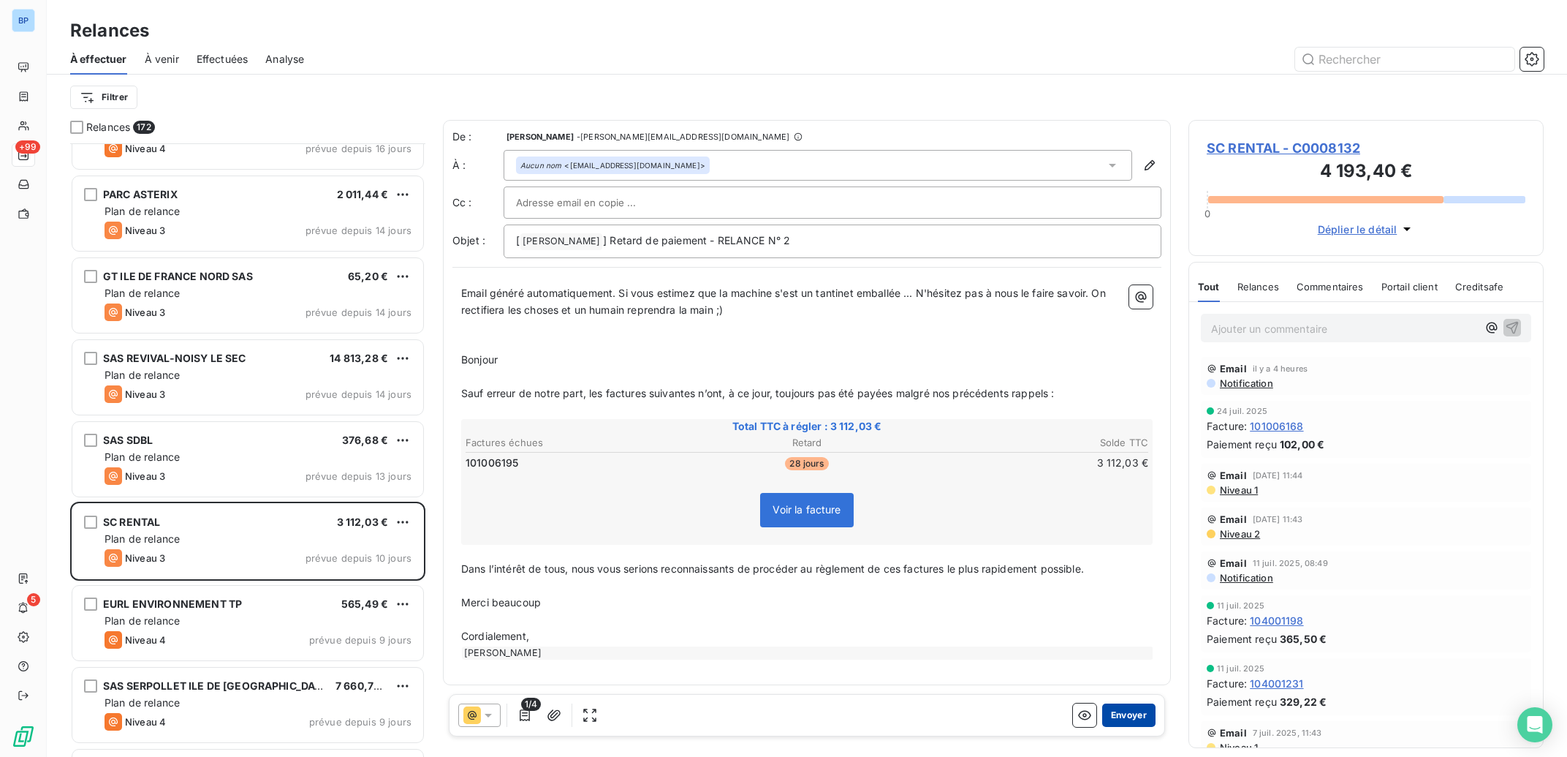
click at [1126, 716] on button "Envoyer" at bounding box center [1128, 714] width 53 height 23
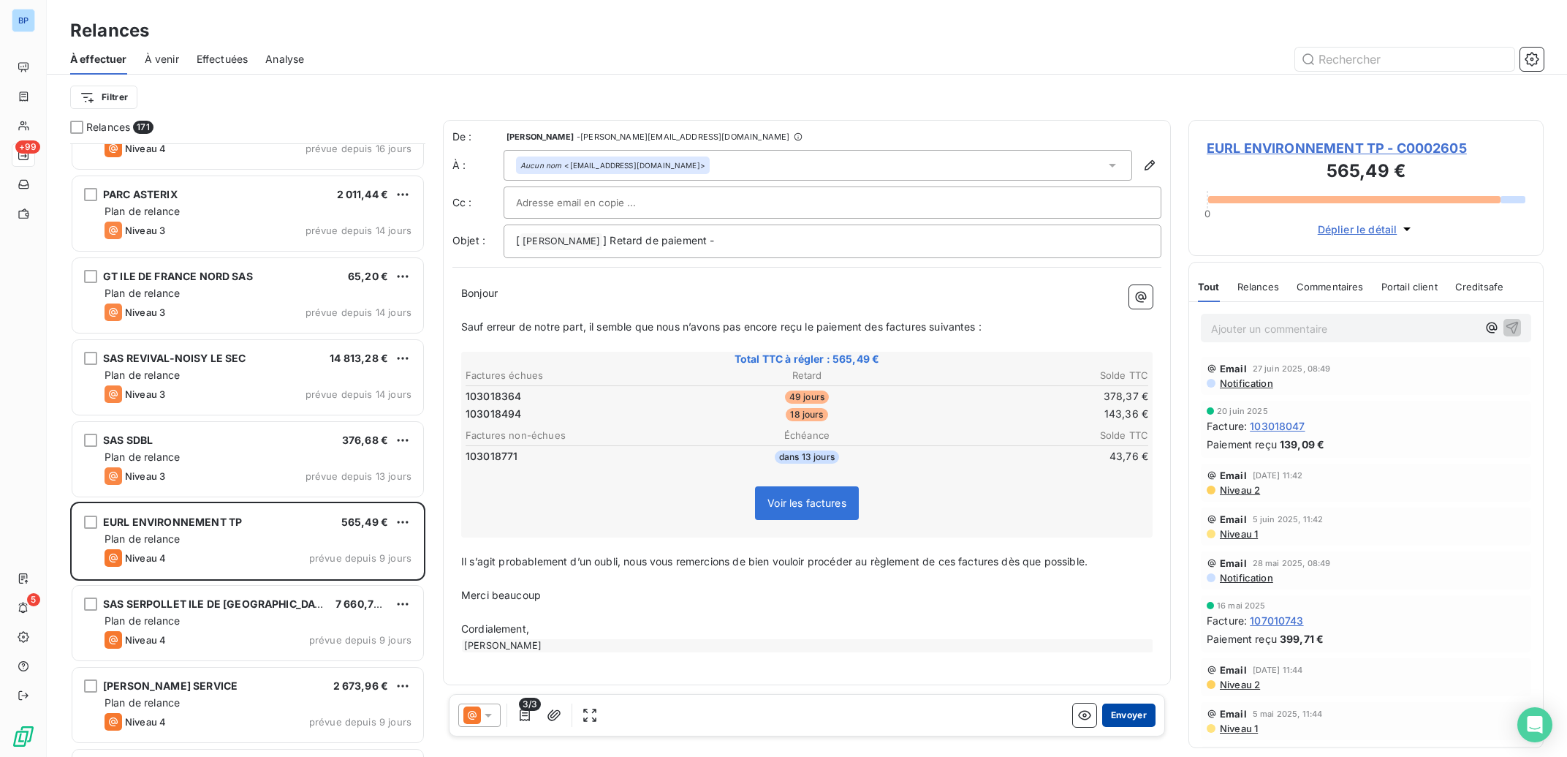
click at [1147, 714] on button "Envoyer" at bounding box center [1128, 714] width 53 height 23
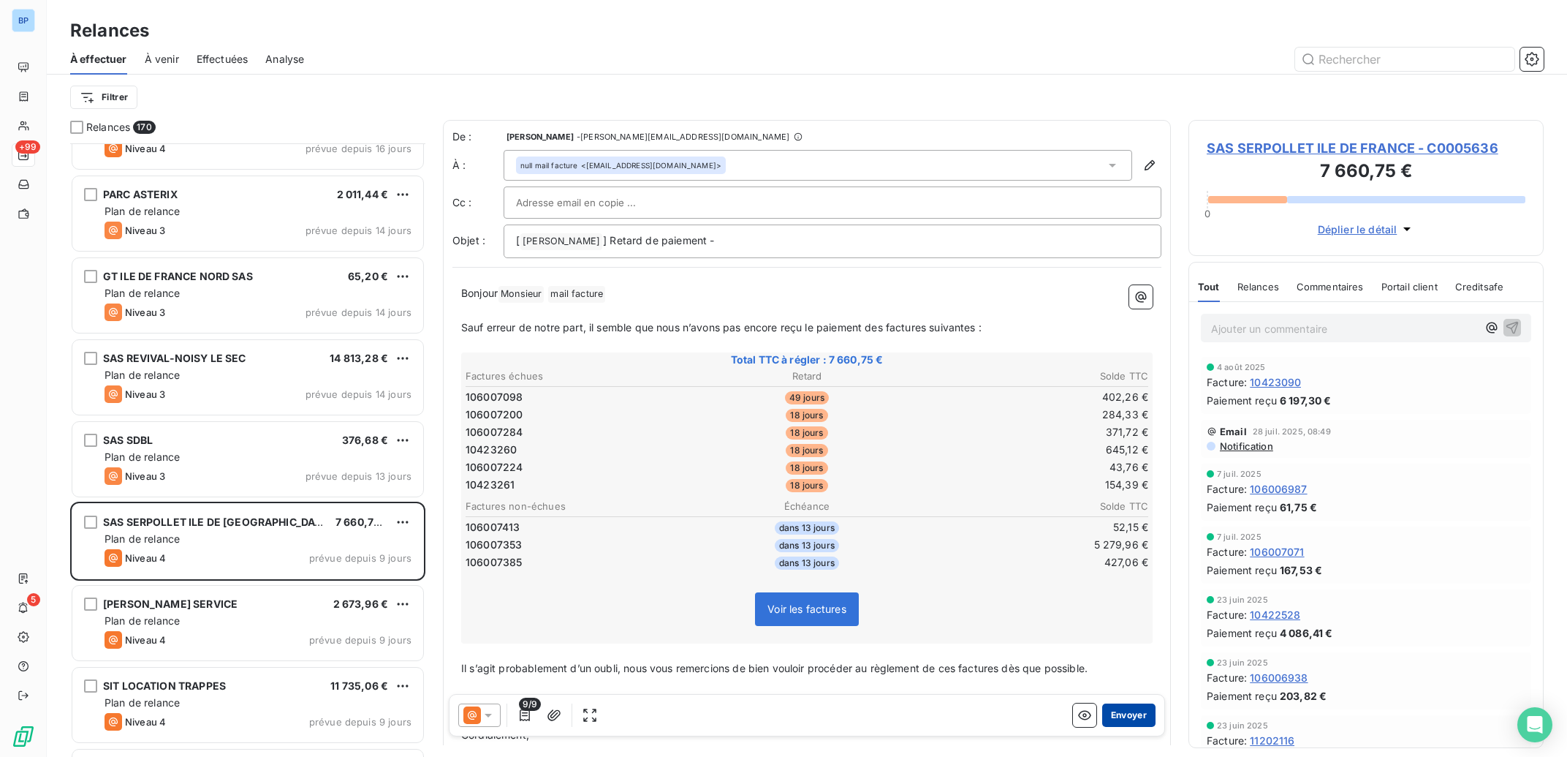
click at [1119, 715] on button "Envoyer" at bounding box center [1128, 714] width 53 height 23
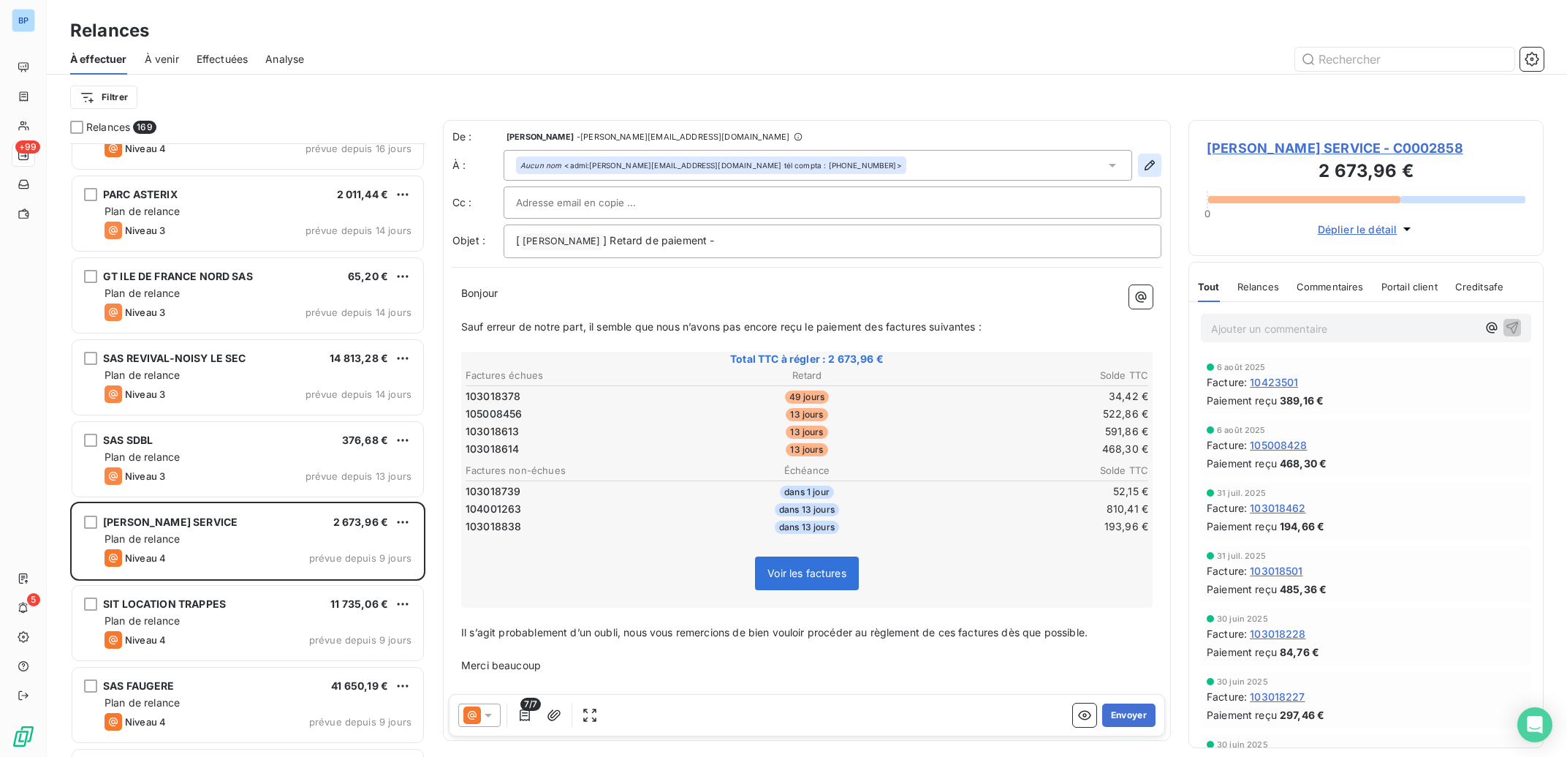
click at [1143, 167] on icon "button" at bounding box center [1150, 165] width 15 height 15
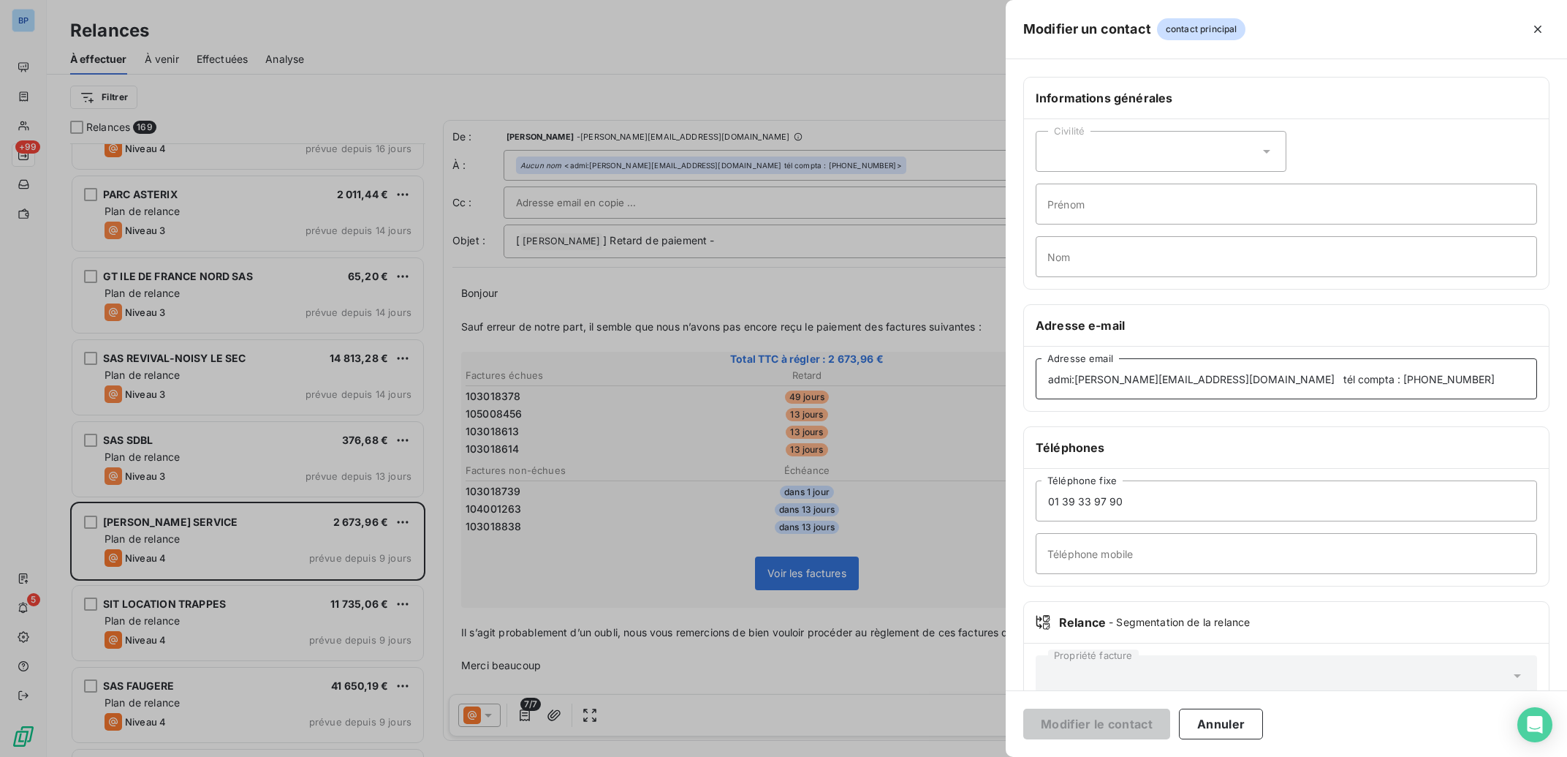
drag, startPoint x: 1076, startPoint y: 379, endPoint x: 982, endPoint y: 379, distance: 94.3
click at [982, 756] on div "Modifier un contact contact principal Informations générales Civilité Prénom No…" at bounding box center [783, 757] width 1567 height 0
drag, startPoint x: 1075, startPoint y: 383, endPoint x: 967, endPoint y: 372, distance: 108.0
click at [1036, 372] on input "admi:[PERSON_NAME][EMAIL_ADDRESS][DOMAIN_NAME] tél compta : [PHONE_NUMBER]" at bounding box center [1286, 378] width 501 height 41
drag, startPoint x: 1430, startPoint y: 374, endPoint x: 1227, endPoint y: 378, distance: 202.5
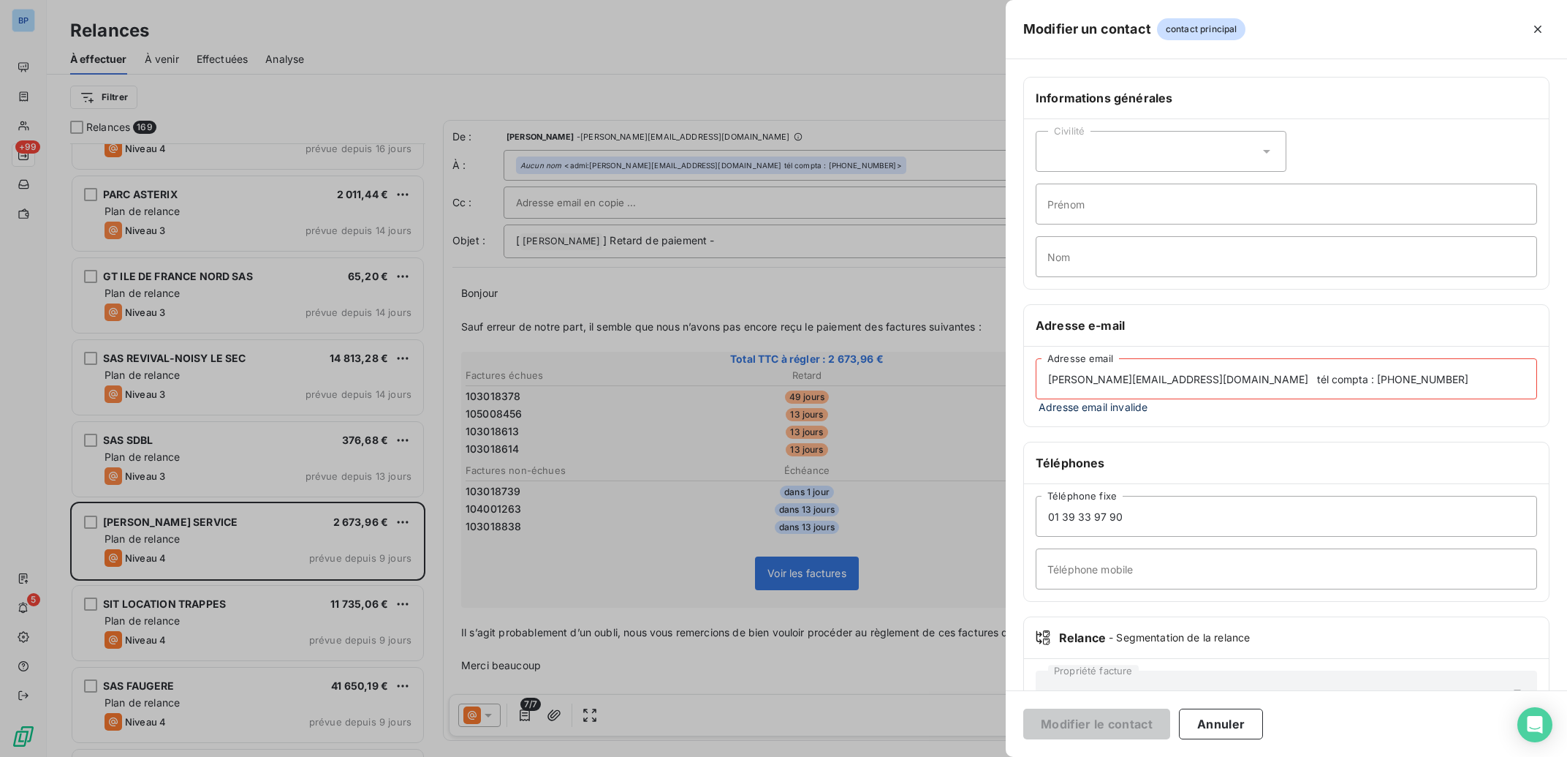
click at [1227, 378] on input "[PERSON_NAME][EMAIL_ADDRESS][DOMAIN_NAME] tél compta : [PHONE_NUMBER]" at bounding box center [1286, 378] width 501 height 41
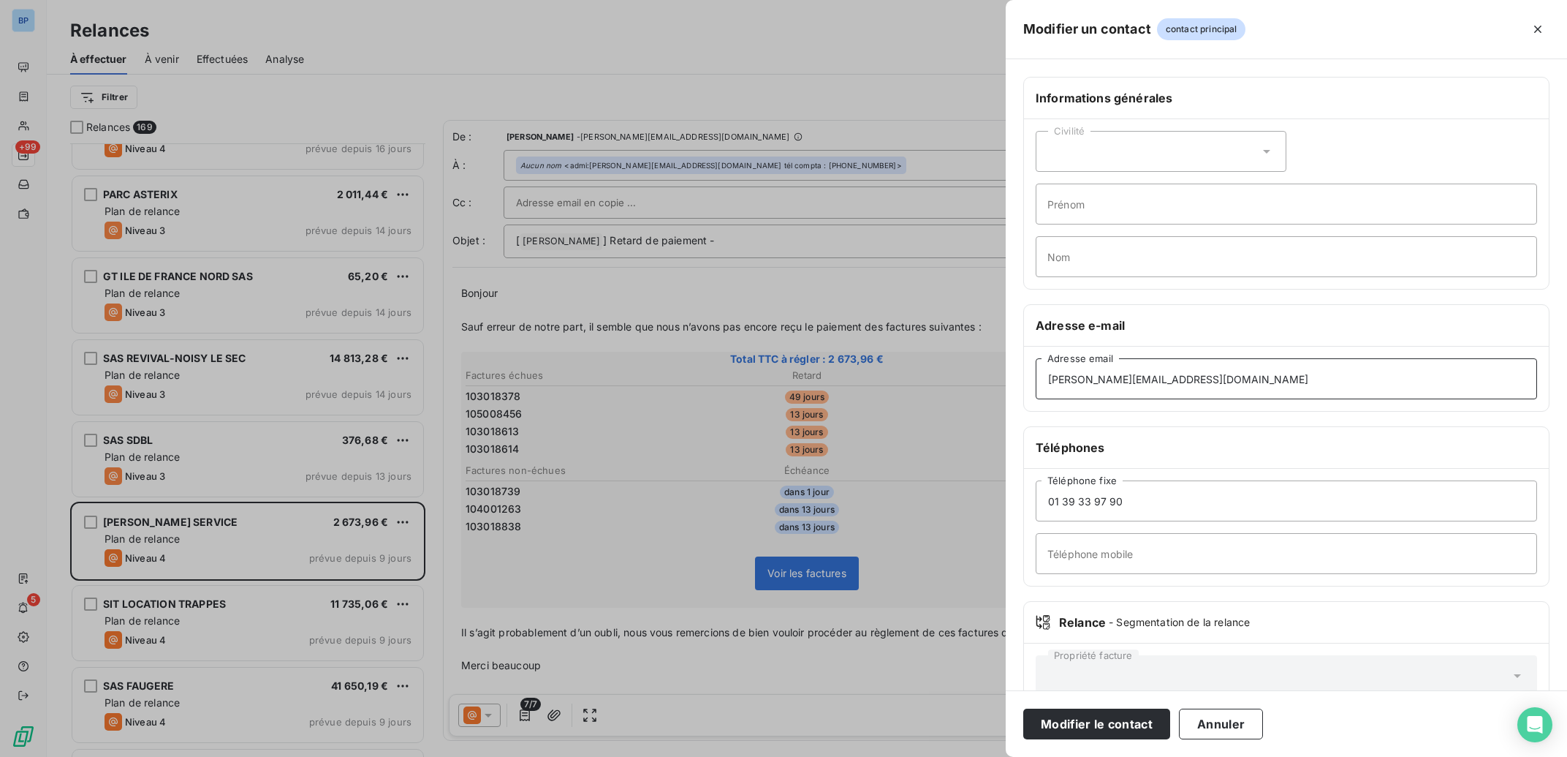
drag, startPoint x: 1237, startPoint y: 376, endPoint x: 901, endPoint y: 368, distance: 336.3
click at [1036, 368] on input "[PERSON_NAME][EMAIL_ADDRESS][DOMAIN_NAME]" at bounding box center [1286, 378] width 501 height 41
type input "[PERSON_NAME][EMAIL_ADDRESS][DOMAIN_NAME]"
click at [676, 303] on div at bounding box center [783, 378] width 1567 height 757
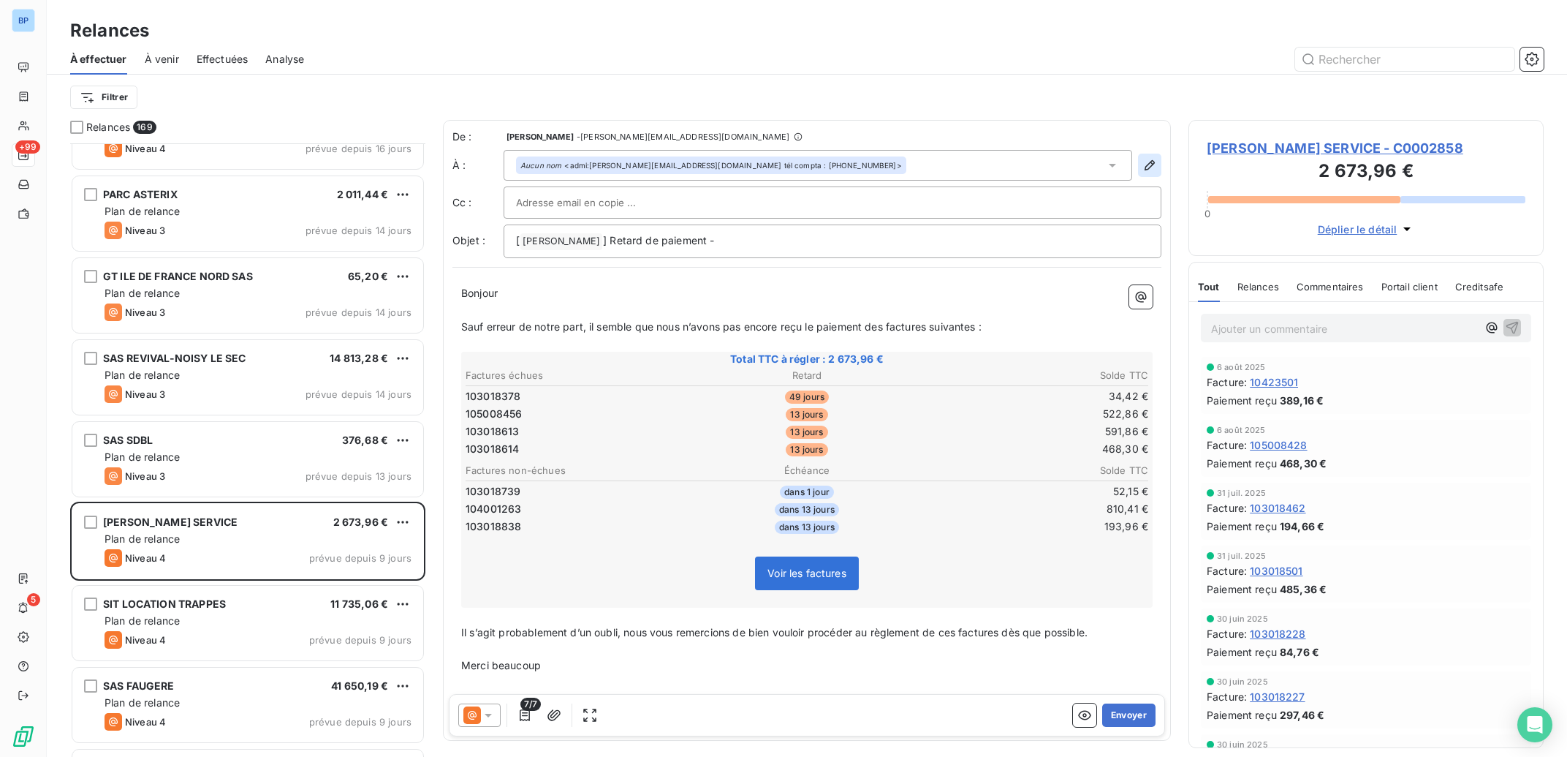
click at [1143, 167] on icon "button" at bounding box center [1150, 165] width 15 height 15
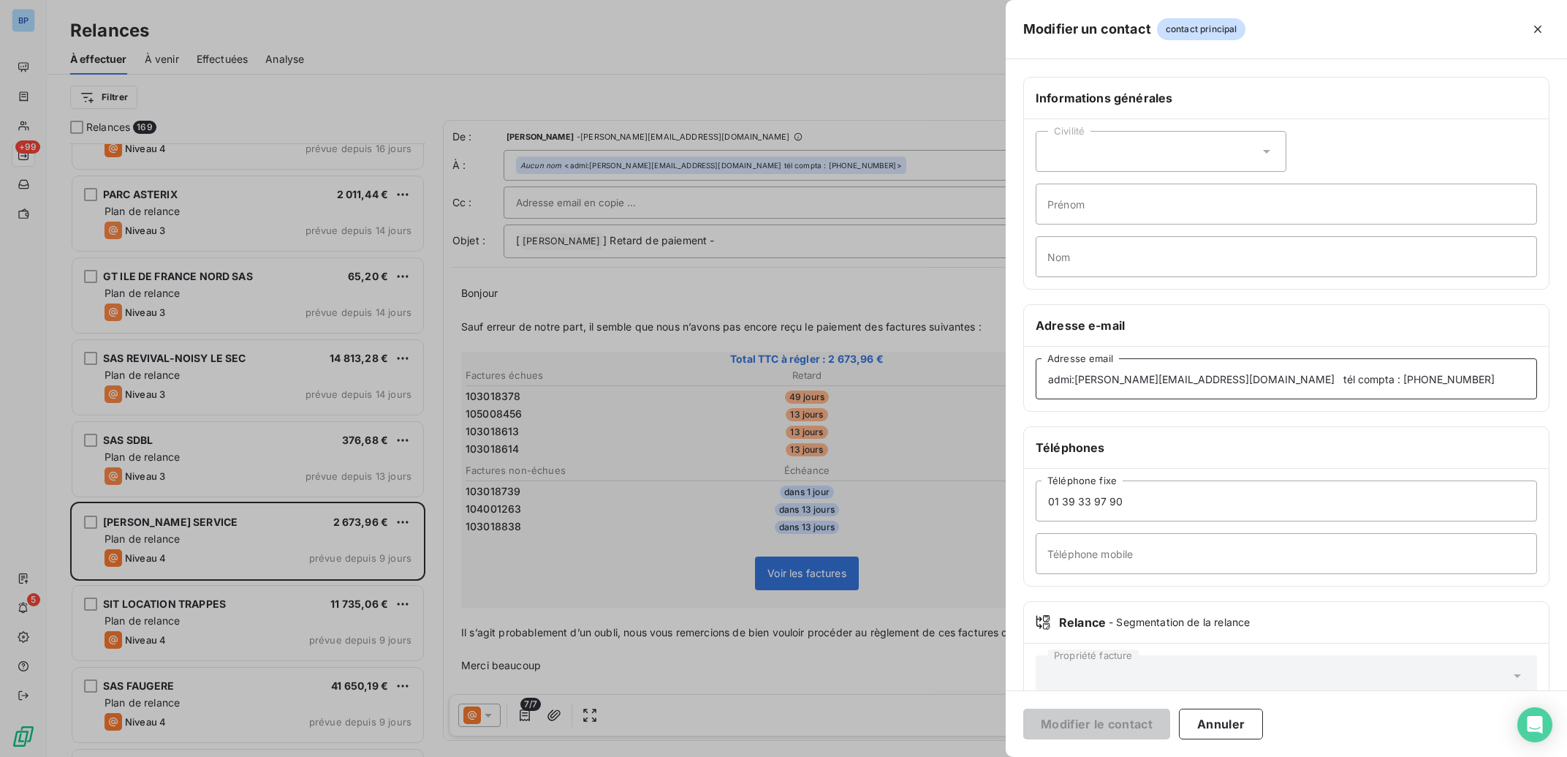
click at [1415, 385] on input "admi:[PERSON_NAME][EMAIL_ADDRESS][DOMAIN_NAME] tél compta : [PHONE_NUMBER]" at bounding box center [1286, 378] width 501 height 41
drag, startPoint x: 1440, startPoint y: 376, endPoint x: 792, endPoint y: 393, distance: 647.9
click at [1036, 393] on input "admi:[PERSON_NAME][EMAIL_ADDRESS][DOMAIN_NAME] tél compta : [PHONE_NUMBER]" at bounding box center [1286, 378] width 501 height 41
paste input "[EMAIL_ADDRESS][DOMAIN_NAME]"
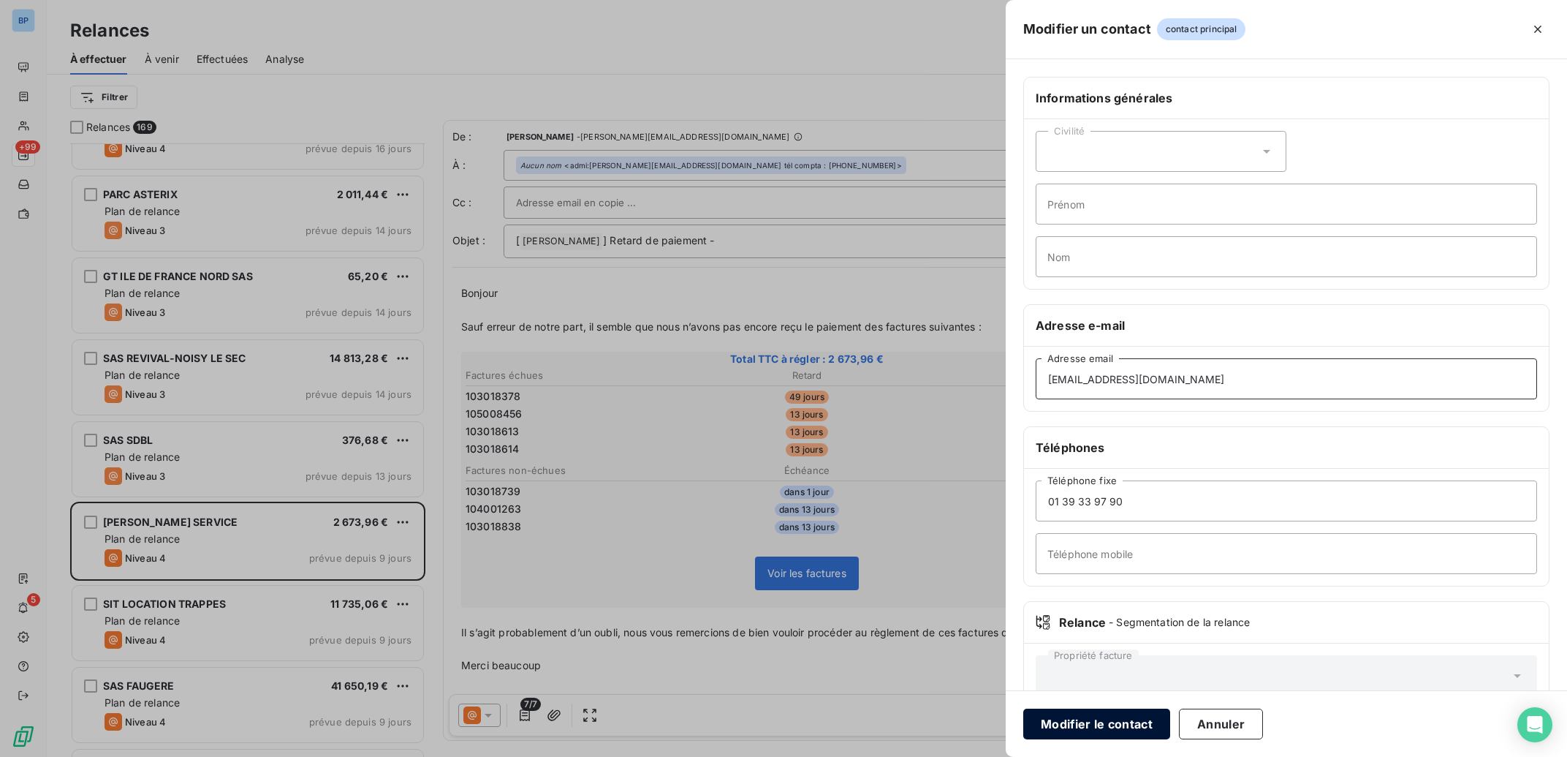
type input "[EMAIL_ADDRESS][DOMAIN_NAME]"
click at [1089, 722] on button "Modifier le contact" at bounding box center [1096, 723] width 147 height 31
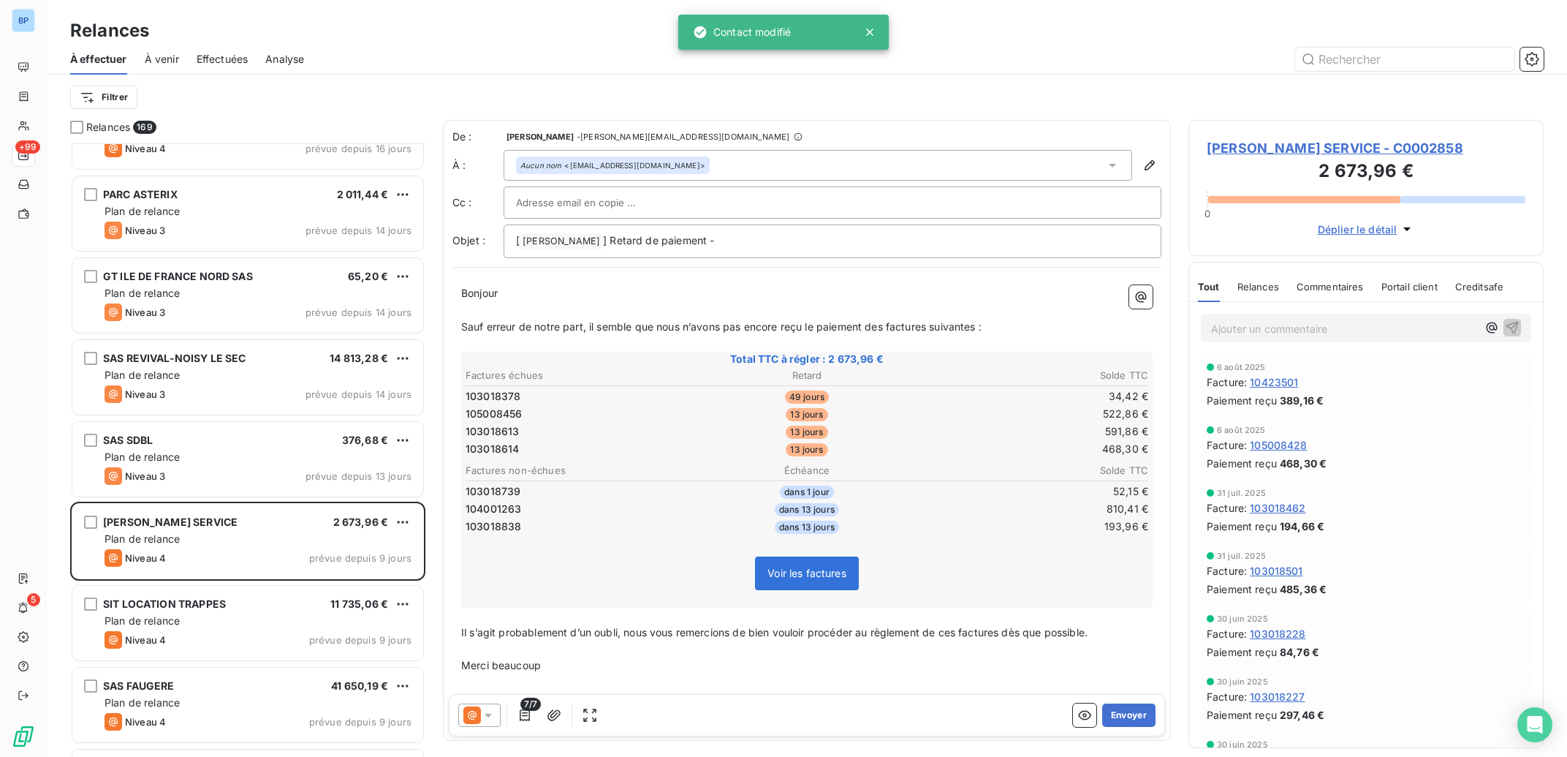
click at [1246, 325] on p "Ajouter un commentaire ﻿" at bounding box center [1344, 328] width 266 height 18
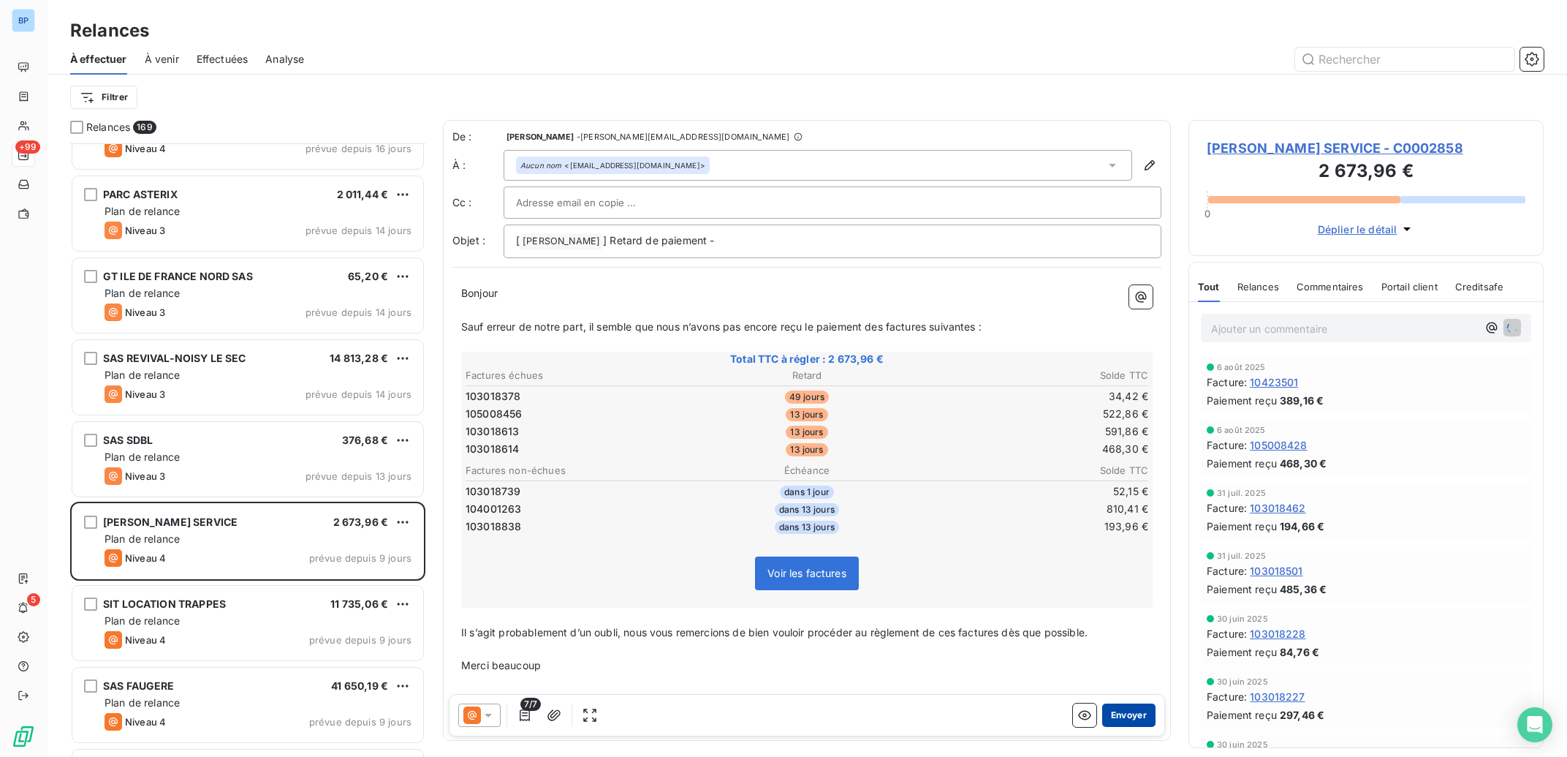
click at [1113, 722] on button "Envoyer" at bounding box center [1128, 714] width 53 height 23
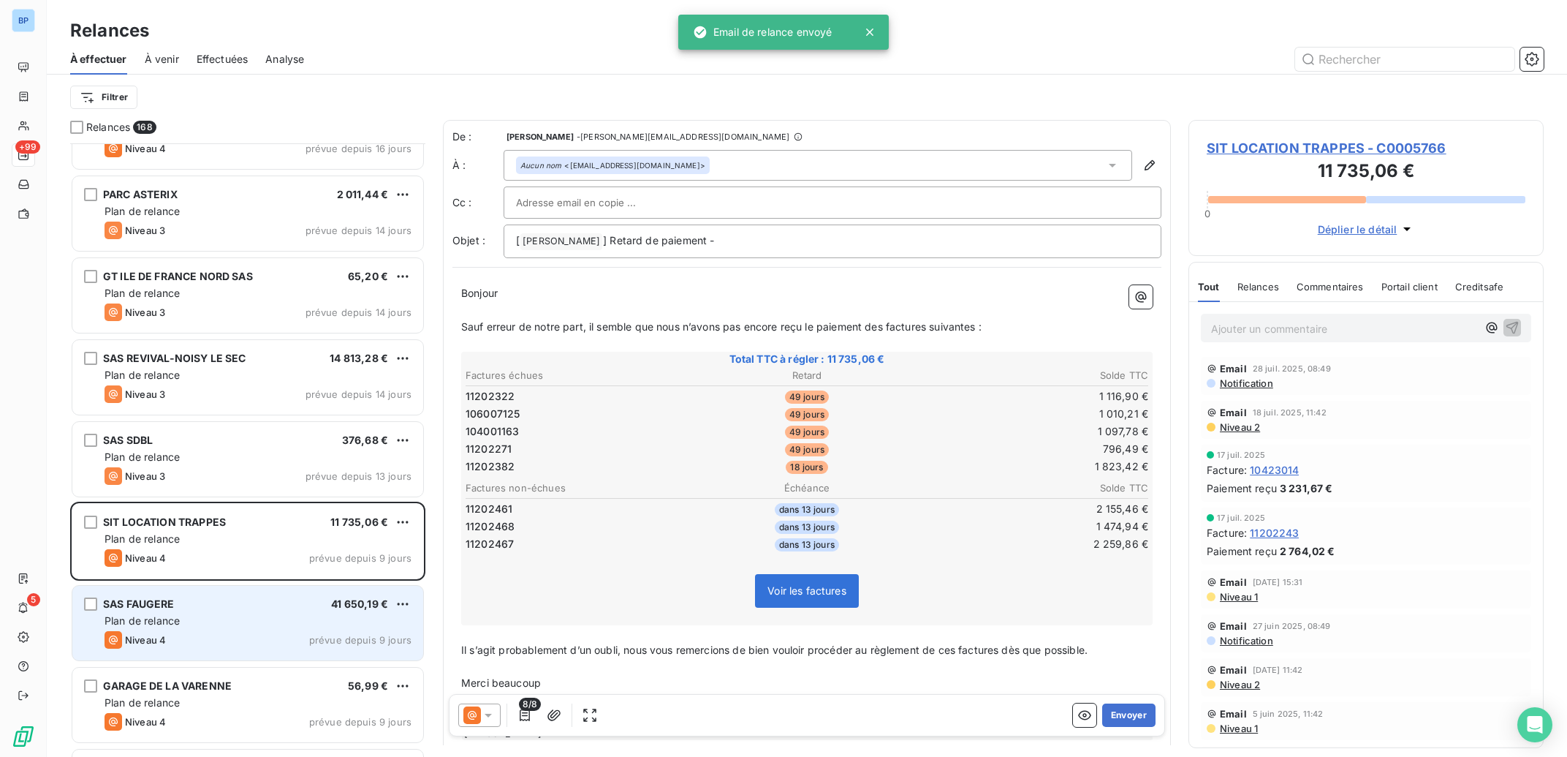
click at [284, 630] on div "SAS FAUGERE 41 650,19 € Plan de relance Niveau 4 prévue depuis 9 jours" at bounding box center [247, 623] width 351 height 75
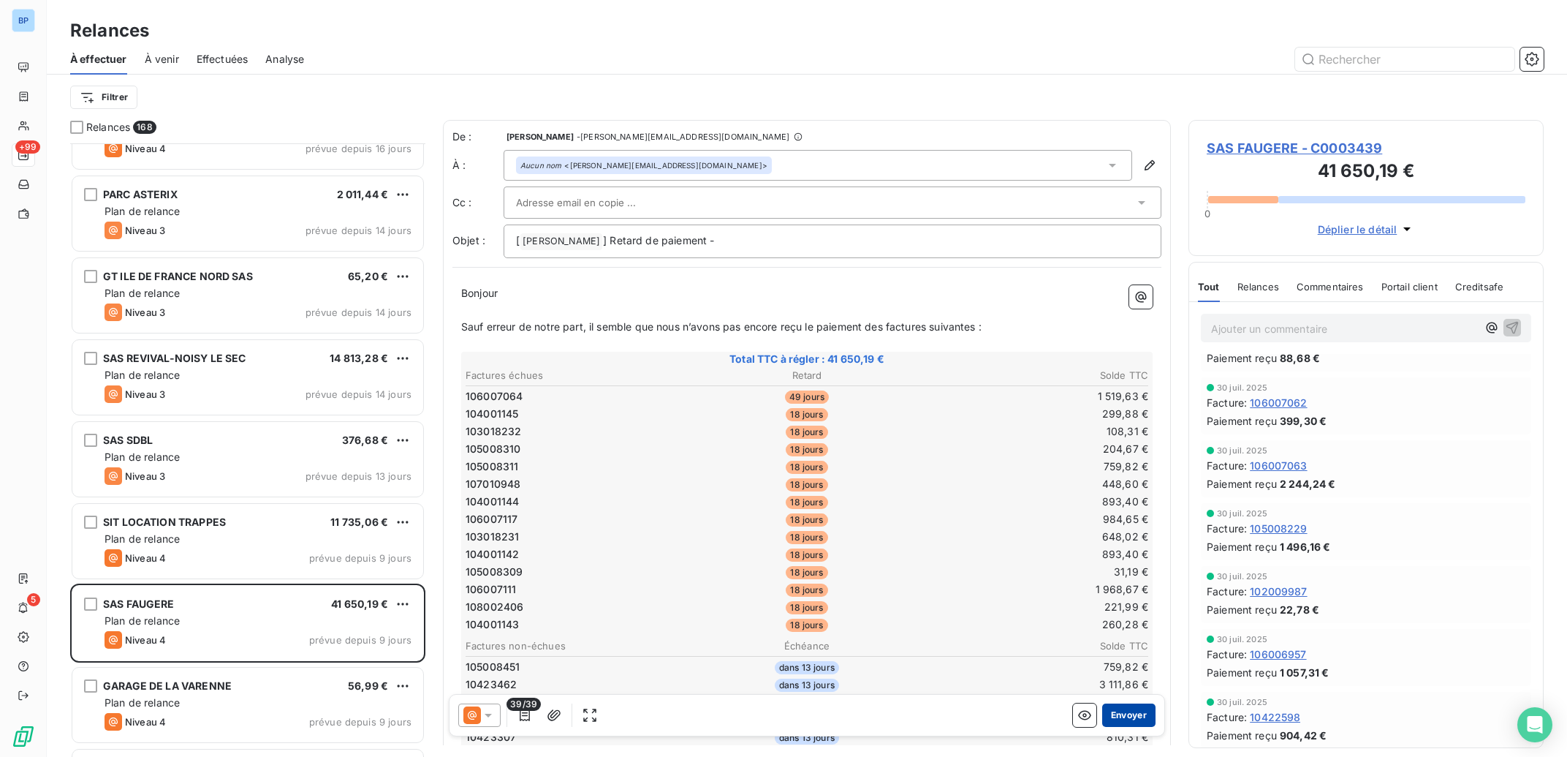
click at [1113, 714] on button "Envoyer" at bounding box center [1128, 714] width 53 height 23
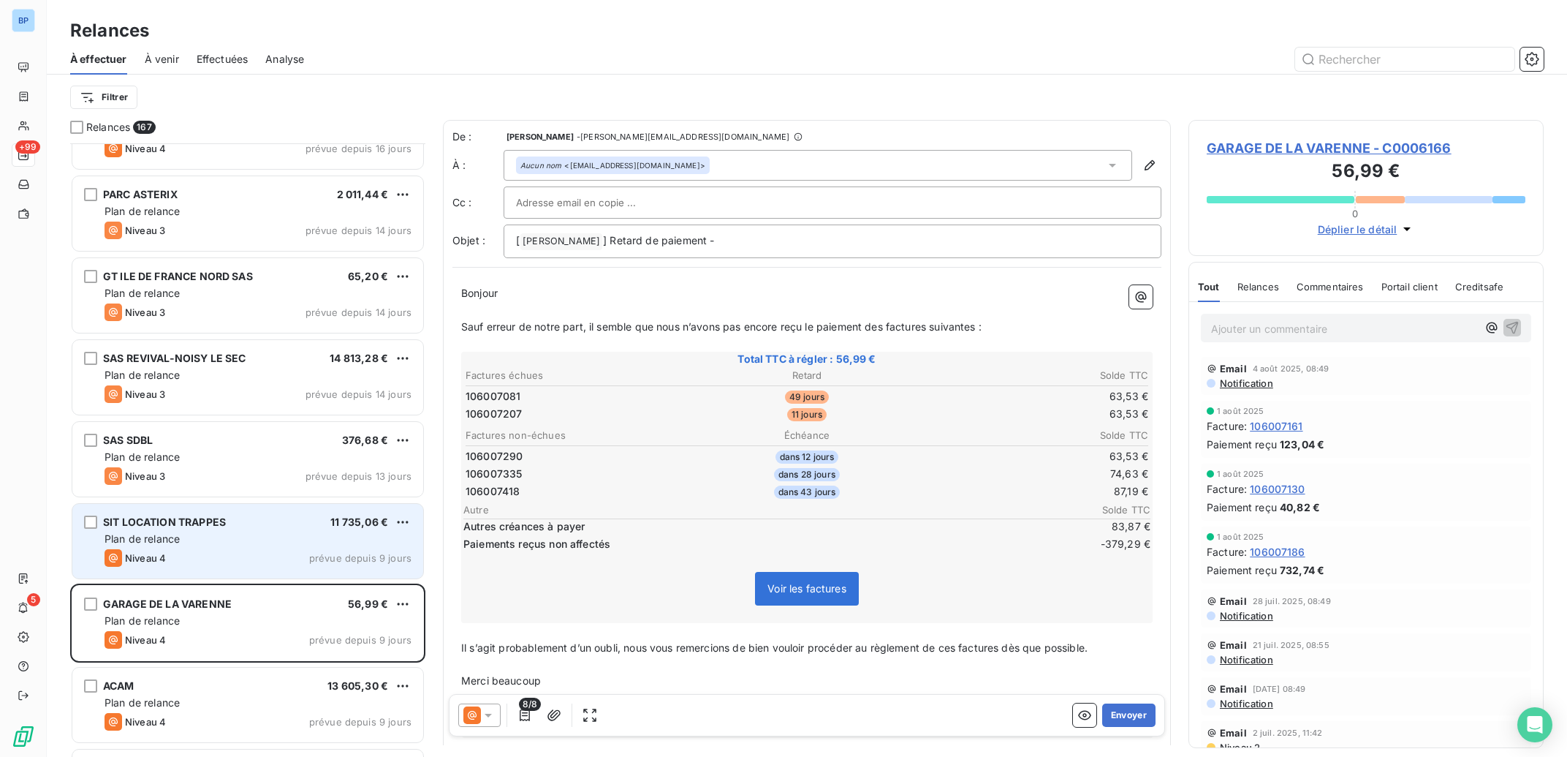
click at [180, 537] on span "Plan de relance" at bounding box center [142, 538] width 75 height 12
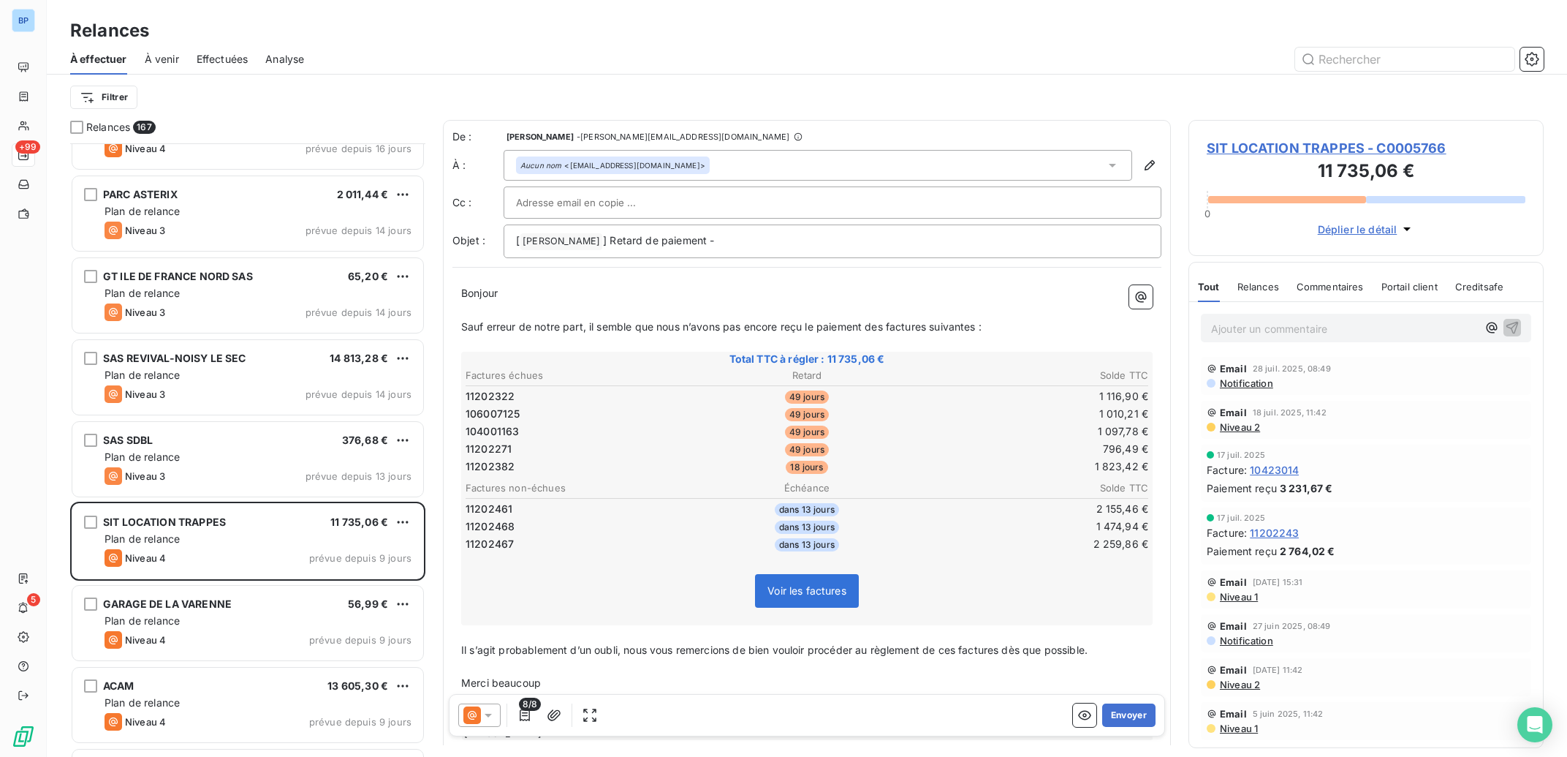
click at [1262, 145] on span "SIT LOCATION TRAPPES - C0005766" at bounding box center [1366, 148] width 319 height 20
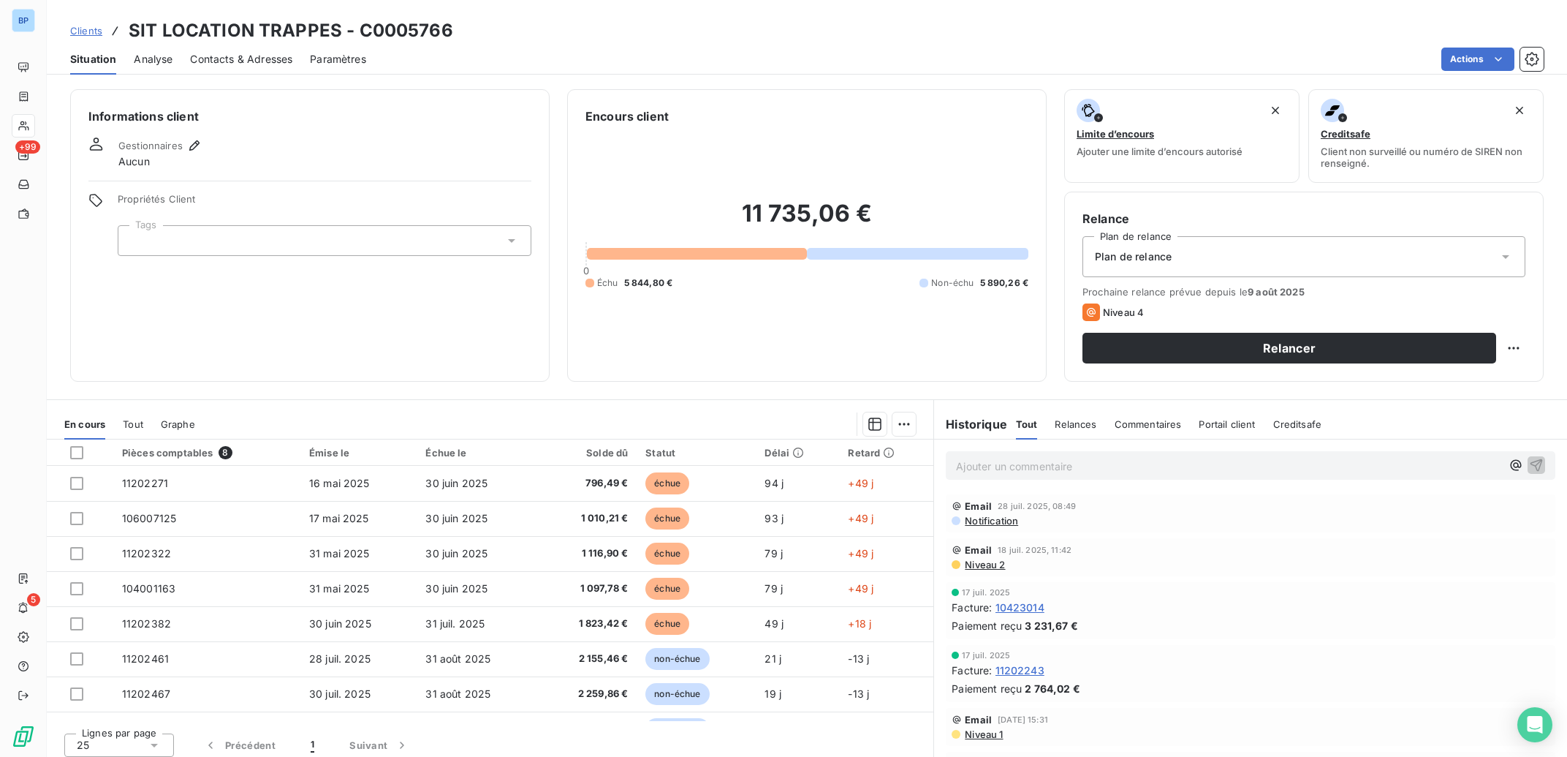
click at [237, 55] on span "Contacts & Adresses" at bounding box center [241, 59] width 102 height 15
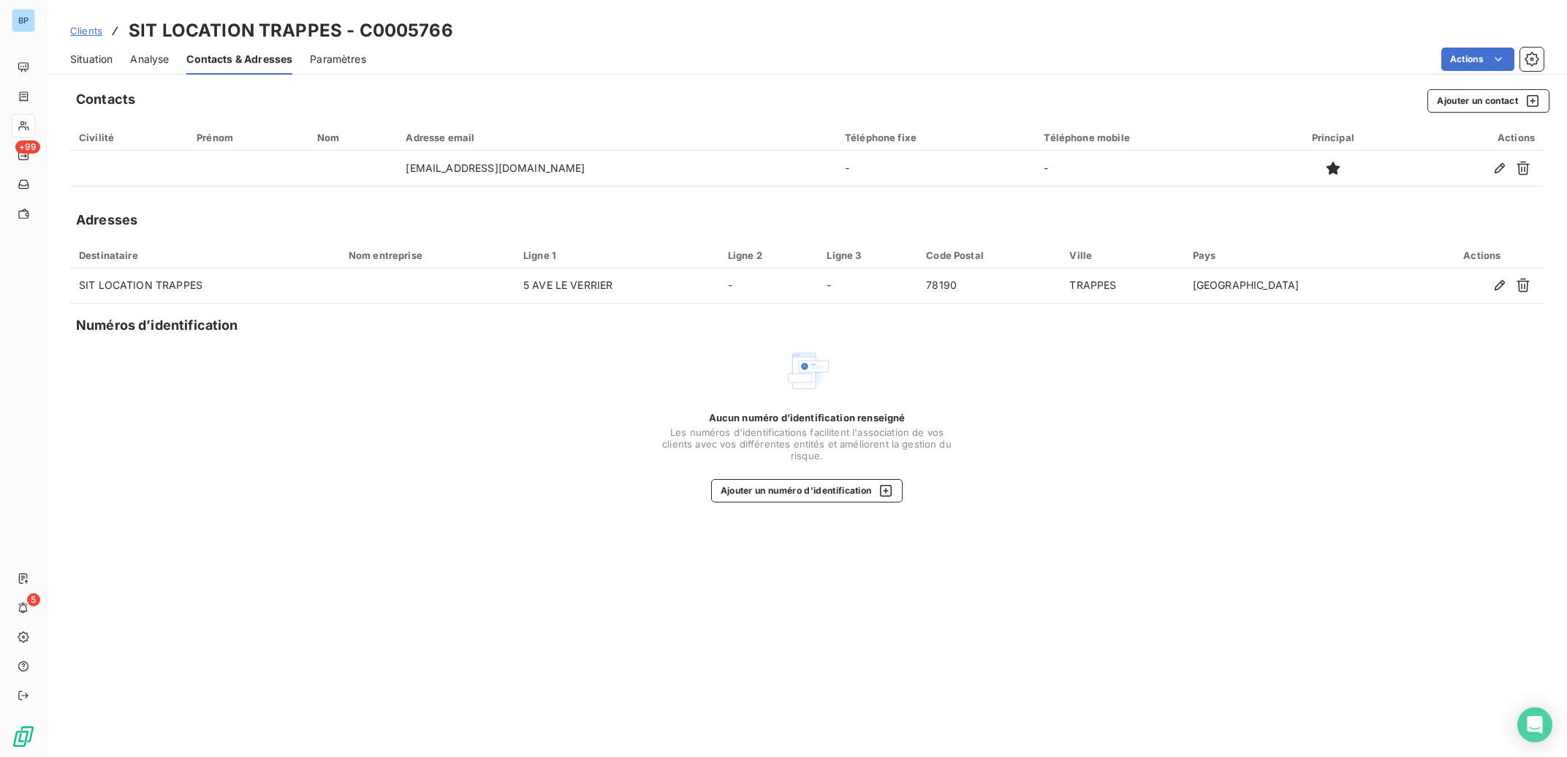
click at [97, 62] on span "Situation" at bounding box center [91, 59] width 42 height 15
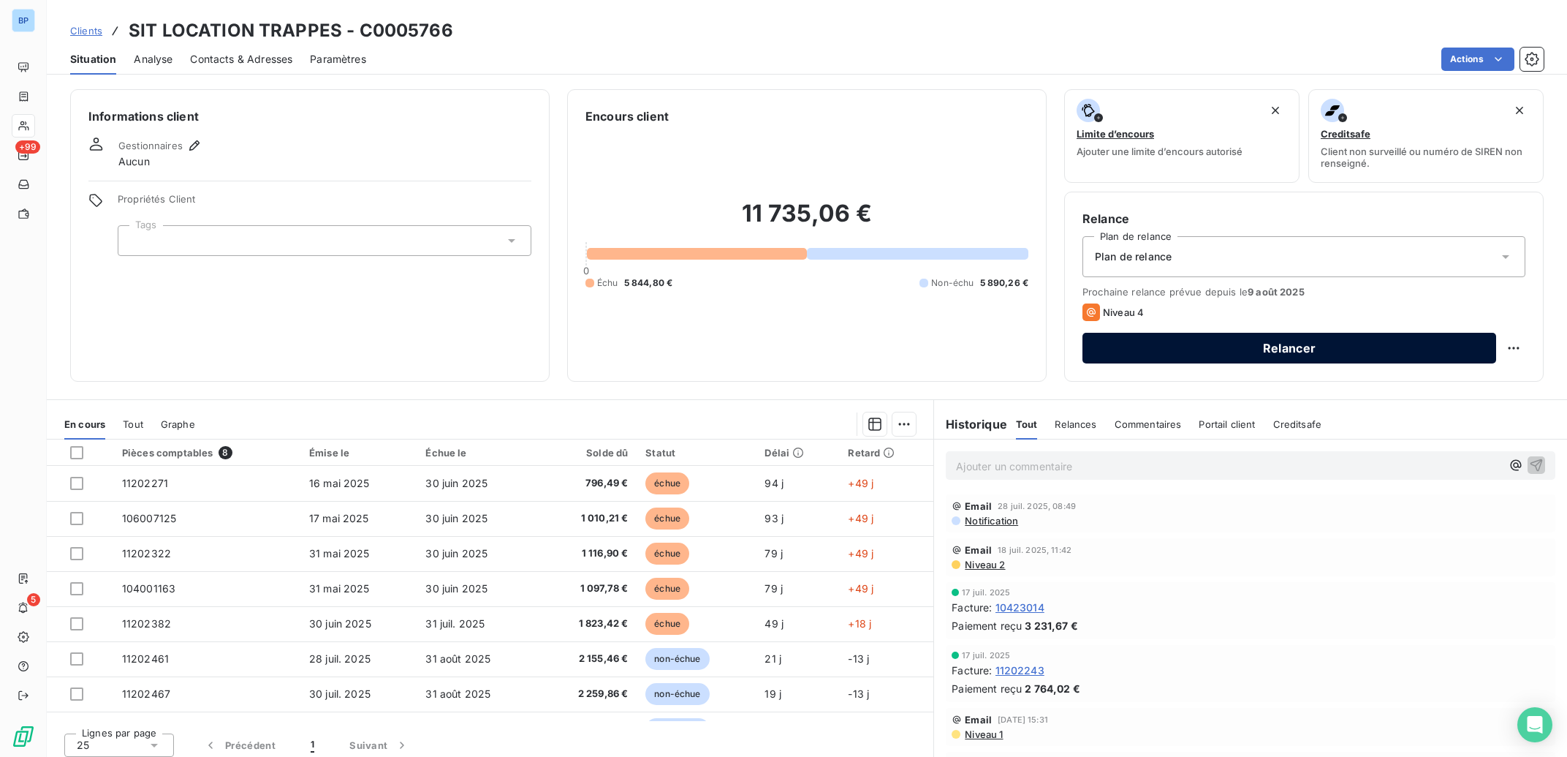
click at [1213, 350] on button "Relancer" at bounding box center [1290, 348] width 414 height 31
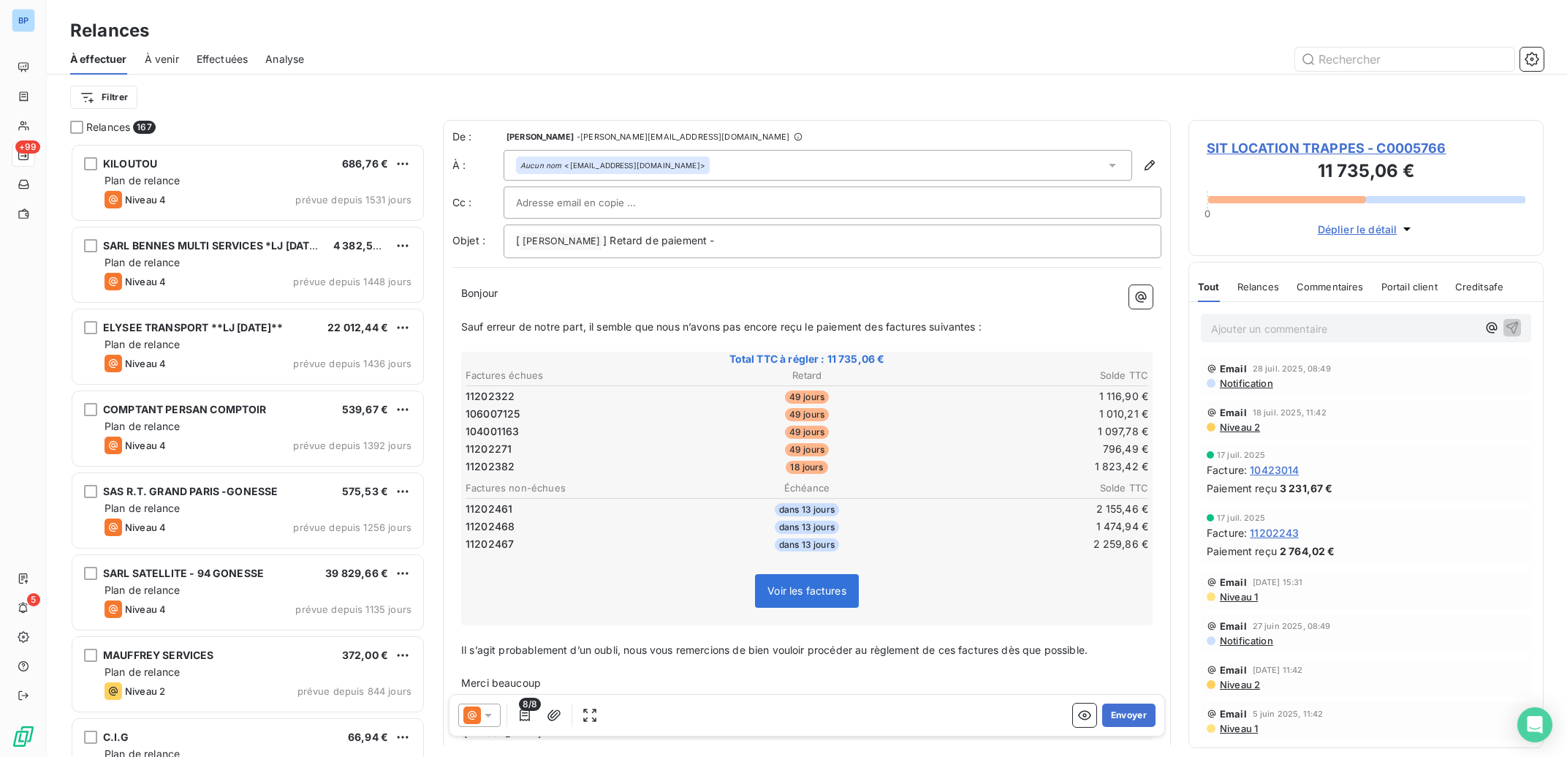
scroll to position [599, 341]
click at [1105, 713] on button "Envoyer" at bounding box center [1128, 714] width 53 height 23
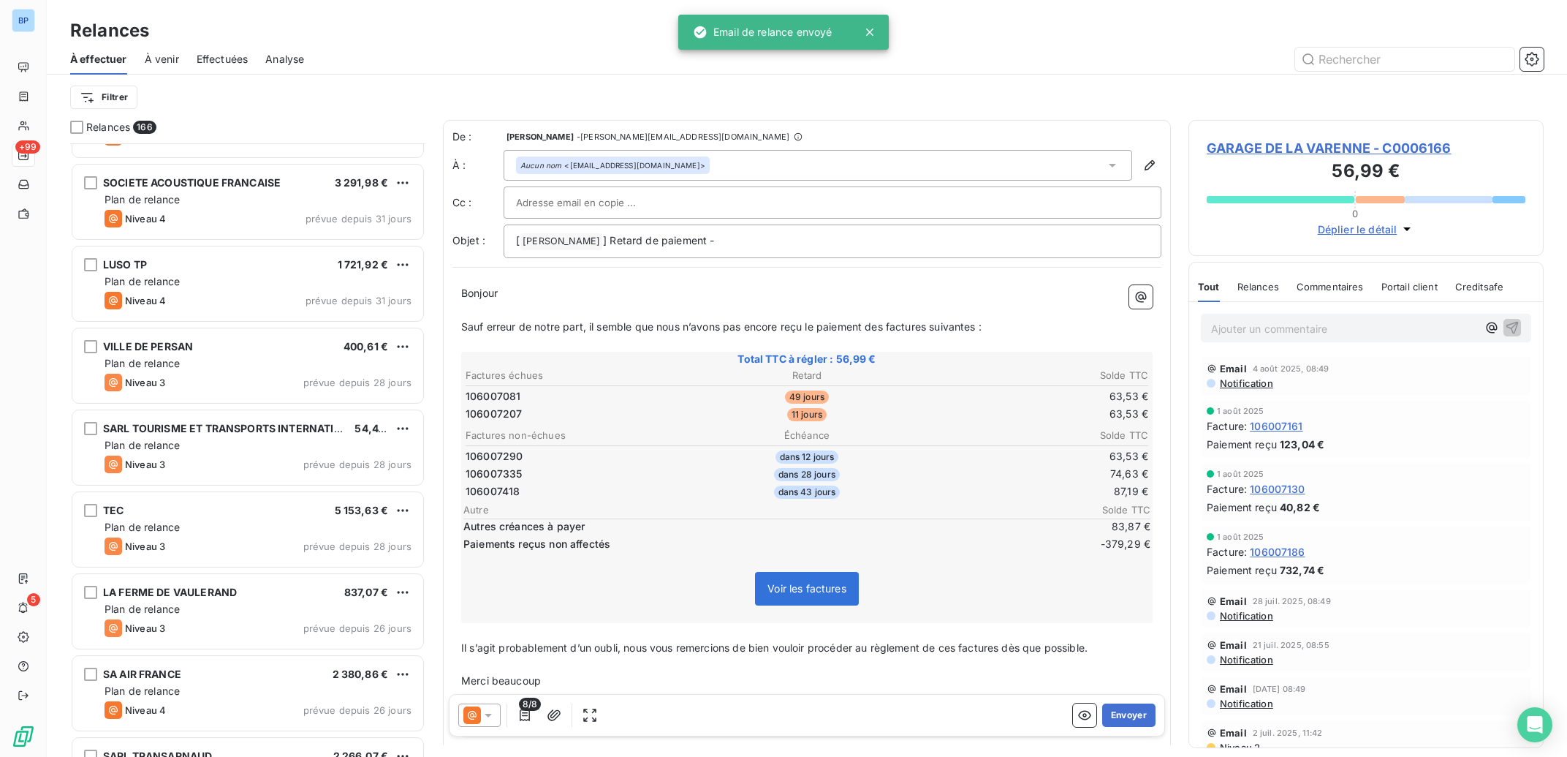
scroll to position [8155, 0]
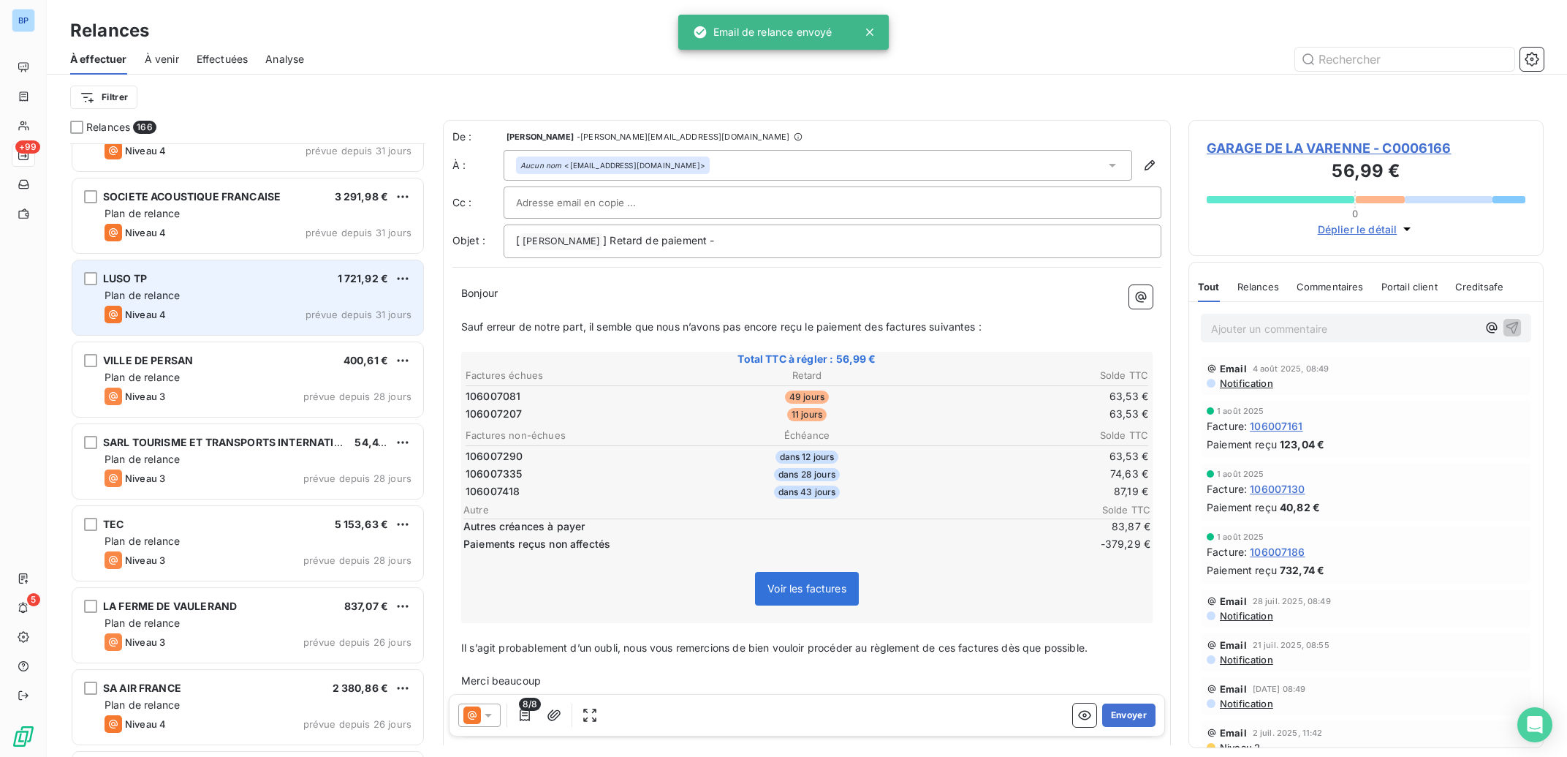
click at [246, 298] on div "Plan de relance" at bounding box center [258, 295] width 307 height 15
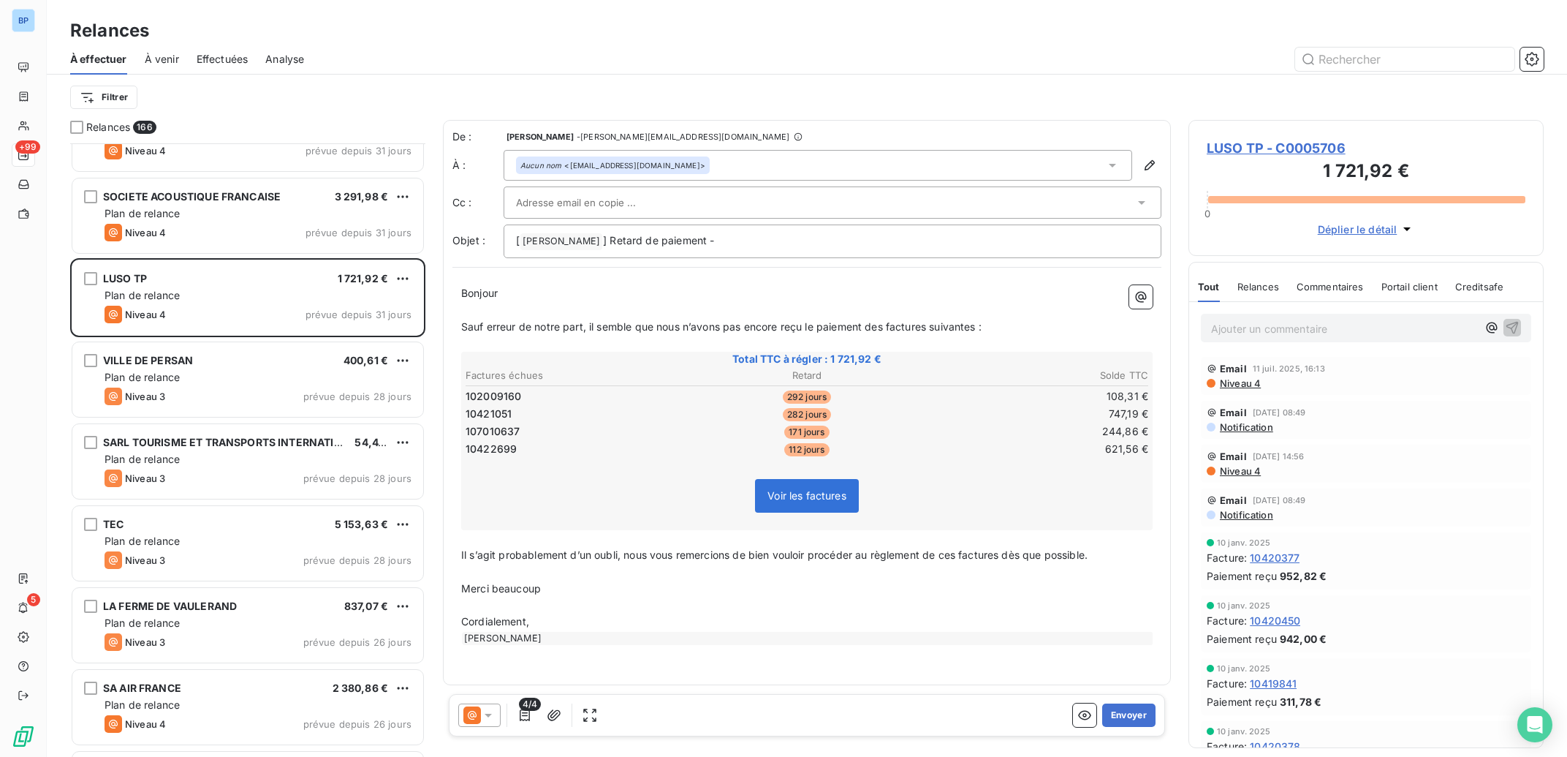
click at [479, 713] on icon at bounding box center [472, 715] width 18 height 18
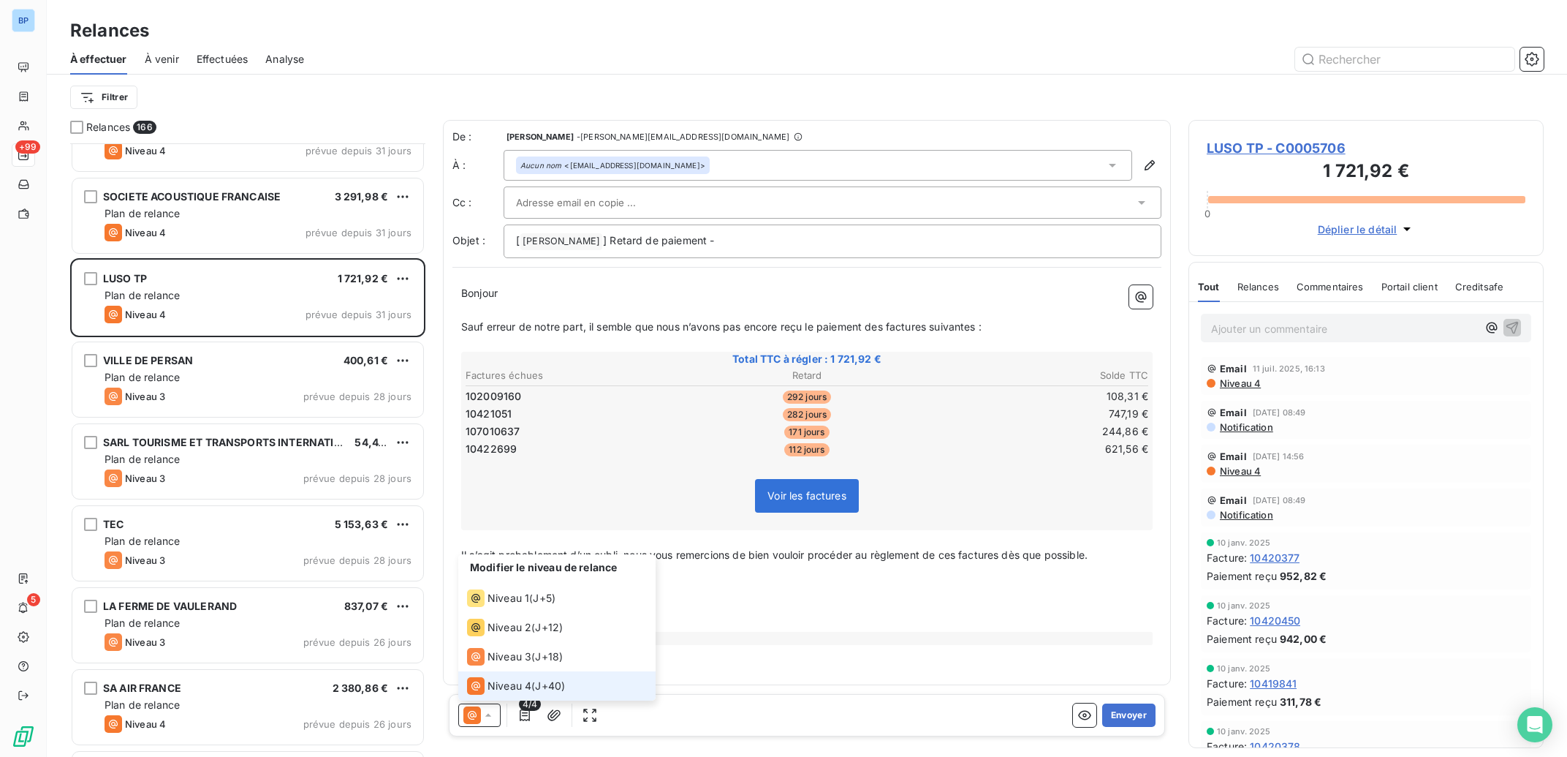
click at [510, 683] on span "Niveau 4" at bounding box center [510, 685] width 44 height 15
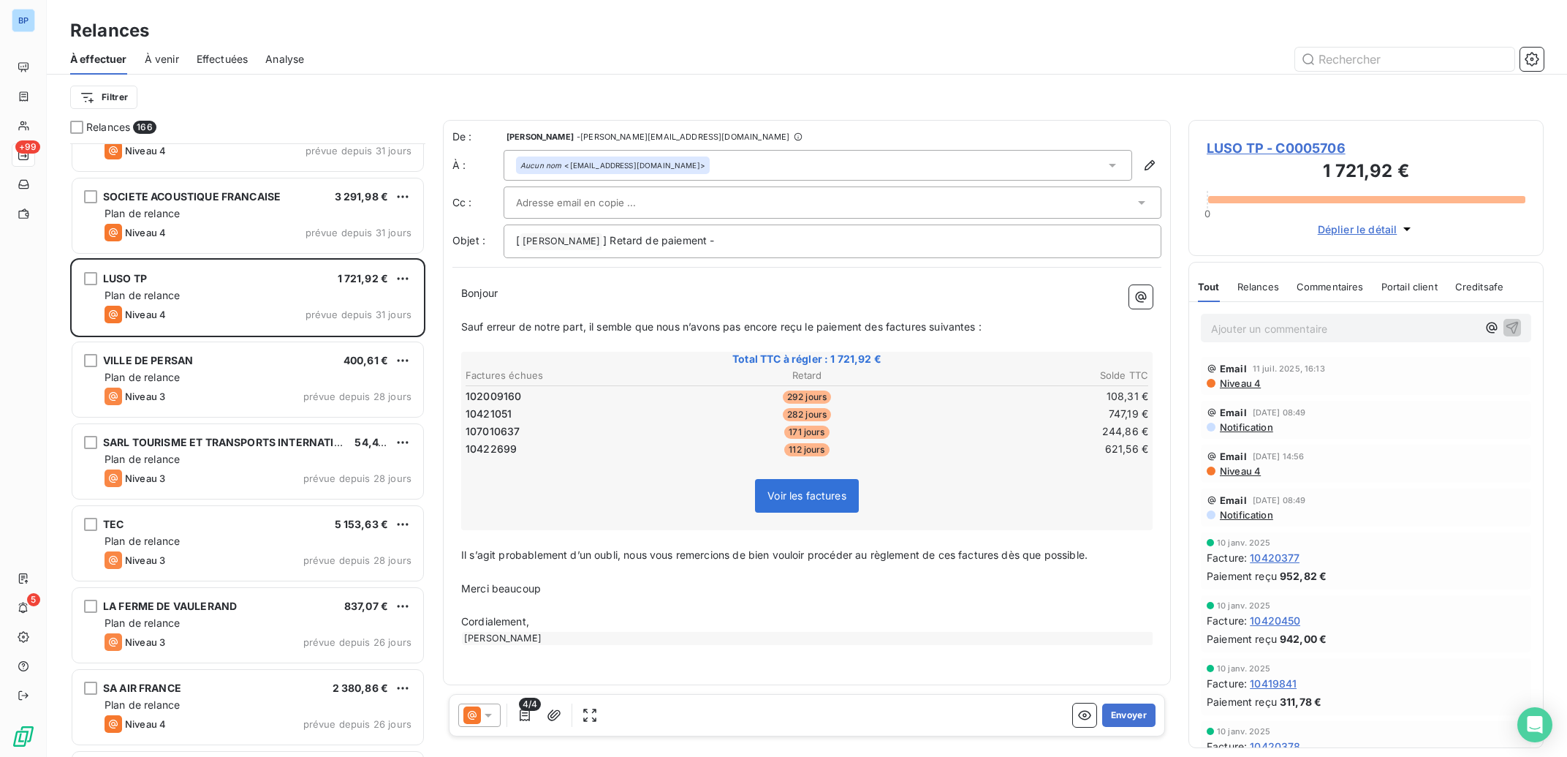
click at [618, 205] on input "text" at bounding box center [594, 203] width 157 height 22
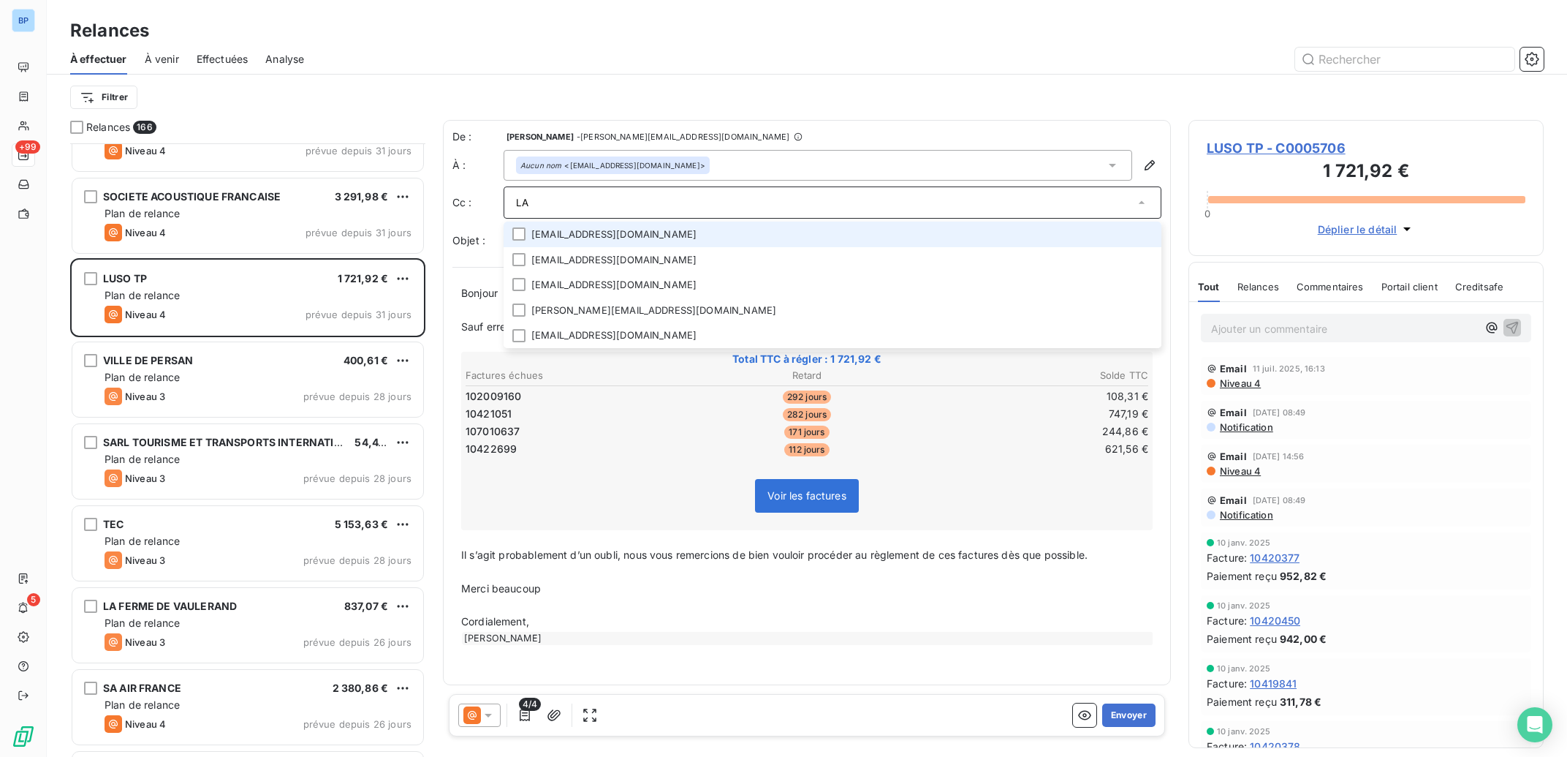
type input "LAL"
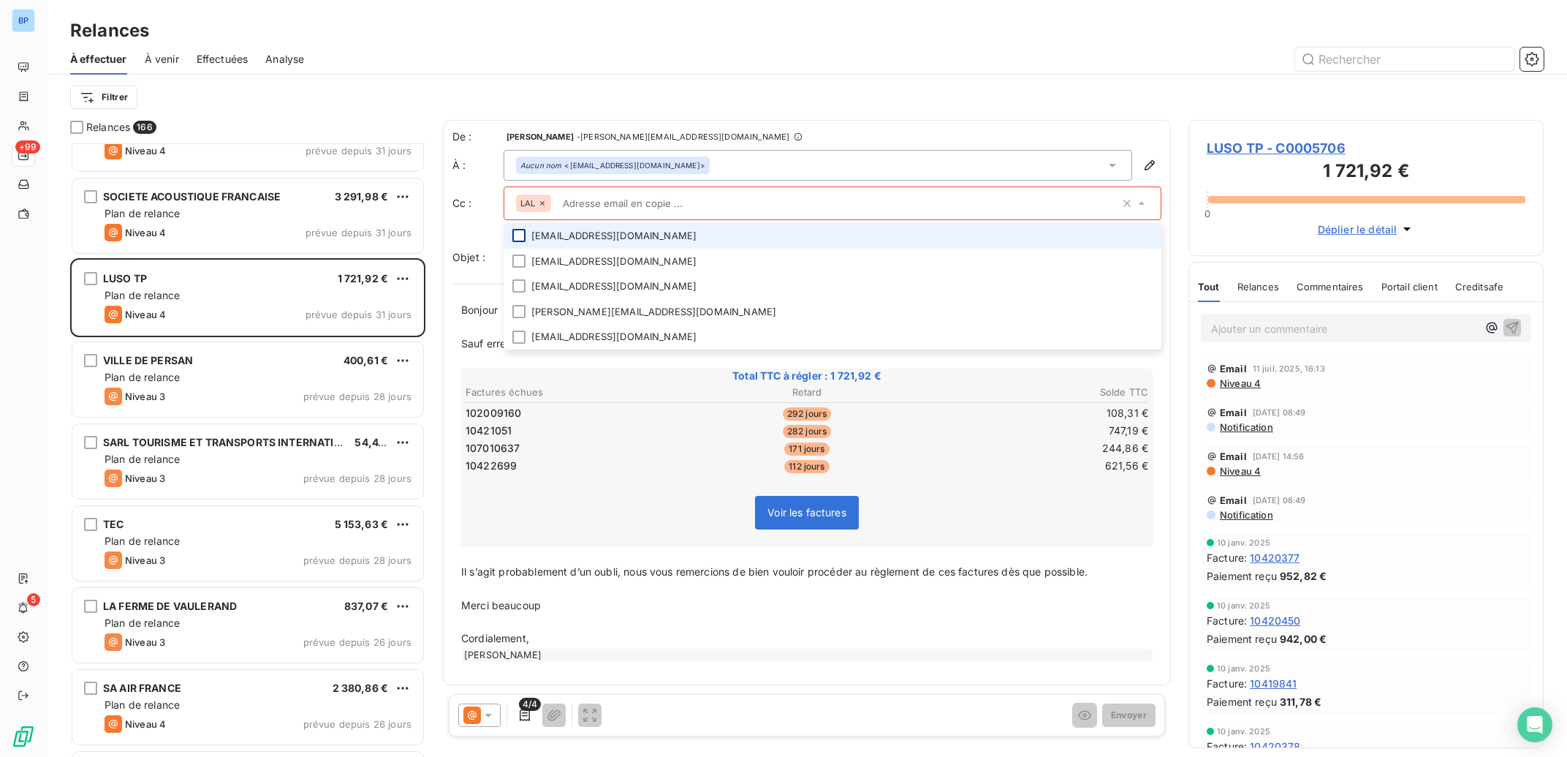
click at [518, 238] on div at bounding box center [518, 235] width 13 height 13
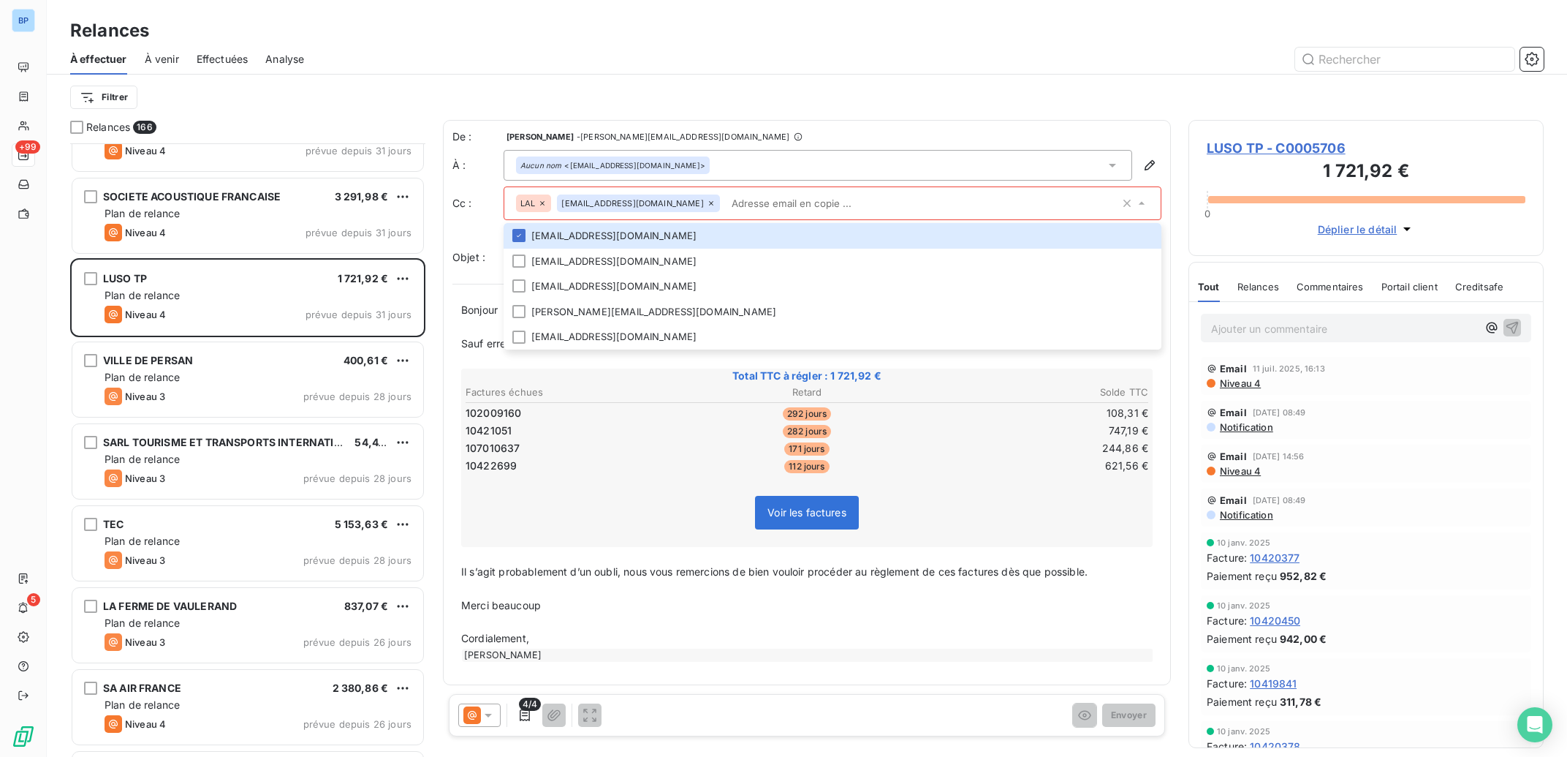
click at [548, 200] on div "LAL" at bounding box center [533, 203] width 35 height 18
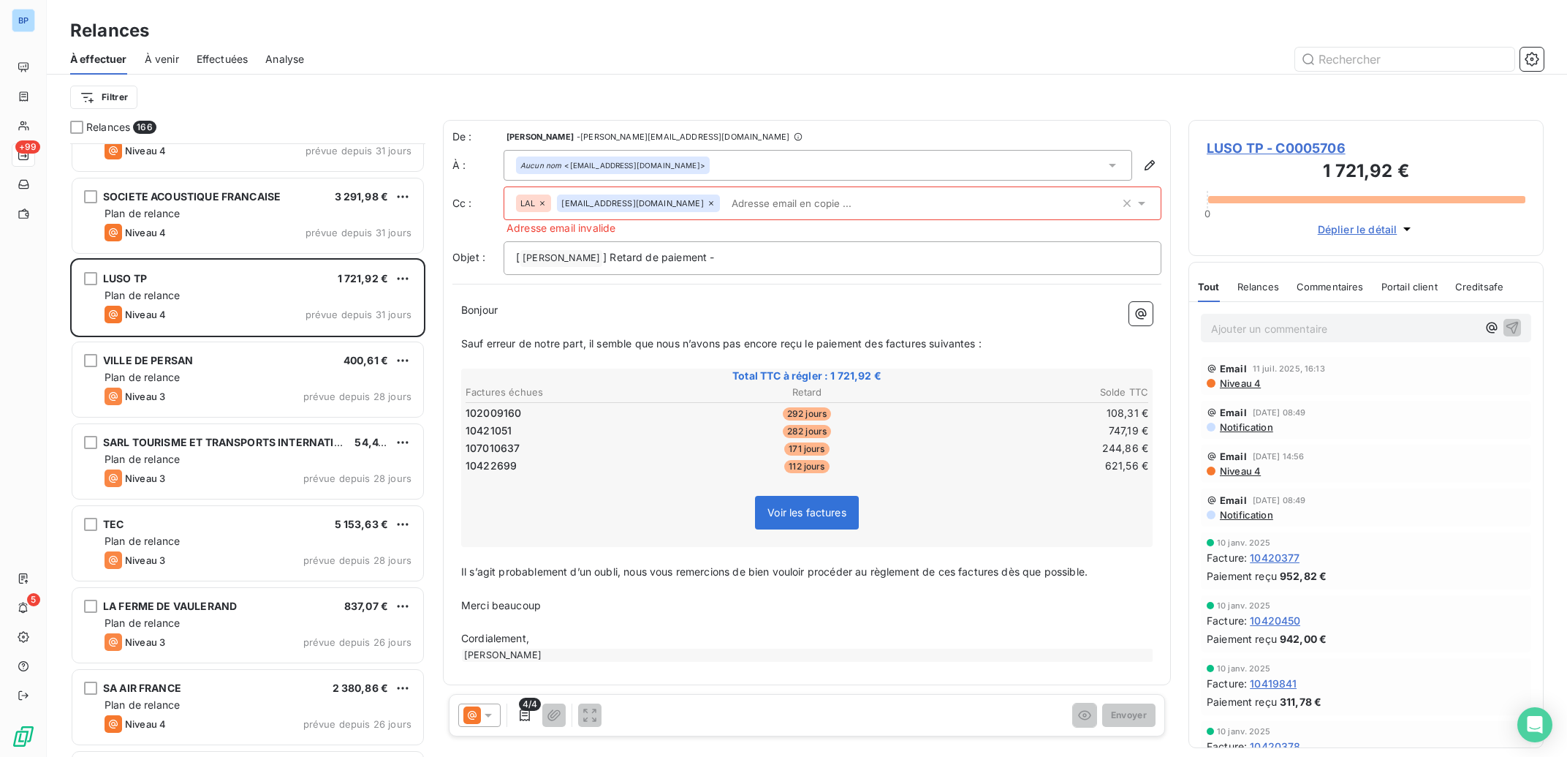
click at [544, 201] on icon at bounding box center [542, 203] width 9 height 9
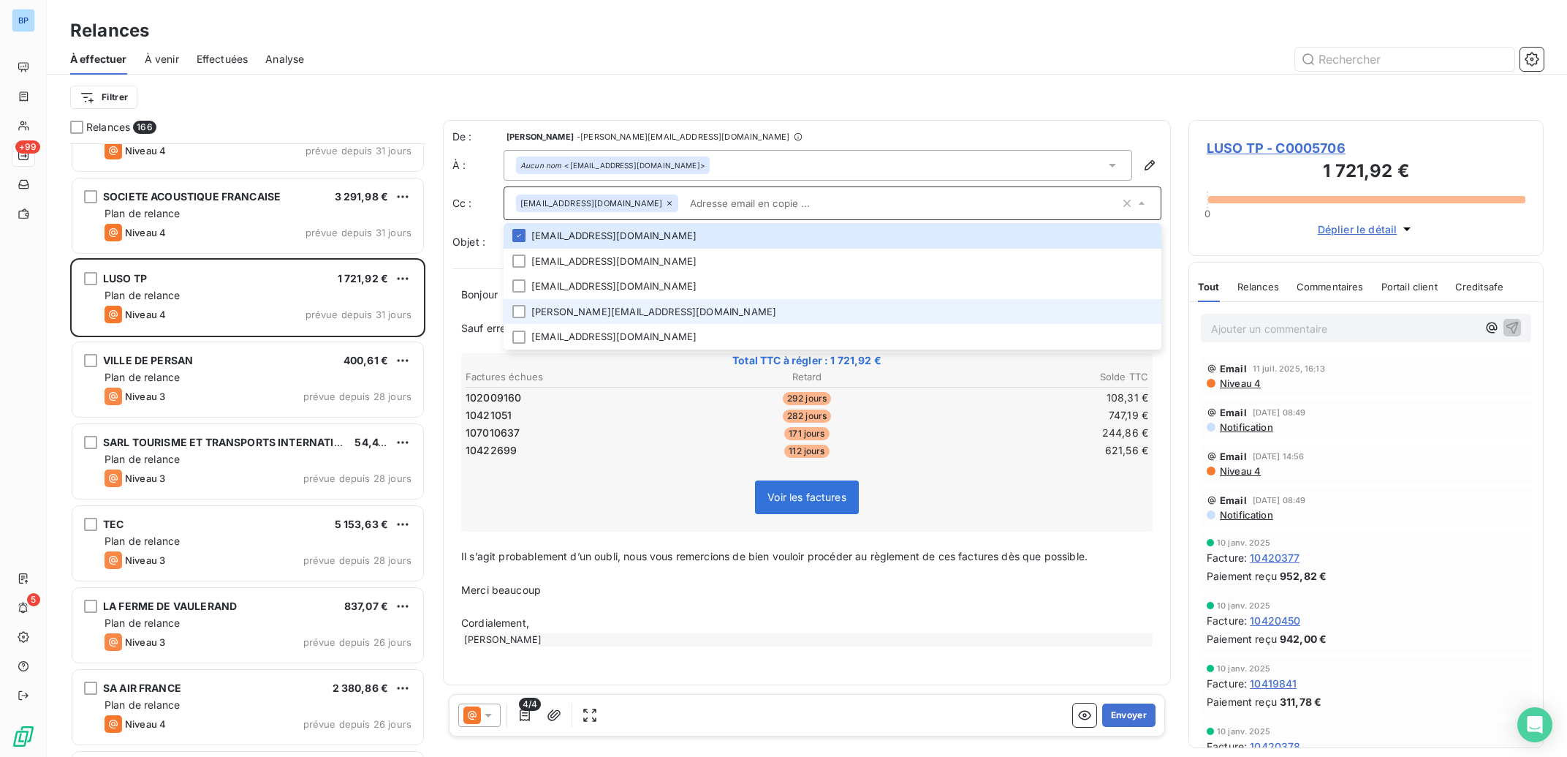
click at [1031, 319] on li "[PERSON_NAME][EMAIL_ADDRESS][DOMAIN_NAME]" at bounding box center [833, 312] width 658 height 26
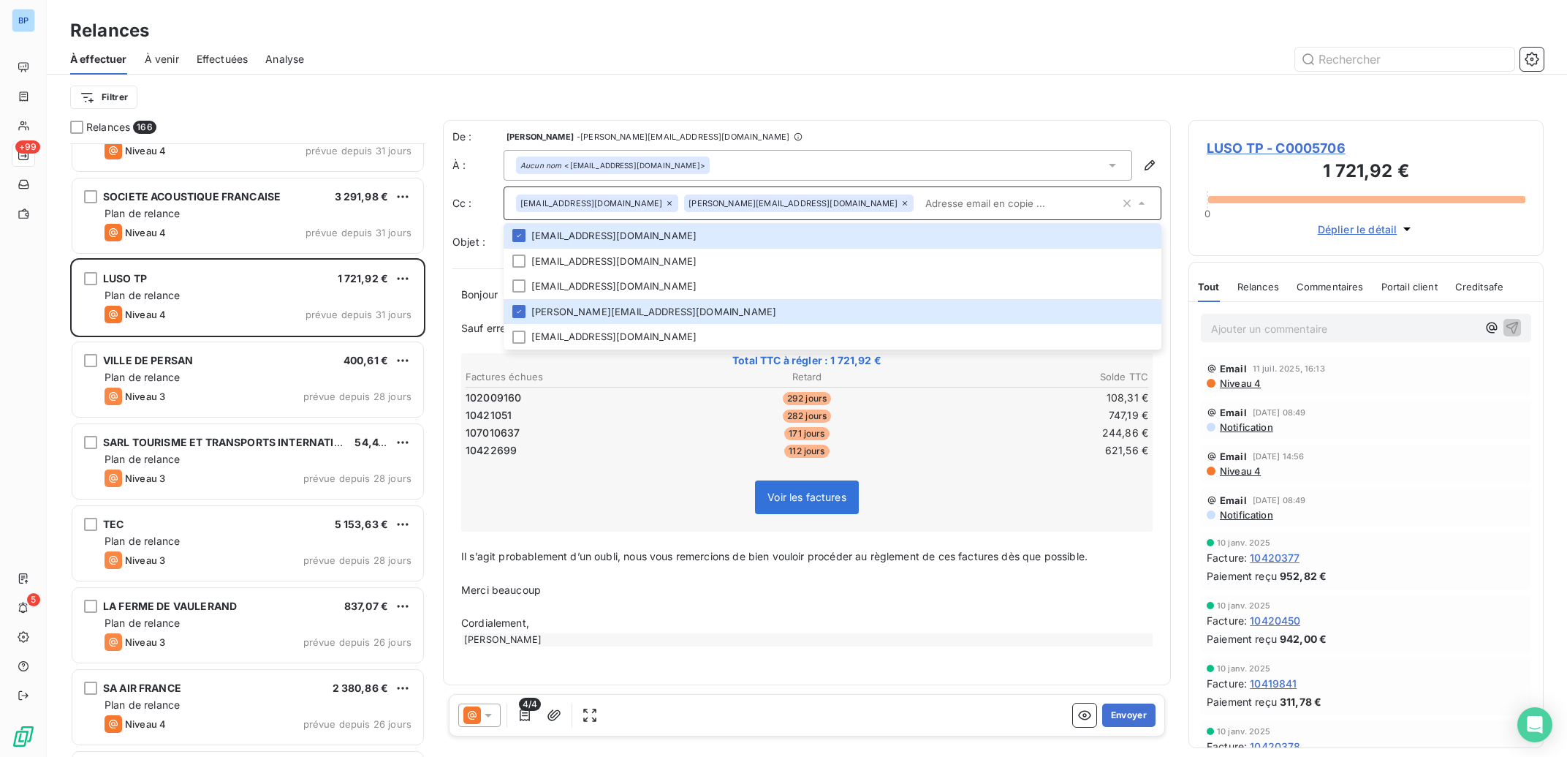
click at [901, 205] on icon at bounding box center [905, 203] width 9 height 9
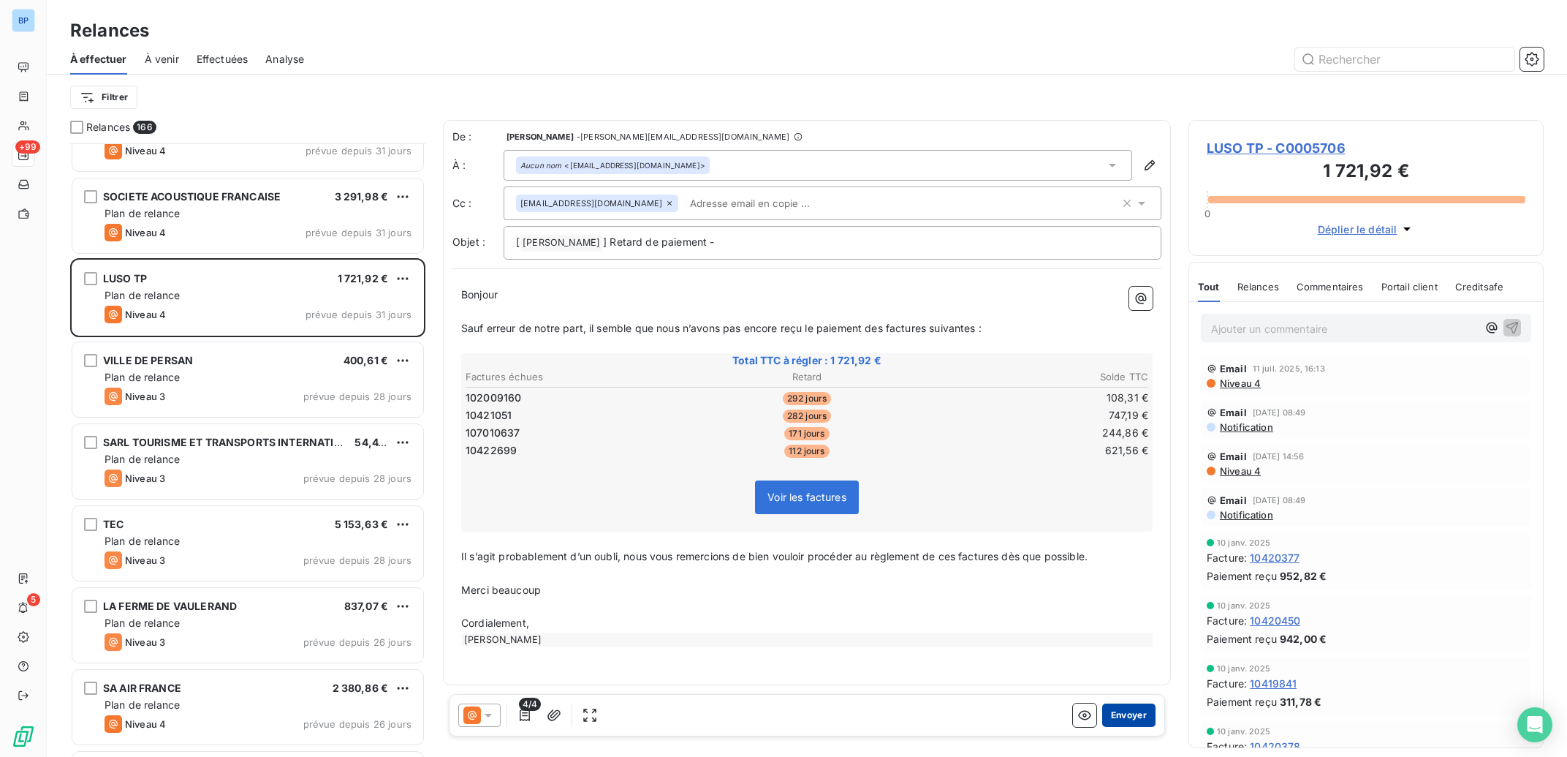
click at [1126, 718] on button "Envoyer" at bounding box center [1128, 714] width 53 height 23
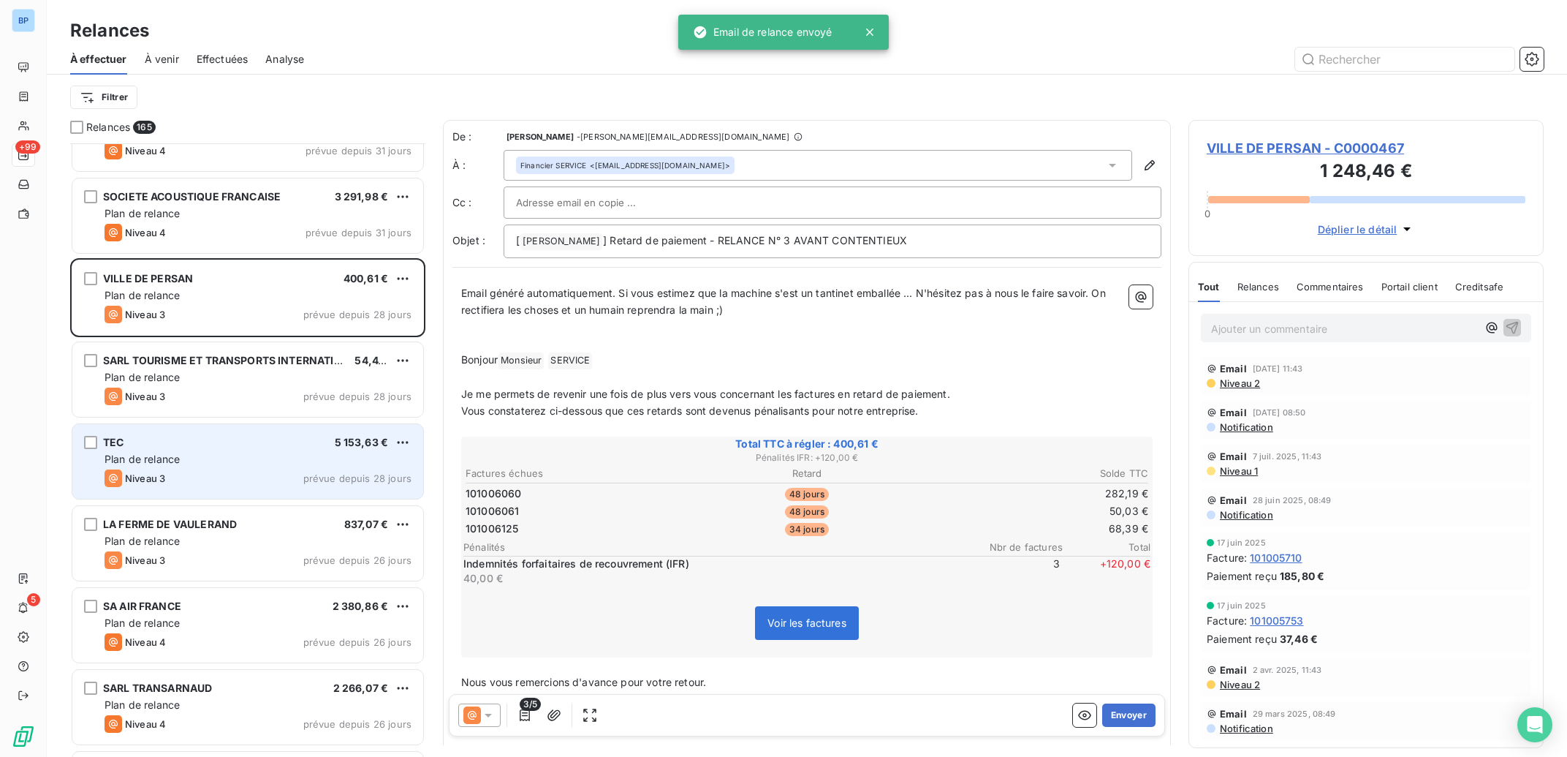
click at [276, 482] on div "Niveau 3 prévue depuis 28 jours" at bounding box center [258, 478] width 307 height 18
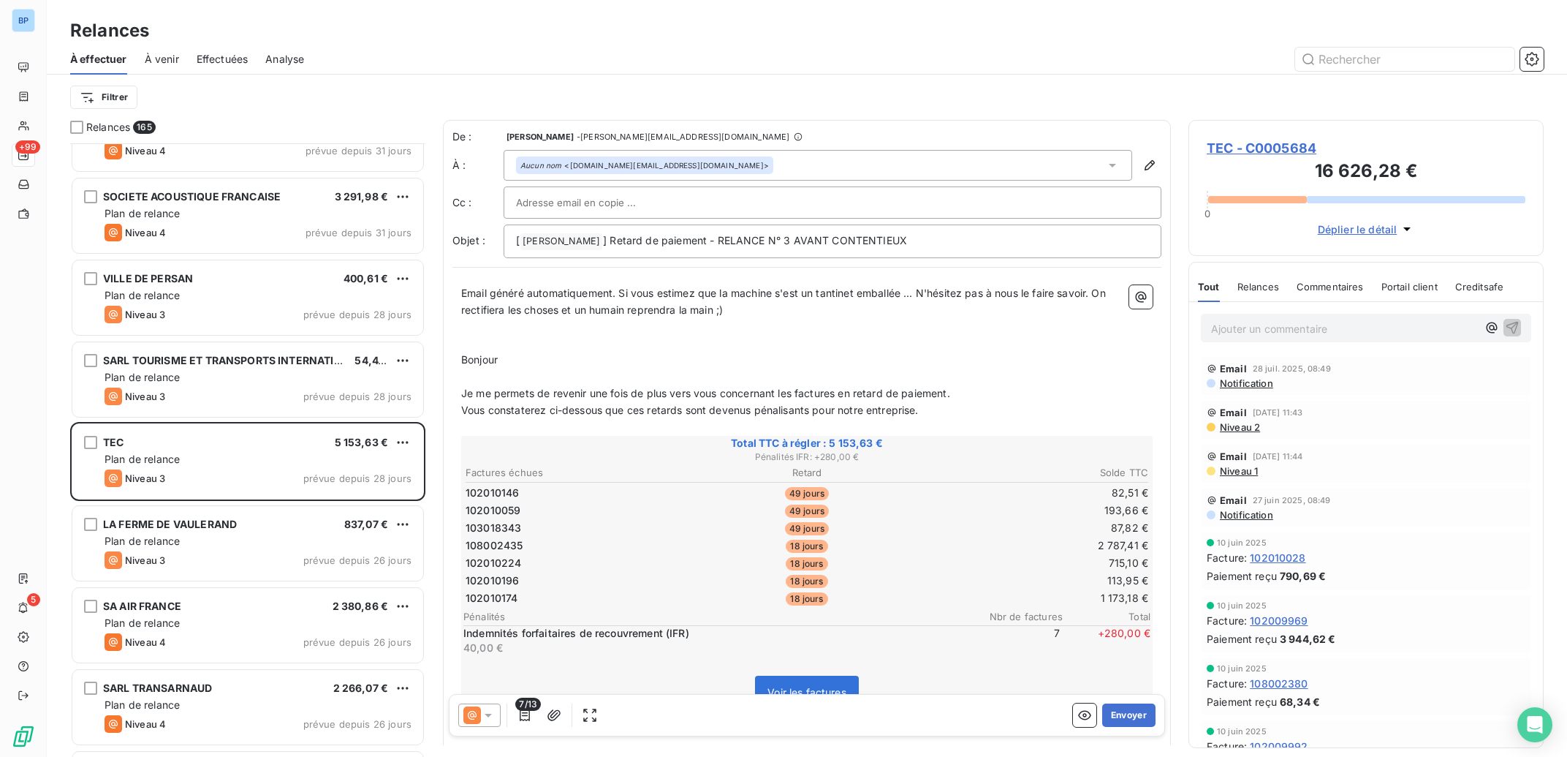
click at [485, 719] on icon at bounding box center [488, 715] width 15 height 15
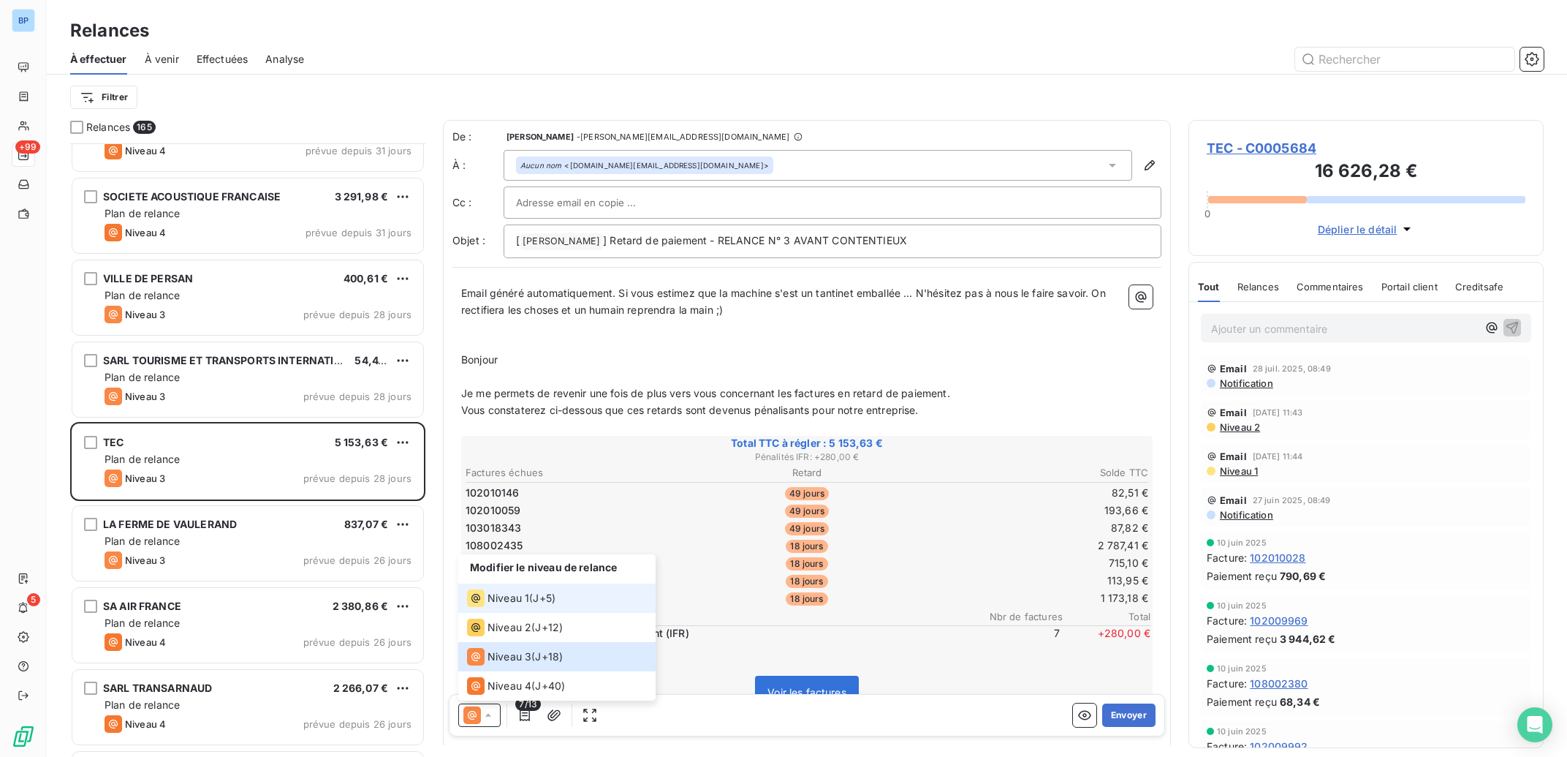
click at [526, 599] on span "Niveau 1" at bounding box center [509, 598] width 42 height 15
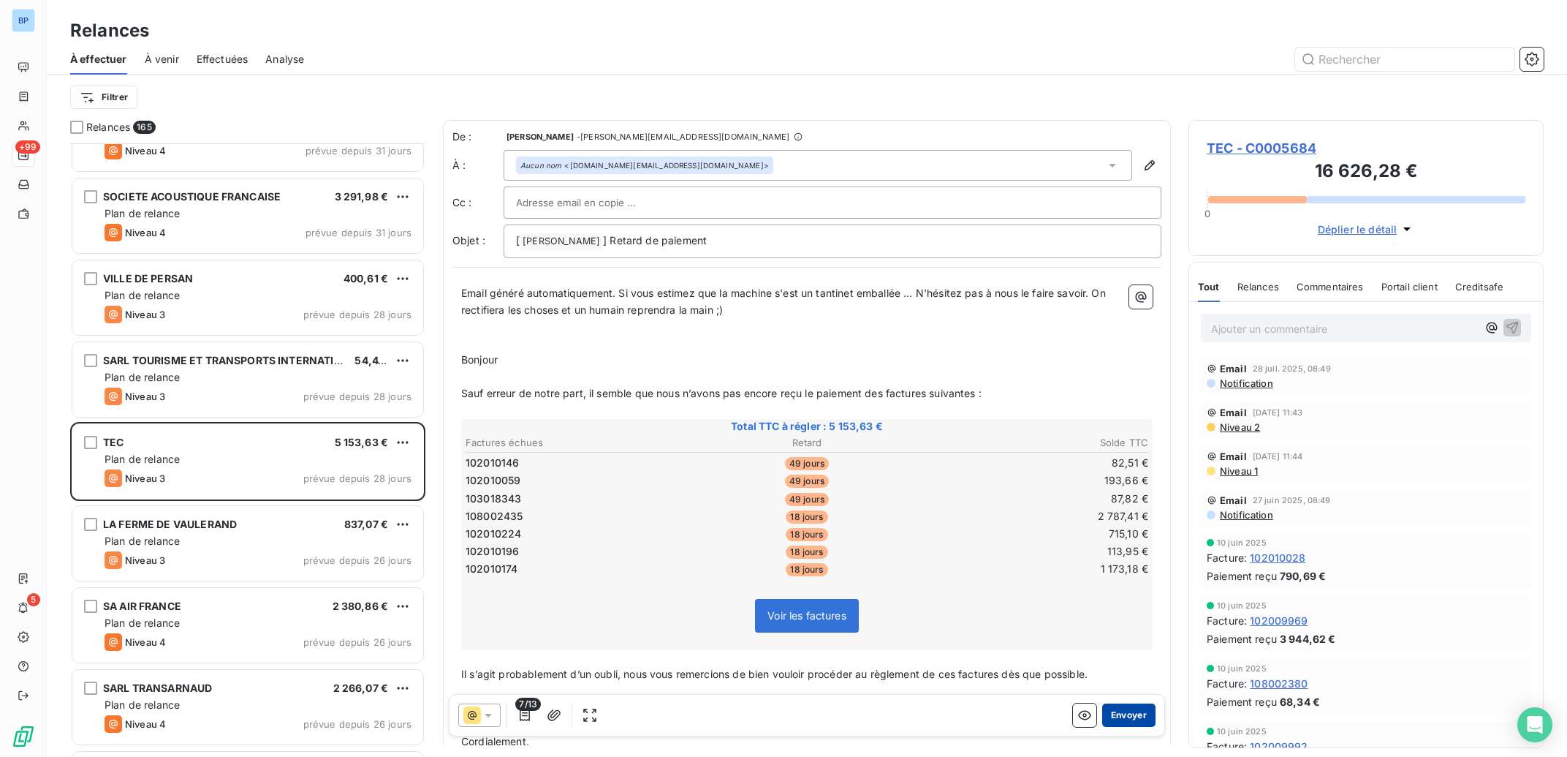
click at [1122, 711] on button "Envoyer" at bounding box center [1128, 714] width 53 height 23
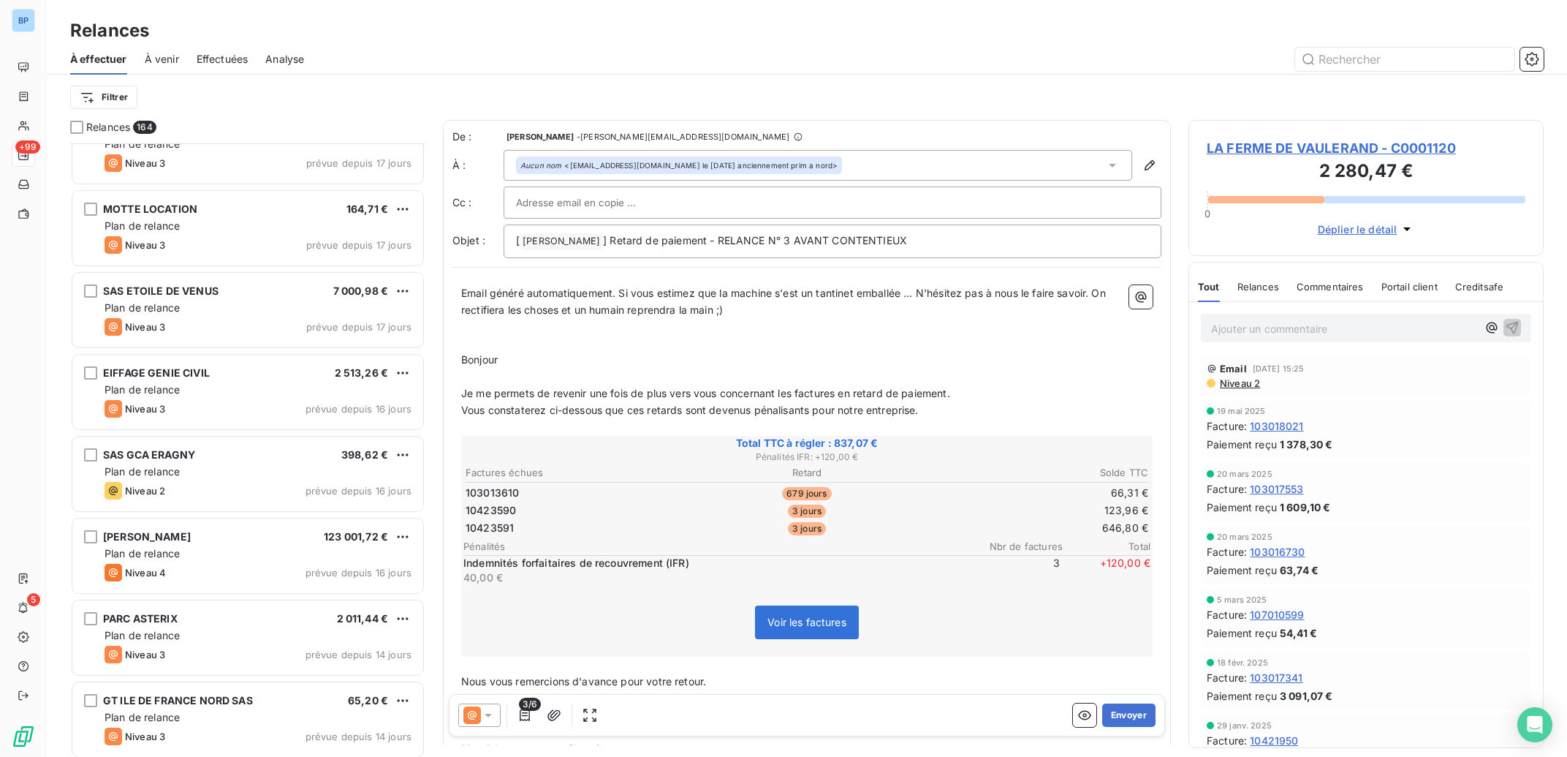
scroll to position [9992, 0]
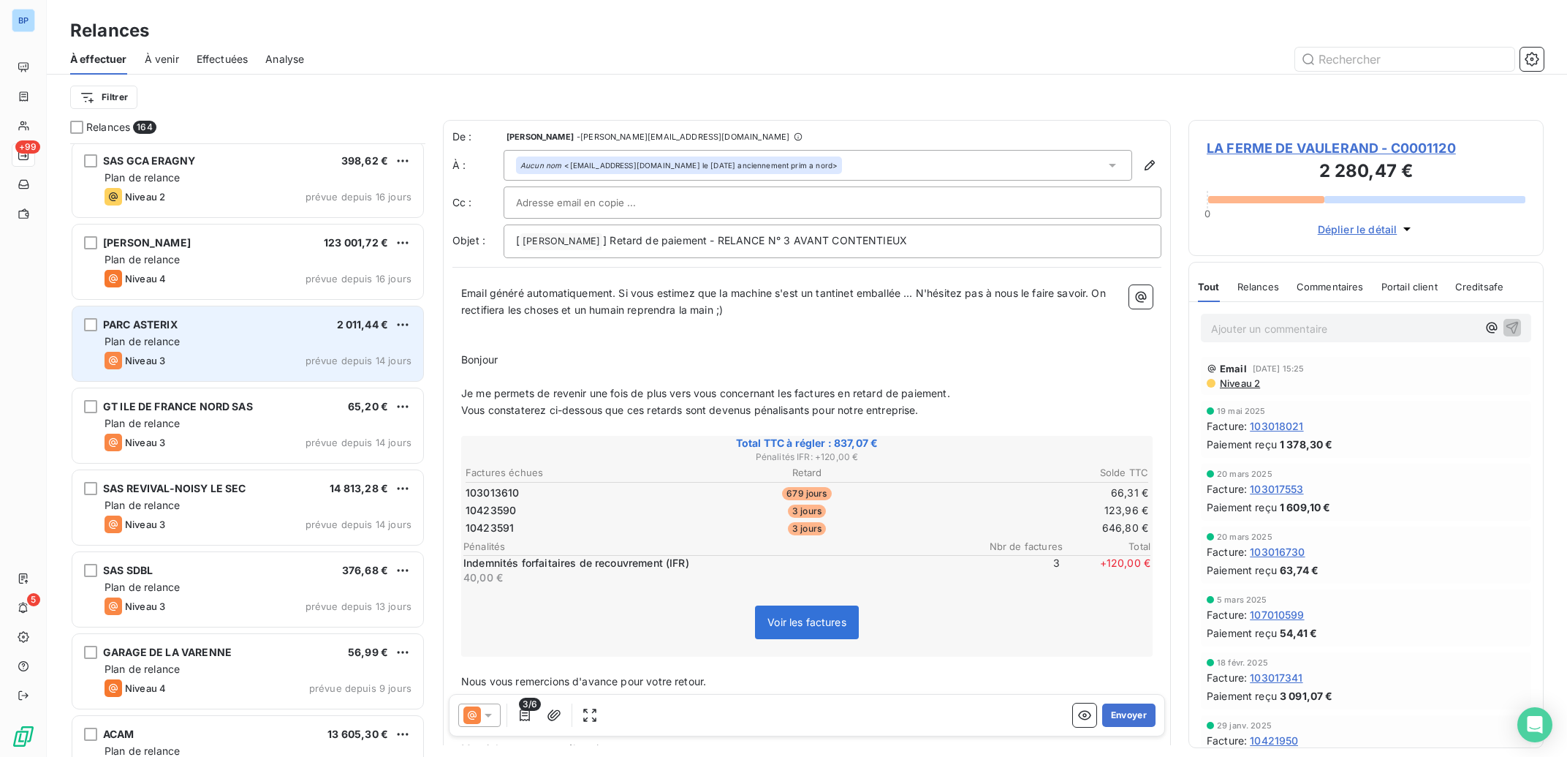
click at [237, 356] on div "Niveau 3 prévue depuis 14 jours" at bounding box center [258, 361] width 307 height 18
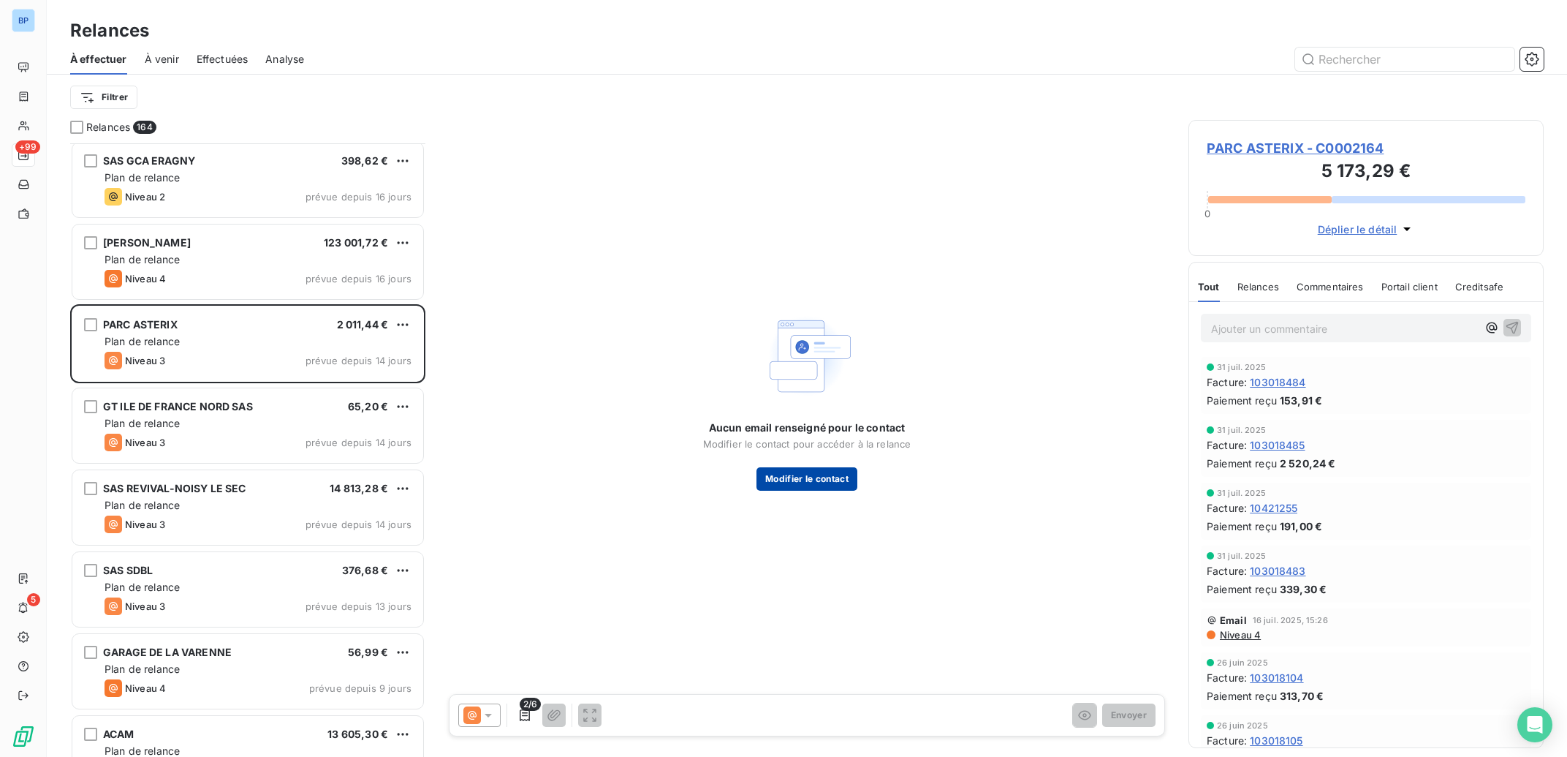
click at [803, 481] on button "Modifier le contact" at bounding box center [807, 478] width 101 height 23
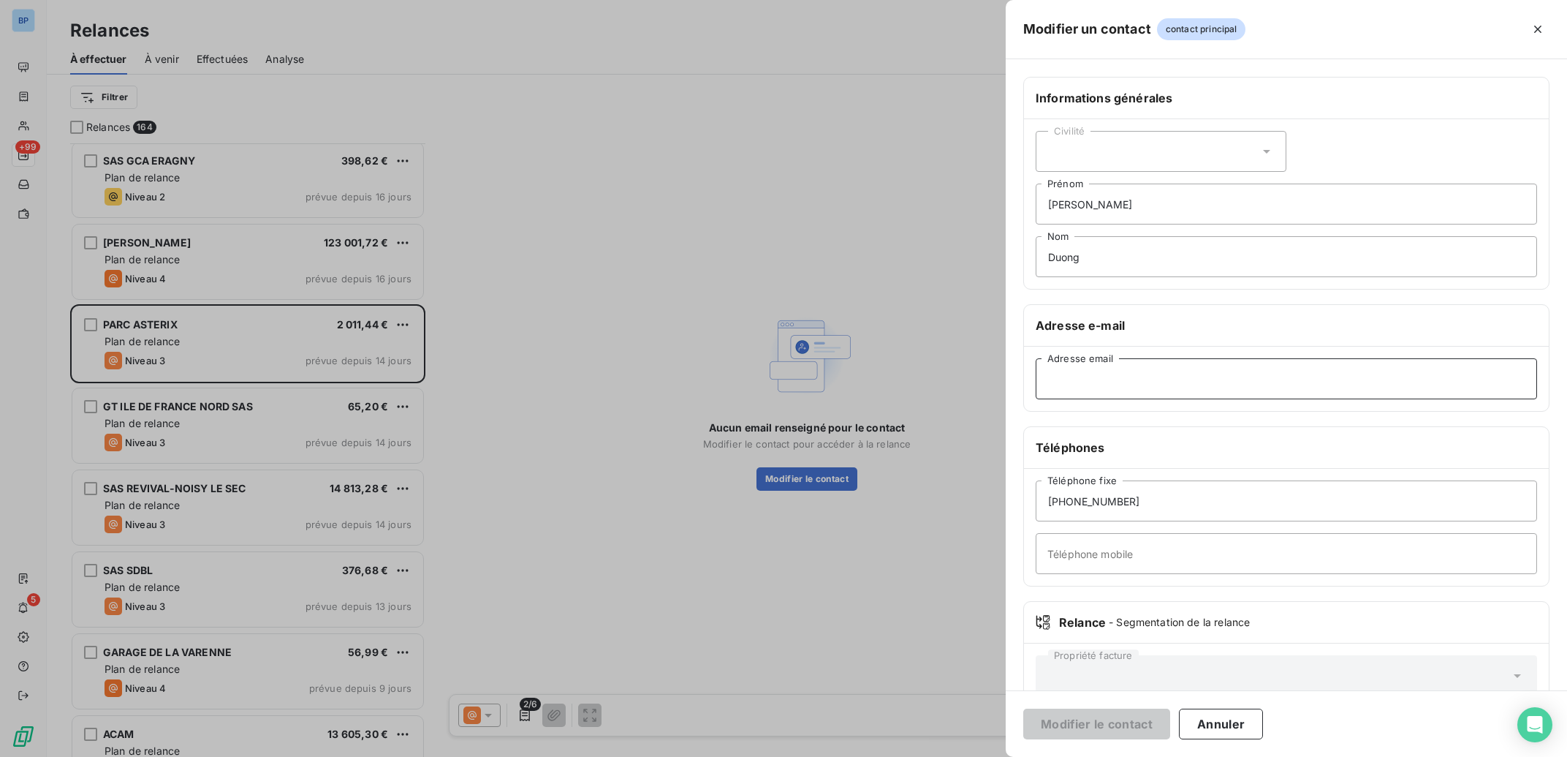
click at [1105, 379] on input "Adresse email" at bounding box center [1286, 378] width 501 height 41
paste input "[PERSON_NAME][EMAIL_ADDRESS][DOMAIN_NAME]"
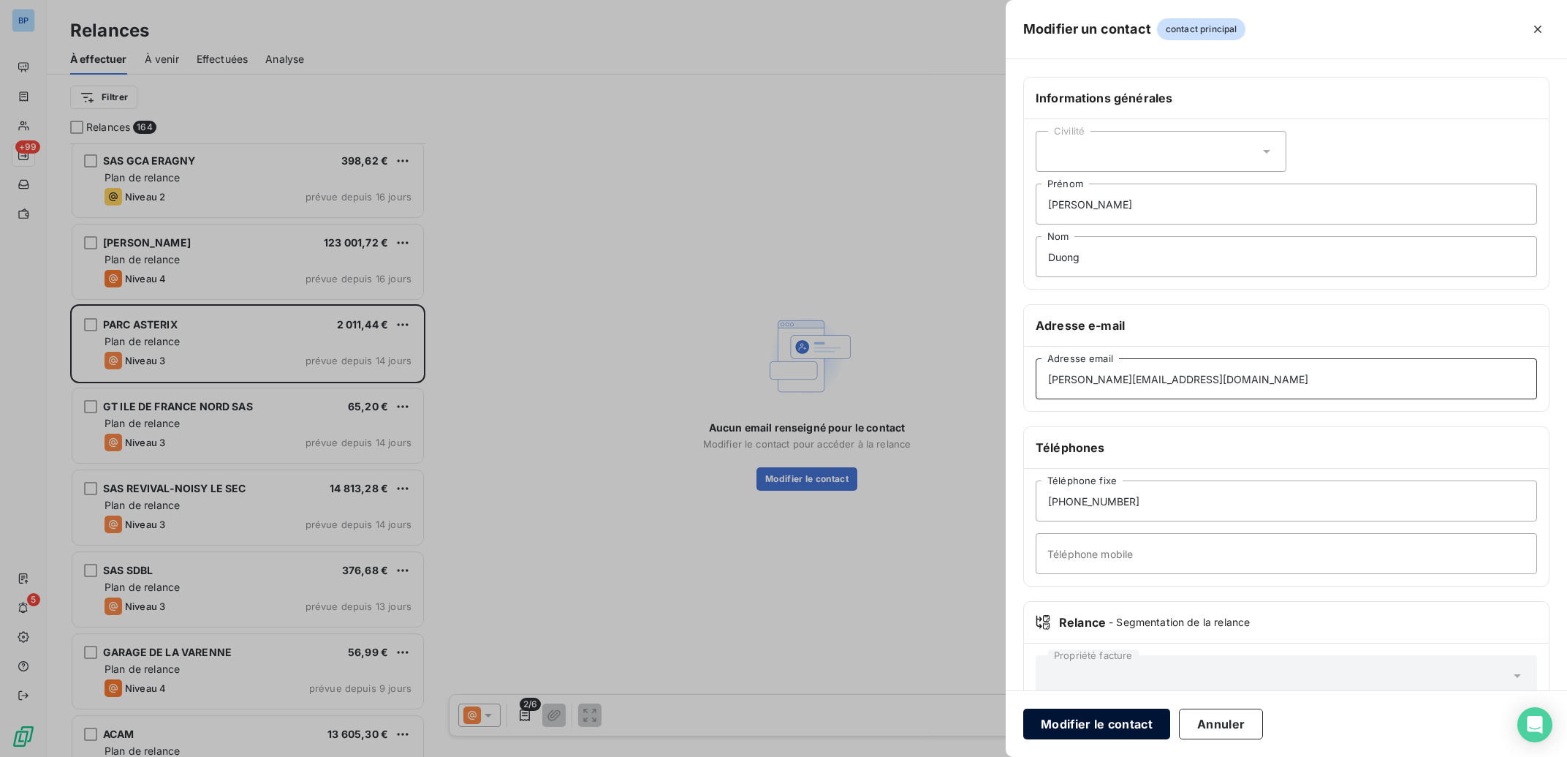
type input "[PERSON_NAME][EMAIL_ADDRESS][DOMAIN_NAME]"
click at [1136, 719] on button "Modifier le contact" at bounding box center [1096, 723] width 147 height 31
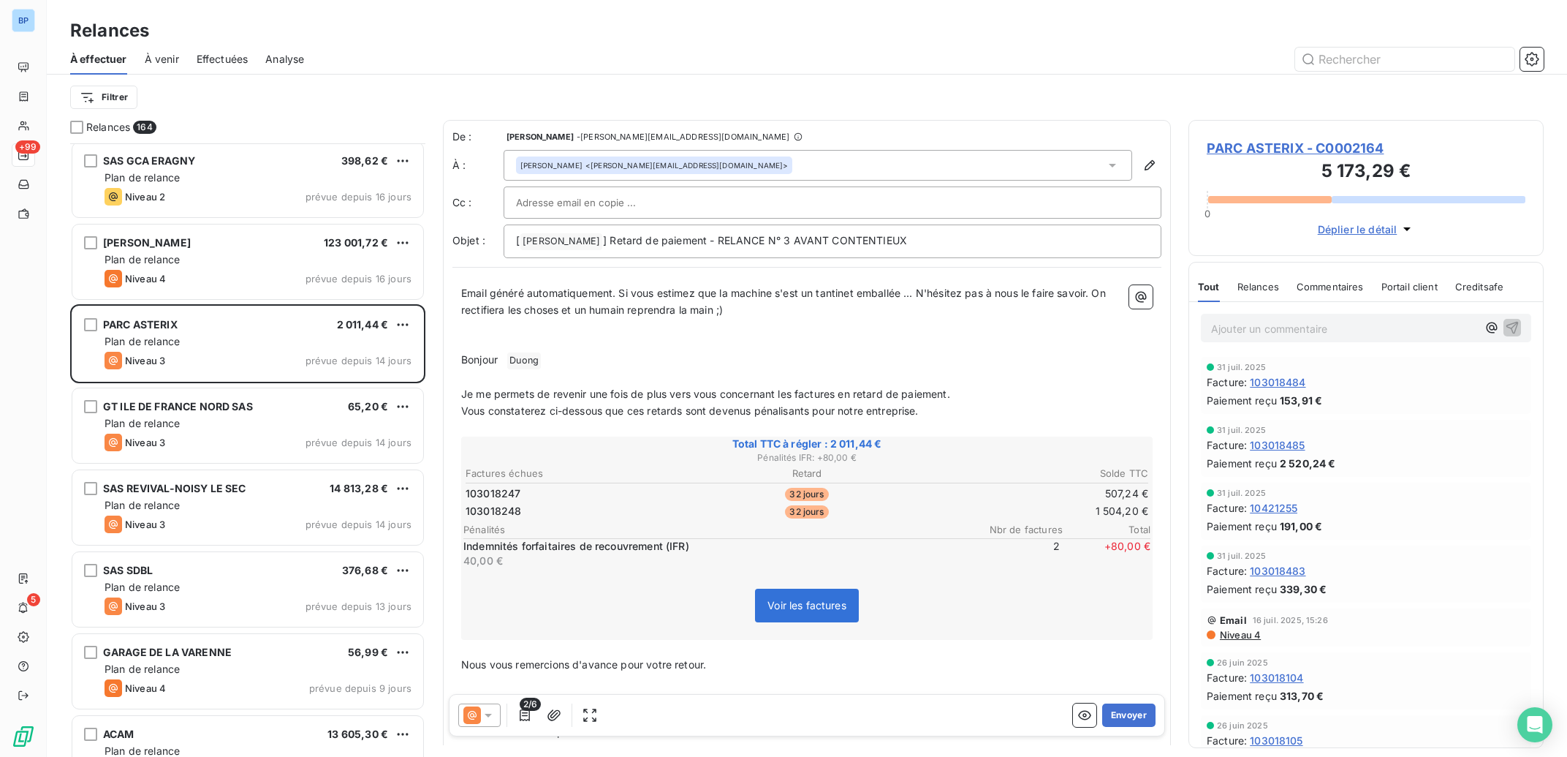
click at [491, 721] on icon at bounding box center [488, 715] width 15 height 15
click at [517, 599] on span "Niveau 1" at bounding box center [509, 598] width 42 height 15
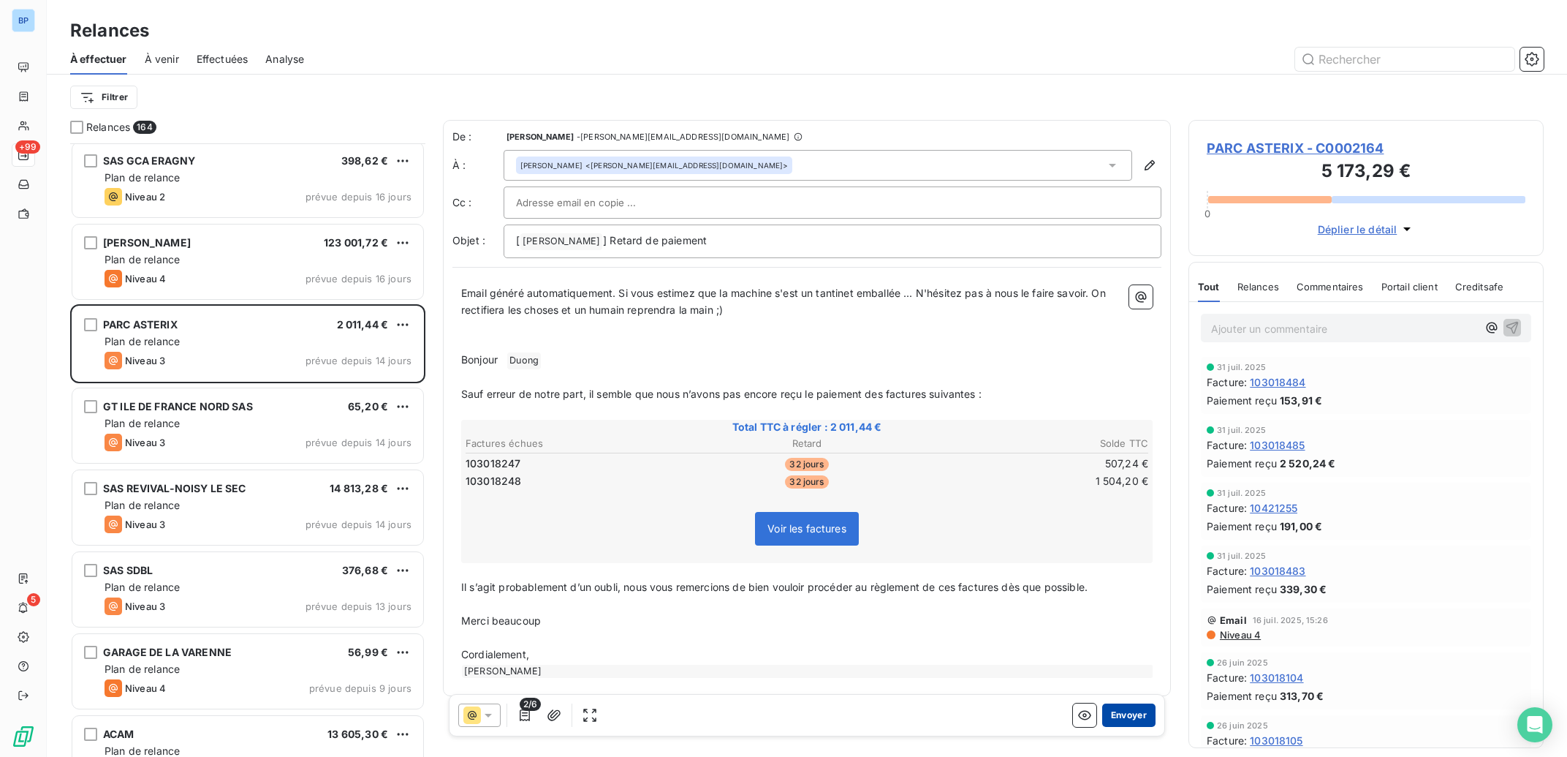
click at [1118, 716] on button "Envoyer" at bounding box center [1128, 714] width 53 height 23
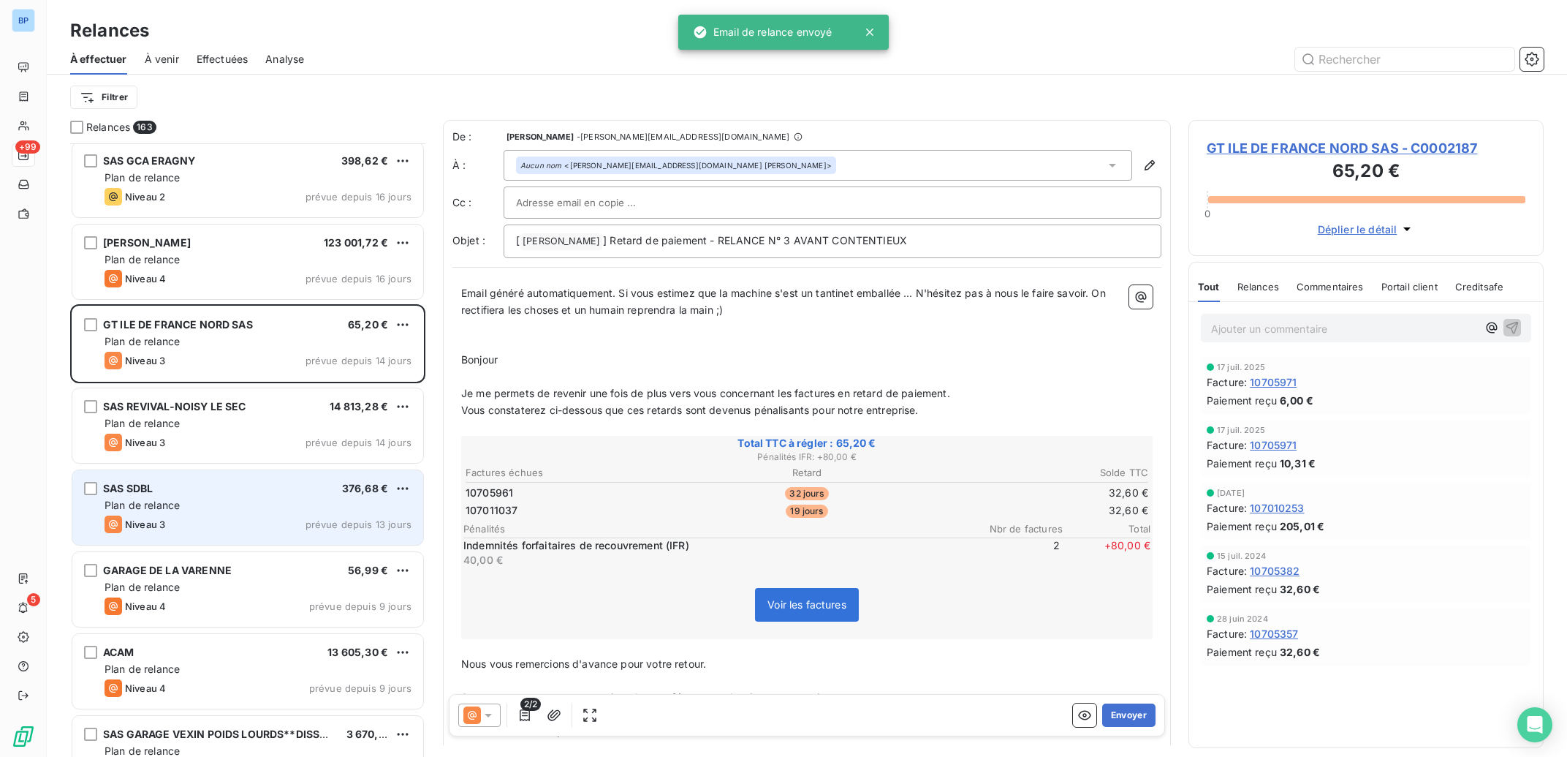
click at [240, 517] on div "Niveau 3 prévue depuis 13 jours" at bounding box center [258, 524] width 307 height 18
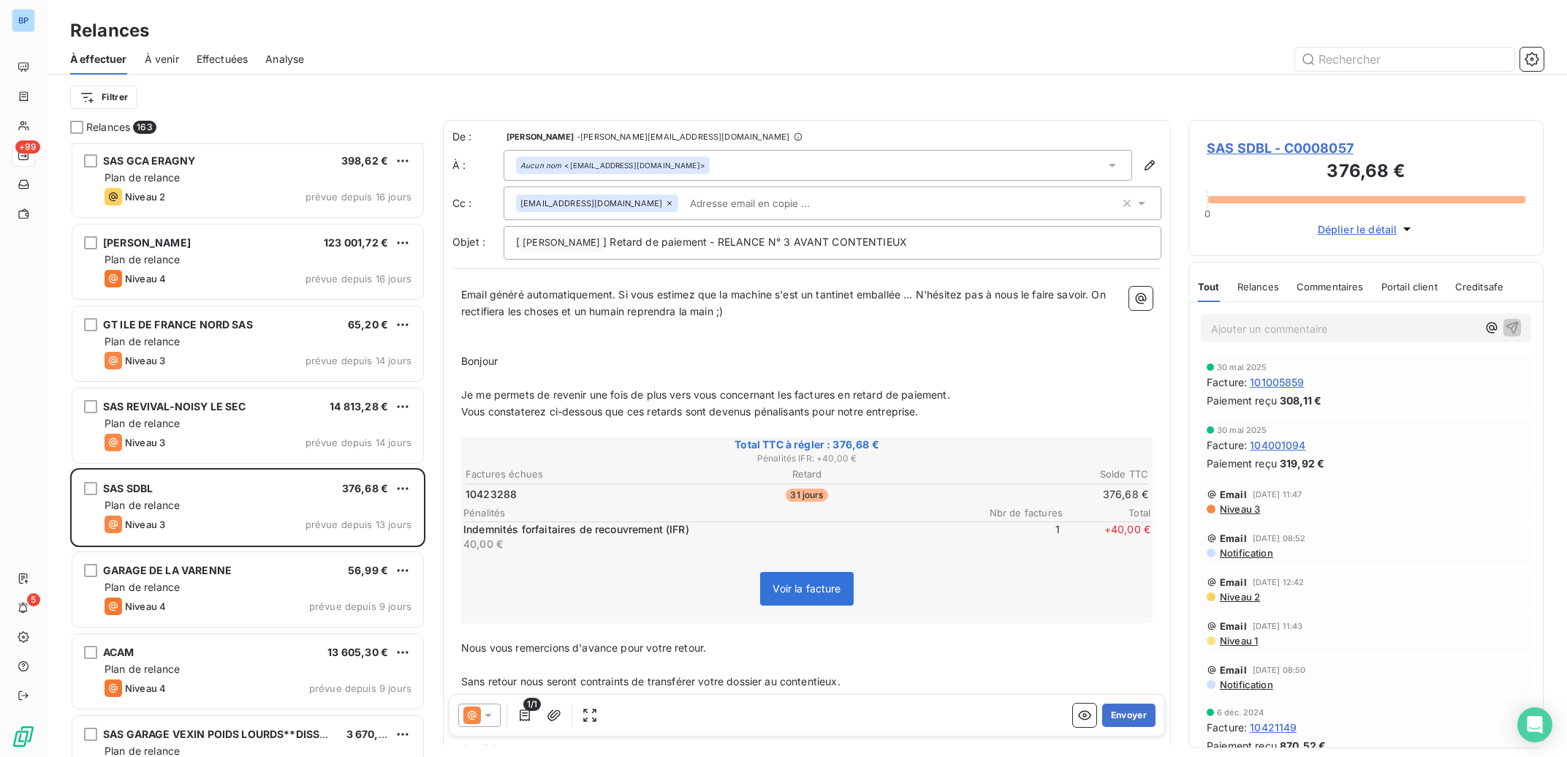
click at [485, 716] on icon at bounding box center [488, 715] width 15 height 15
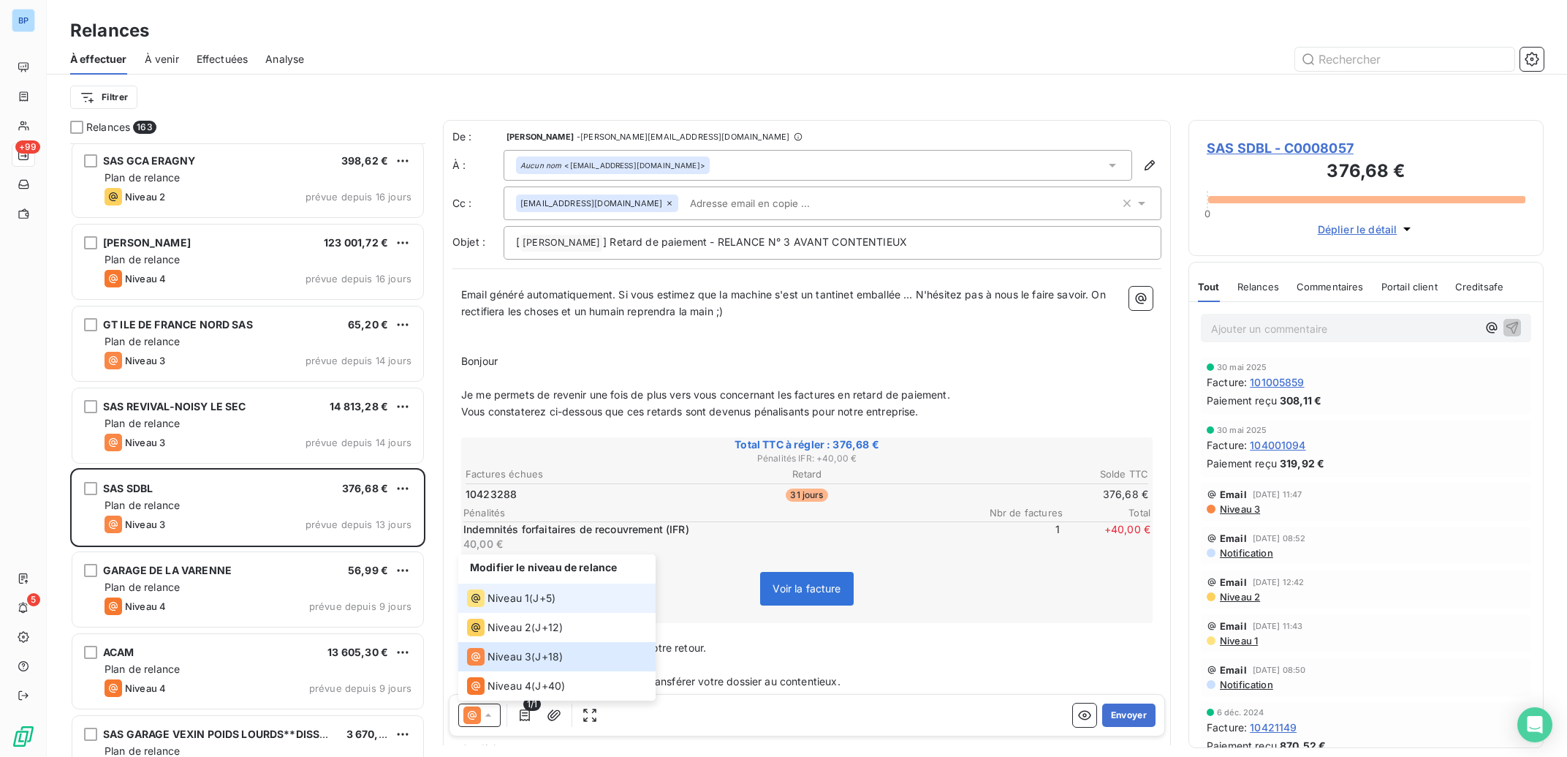
click at [513, 594] on span "Niveau 1" at bounding box center [509, 598] width 42 height 15
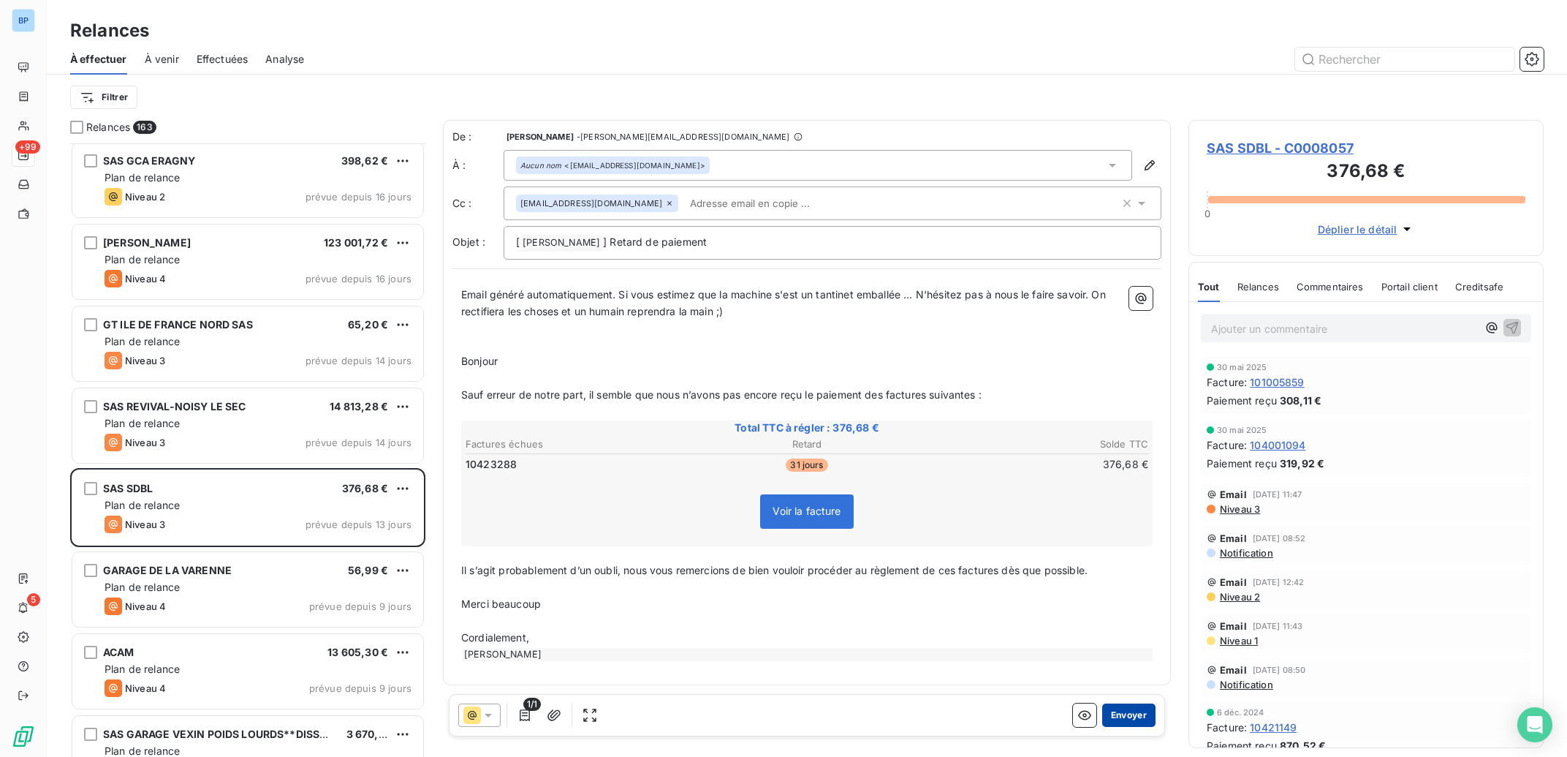
click at [1126, 713] on button "Envoyer" at bounding box center [1128, 714] width 53 height 23
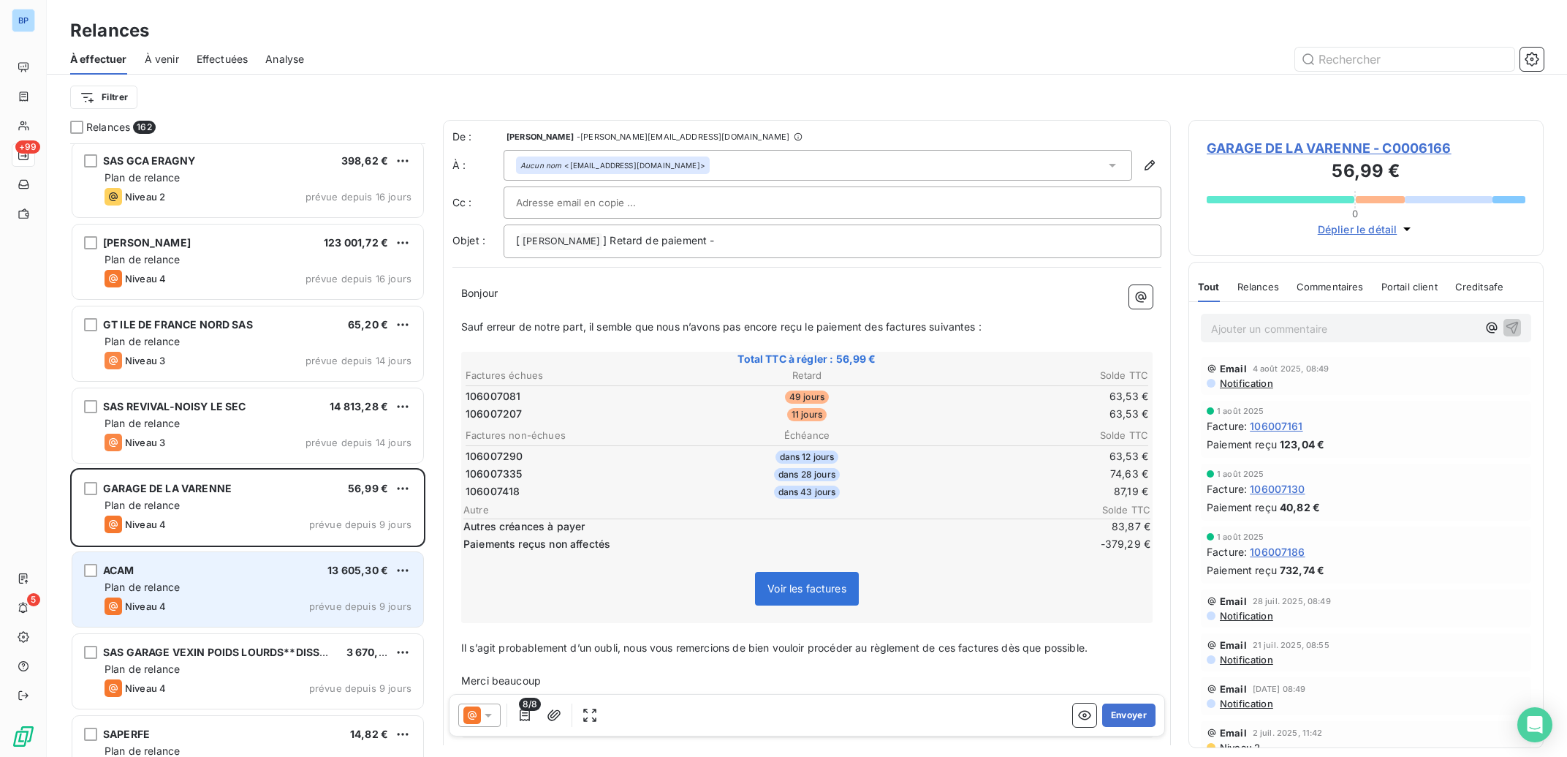
click at [254, 571] on div "ACAM 13 605,30 €" at bounding box center [258, 570] width 307 height 13
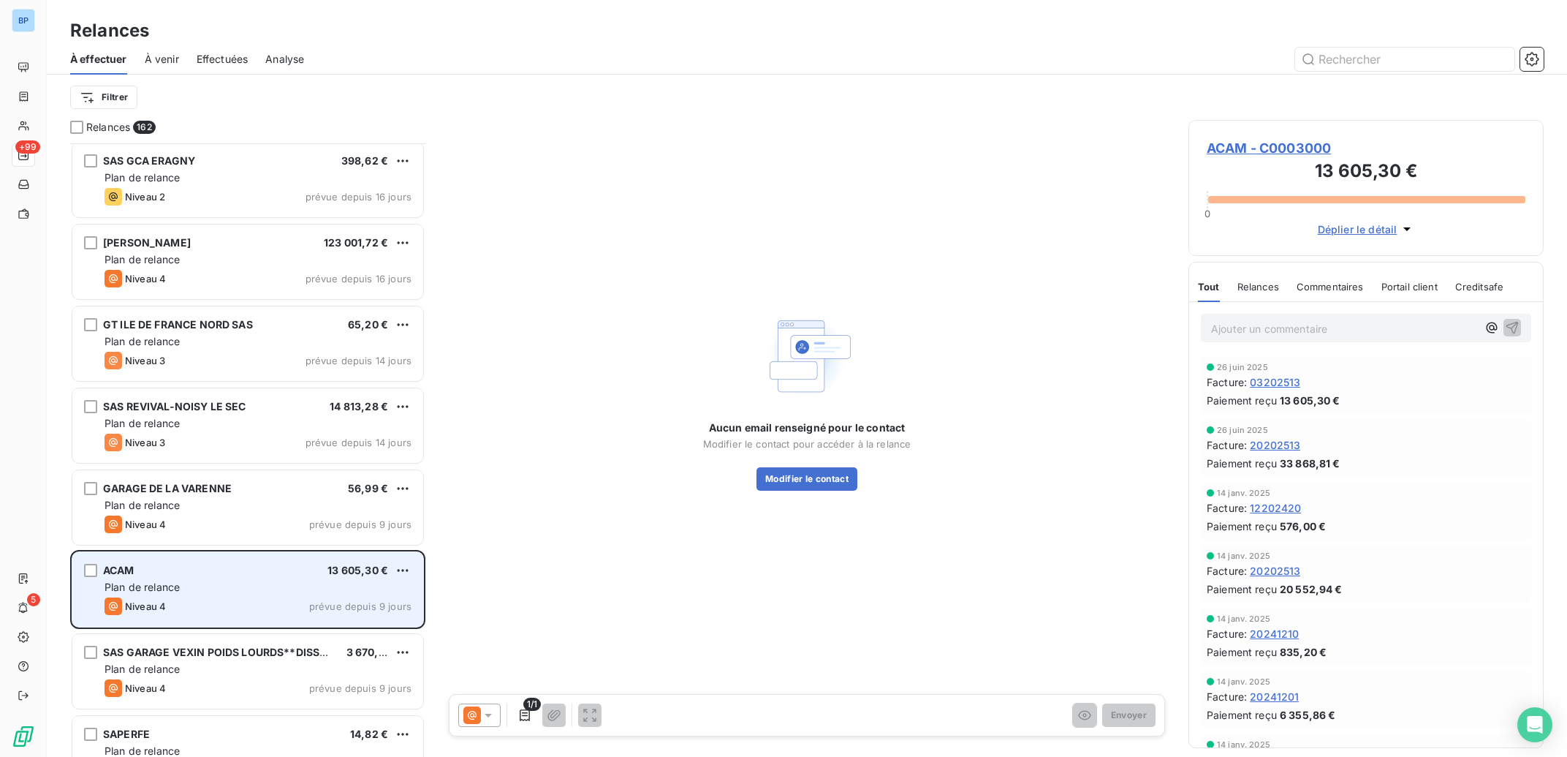
scroll to position [10139, 0]
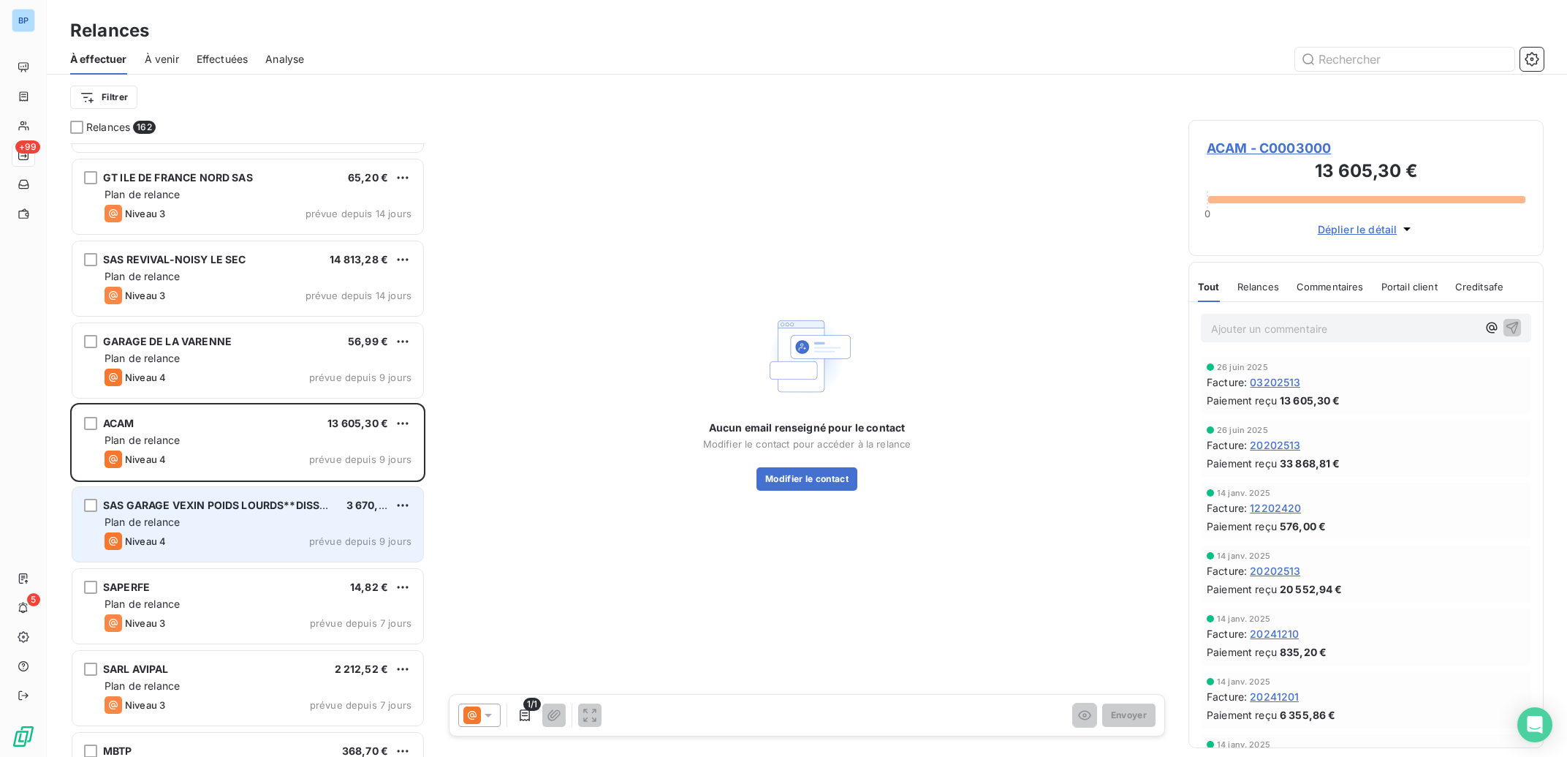
click at [268, 528] on div "Plan de relance" at bounding box center [258, 522] width 307 height 15
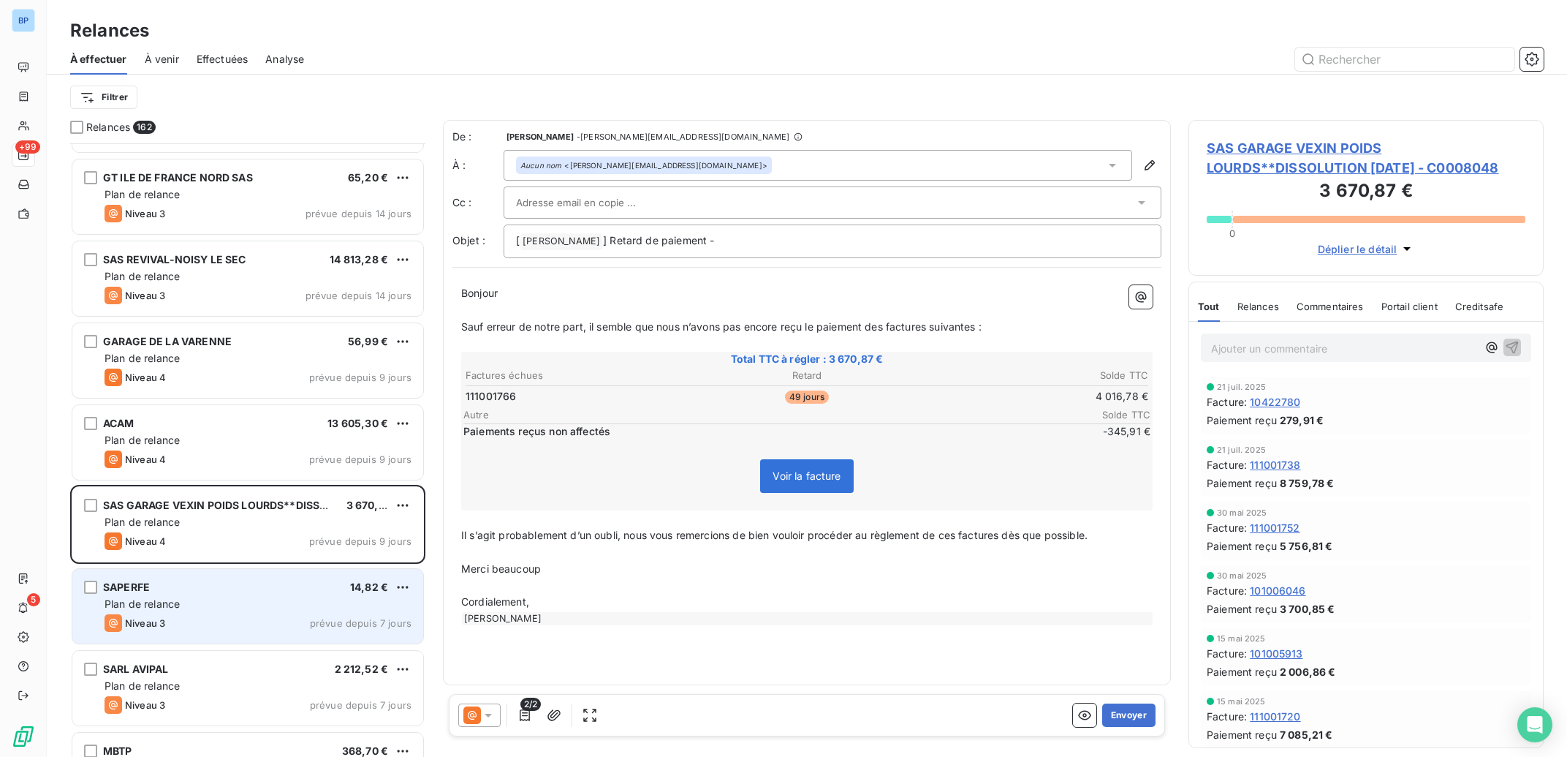
click at [243, 611] on div "SAPERFE 14,82 € Plan de relance Niveau 3 prévue depuis 7 jours" at bounding box center [247, 606] width 351 height 75
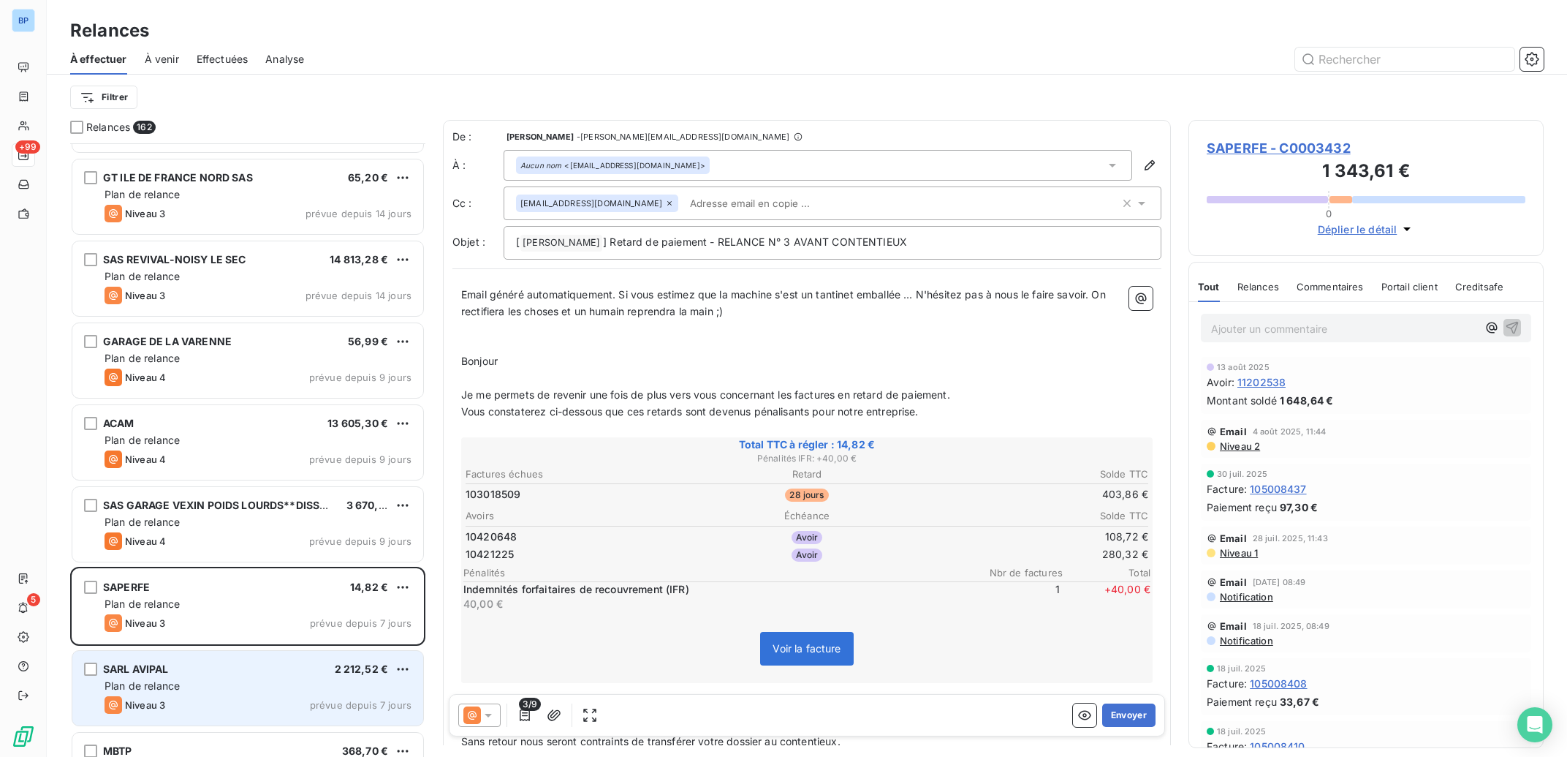
click at [184, 692] on div "Plan de relance" at bounding box center [258, 685] width 307 height 15
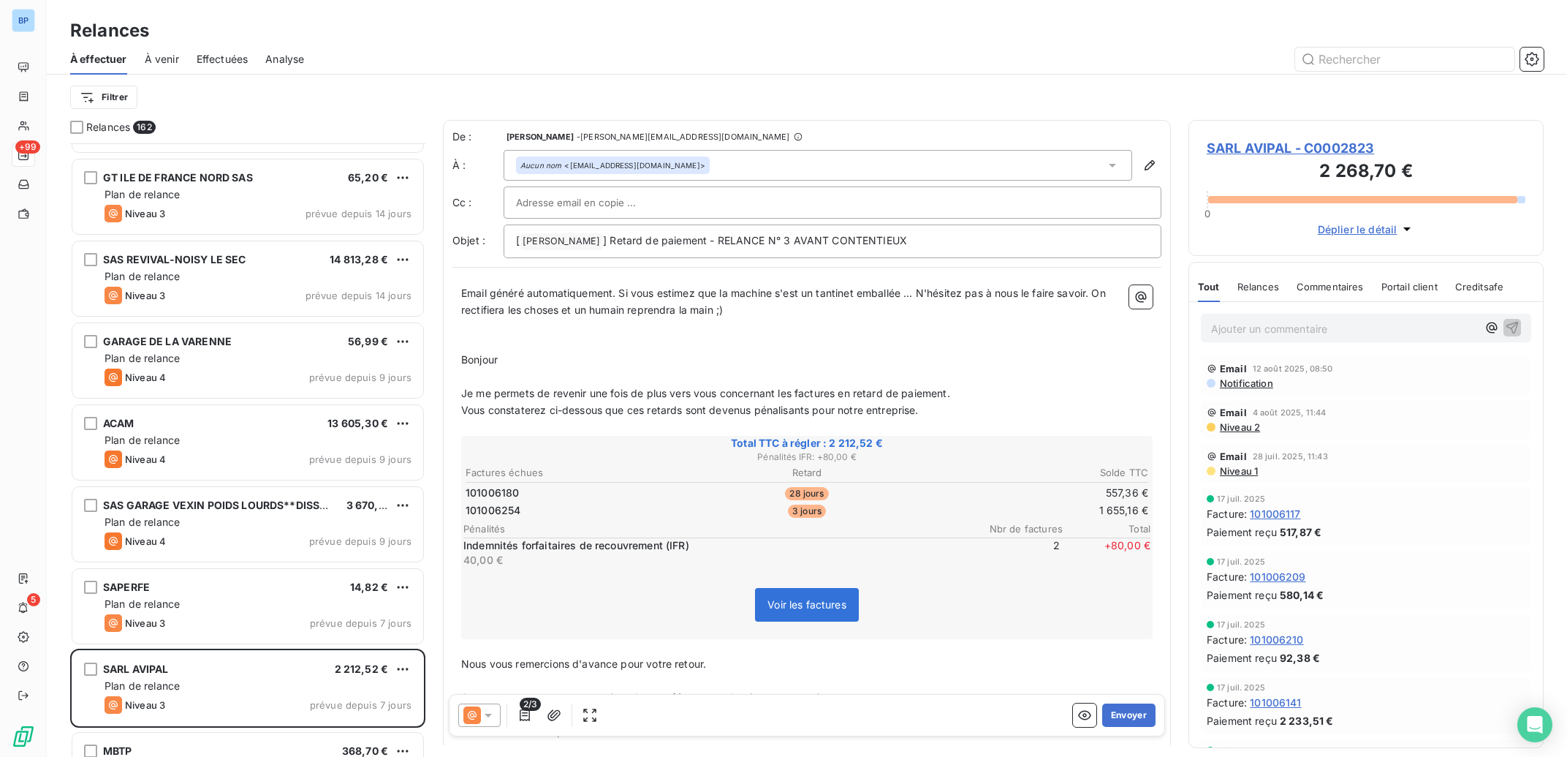
click at [482, 714] on div at bounding box center [479, 714] width 42 height 23
click at [517, 601] on span "Niveau 1" at bounding box center [509, 598] width 42 height 15
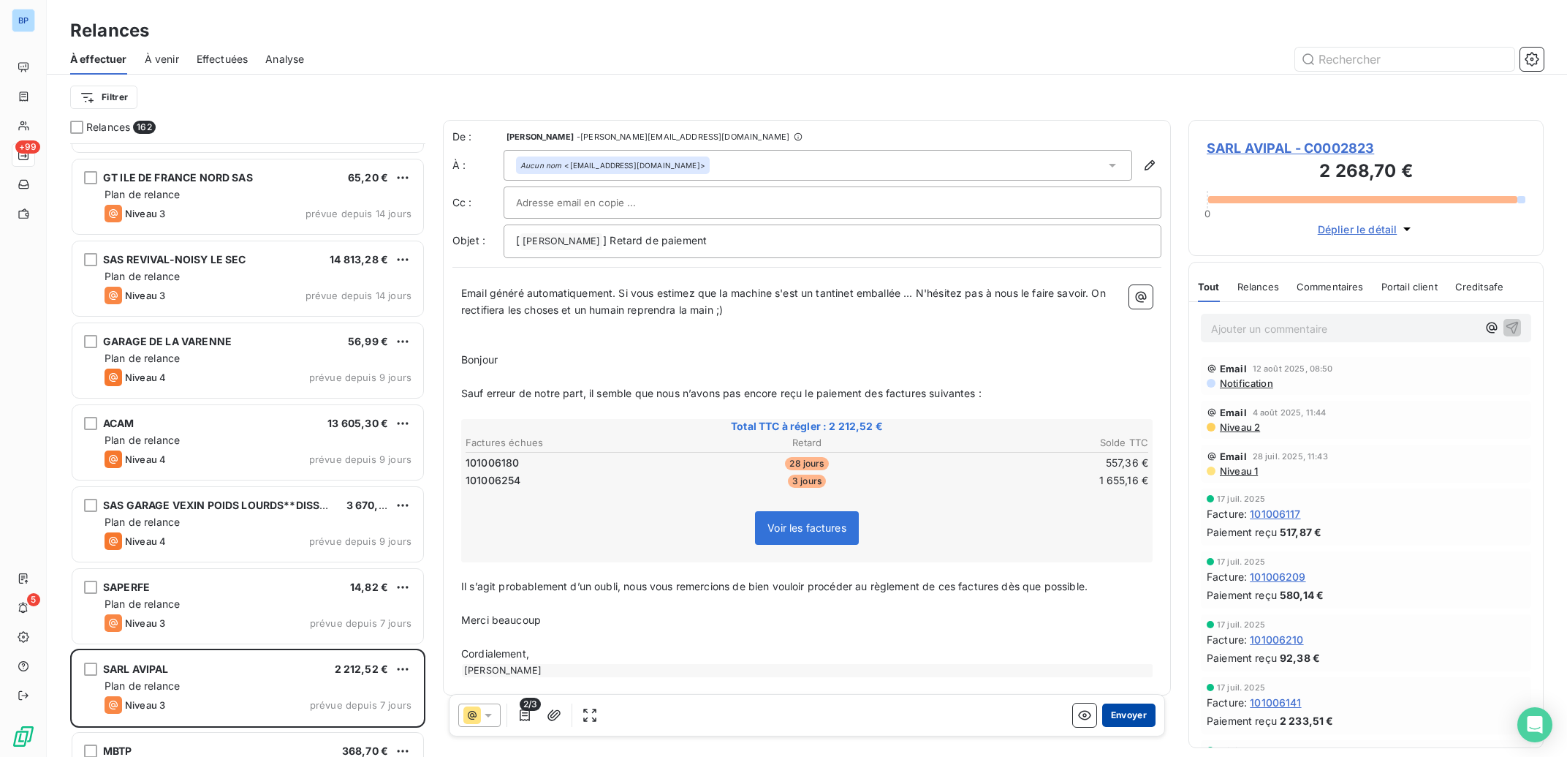
click at [1119, 716] on button "Envoyer" at bounding box center [1128, 714] width 53 height 23
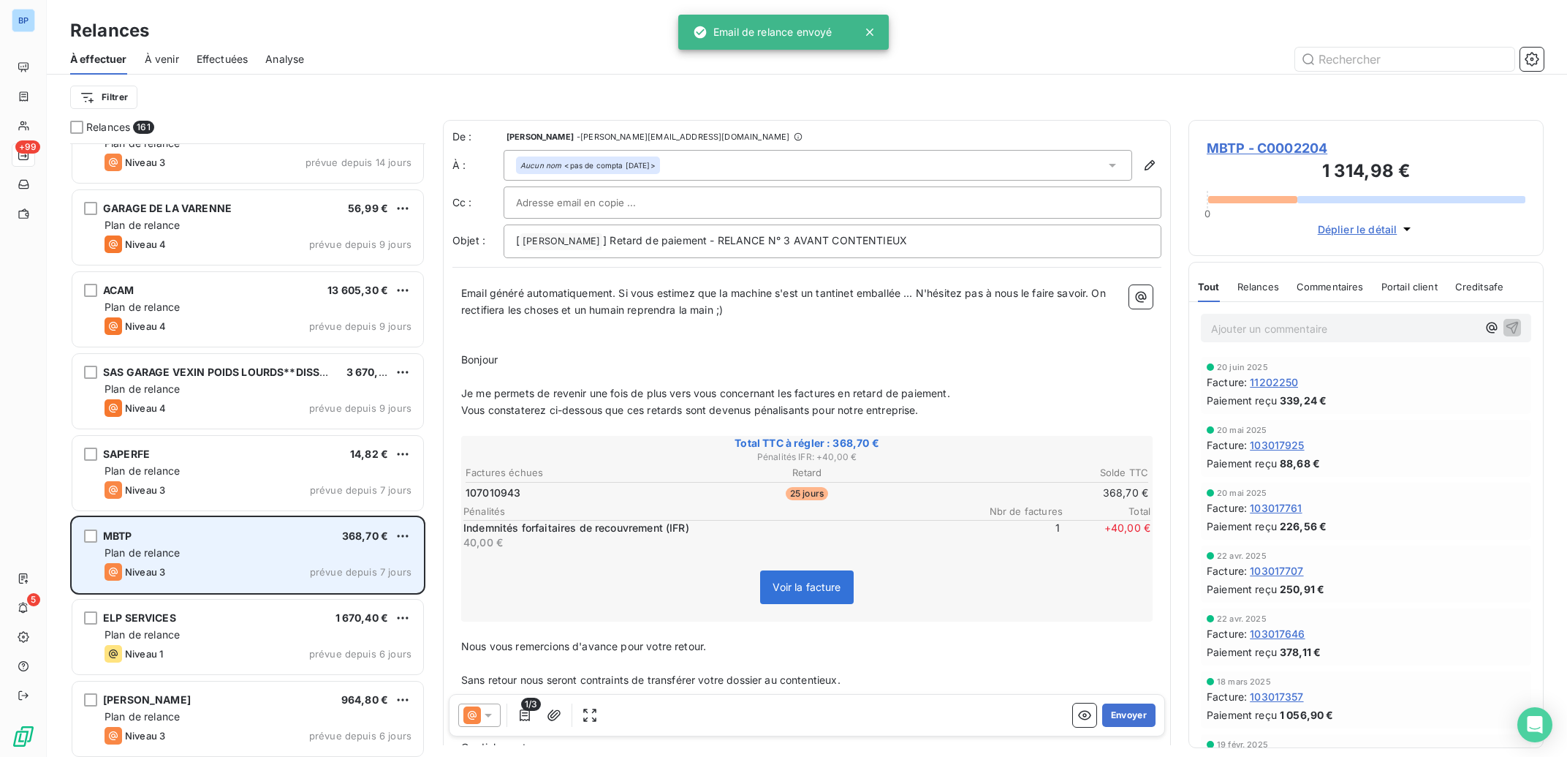
scroll to position [10286, 0]
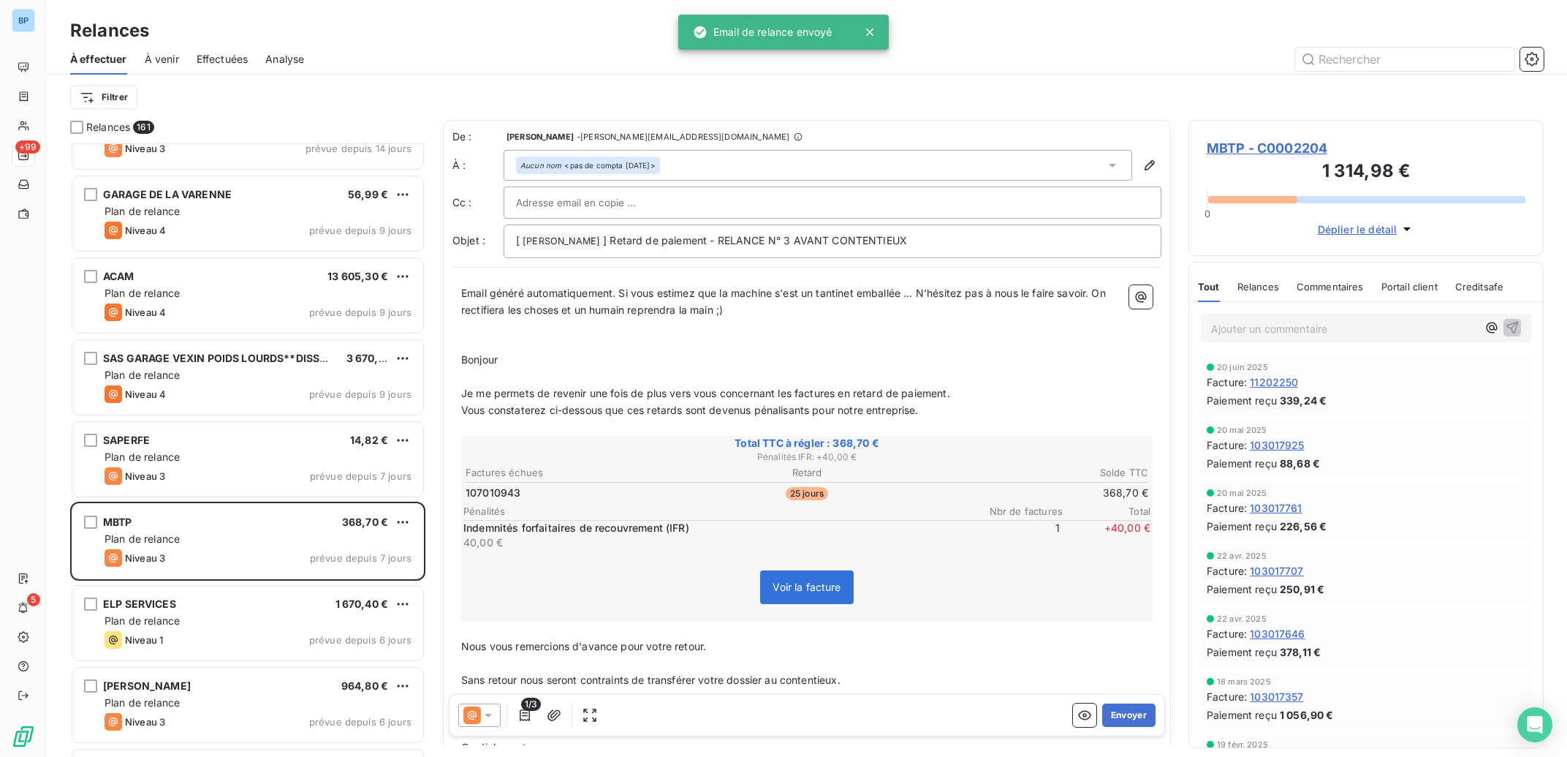
click at [492, 715] on icon at bounding box center [488, 715] width 15 height 15
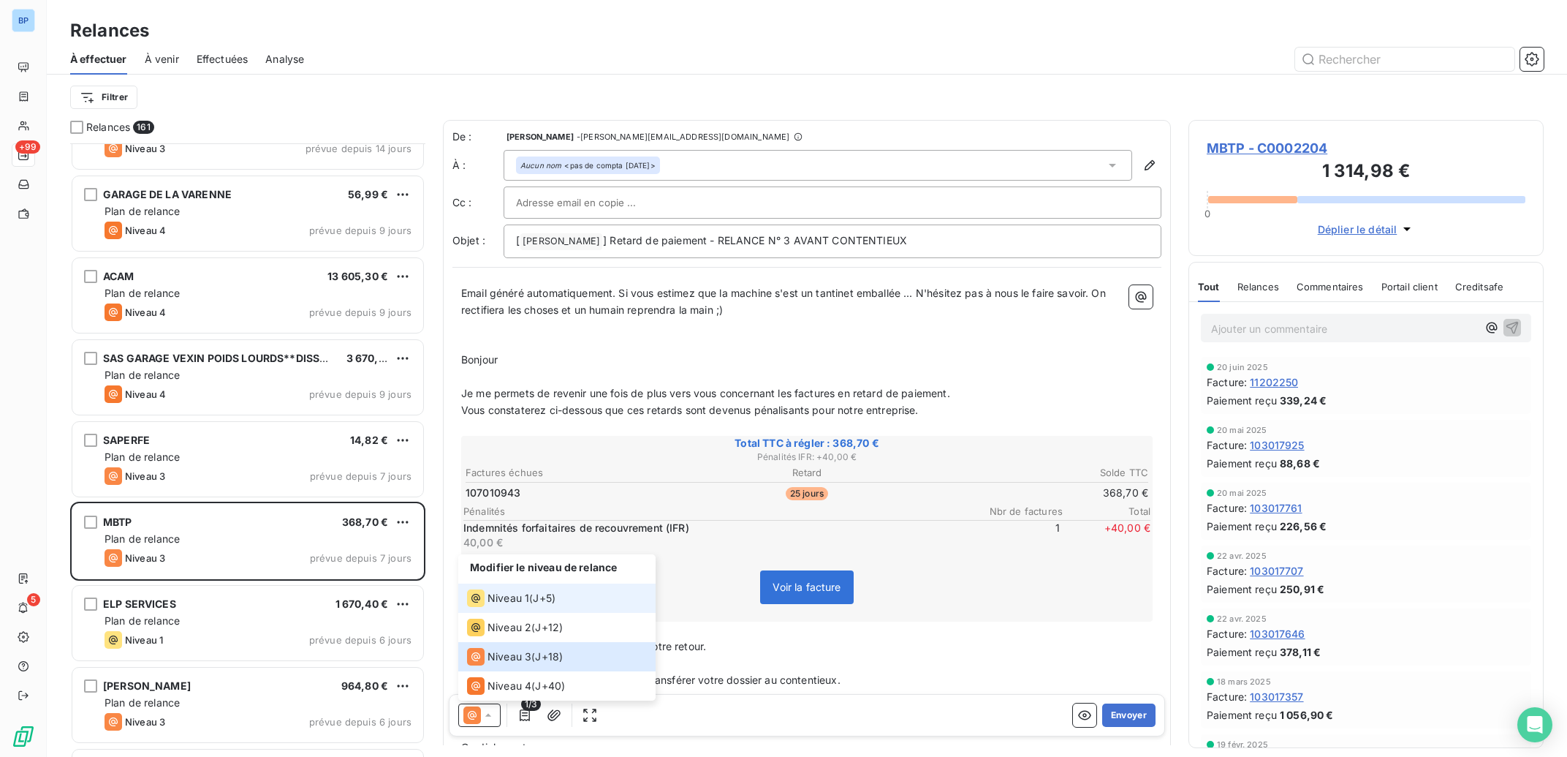
click at [525, 605] on span "Niveau 1" at bounding box center [509, 598] width 42 height 15
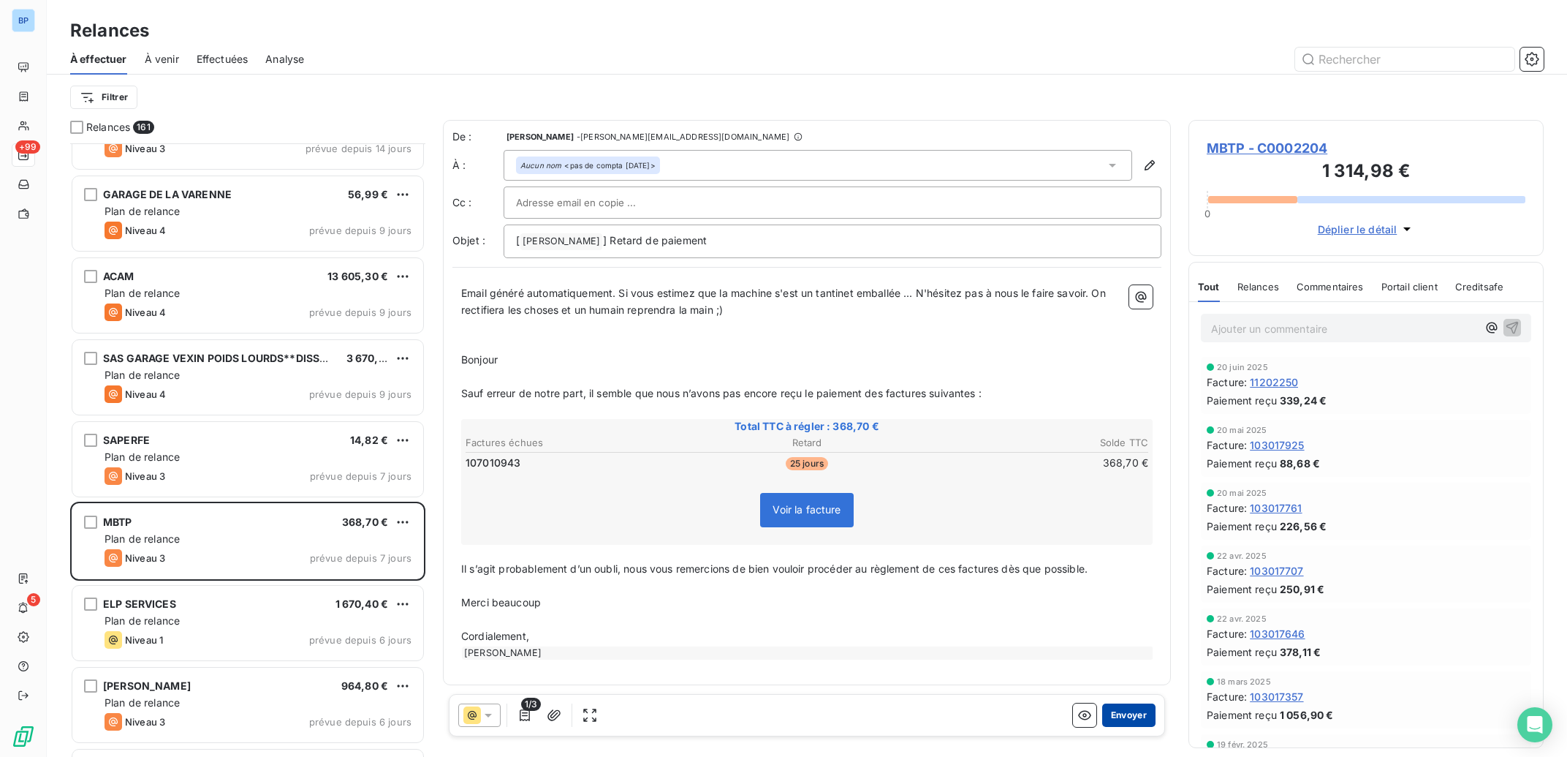
click at [1137, 718] on button "Envoyer" at bounding box center [1128, 714] width 53 height 23
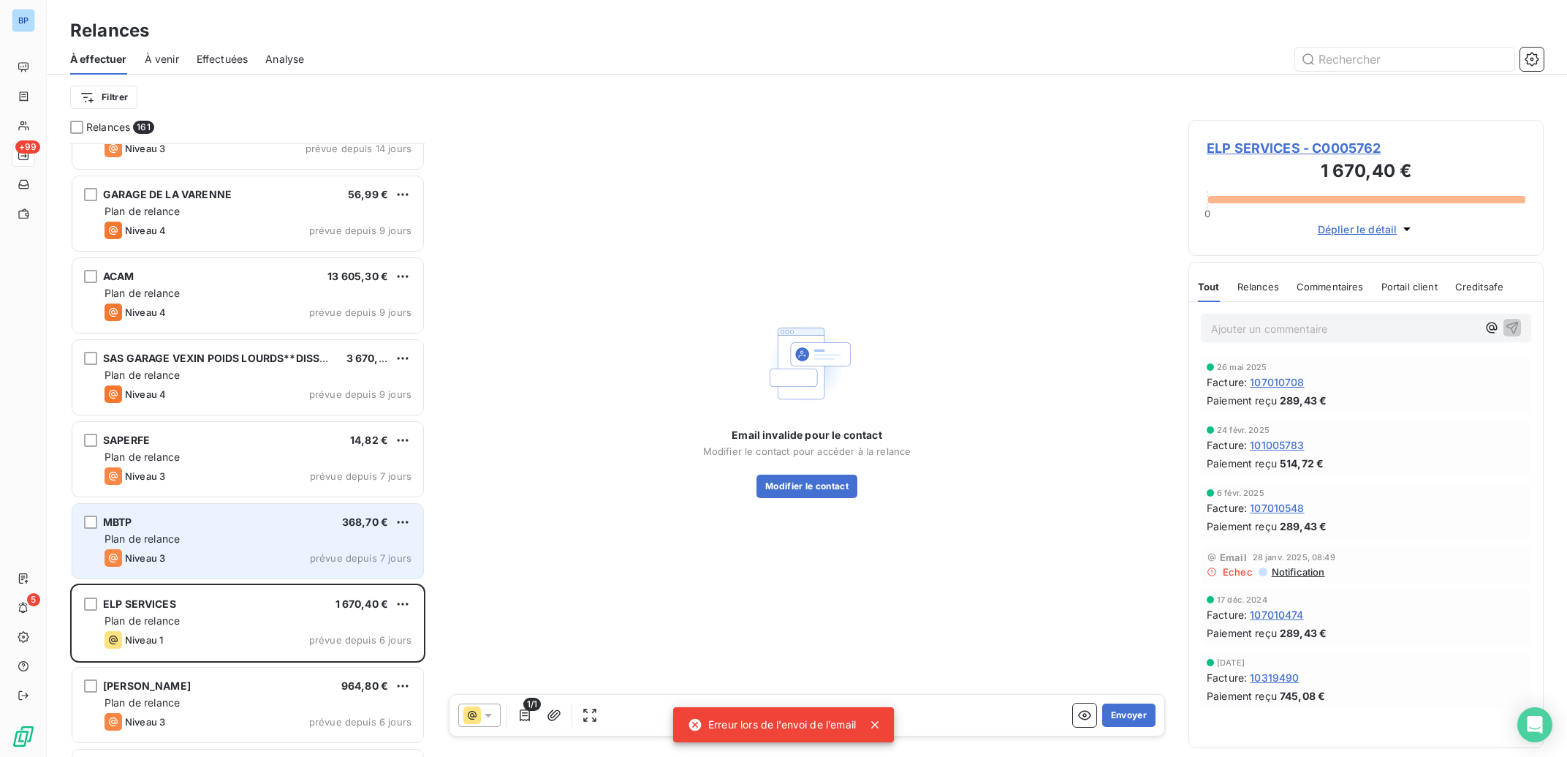
click at [260, 542] on div "Plan de relance" at bounding box center [258, 538] width 307 height 15
